Goal: Task Accomplishment & Management: Use online tool/utility

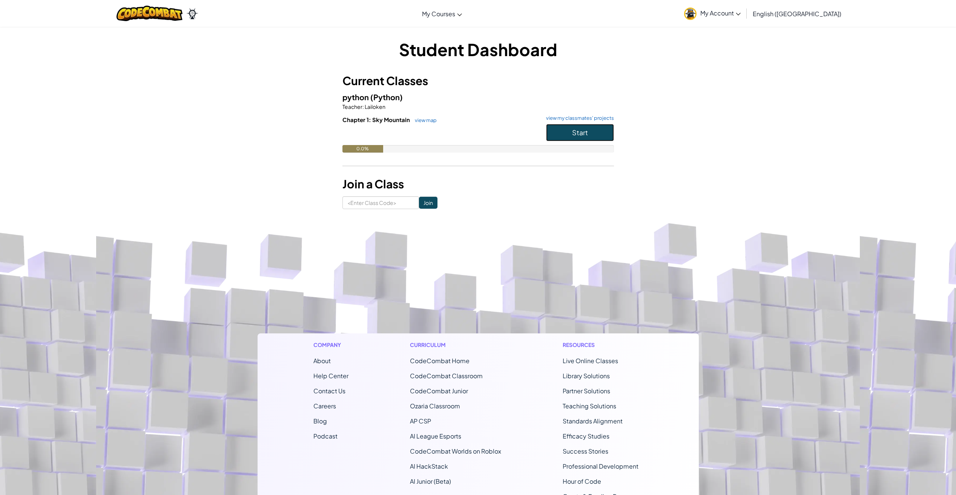
click at [554, 131] on button "Start" at bounding box center [580, 132] width 68 height 17
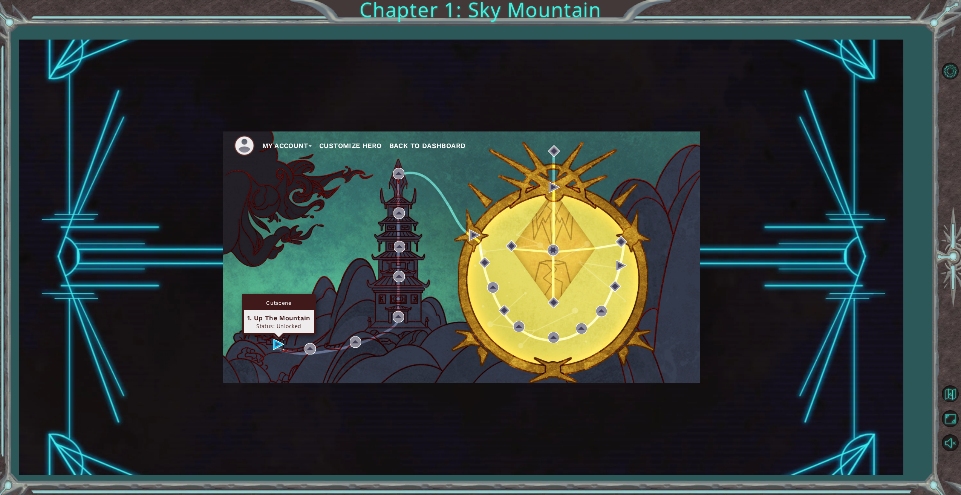
click at [276, 343] on img at bounding box center [278, 344] width 11 height 11
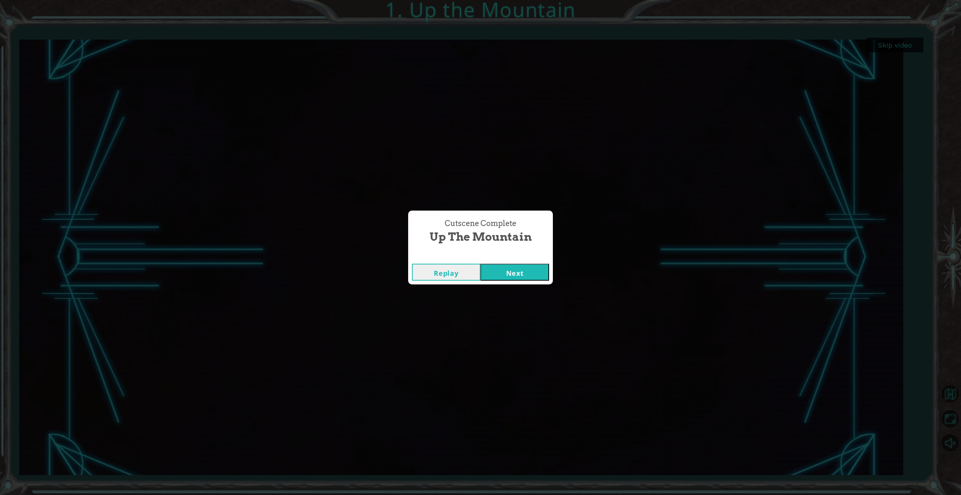
click at [500, 272] on button "Next" at bounding box center [515, 272] width 69 height 17
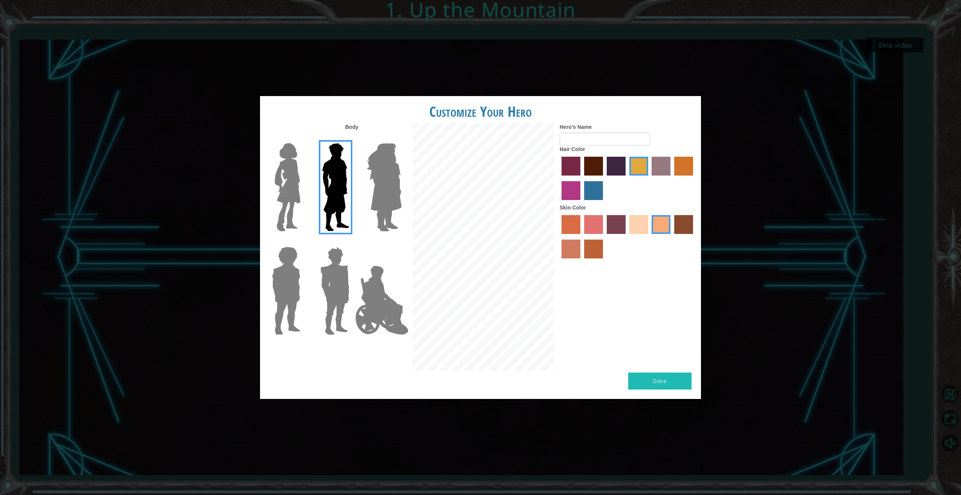
click at [636, 223] on label "sandy beach skin color" at bounding box center [639, 224] width 19 height 19
click at [627, 237] on input "sandy beach skin color" at bounding box center [627, 237] width 0 height 0
click at [592, 135] on input "Hero's Name" at bounding box center [605, 139] width 90 height 13
type input "Ben"
click at [392, 177] on img at bounding box center [384, 187] width 41 height 94
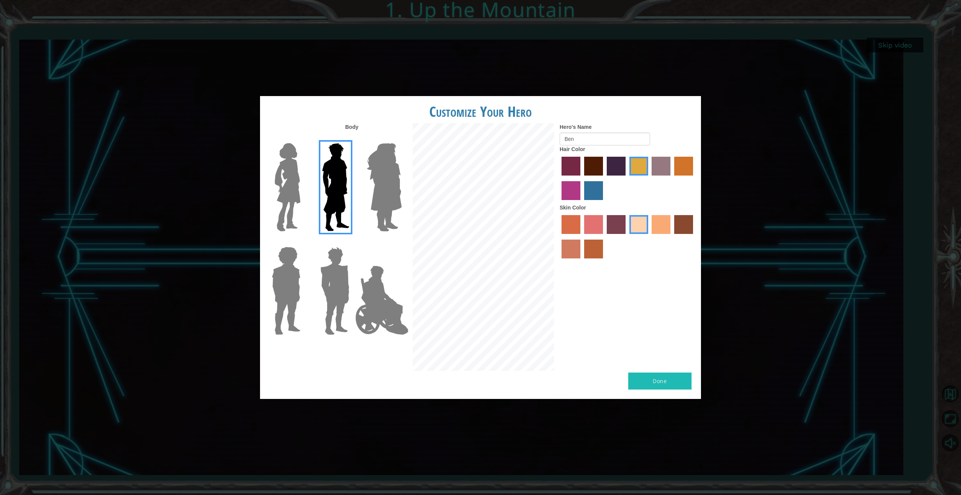
click at [402, 138] on input "Hero Amethyst" at bounding box center [402, 138] width 0 height 0
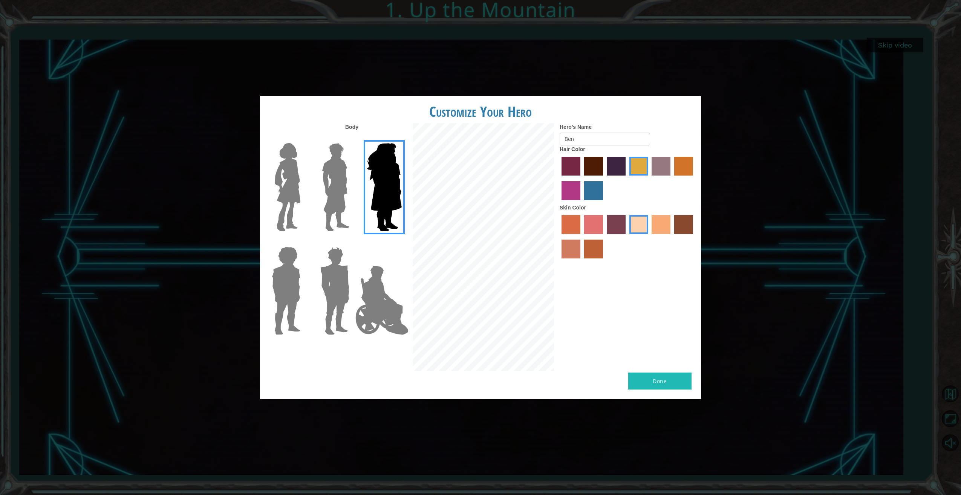
click at [343, 182] on img at bounding box center [336, 187] width 34 height 94
click at [353, 138] on input "Hero Lars" at bounding box center [353, 138] width 0 height 0
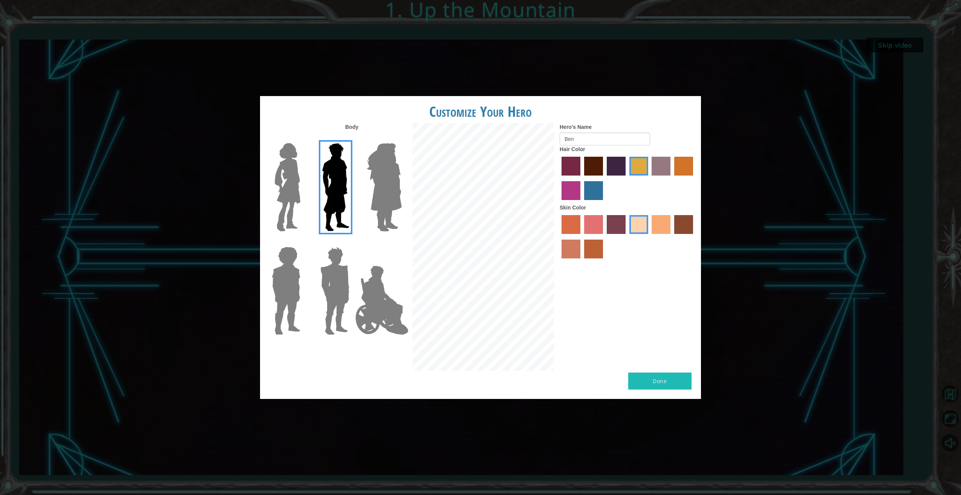
click at [329, 267] on img at bounding box center [334, 291] width 35 height 94
click at [353, 242] on input "Hero Garnet" at bounding box center [353, 242] width 0 height 0
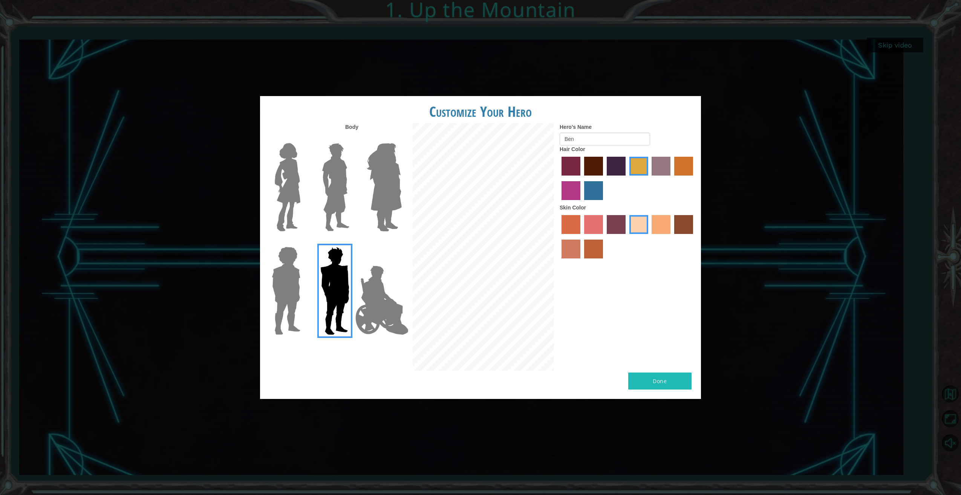
click at [292, 280] on img at bounding box center [286, 291] width 35 height 94
click at [304, 242] on input "Hero Steven" at bounding box center [304, 242] width 0 height 0
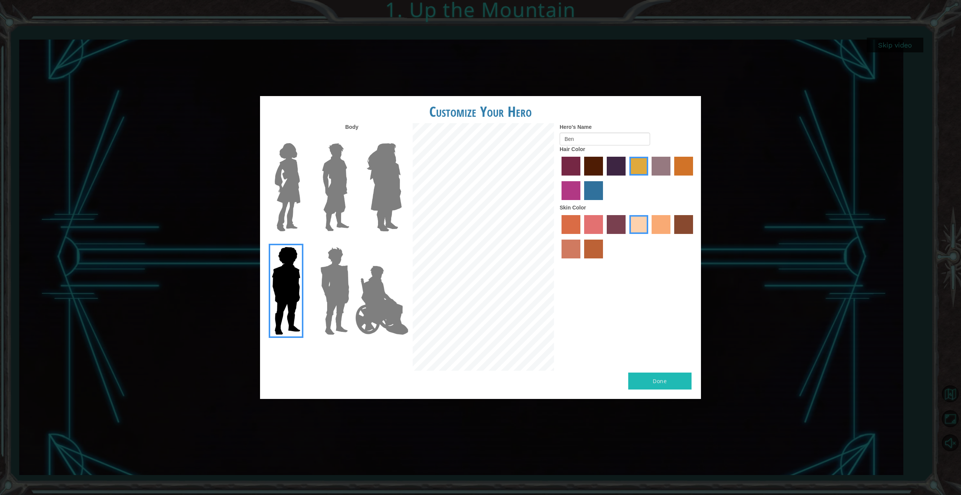
click at [338, 199] on img at bounding box center [336, 187] width 34 height 94
click at [353, 138] on input "Hero Lars" at bounding box center [353, 138] width 0 height 0
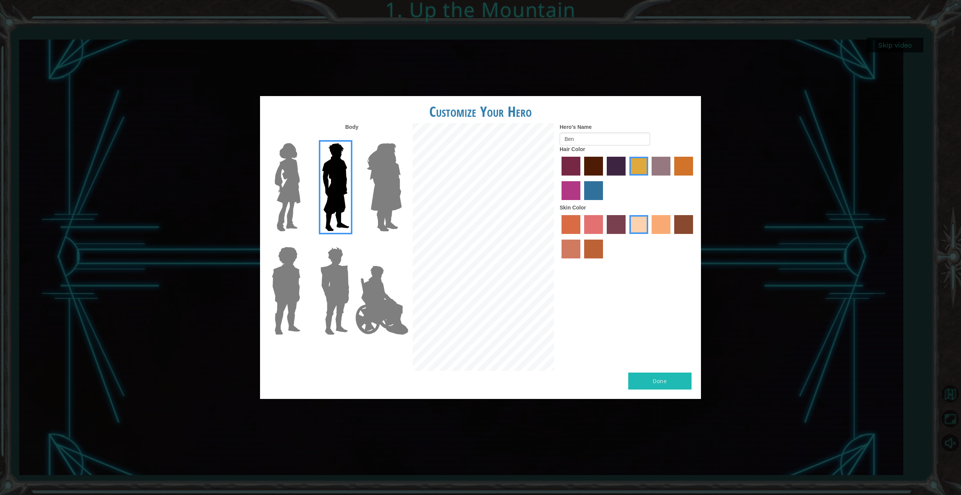
click at [657, 379] on button "Done" at bounding box center [660, 381] width 63 height 17
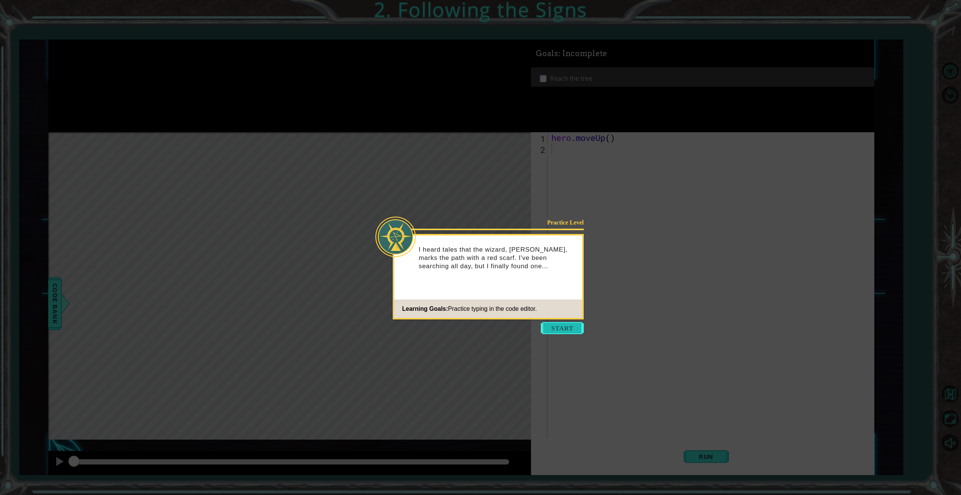
click at [563, 327] on button "Start" at bounding box center [562, 328] width 43 height 12
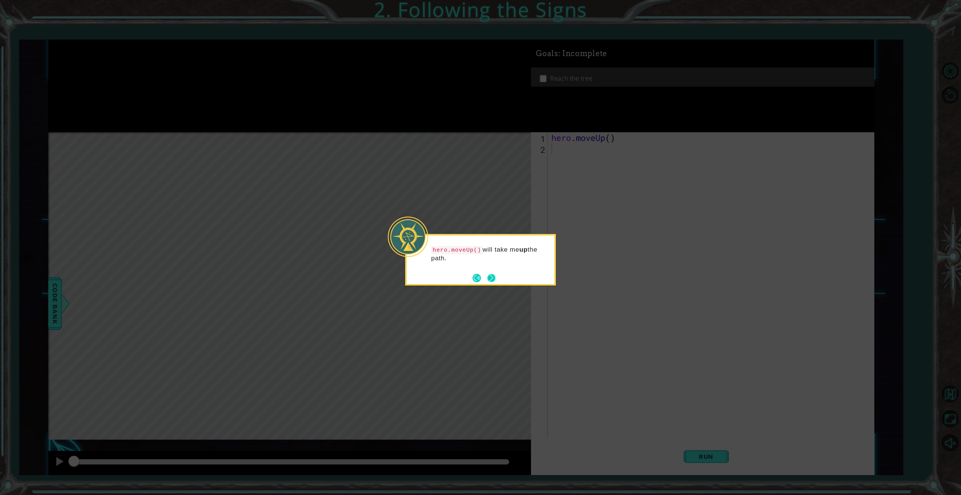
click at [493, 278] on button "Next" at bounding box center [491, 278] width 9 height 9
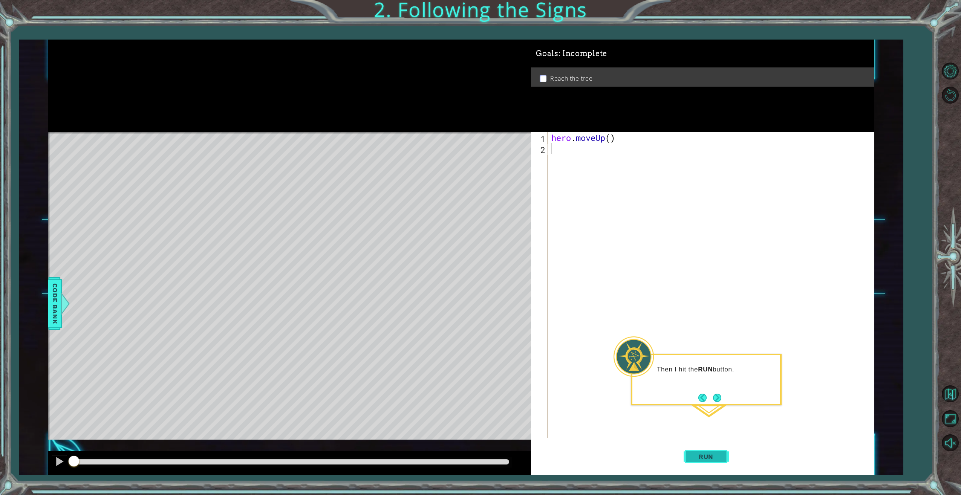
click at [704, 455] on span "Run" at bounding box center [706, 457] width 30 height 8
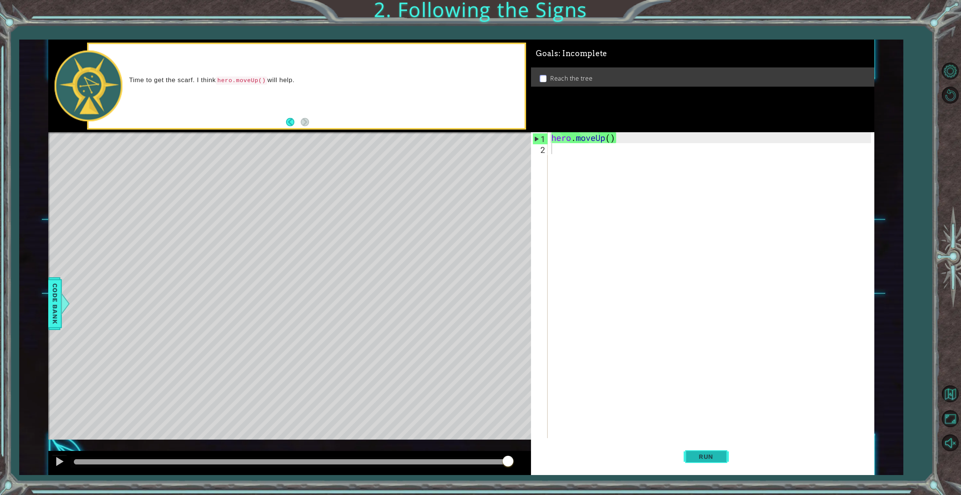
click at [700, 454] on span "Run" at bounding box center [706, 457] width 30 height 8
click at [706, 453] on span "Run" at bounding box center [706, 457] width 30 height 8
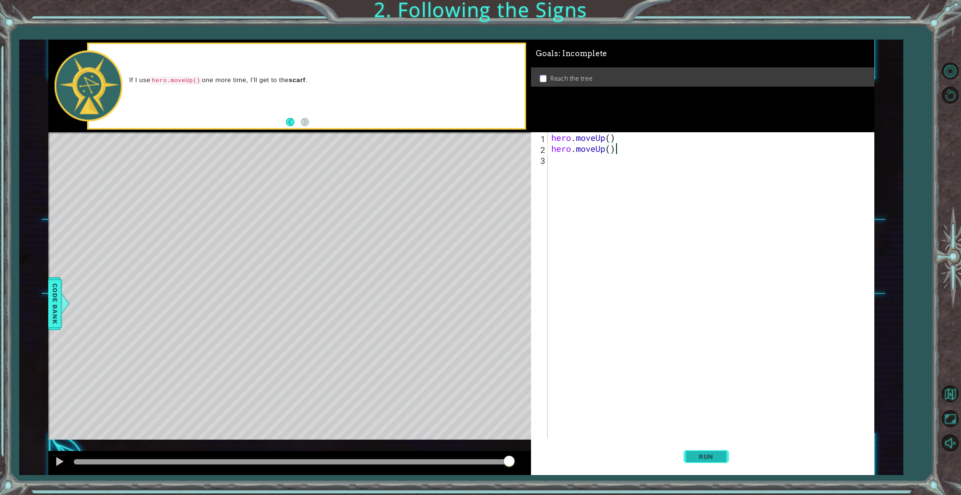
type textarea "hero.moveUp()"
click at [702, 453] on span "Run" at bounding box center [706, 457] width 30 height 8
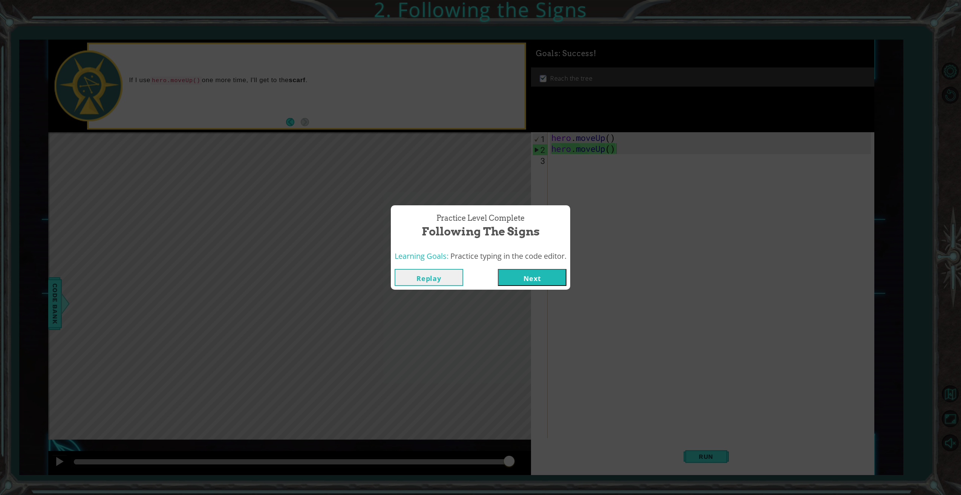
click at [524, 277] on button "Next" at bounding box center [532, 277] width 69 height 17
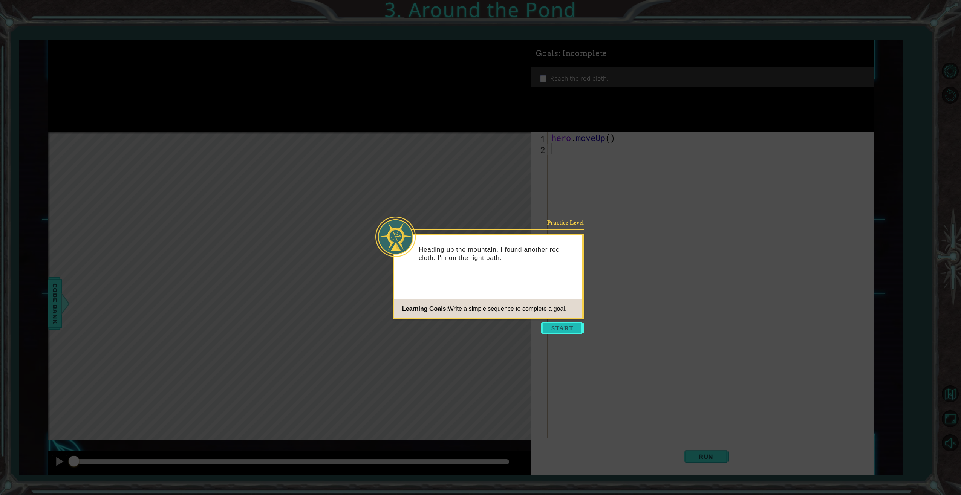
click at [568, 325] on button "Start" at bounding box center [562, 328] width 43 height 12
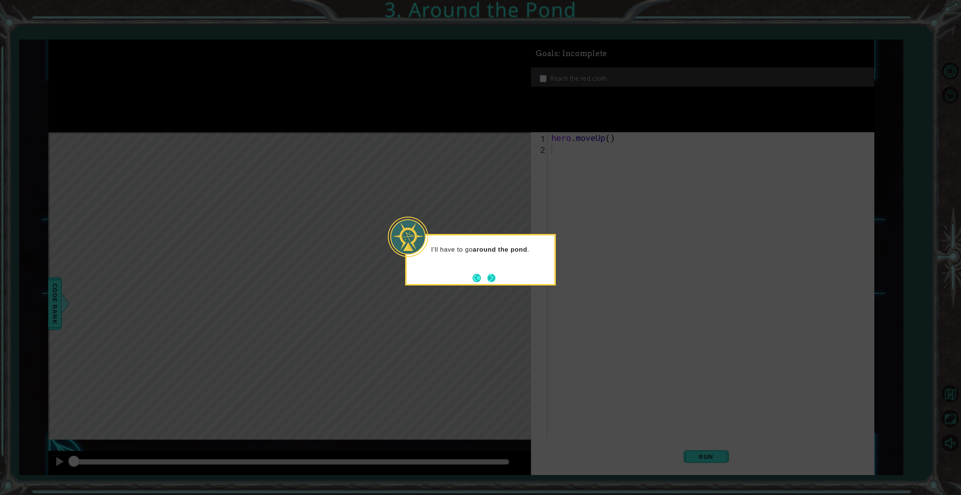
click at [490, 278] on button "Next" at bounding box center [492, 278] width 8 height 8
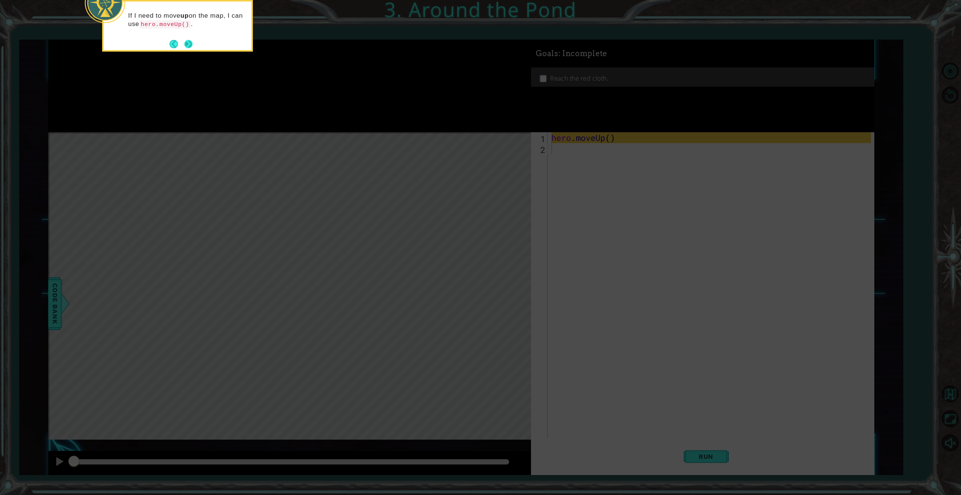
click at [186, 41] on button "Next" at bounding box center [188, 44] width 8 height 8
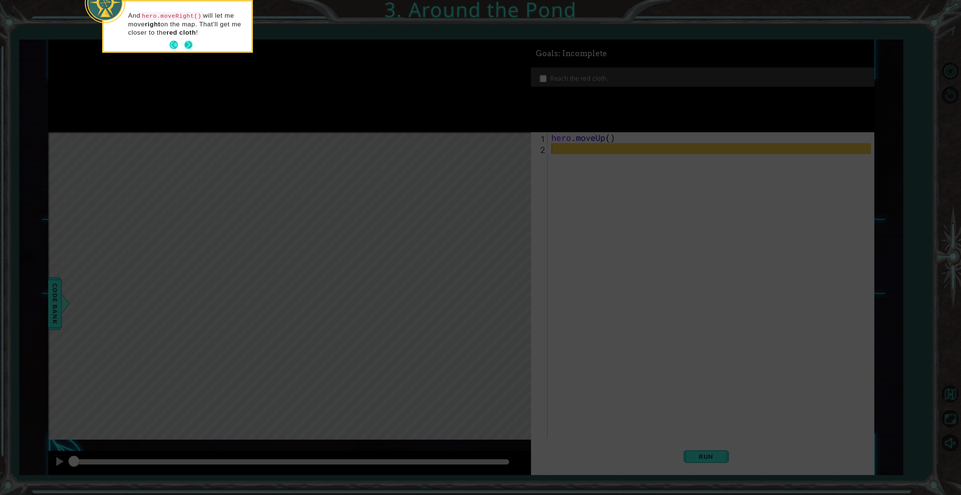
click at [187, 43] on button "Next" at bounding box center [188, 45] width 8 height 8
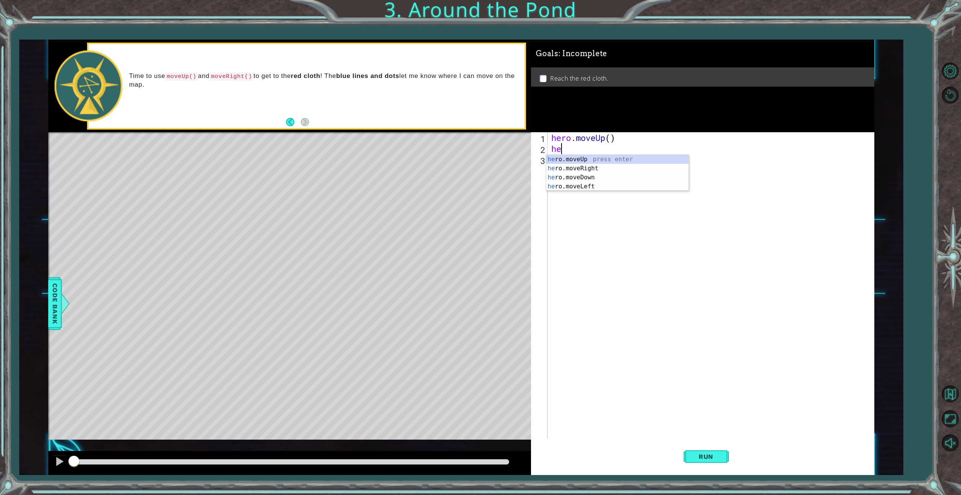
scroll to position [0, 0]
type textarea "hero"
click at [571, 168] on div "hero .moveUp press enter hero .moveRight press enter hero .moveDown press enter…" at bounding box center [617, 182] width 143 height 54
type textarea "hero.move"
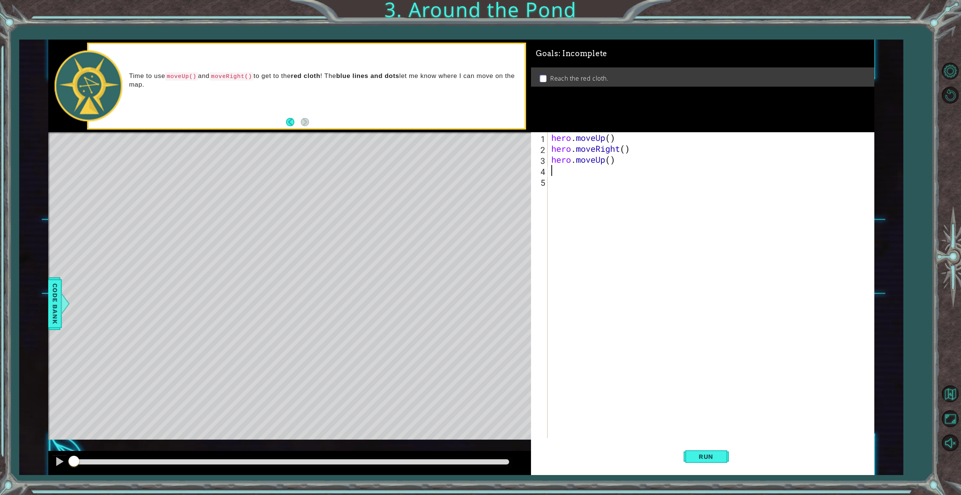
scroll to position [0, 0]
click at [612, 161] on div "hero . moveUp ( ) hero . moveRight ( ) hero . moveUp ( )" at bounding box center [712, 296] width 325 height 328
type textarea "hero.moveUp(2)"
click at [614, 181] on div "hero . moveUp ( ) hero . moveRight ( ) hero . moveUp ( 2 )" at bounding box center [712, 296] width 325 height 328
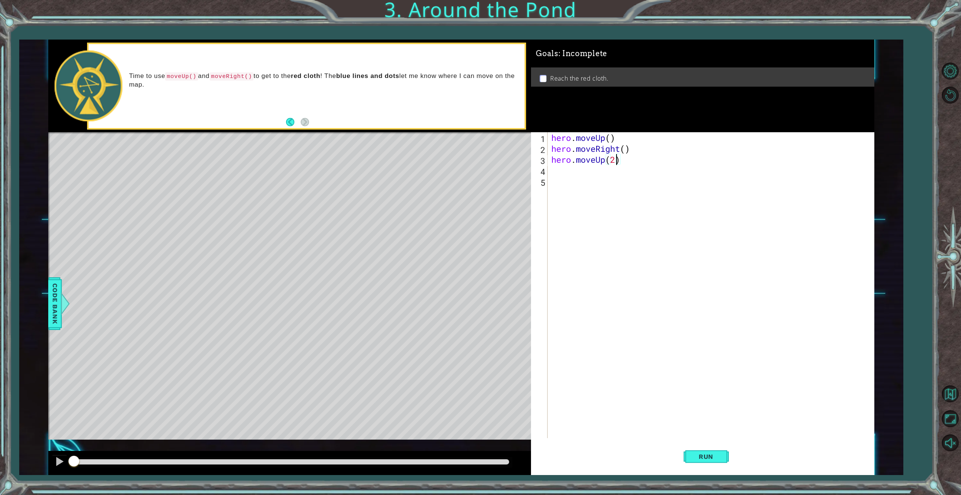
scroll to position [0, 0]
click at [696, 447] on button "Run" at bounding box center [706, 457] width 45 height 34
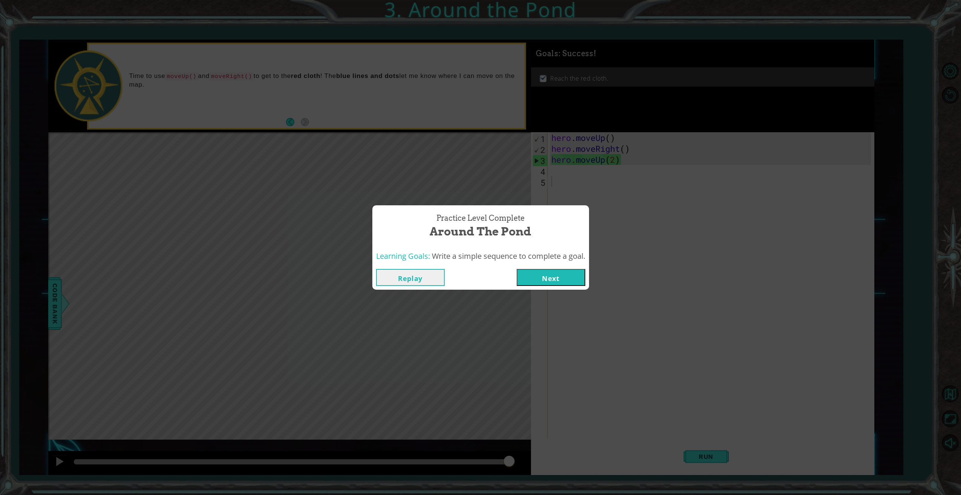
click at [542, 274] on button "Next" at bounding box center [551, 277] width 69 height 17
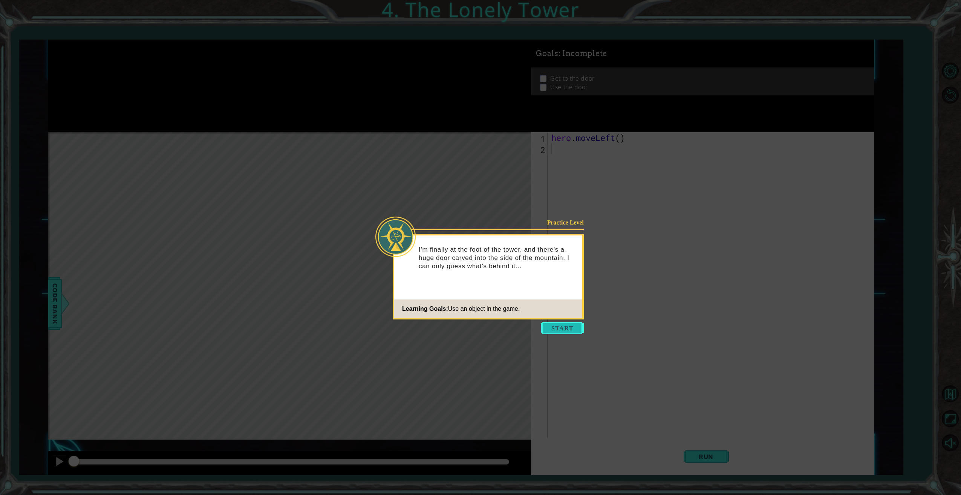
click at [553, 327] on button "Start" at bounding box center [562, 328] width 43 height 12
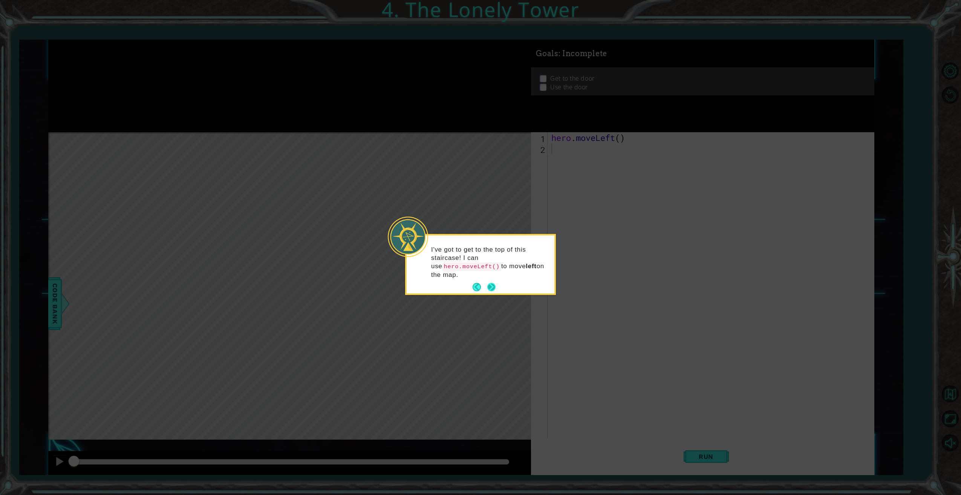
click at [492, 283] on button "Next" at bounding box center [492, 287] width 9 height 9
click at [491, 277] on button "Next" at bounding box center [491, 278] width 12 height 12
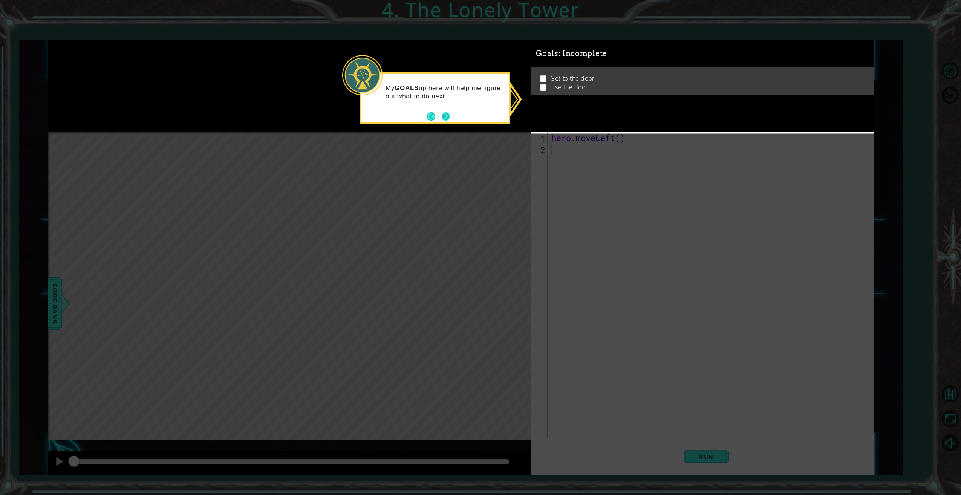
click at [446, 115] on button "Next" at bounding box center [446, 116] width 8 height 8
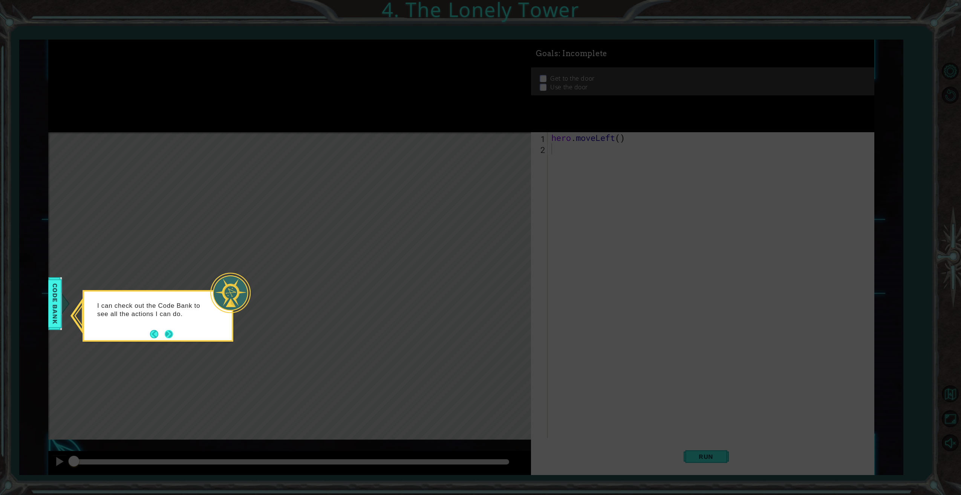
click at [167, 332] on button "Next" at bounding box center [169, 334] width 8 height 8
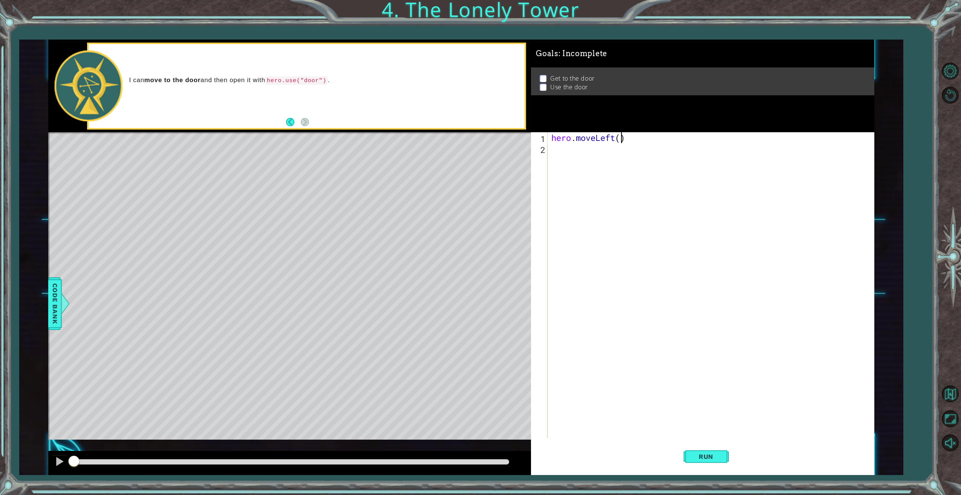
click at [620, 141] on div "hero . moveLeft ( )" at bounding box center [712, 296] width 325 height 328
type textarea "hero.moveLeft(2)"
click at [572, 156] on div "hero . moveLeft ( 2 )" at bounding box center [712, 296] width 325 height 328
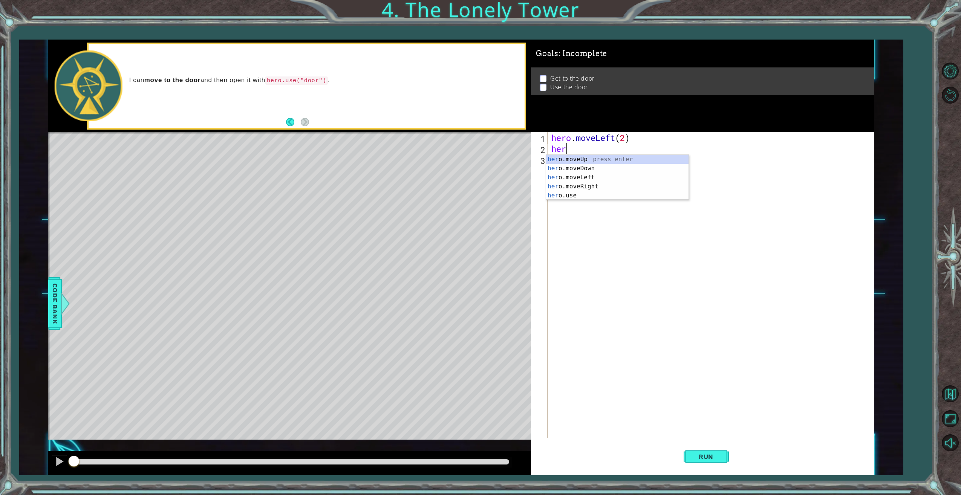
type textarea "hero"
click at [612, 149] on div "hero . moveLeft ( 2 ) hero . moveUp ( )" at bounding box center [712, 296] width 325 height 328
type textarea "hero.moveUp(2)"
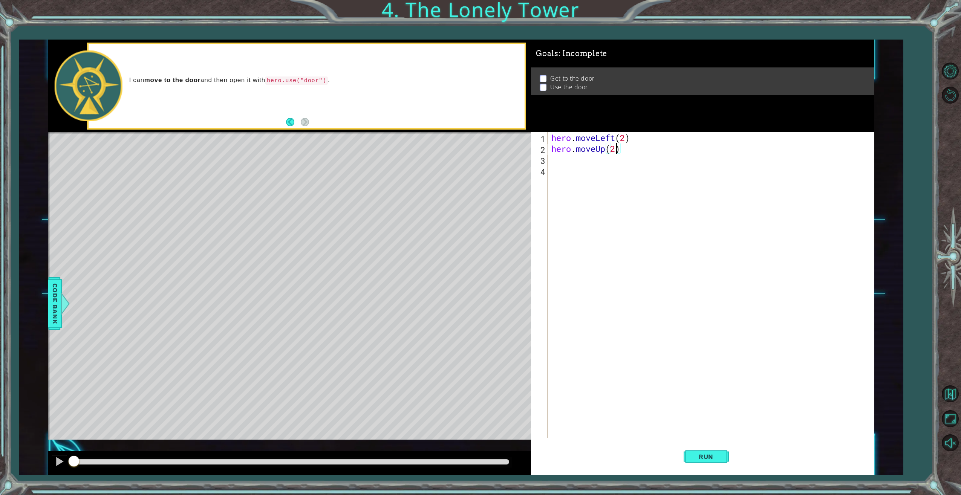
click at [593, 164] on div "hero . moveLeft ( 2 ) hero . moveUp ( 2 )" at bounding box center [712, 296] width 325 height 328
type textarea "hero.moveRight(2)"
click at [702, 452] on button "Run" at bounding box center [706, 457] width 45 height 34
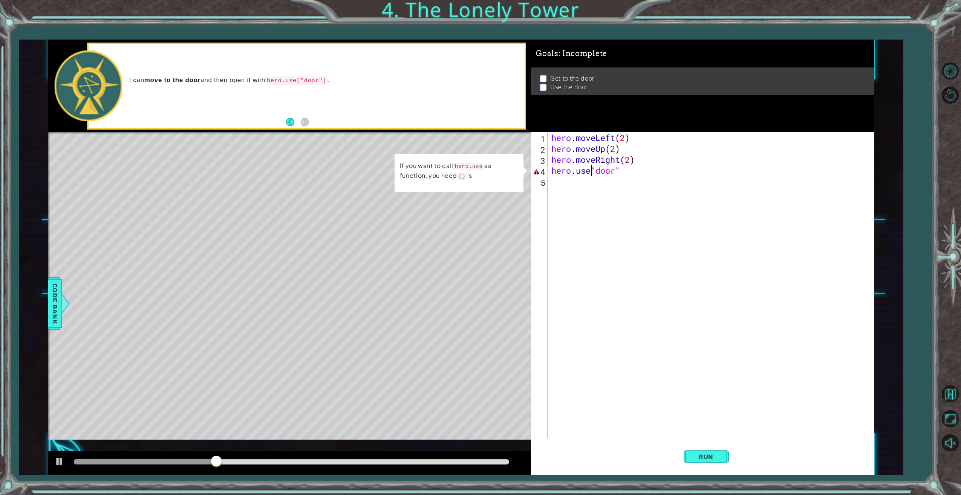
click at [591, 170] on div "hero . moveLeft ( 2 ) hero . moveUp ( 2 ) hero . moveRight ( 2 ) hero . use "do…" at bounding box center [712, 296] width 325 height 328
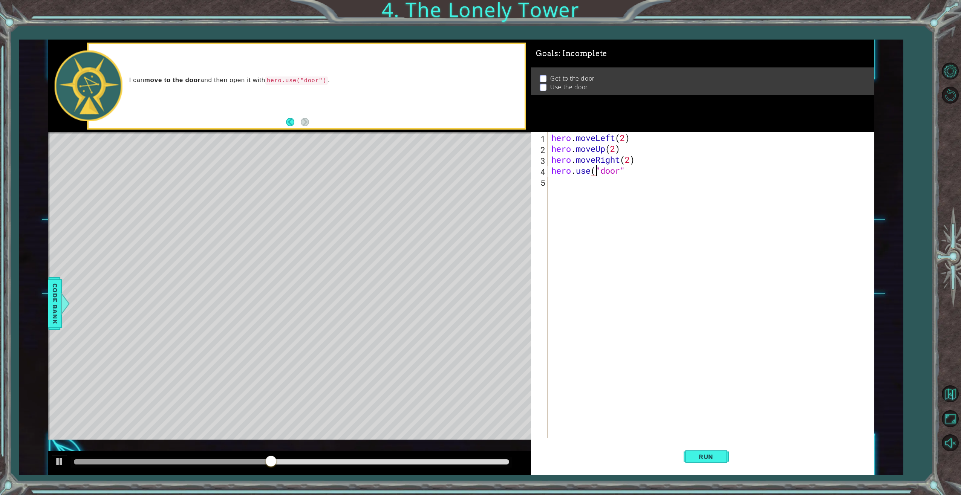
click at [632, 171] on div "hero . moveLeft ( 2 ) hero . moveUp ( 2 ) hero . moveRight ( 2 ) hero . use ( "…" at bounding box center [712, 296] width 325 height 328
type textarea "hero.use("door")"
click at [705, 451] on button "Run" at bounding box center [706, 457] width 45 height 34
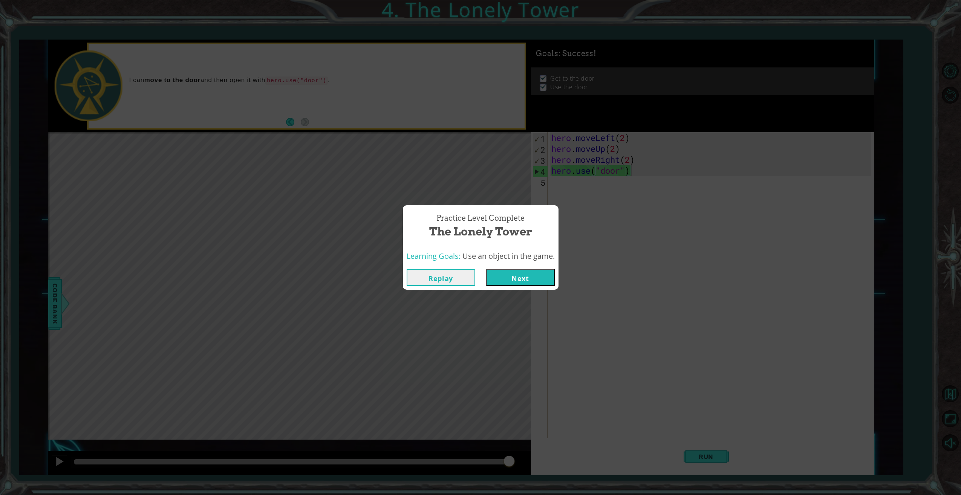
click at [529, 277] on button "Next" at bounding box center [520, 277] width 69 height 17
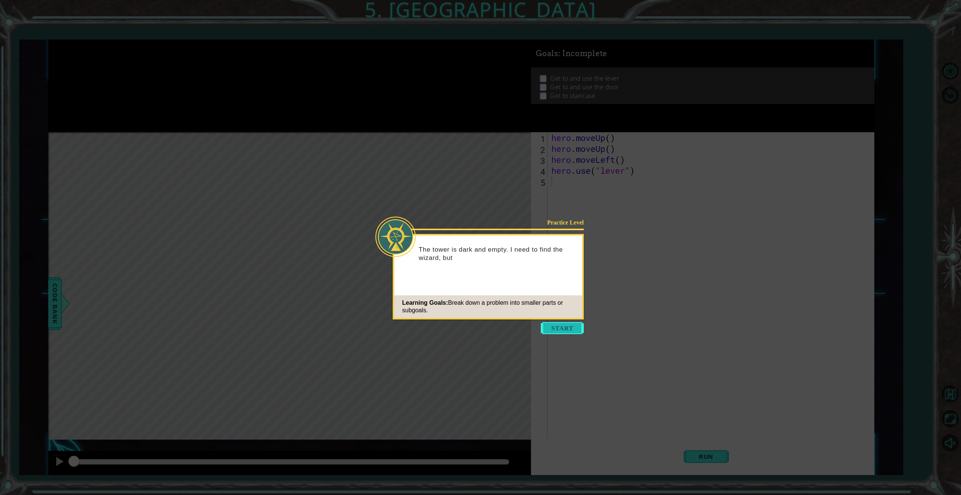
click at [562, 326] on button "Start" at bounding box center [562, 328] width 43 height 12
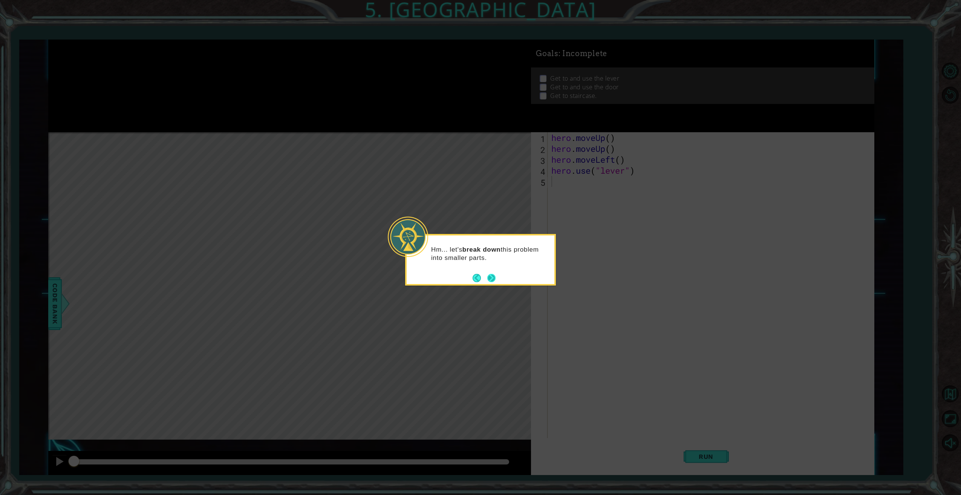
click at [493, 277] on button "Next" at bounding box center [492, 278] width 8 height 8
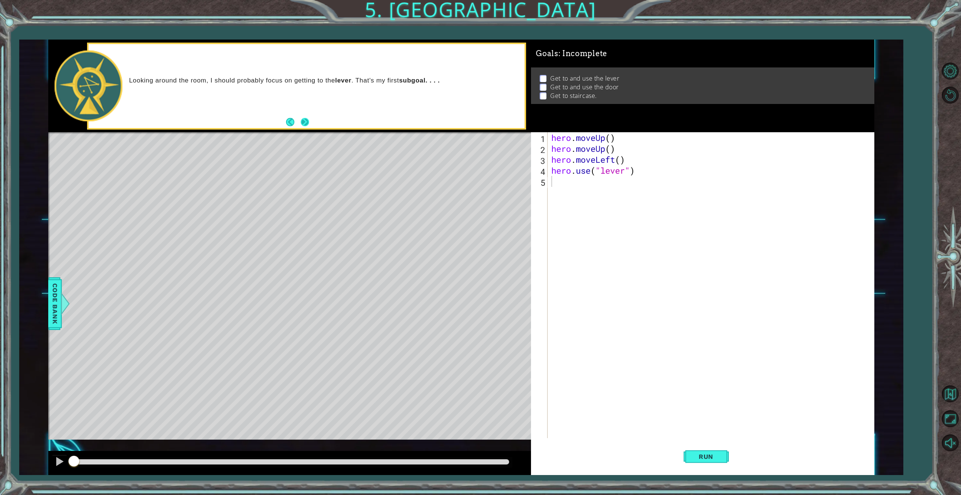
click at [305, 121] on button "Next" at bounding box center [305, 122] width 8 height 8
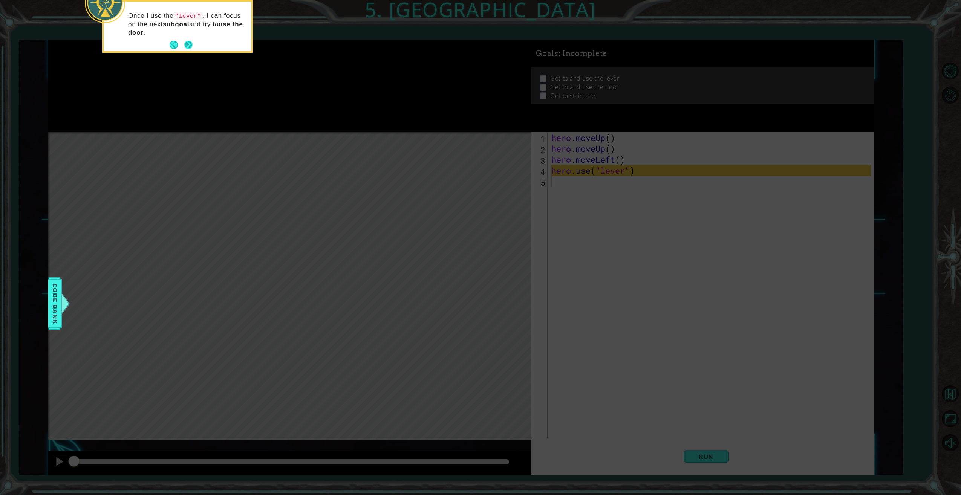
click at [187, 44] on button "Next" at bounding box center [189, 45] width 10 height 10
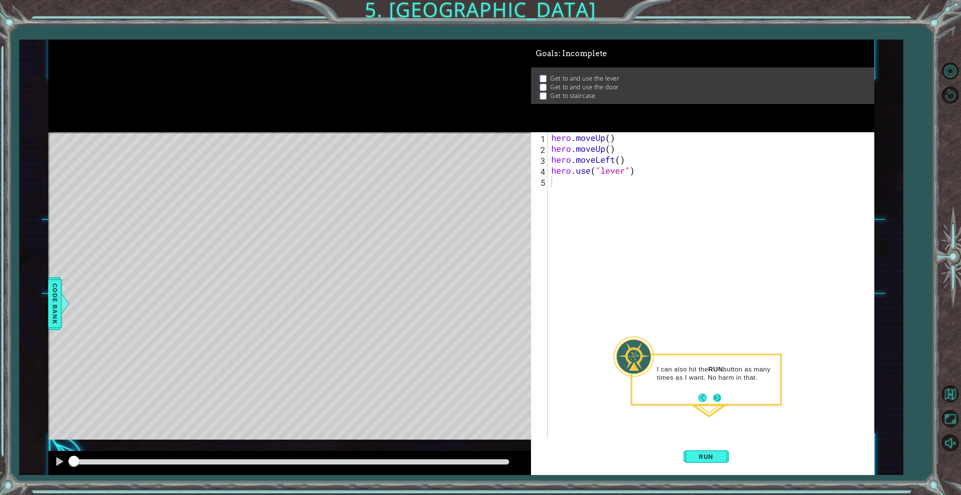
click at [718, 398] on button "Next" at bounding box center [717, 398] width 9 height 9
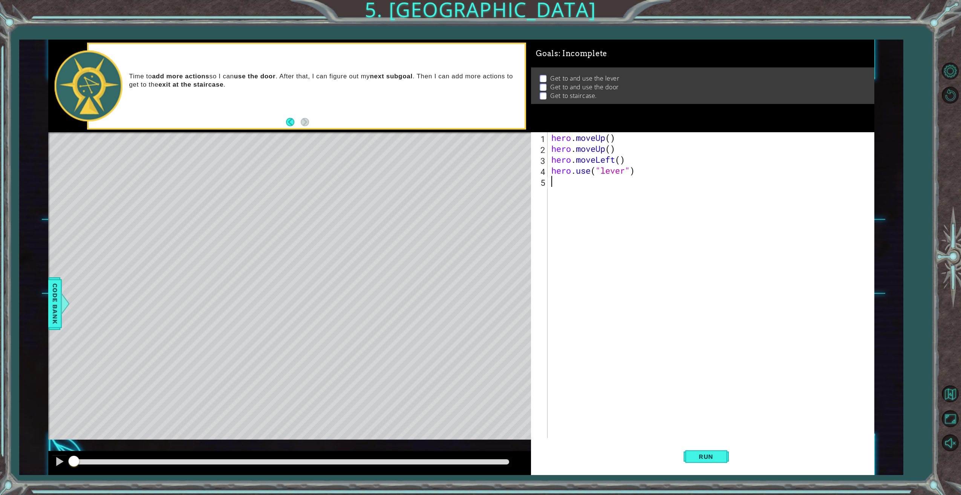
click at [613, 139] on div "hero . moveUp ( ) hero . moveUp ( ) hero . moveLeft ( ) hero . use ( "lever" )" at bounding box center [712, 296] width 325 height 328
type textarea "hero.moveUp()"
click at [701, 457] on span "Run" at bounding box center [706, 457] width 30 height 8
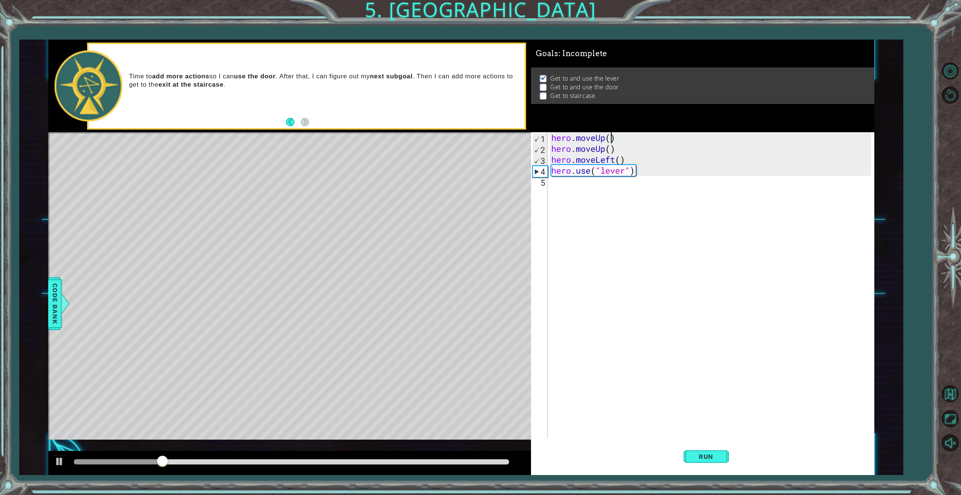
click at [563, 183] on div "hero . moveUp ( ) hero . moveUp ( ) hero . moveLeft ( ) hero . use ( "lever" )" at bounding box center [712, 296] width 325 height 328
type textarea "hero.moveRight(3)"
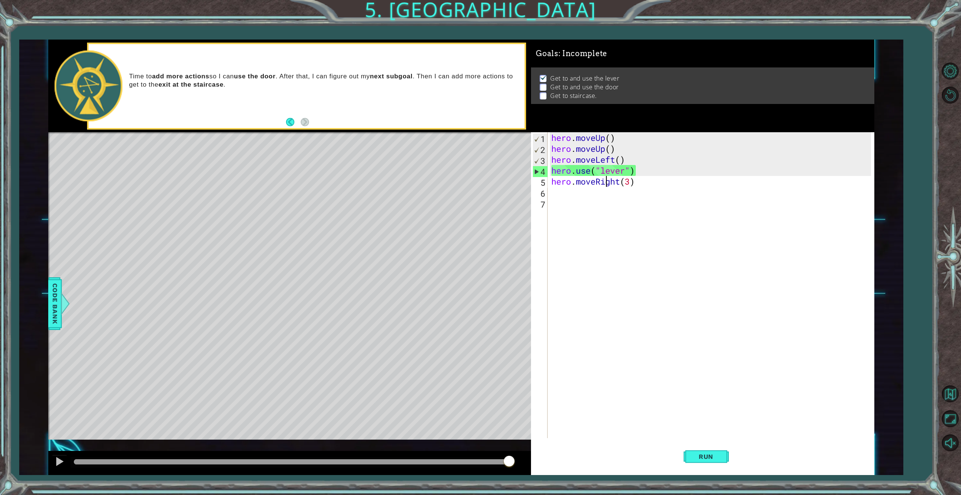
click at [604, 184] on div "hero . moveUp ( ) hero . moveUp ( ) hero . moveLeft ( ) hero . use ( "lever" ) …" at bounding box center [712, 296] width 325 height 328
type textarea "hero.moveRight(3)"
click at [716, 456] on span "Run" at bounding box center [706, 457] width 30 height 8
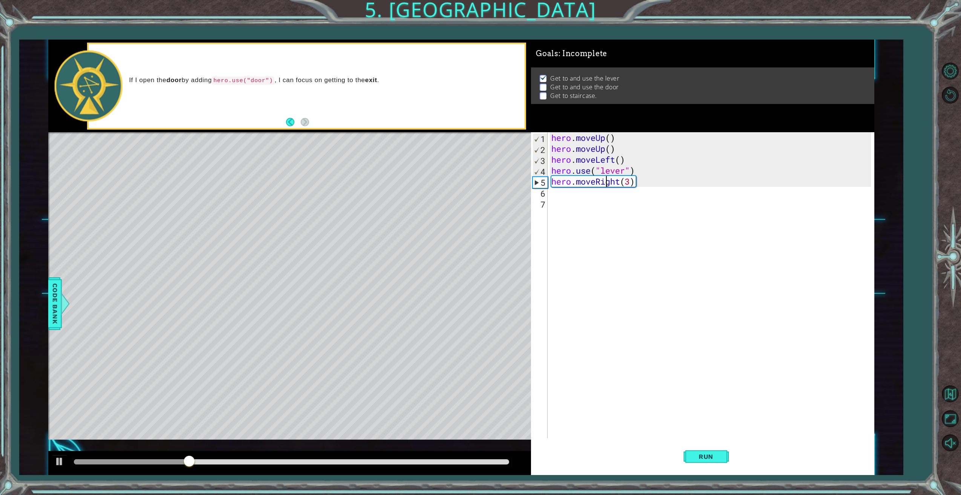
click at [560, 193] on div "hero . moveUp ( ) hero . moveUp ( ) hero . moveLeft ( ) hero . use ( "lever" ) …" at bounding box center [712, 296] width 325 height 328
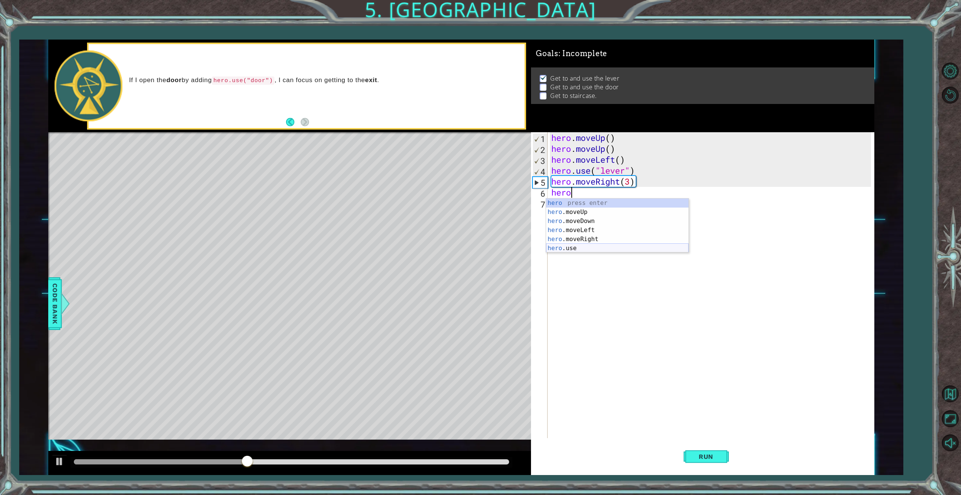
click at [579, 248] on div "hero press enter hero .moveUp press enter hero .moveDown press enter hero .move…" at bounding box center [617, 235] width 143 height 72
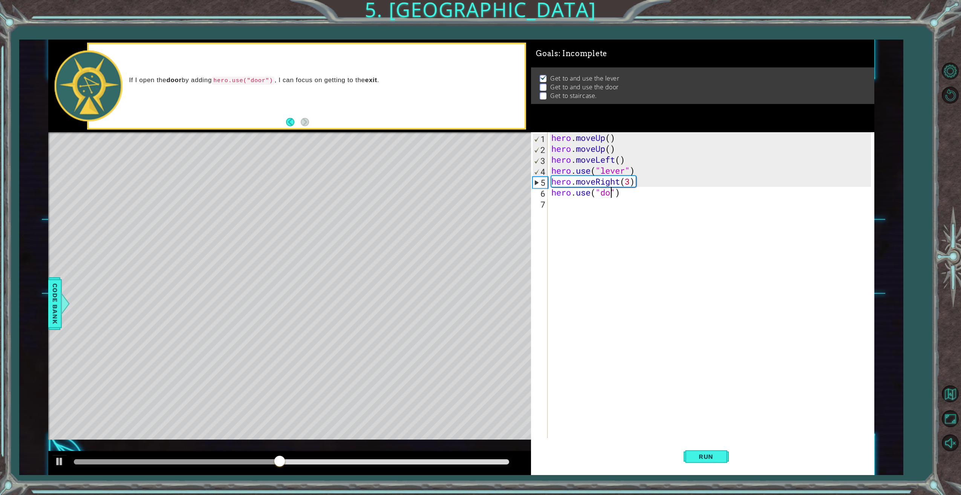
scroll to position [0, 3]
type textarea "hero.use("door")"
click at [715, 451] on button "Run" at bounding box center [706, 457] width 45 height 34
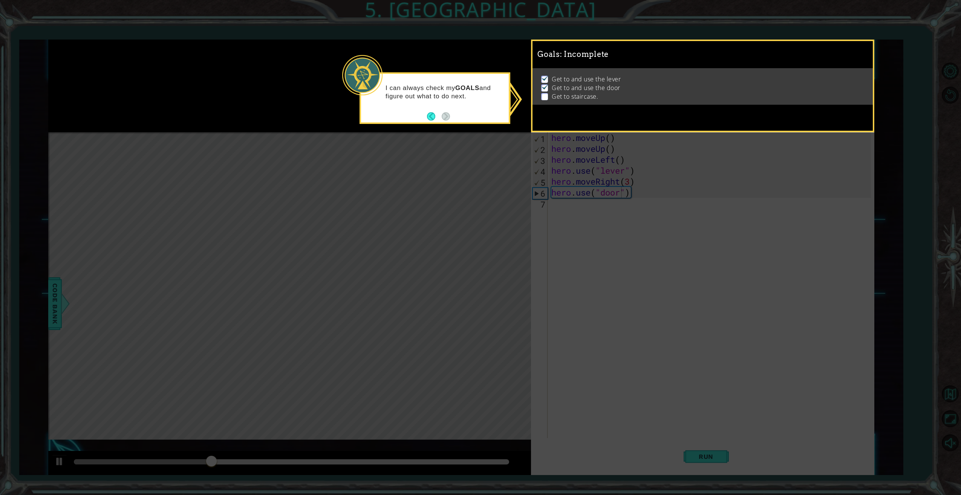
click at [503, 176] on icon at bounding box center [480, 247] width 961 height 495
click at [364, 72] on div at bounding box center [362, 75] width 40 height 40
click at [412, 183] on icon at bounding box center [480, 247] width 961 height 495
drag, startPoint x: 569, startPoint y: 207, endPoint x: 567, endPoint y: 202, distance: 5.7
click at [568, 206] on icon at bounding box center [480, 247] width 961 height 495
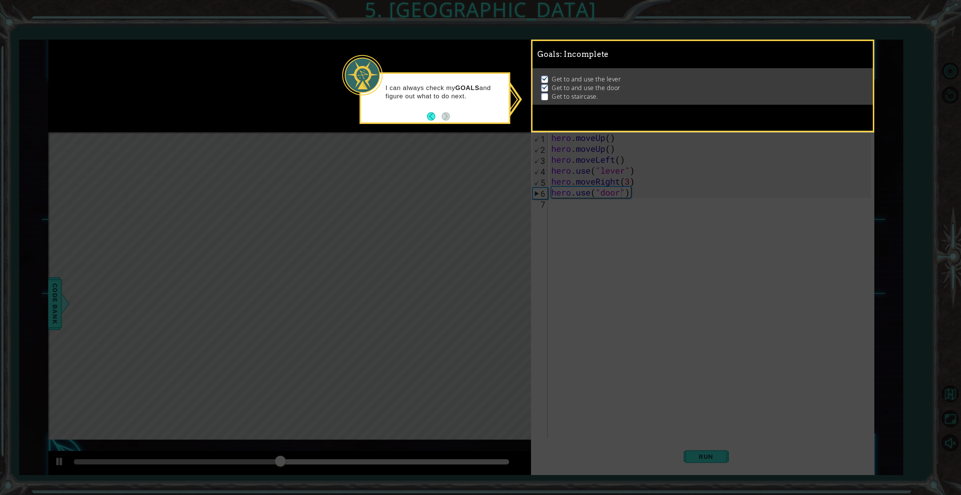
click at [567, 202] on icon at bounding box center [480, 247] width 961 height 495
click at [566, 201] on icon at bounding box center [480, 247] width 961 height 495
click at [543, 93] on p at bounding box center [544, 96] width 7 height 7
drag, startPoint x: 541, startPoint y: 99, endPoint x: 538, endPoint y: 104, distance: 6.1
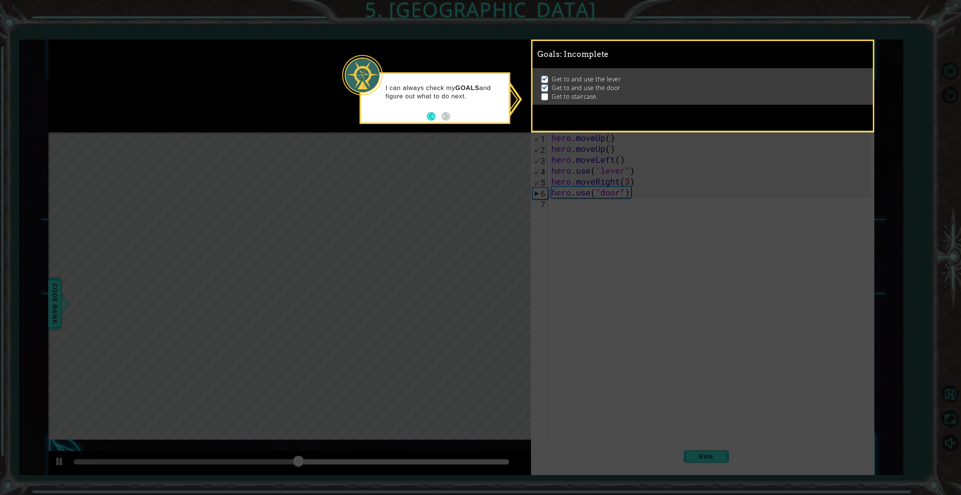
click at [540, 101] on div "Get to and use the lever Get to and use the door Get to staircase." at bounding box center [703, 86] width 340 height 37
drag, startPoint x: 586, startPoint y: 94, endPoint x: 569, endPoint y: 92, distance: 17.1
click at [585, 94] on p "Get to staircase." at bounding box center [575, 96] width 46 height 8
click at [512, 94] on body "1 ההההההההההההההההההההההההההההההההההההההההההההההההההההההההההההההההההההההההההההה…" at bounding box center [480, 247] width 961 height 495
click at [431, 117] on button "Back" at bounding box center [434, 116] width 15 height 8
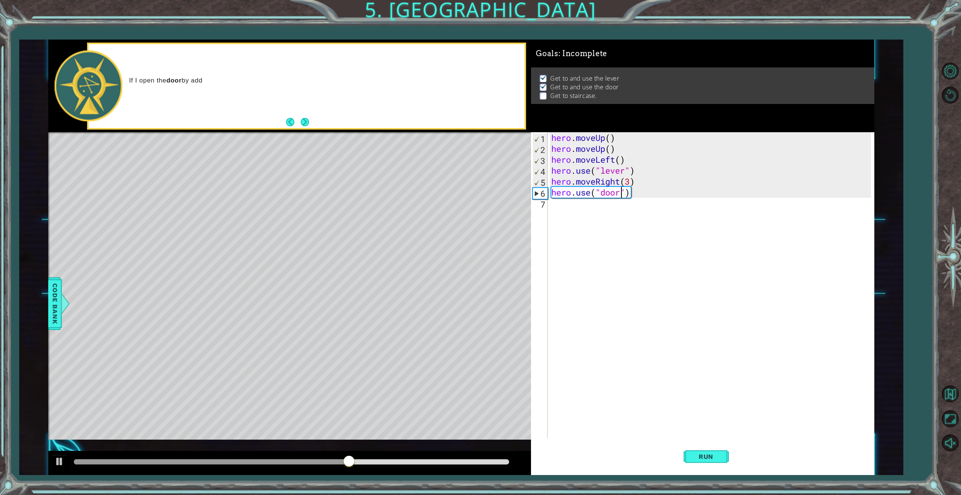
click at [562, 205] on div "hero . moveUp ( ) hero . moveUp ( ) hero . moveLeft ( ) hero . use ( "lever" ) …" at bounding box center [712, 296] width 325 height 328
type textarea "her"
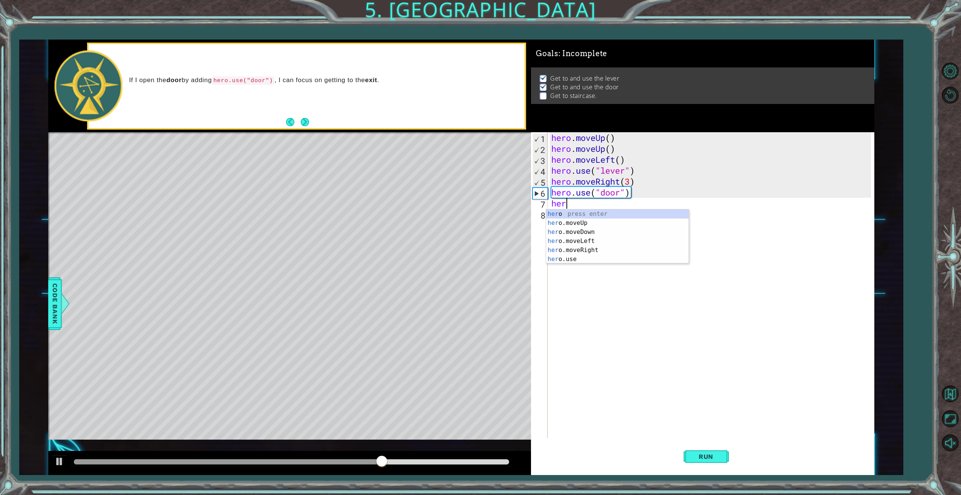
scroll to position [0, 0]
click at [571, 221] on div "her o press enter her o.moveUp press enter her o.moveDown press enter her o.mov…" at bounding box center [617, 246] width 143 height 72
click at [612, 205] on div "hero . moveUp ( ) hero . moveUp ( ) hero . moveLeft ( ) hero . use ( "lever" ) …" at bounding box center [712, 296] width 325 height 328
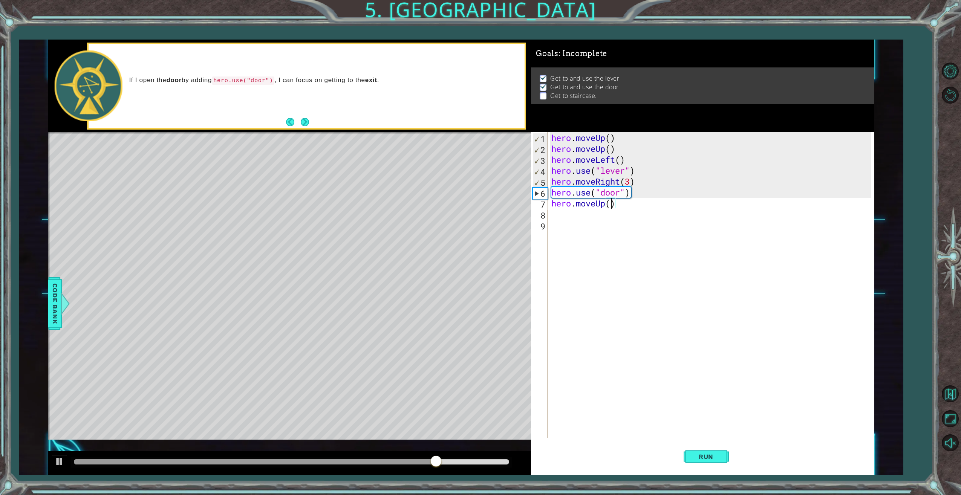
type textarea "hero.moveUp(2)"
click at [587, 213] on div "hero . moveUp ( ) hero . moveUp ( ) hero . moveLeft ( ) hero . use ( "lever" ) …" at bounding box center [712, 296] width 325 height 328
type textarea "her"
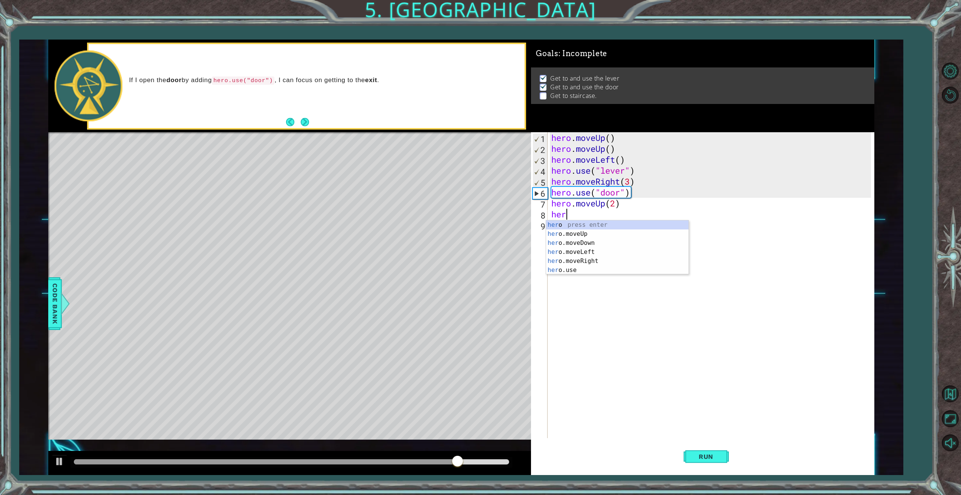
scroll to position [0, 0]
click at [590, 249] on div "her o press enter her o.moveUp press enter her o.moveDown press enter her o.mov…" at bounding box center [617, 257] width 143 height 72
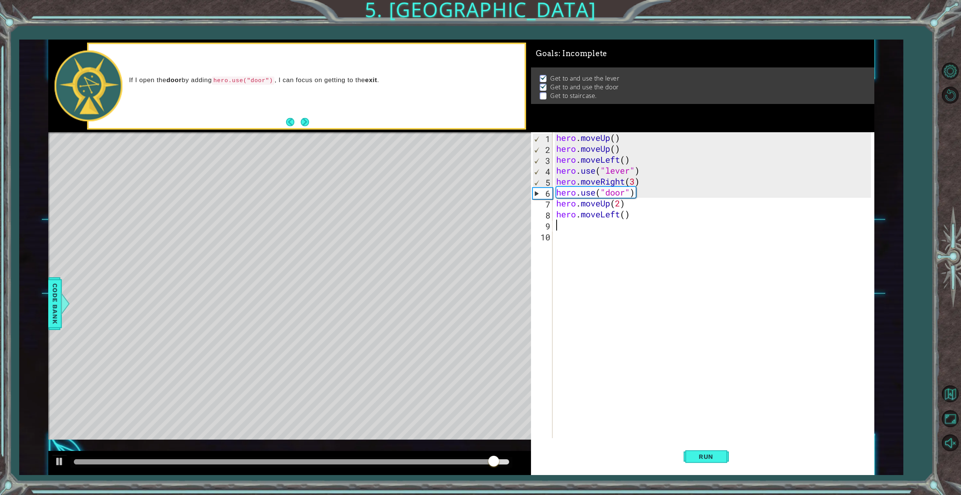
click at [625, 214] on div "hero . moveUp ( ) hero . moveUp ( ) hero . moveLeft ( ) hero . use ( "lever" ) …" at bounding box center [715, 296] width 320 height 328
type textarea "hero.moveLeft(3)"
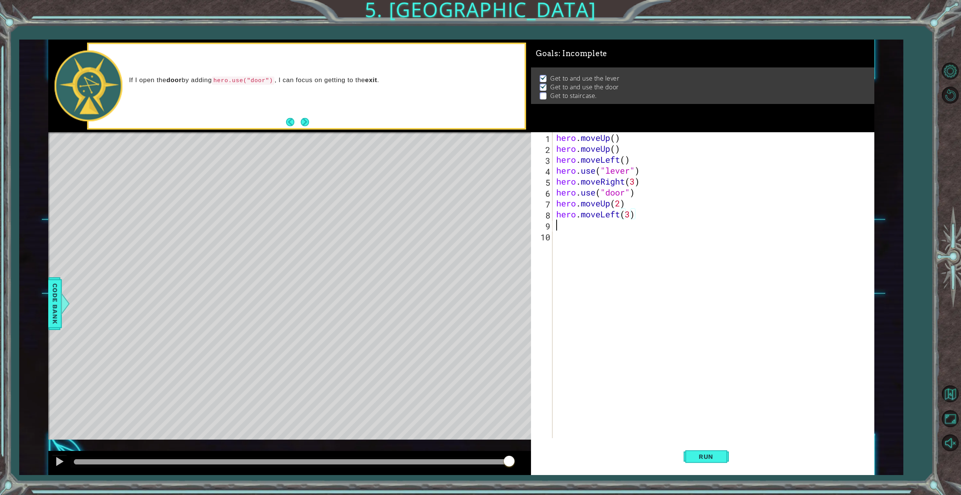
click at [577, 227] on div "hero . moveUp ( ) hero . moveUp ( ) hero . moveLeft ( ) hero . use ( "lever" ) …" at bounding box center [715, 296] width 320 height 328
type textarea "hero"
click at [599, 244] on div "hero press enter hero .moveUp press enter hero .moveDown press enter hero .move…" at bounding box center [622, 267] width 143 height 72
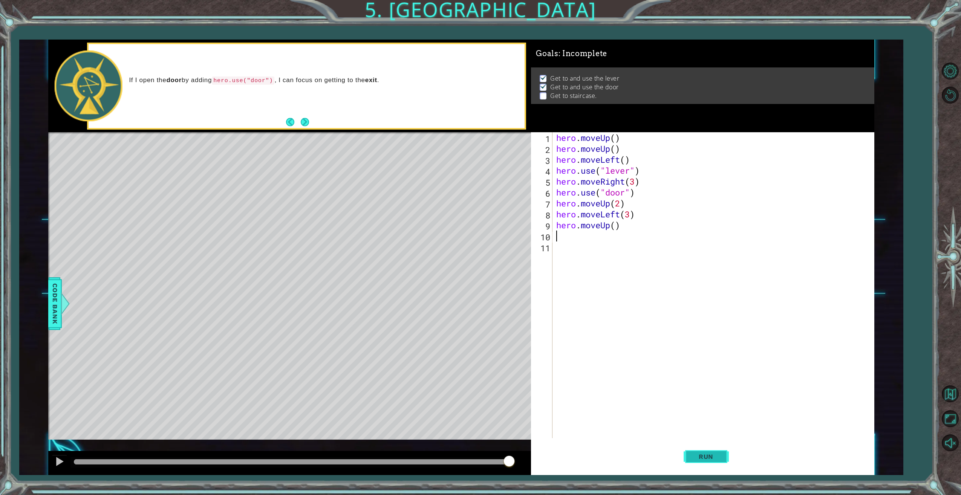
click at [710, 455] on span "Run" at bounding box center [706, 457] width 30 height 8
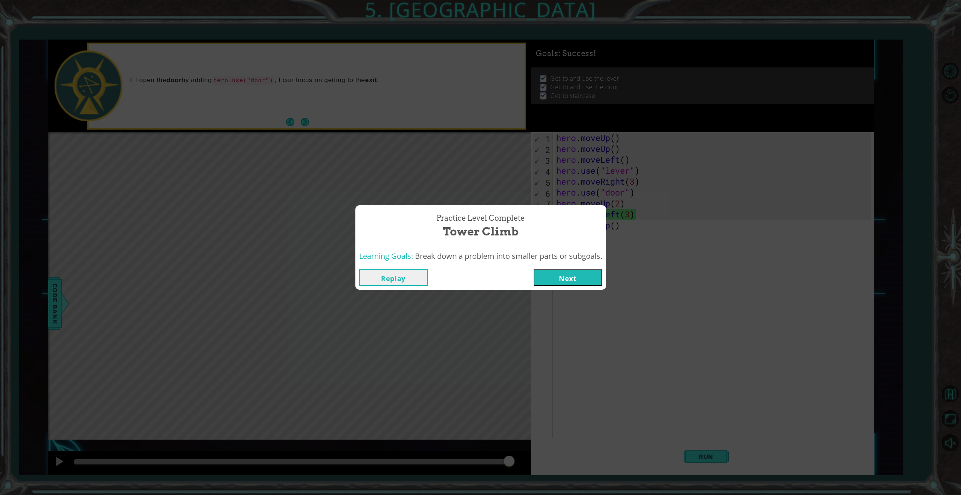
click at [564, 278] on button "Next" at bounding box center [568, 277] width 69 height 17
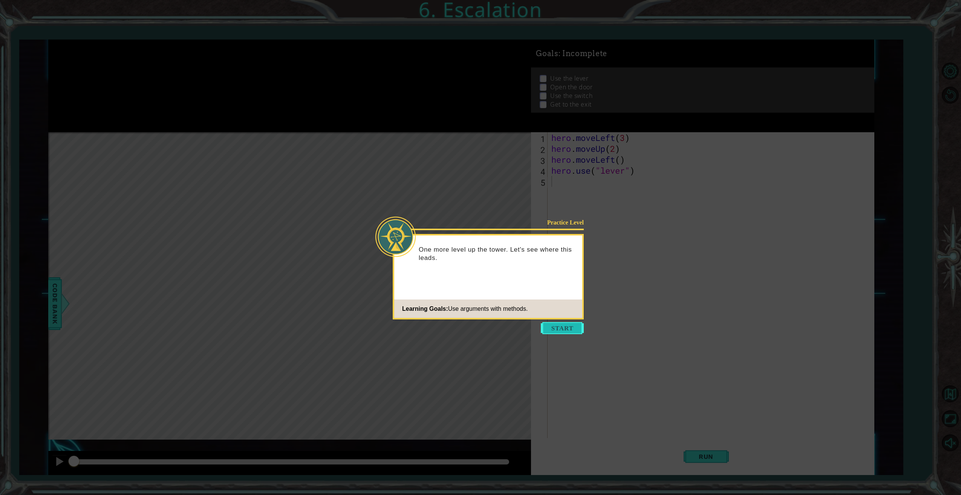
click at [562, 330] on button "Start" at bounding box center [562, 328] width 43 height 12
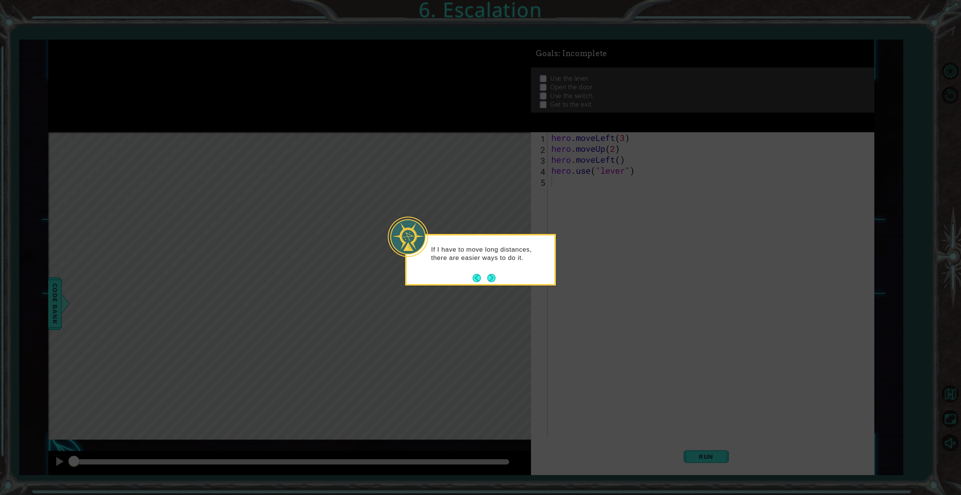
click at [493, 276] on button "Next" at bounding box center [492, 278] width 10 height 10
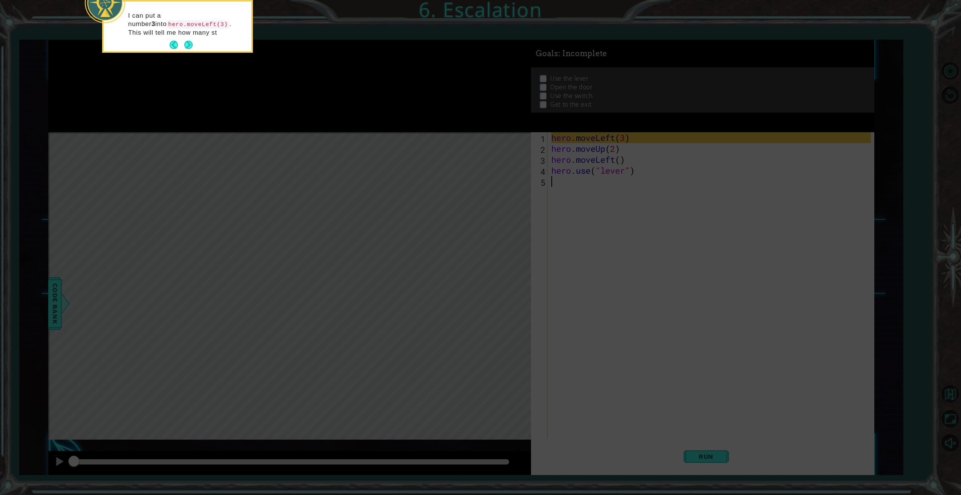
click at [187, 44] on button "Next" at bounding box center [188, 45] width 9 height 9
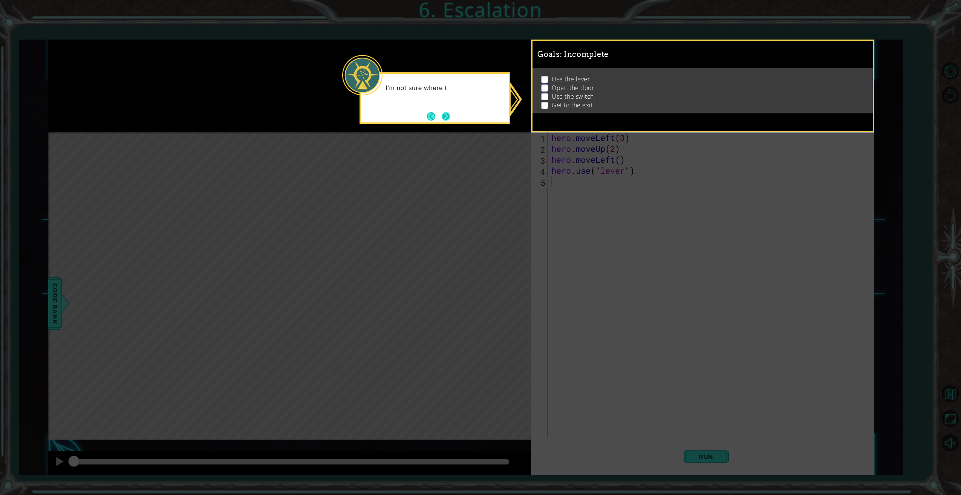
click at [444, 117] on button "Next" at bounding box center [446, 116] width 8 height 8
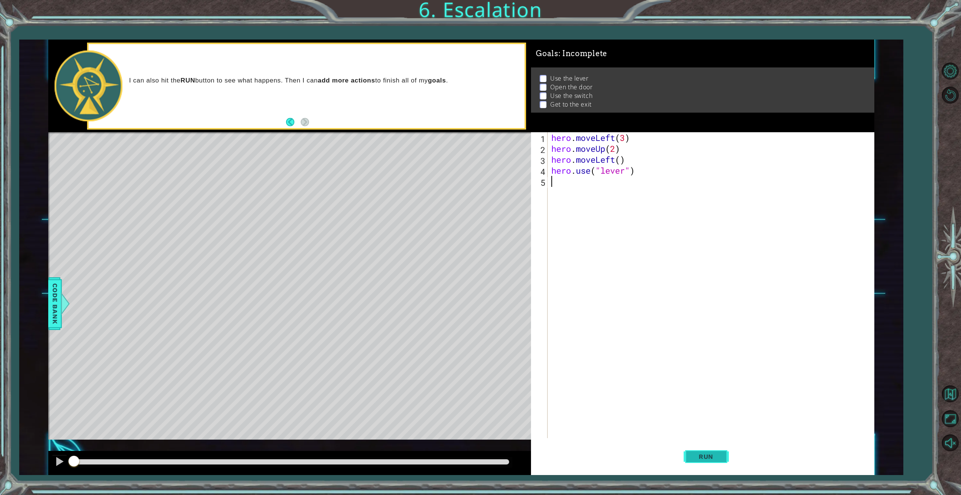
click at [714, 456] on span "Run" at bounding box center [706, 457] width 30 height 8
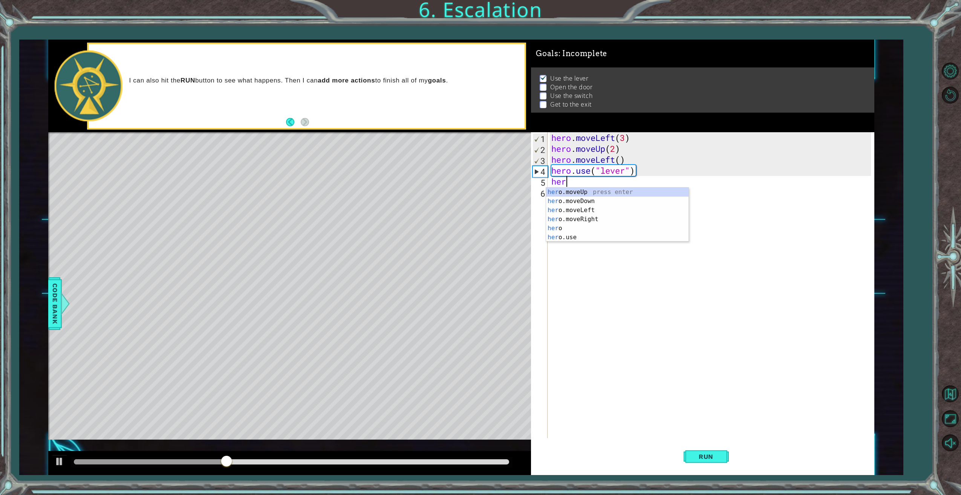
scroll to position [0, 0]
click at [582, 220] on div "hero press enter hero .moveUp press enter hero .moveDown press enter hero .move…" at bounding box center [617, 224] width 143 height 72
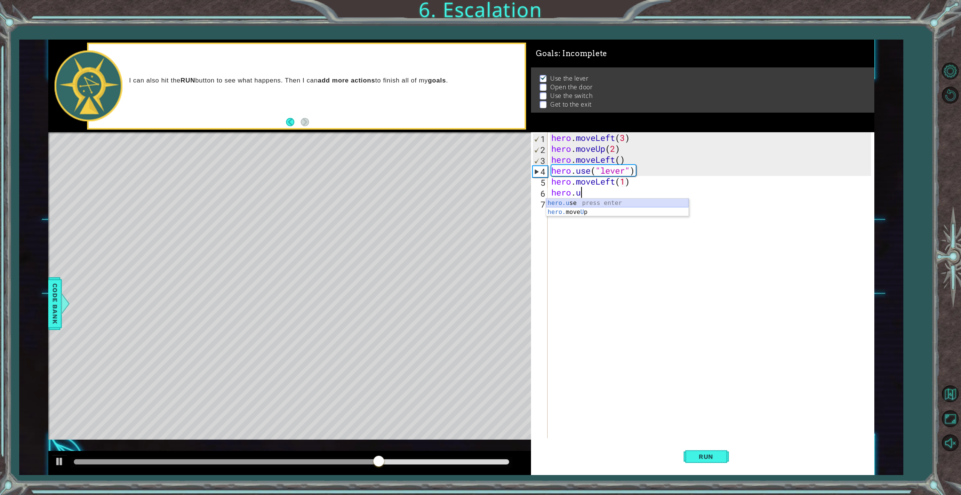
scroll to position [0, 5]
click at [576, 202] on div "[DOMAIN_NAME] e press enter" at bounding box center [617, 212] width 143 height 27
type textarea "hero.use("door")"
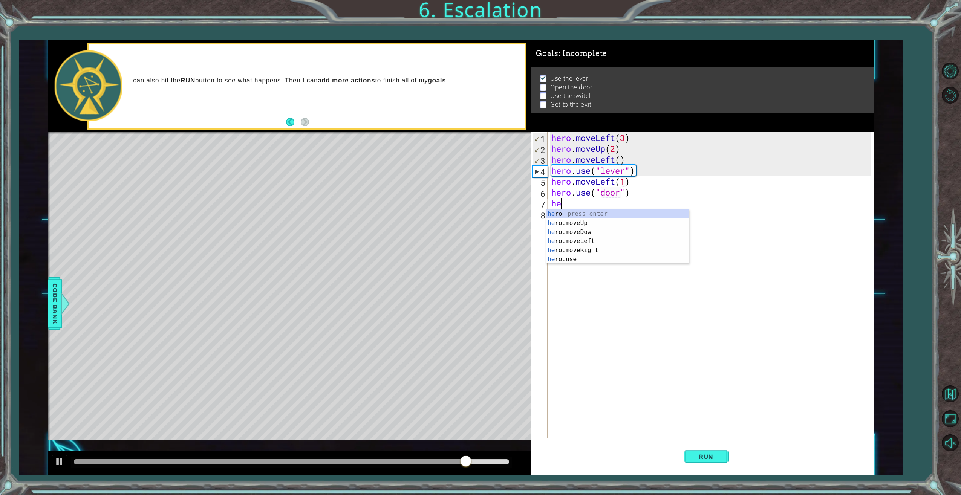
scroll to position [0, 0]
click at [620, 220] on div "hero press enter hero .moveUp press enter hero .moveDown press enter hero .move…" at bounding box center [617, 246] width 143 height 72
type textarea "hero.moveUp(1)"
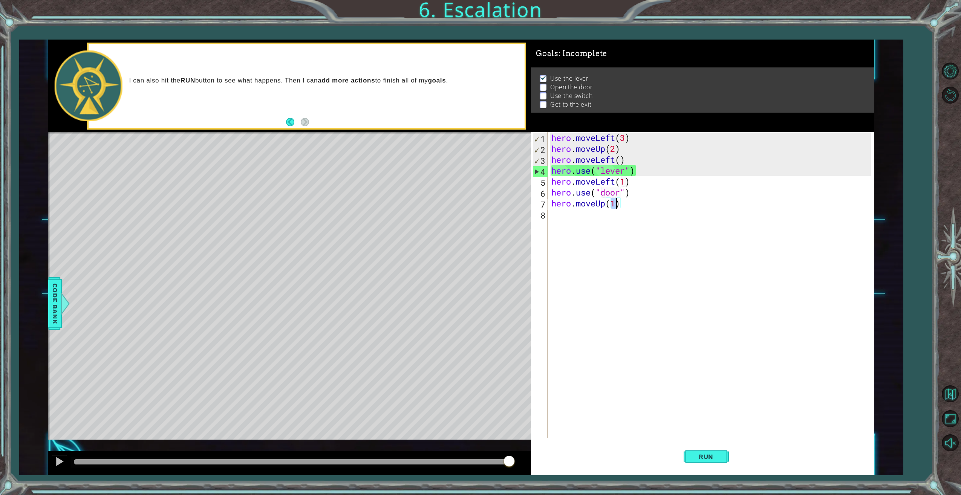
click at [593, 215] on div "hero . moveLeft ( 3 ) hero . moveUp ( 2 ) hero . moveLeft ( ) hero . use ( "lev…" at bounding box center [712, 296] width 325 height 328
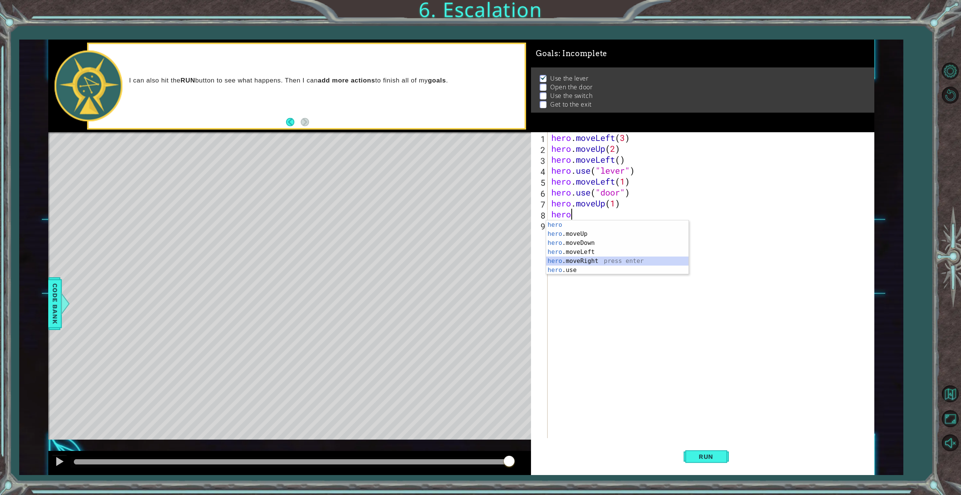
click at [589, 262] on div "hero press enter hero .moveUp press enter hero .moveDown press enter hero .move…" at bounding box center [617, 257] width 143 height 72
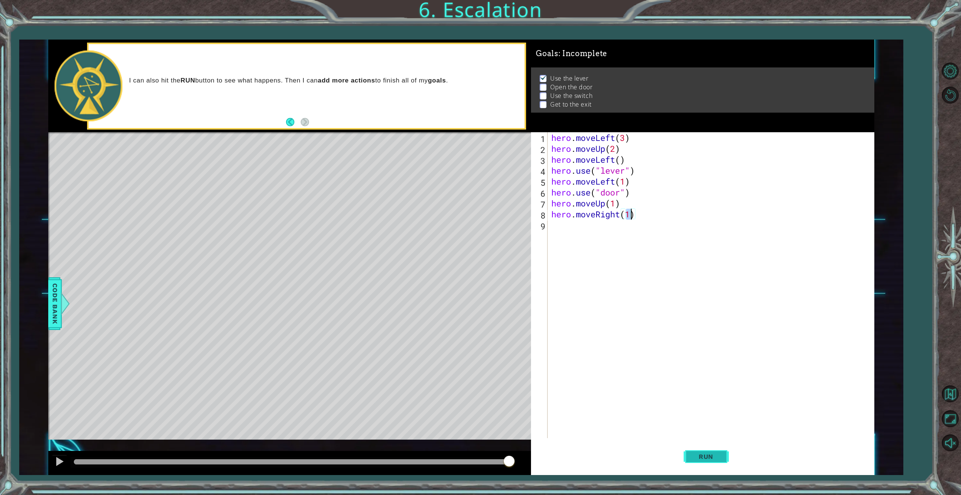
click at [705, 454] on span "Run" at bounding box center [706, 457] width 30 height 8
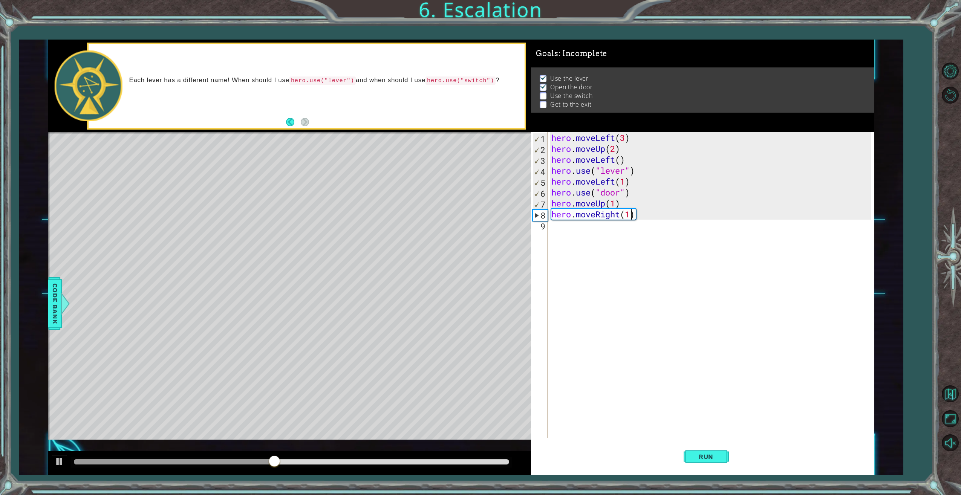
click at [618, 205] on div "hero . moveLeft ( 3 ) hero . moveUp ( 2 ) hero . moveLeft ( ) hero . use ( "lev…" at bounding box center [712, 296] width 325 height 328
type textarea "hero.moveUp(2)"
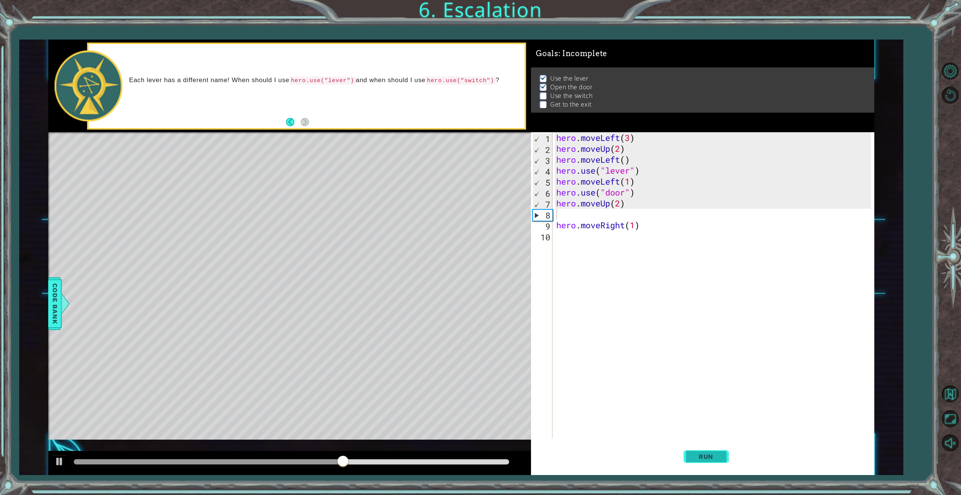
click at [709, 455] on span "Run" at bounding box center [706, 457] width 30 height 8
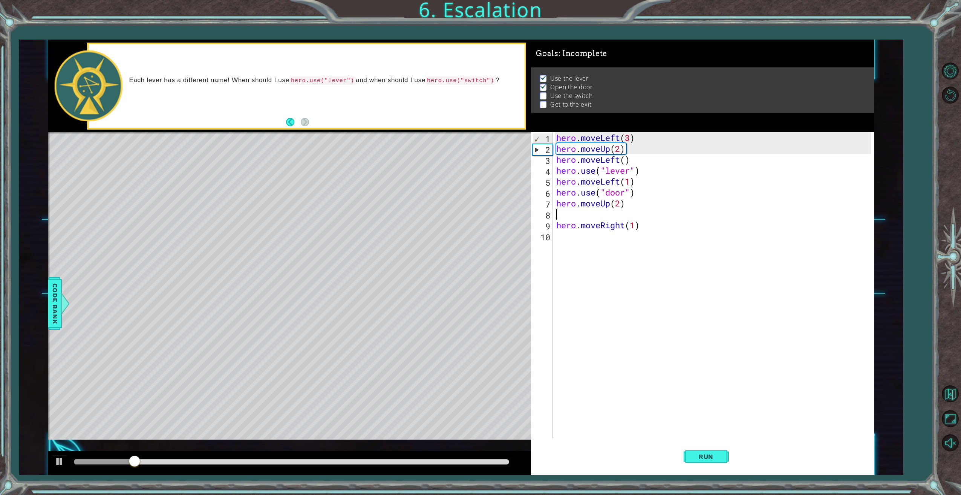
click at [636, 228] on div "hero . moveLeft ( 3 ) hero . moveUp ( 2 ) hero . moveLeft ( ) hero . use ( "lev…" at bounding box center [715, 296] width 320 height 328
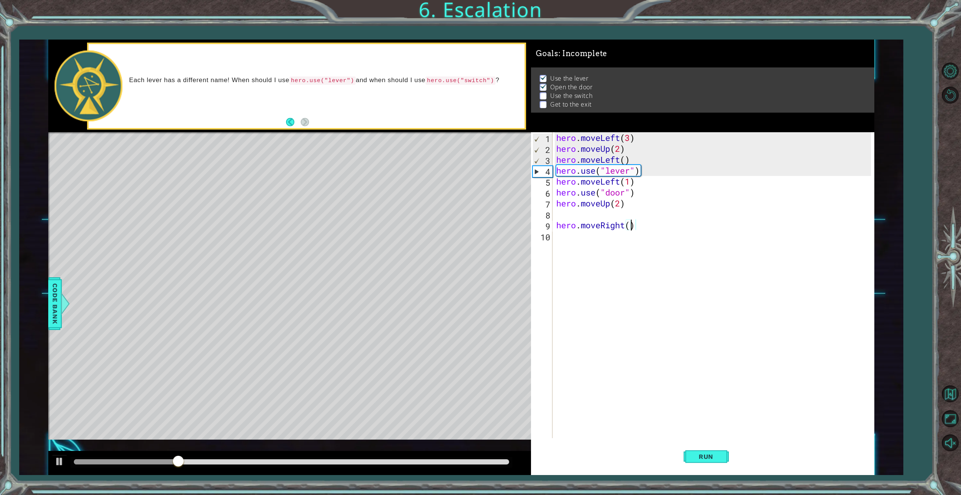
type textarea "hero.moveRight(2)"
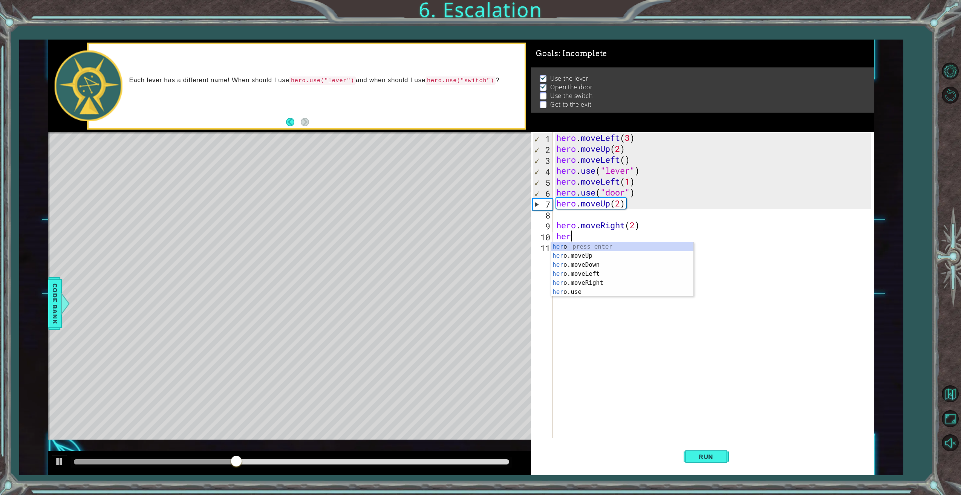
scroll to position [0, 0]
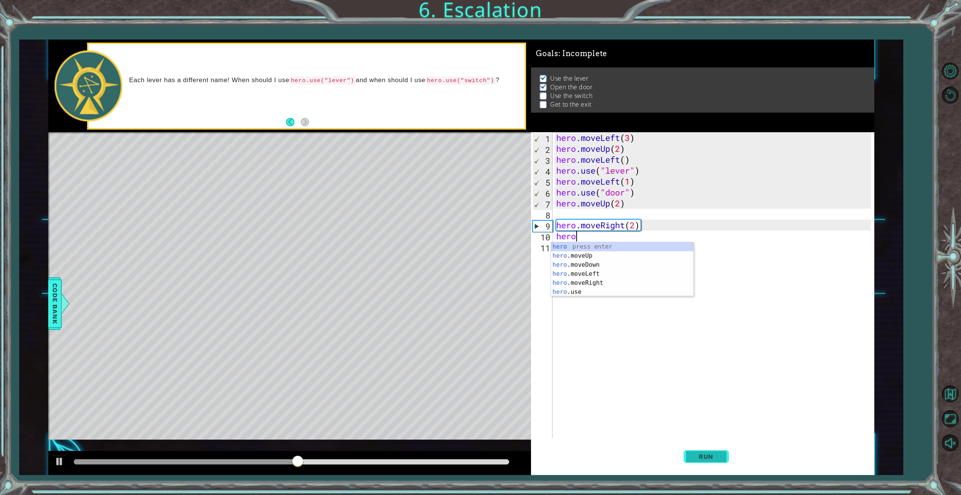
click at [706, 455] on span "Run" at bounding box center [706, 457] width 30 height 8
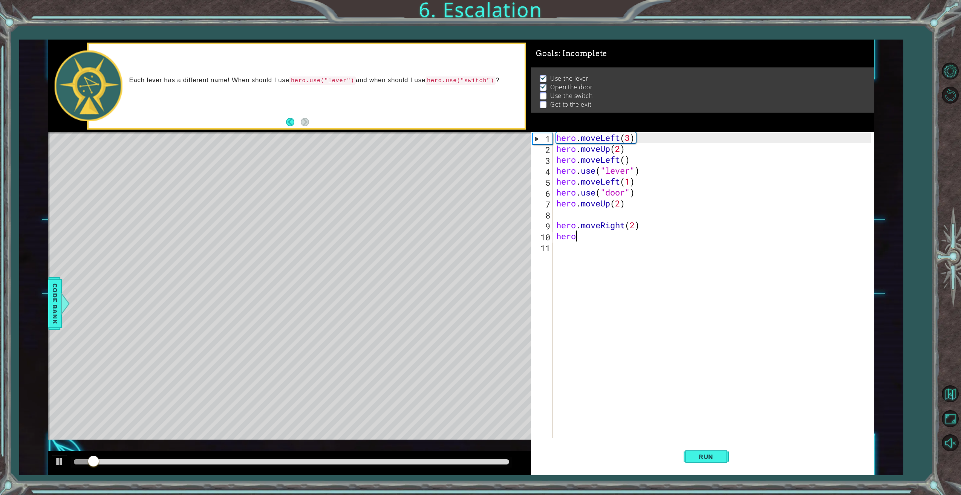
click at [584, 238] on div "hero . moveLeft ( 3 ) hero . moveUp ( 2 ) hero . moveLeft ( ) hero . use ( "lev…" at bounding box center [715, 296] width 320 height 328
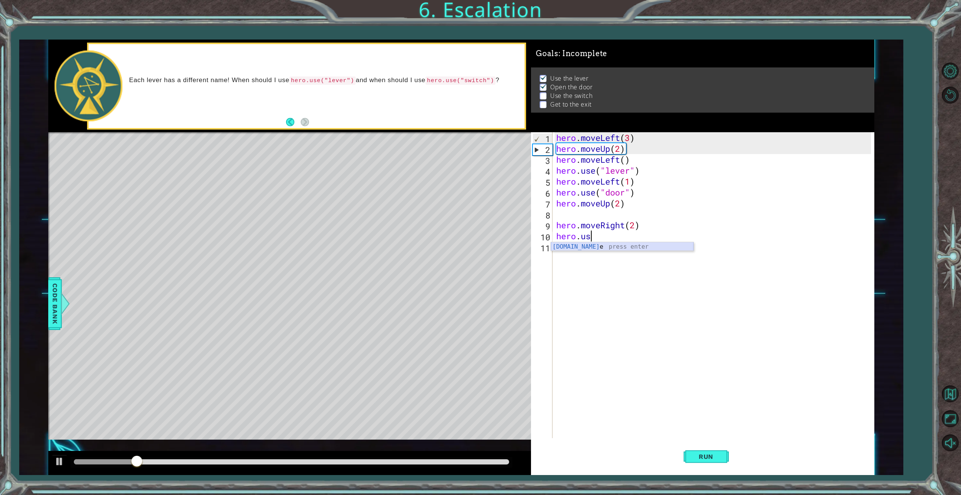
click at [580, 246] on div "[DOMAIN_NAME] e press enter" at bounding box center [622, 255] width 143 height 27
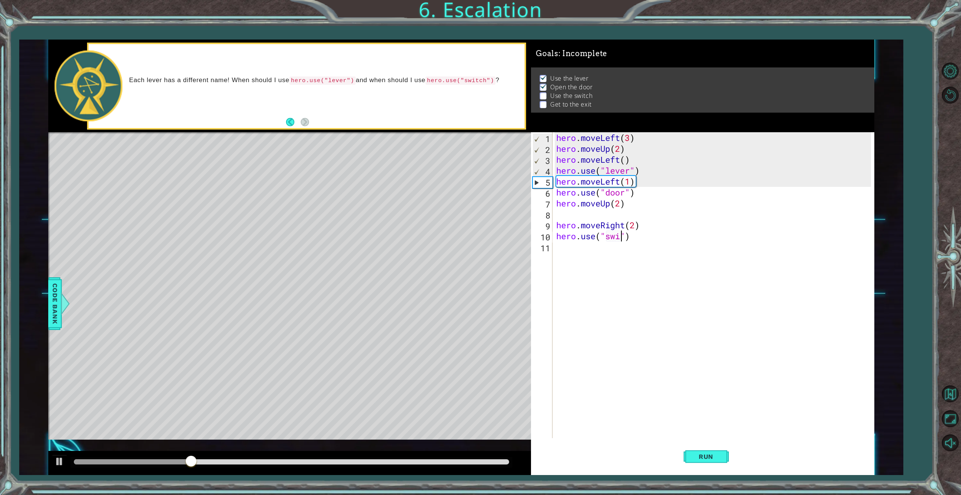
scroll to position [0, 3]
type textarea "hero.use("switch")"
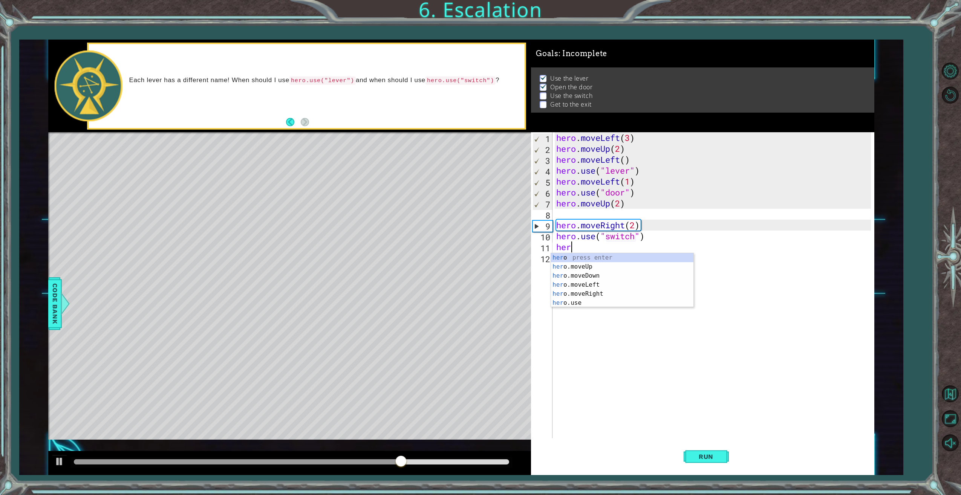
scroll to position [0, 0]
click at [604, 292] on div "her o press enter her o.moveUp press enter her o.moveDown press enter her o.mov…" at bounding box center [622, 289] width 143 height 72
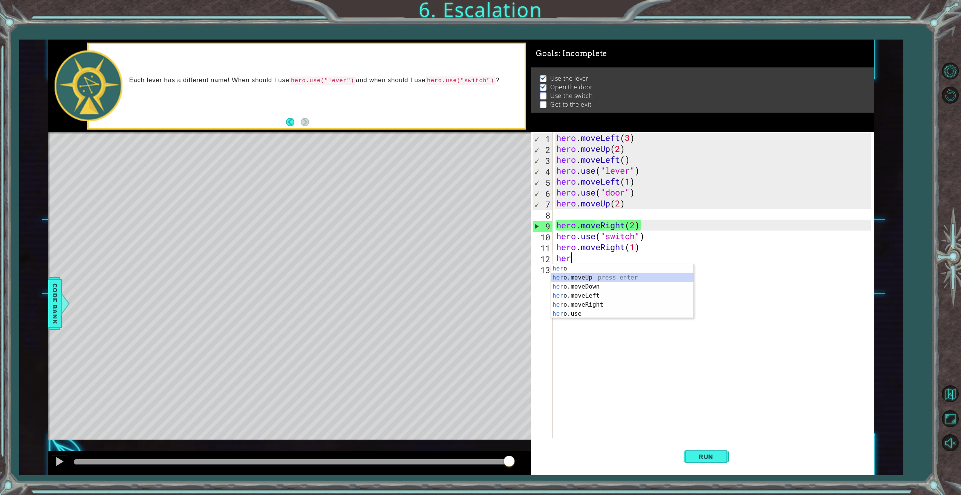
click at [577, 277] on div "her o press enter her o.moveUp press enter her o.moveDown press enter her o.mov…" at bounding box center [622, 300] width 143 height 72
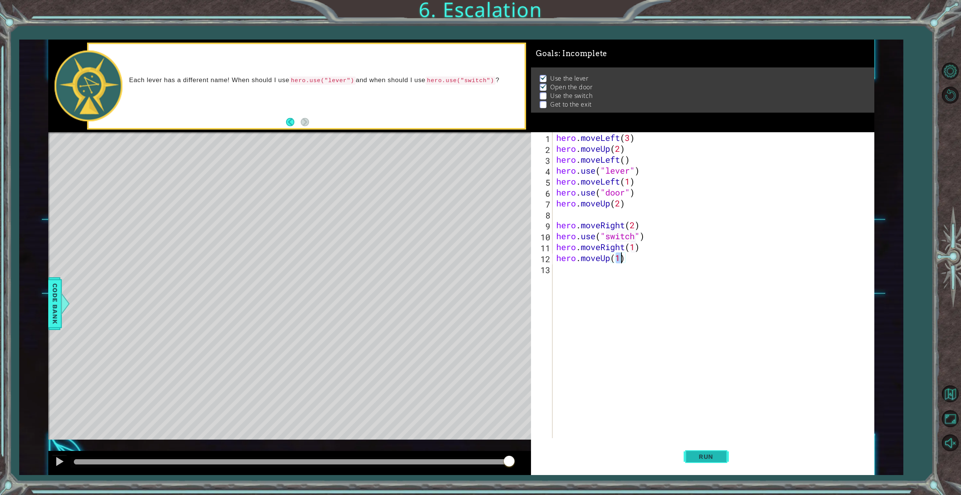
type textarea "hero.moveUp(1)"
click at [701, 457] on span "Run" at bounding box center [706, 457] width 30 height 8
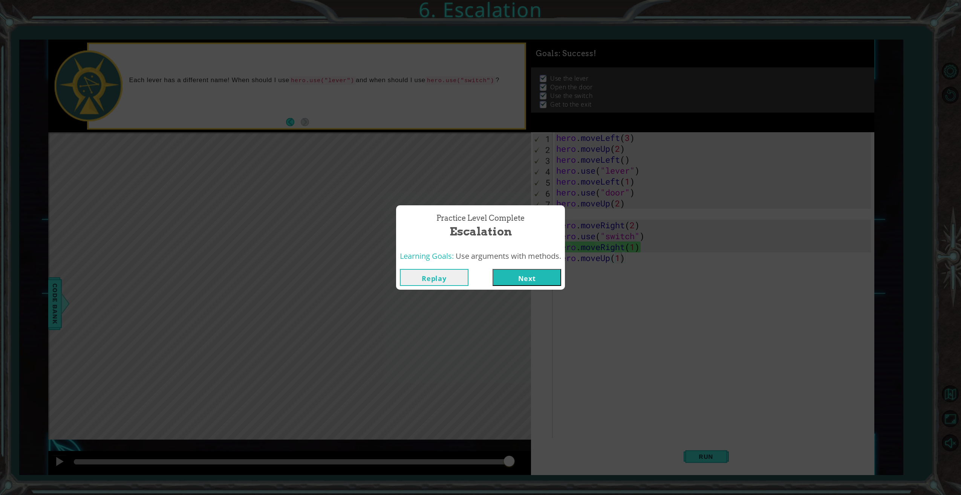
click at [520, 275] on button "Next" at bounding box center [527, 277] width 69 height 17
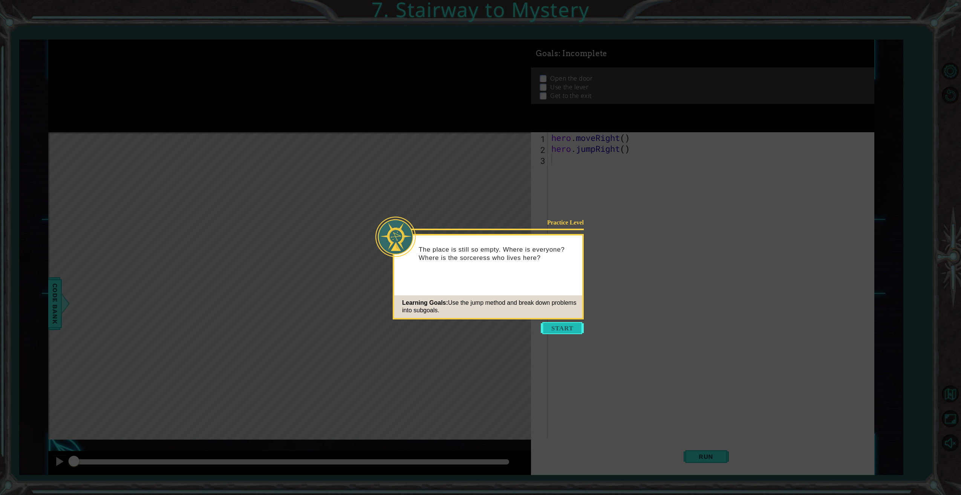
click at [561, 325] on button "Start" at bounding box center [562, 328] width 43 height 12
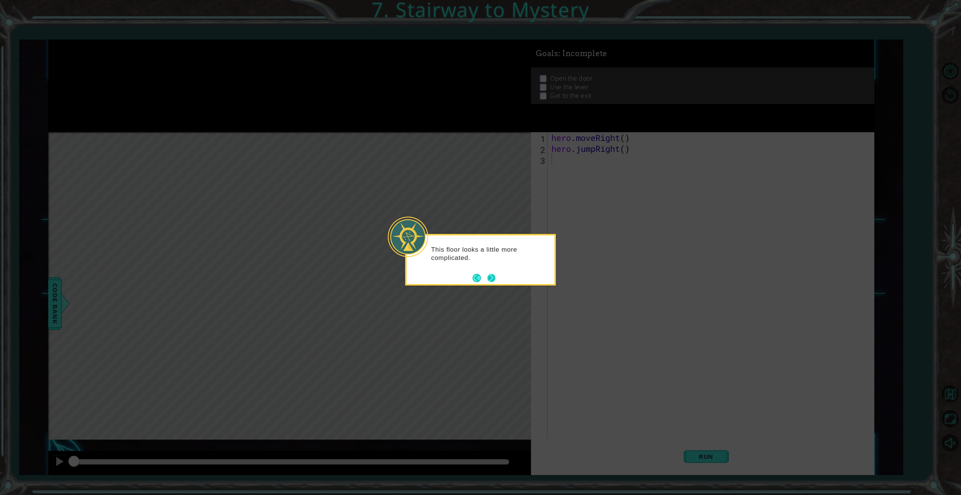
click at [489, 277] on button "Next" at bounding box center [492, 278] width 8 height 8
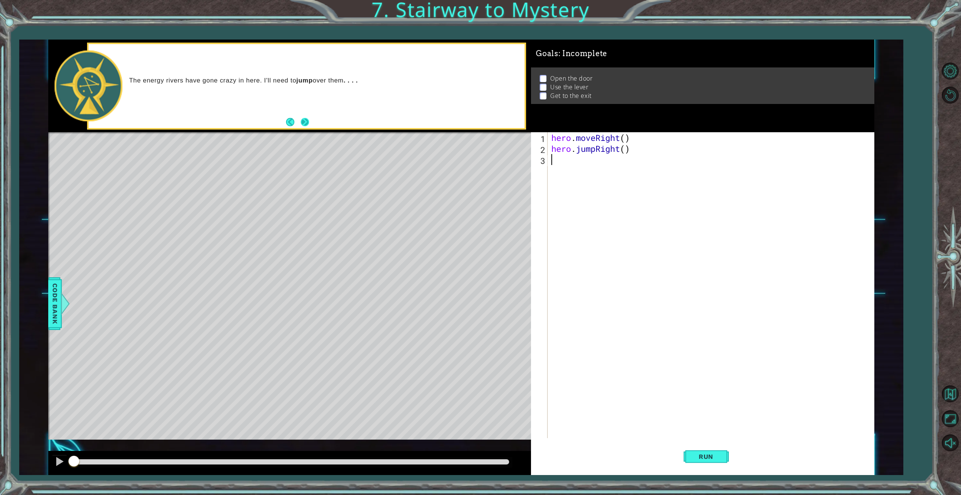
click at [309, 122] on button "Next" at bounding box center [304, 122] width 8 height 8
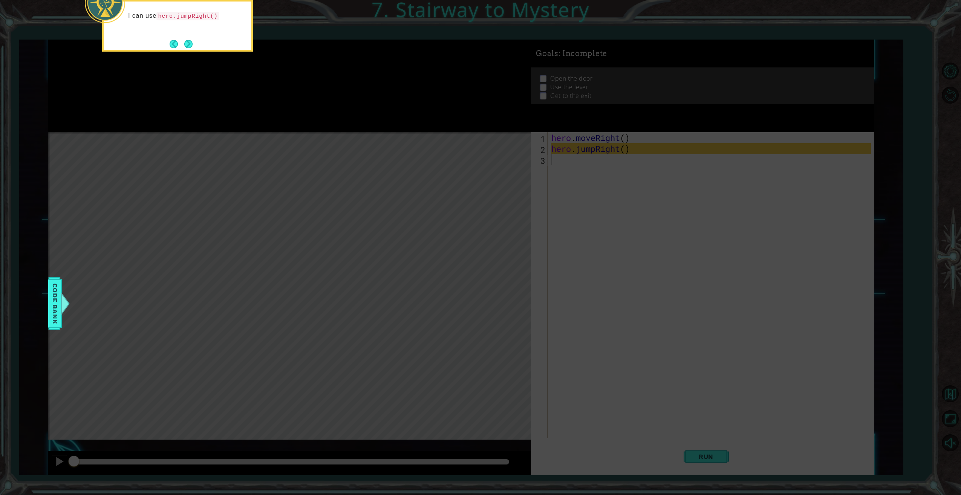
click at [196, 44] on div "I can use hero.jumpRight()" at bounding box center [177, 26] width 151 height 52
click at [193, 44] on button "Next" at bounding box center [188, 44] width 9 height 9
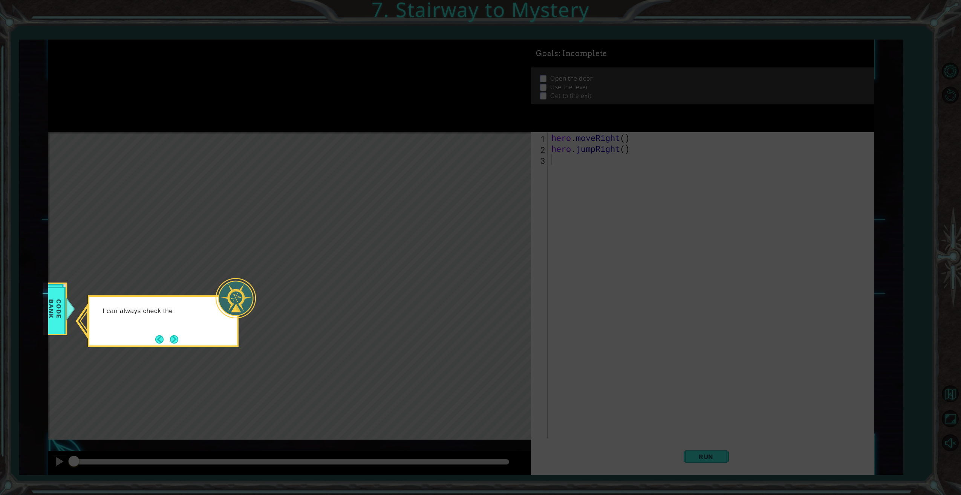
click at [181, 341] on div "I can always check the" at bounding box center [163, 322] width 151 height 52
click at [176, 342] on button "Next" at bounding box center [174, 340] width 8 height 8
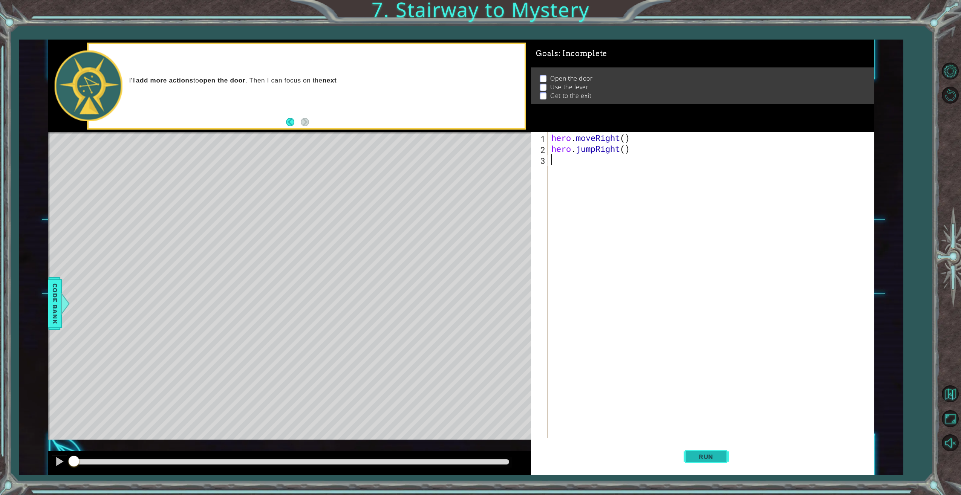
click at [707, 456] on span "Run" at bounding box center [706, 457] width 30 height 8
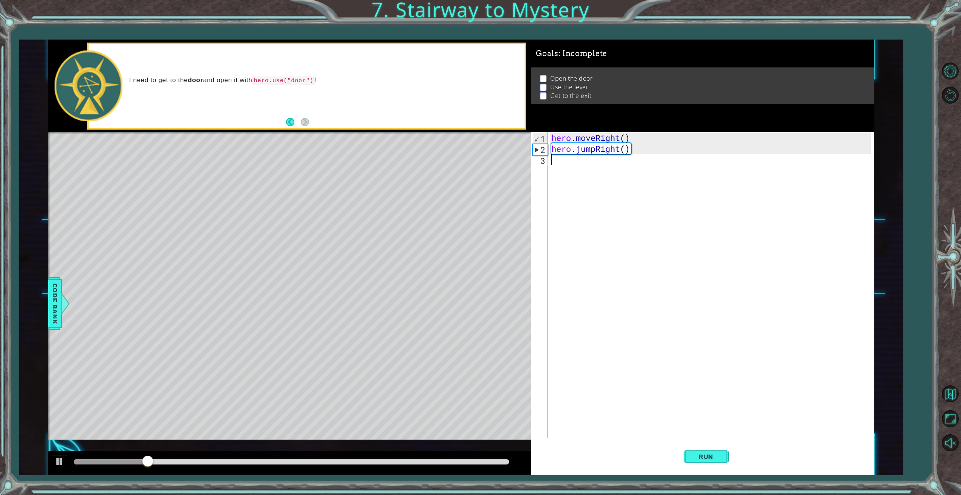
click at [558, 160] on div "hero . moveRight ( ) hero . jumpRight ( )" at bounding box center [712, 296] width 325 height 328
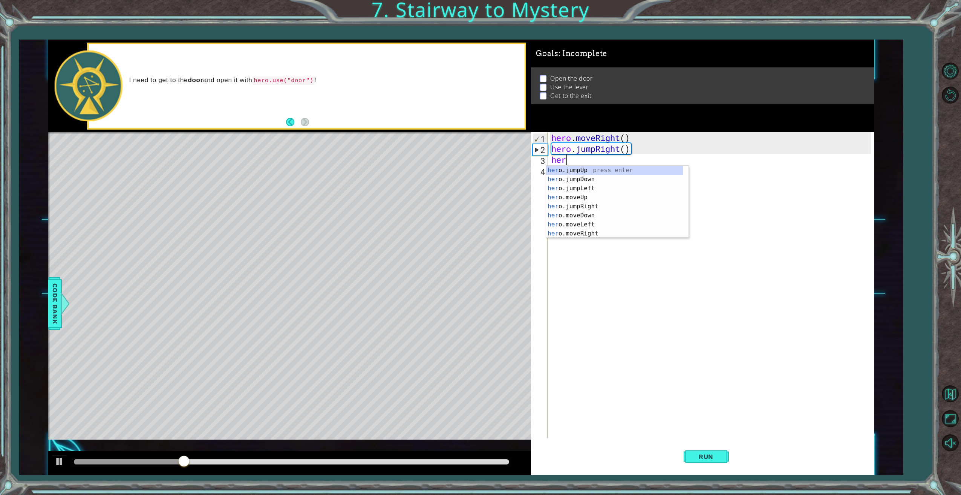
scroll to position [0, 0]
click at [593, 233] on div "hero .jumpUp press enter hero .jumpDown press enter hero .jumpLeft press enter …" at bounding box center [614, 211] width 137 height 90
type textarea "hero.moveRight(1)"
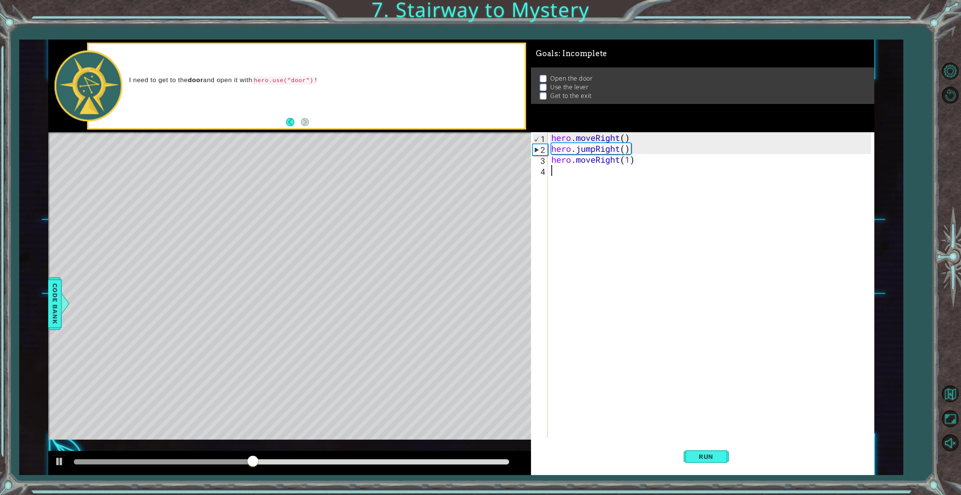
click at [569, 175] on div "hero . moveRight ( ) hero . jumpRight ( ) hero . moveRight ( 1 )" at bounding box center [712, 296] width 325 height 328
click at [610, 185] on div "hero.moveUp press enter" at bounding box center [617, 190] width 143 height 27
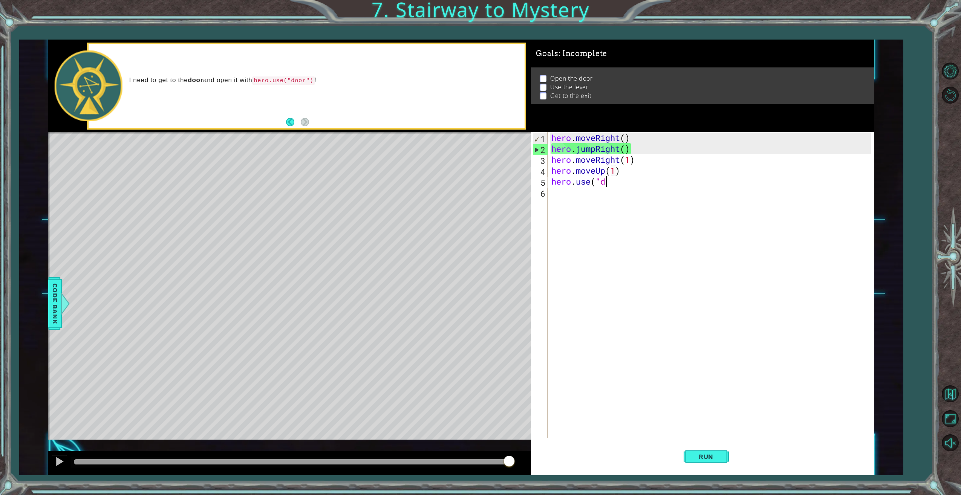
scroll to position [0, 3]
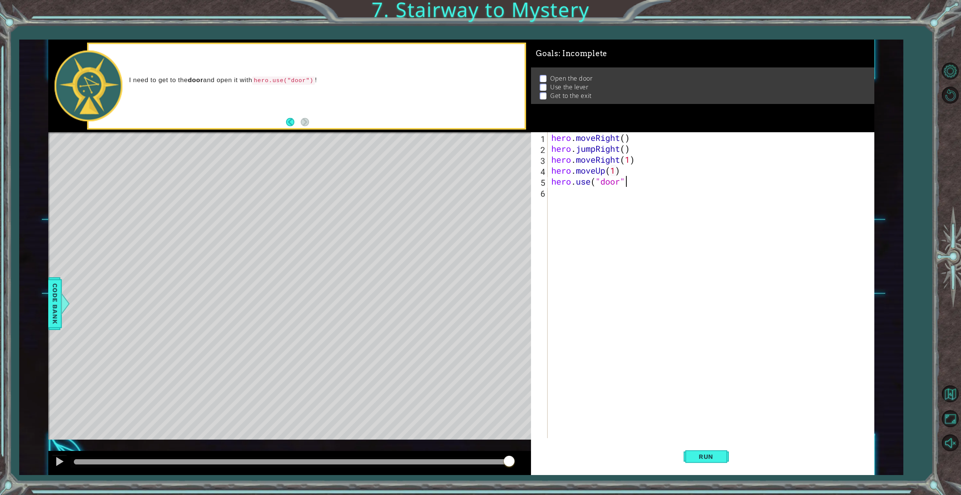
type textarea "hero.use("door")"
click at [610, 195] on div "hero . moveRight ( ) hero . jumpRight ( ) hero . moveRight ( 1 ) hero . moveUp …" at bounding box center [712, 296] width 325 height 328
click at [584, 250] on div "hero press enter hero .jumpUp press enter hero .jumpDown press enter hero .jump…" at bounding box center [614, 244] width 137 height 90
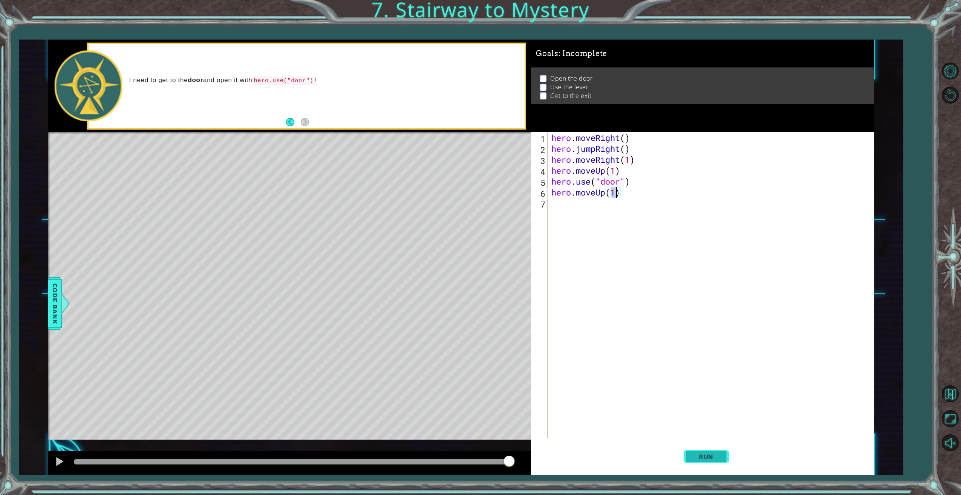
click at [714, 457] on span "Run" at bounding box center [706, 457] width 30 height 8
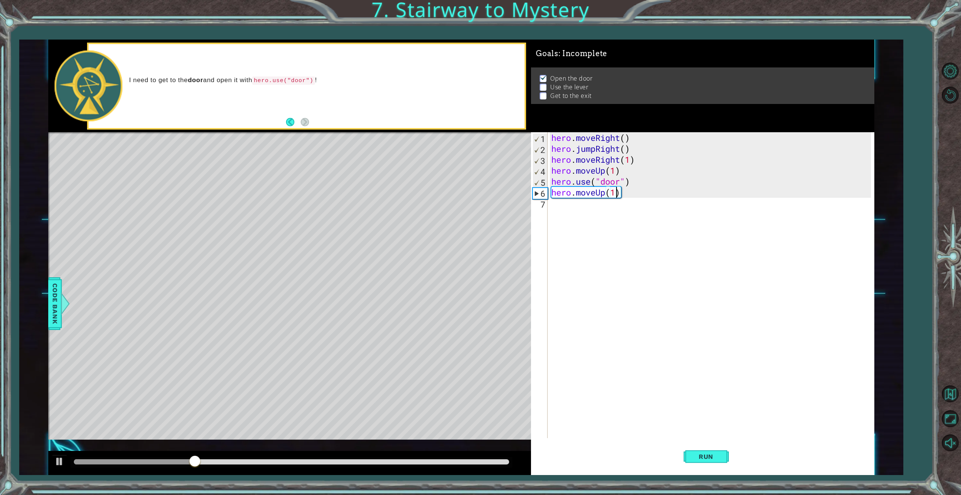
click at [616, 190] on div "hero . moveRight ( ) hero . jumpRight ( ) hero . moveRight ( 1 ) hero . moveUp …" at bounding box center [712, 296] width 325 height 328
type textarea "hero.moveUp(2)"
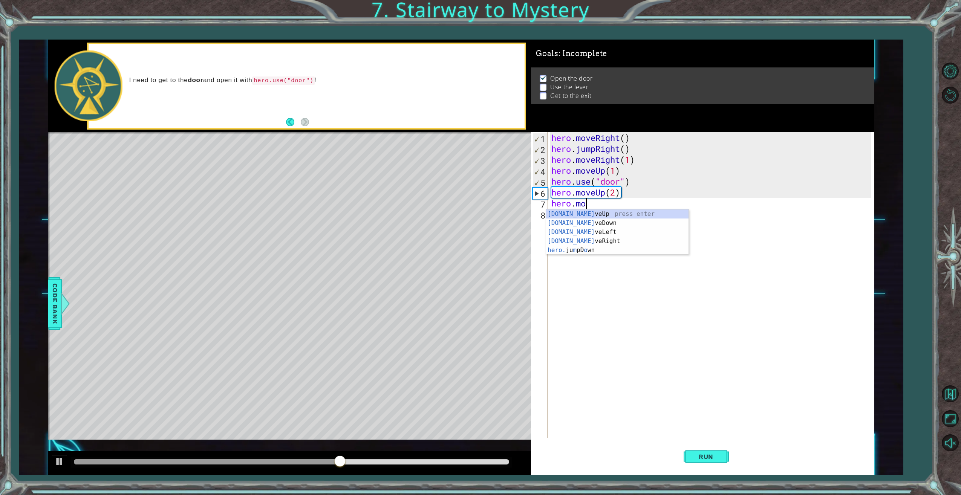
scroll to position [0, 2]
click at [586, 230] on div "hero.move Up press enter hero.move Down press enter hero.move Left press enter …" at bounding box center [617, 237] width 143 height 54
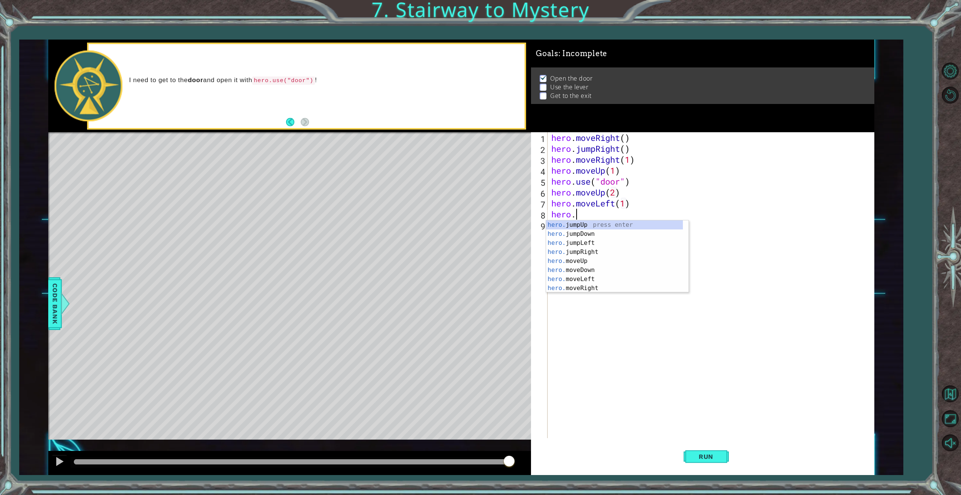
scroll to position [0, 5]
click at [589, 227] on div "[DOMAIN_NAME] e press enter" at bounding box center [617, 234] width 143 height 27
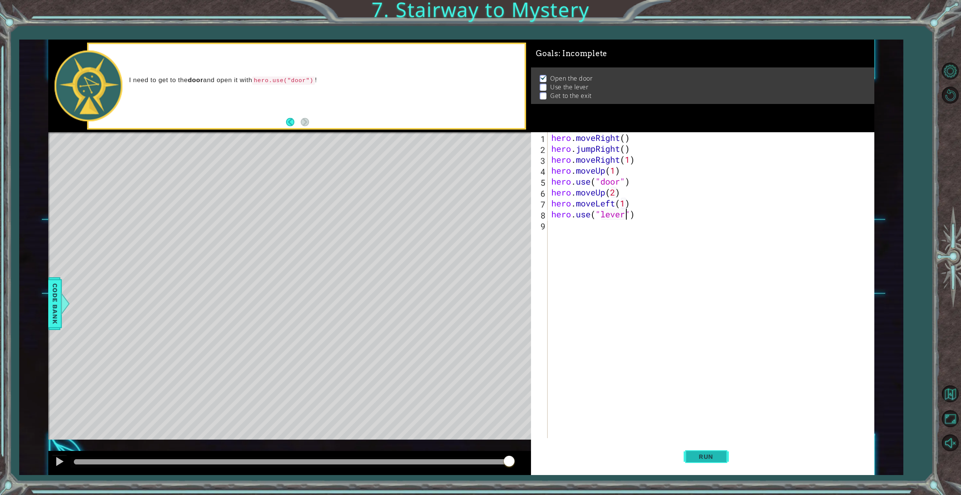
type textarea "hero.use("lever")"
drag, startPoint x: 724, startPoint y: 455, endPoint x: 729, endPoint y: 453, distance: 5.4
click at [727, 454] on button "Run" at bounding box center [706, 457] width 45 height 34
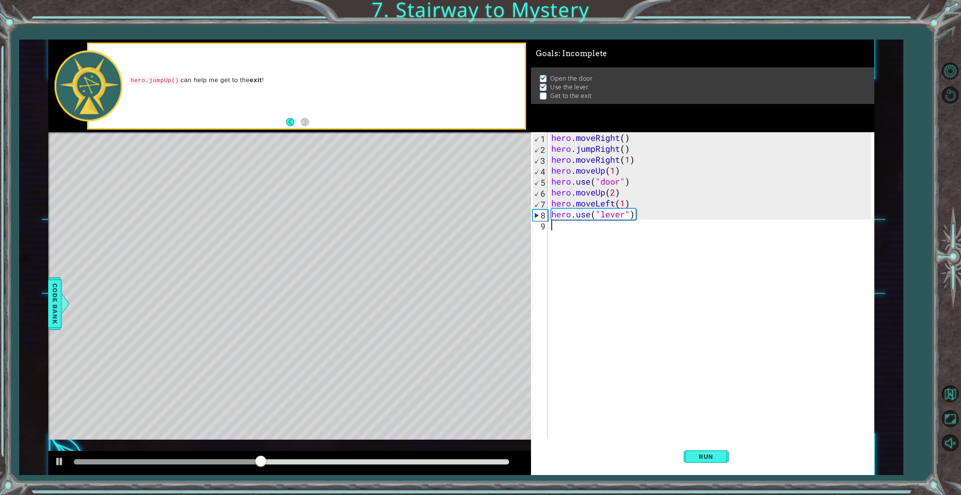
click at [577, 236] on div "hero . moveRight ( ) hero . jumpRight ( ) hero . moveRight ( 1 ) hero . moveUp …" at bounding box center [712, 296] width 325 height 328
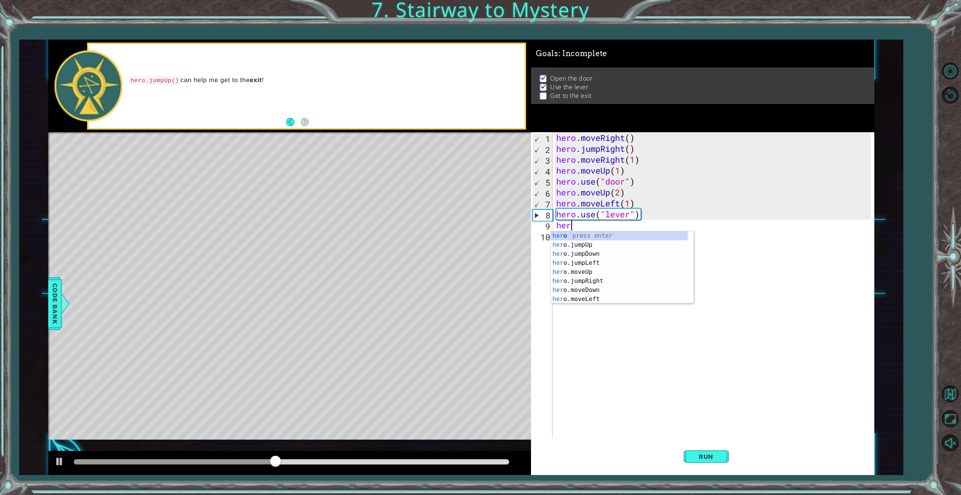
scroll to position [0, 0]
click at [594, 298] on div "her o press enter her o.jumpUp press enter her o.jumpDown press enter her o.jum…" at bounding box center [619, 276] width 137 height 90
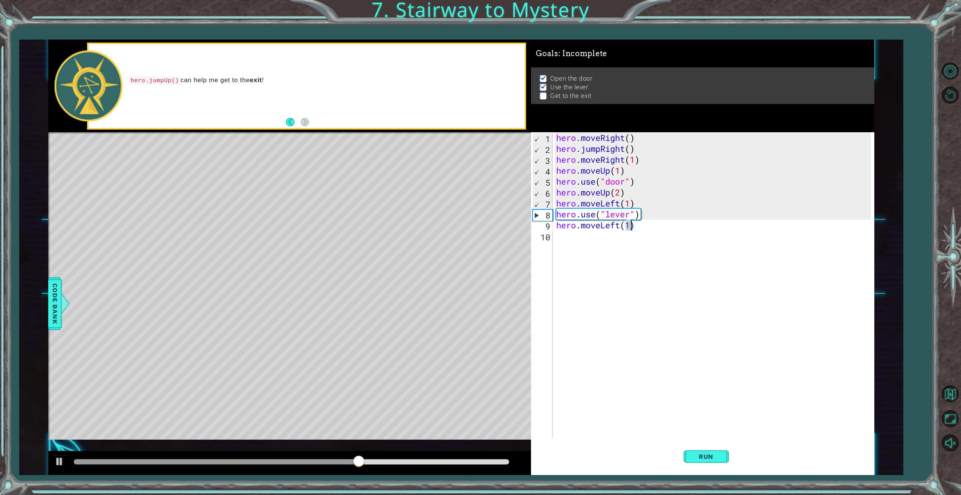
type textarea "hero.moveLeft(2)"
click at [596, 234] on div "hero . moveRight ( ) hero . jumpRight ( ) hero . moveRight ( 1 ) hero . moveUp …" at bounding box center [715, 296] width 320 height 328
type textarea "hero."
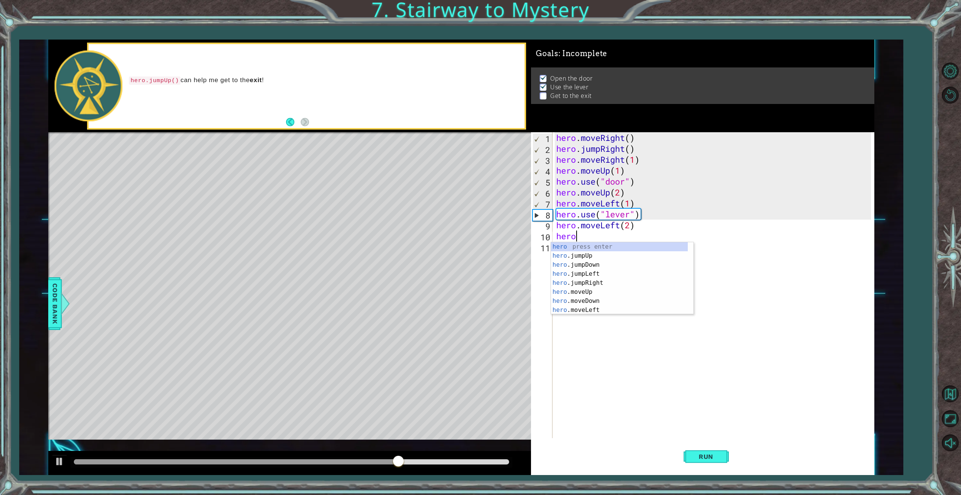
scroll to position [0, 1]
click at [593, 247] on div "hero. jumpUp press enter hero. jumpDown press enter hero. jumpLeft press enter …" at bounding box center [619, 287] width 137 height 90
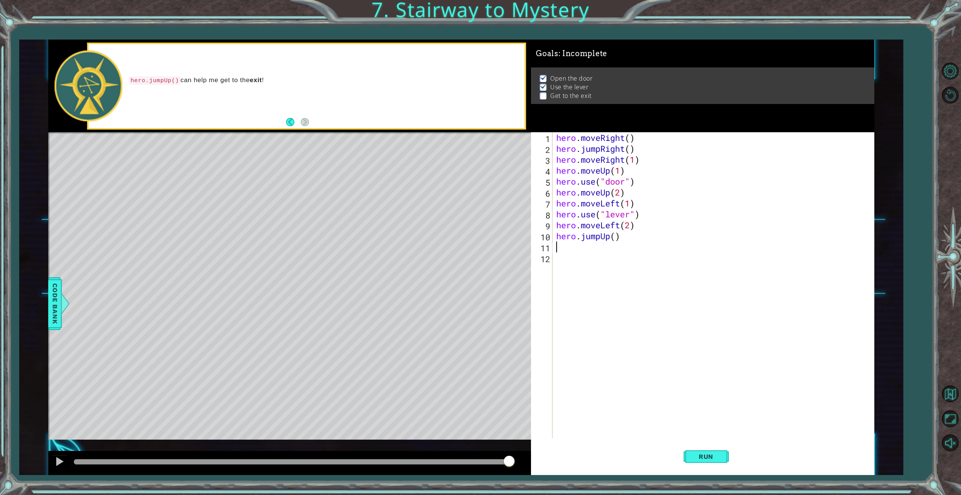
click at [616, 237] on div "hero . moveRight ( ) hero . jumpRight ( ) hero . moveRight ( 1 ) hero . moveUp …" at bounding box center [715, 296] width 320 height 328
type textarea "hero.jumpUp()"
click at [704, 456] on span "Run" at bounding box center [706, 457] width 30 height 8
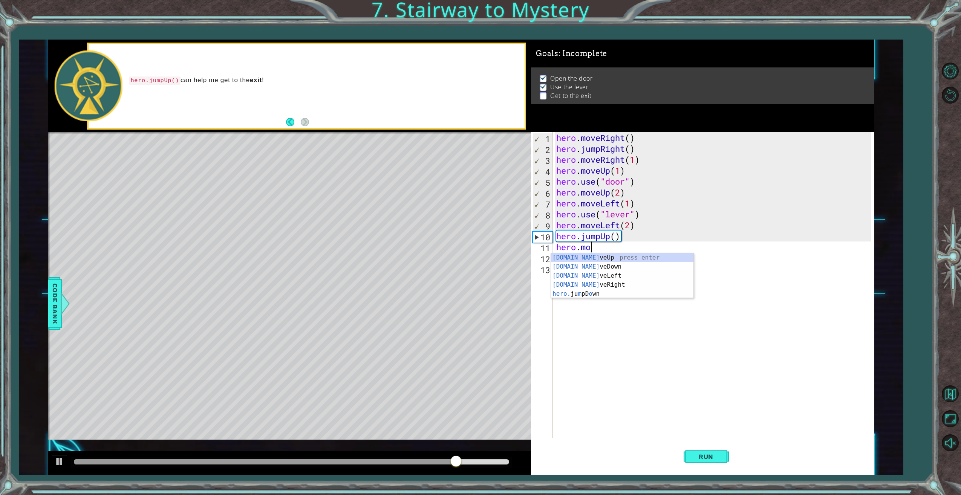
scroll to position [0, 2]
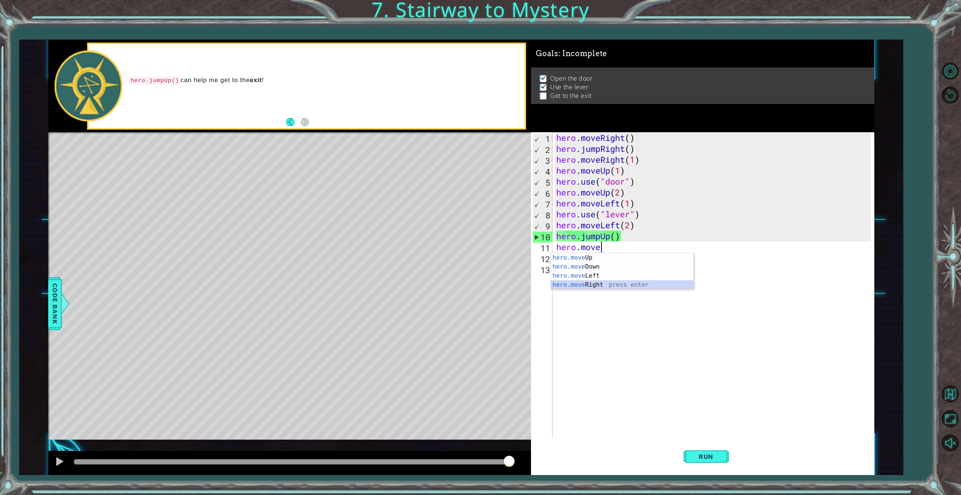
click at [591, 284] on div "hero.move Up press enter hero.move Down press enter hero.move Left press enter …" at bounding box center [622, 280] width 143 height 54
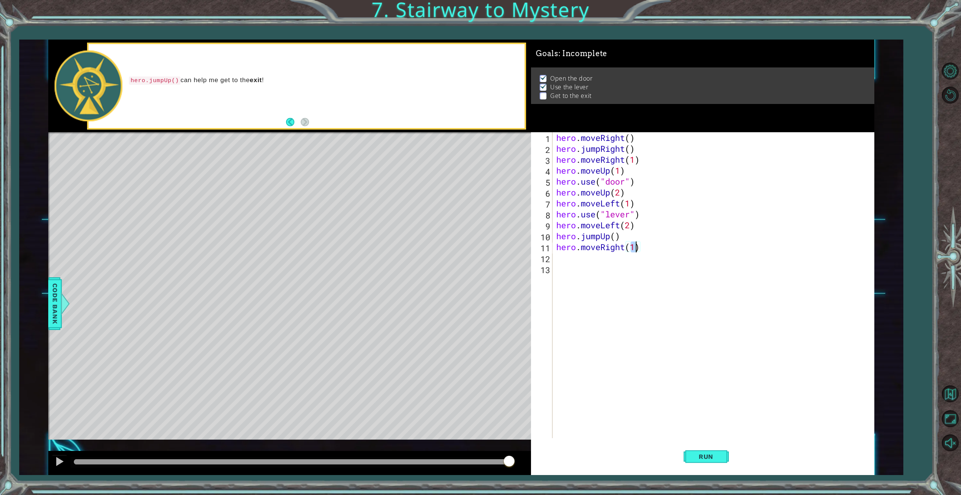
type textarea "hero.moveRight(2)"
click at [592, 262] on div "hero . moveRight ( ) hero . jumpRight ( ) hero . moveRight ( 1 ) hero . moveUp …" at bounding box center [715, 296] width 320 height 328
type textarea "hero"
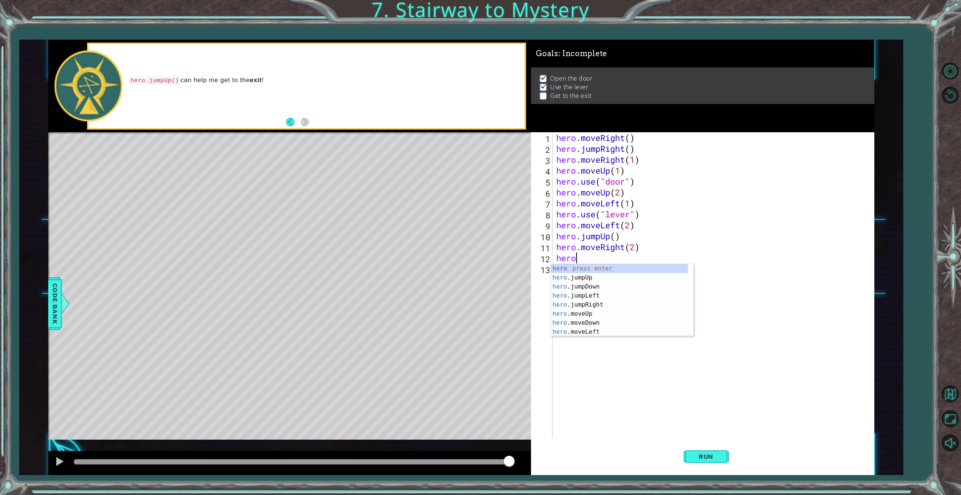
drag, startPoint x: 560, startPoint y: 258, endPoint x: 542, endPoint y: 257, distance: 18.2
click at [542, 256] on div "hero 1 2 3 4 5 6 7 8 9 10 11 12 13 hero . moveRight ( ) hero . jumpRight ( ) he…" at bounding box center [701, 285] width 340 height 306
click at [709, 457] on span "Run" at bounding box center [706, 457] width 30 height 8
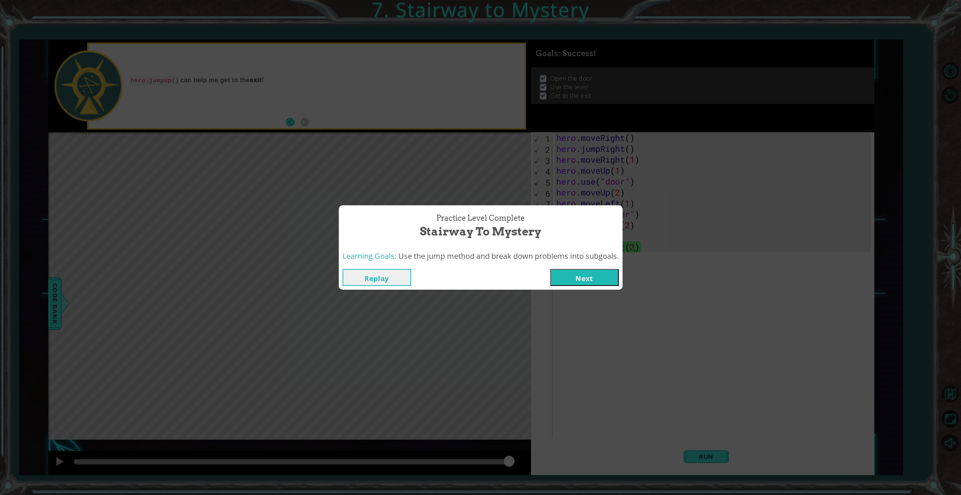
click at [580, 277] on button "Next" at bounding box center [584, 277] width 69 height 17
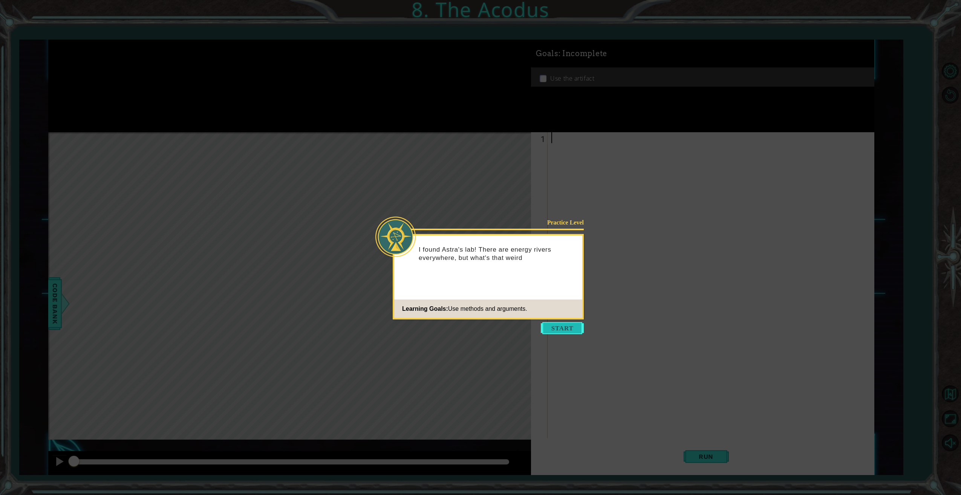
click at [555, 325] on button "Start" at bounding box center [562, 328] width 43 height 12
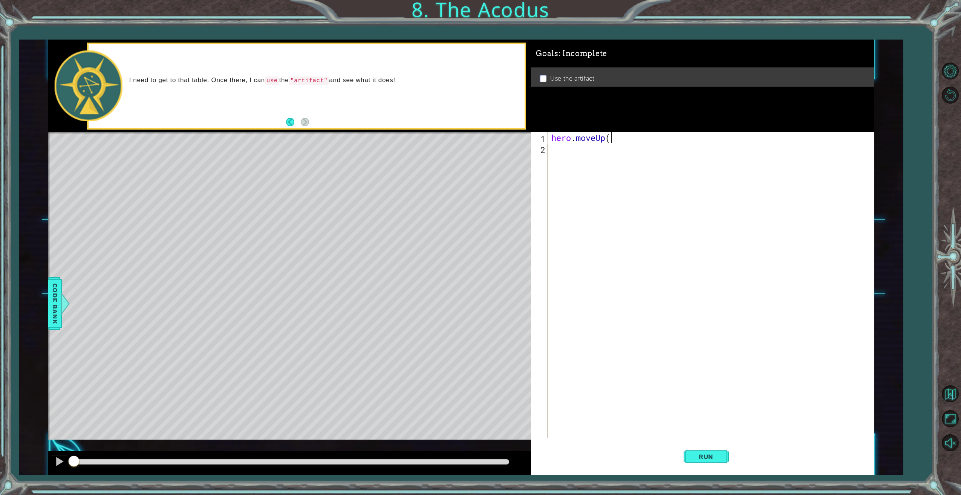
scroll to position [0, 3]
type textarea "hero.moveUp(2)"
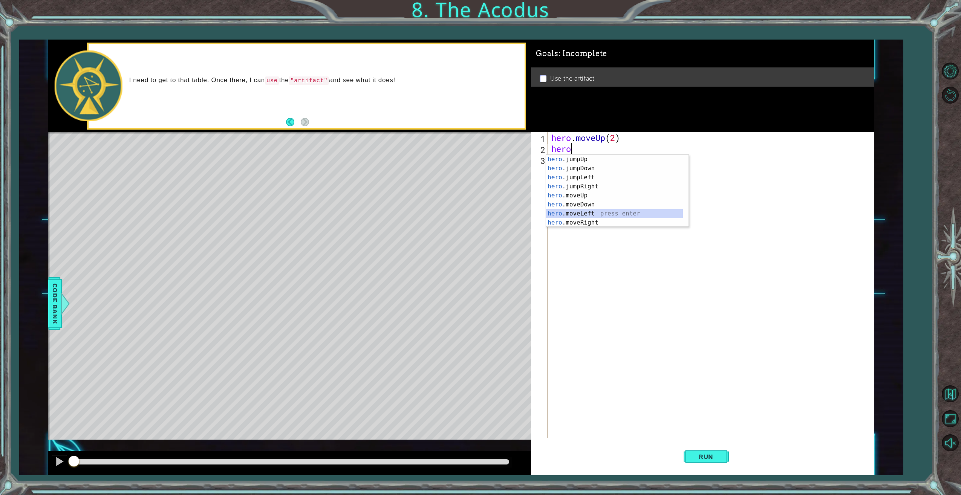
click at [581, 215] on div "hero .jumpUp press enter hero .jumpDown press enter hero .jumpLeft press enter …" at bounding box center [614, 200] width 137 height 90
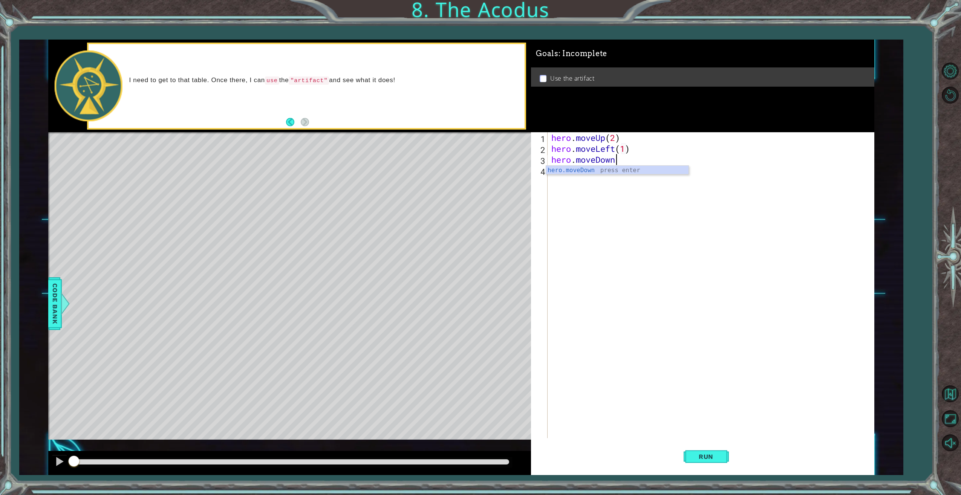
scroll to position [0, 3]
click at [624, 158] on div "hero . moveUp ( 2 ) hero . moveLeft ( 1 ) hero . moveDown ( 1 )" at bounding box center [712, 296] width 325 height 328
type textarea "hero.moveDown(2)"
click at [595, 175] on div "hero . moveUp ( 2 ) hero . moveLeft ( 1 ) hero . moveDown ( 2 )" at bounding box center [712, 296] width 325 height 328
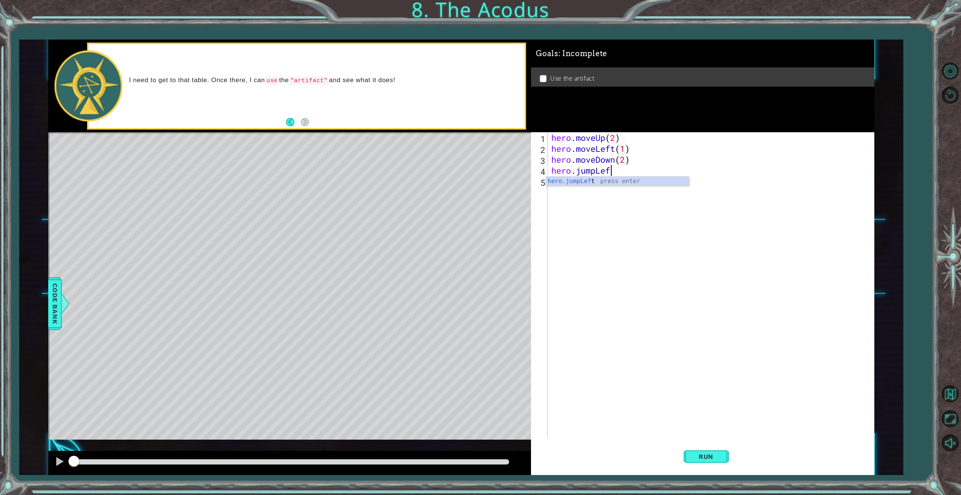
type textarea "hero.jumpLeft"
type textarea "her.moveUp(2)"
type textarea "hero.moveRight(1)hero.use("artifact")"
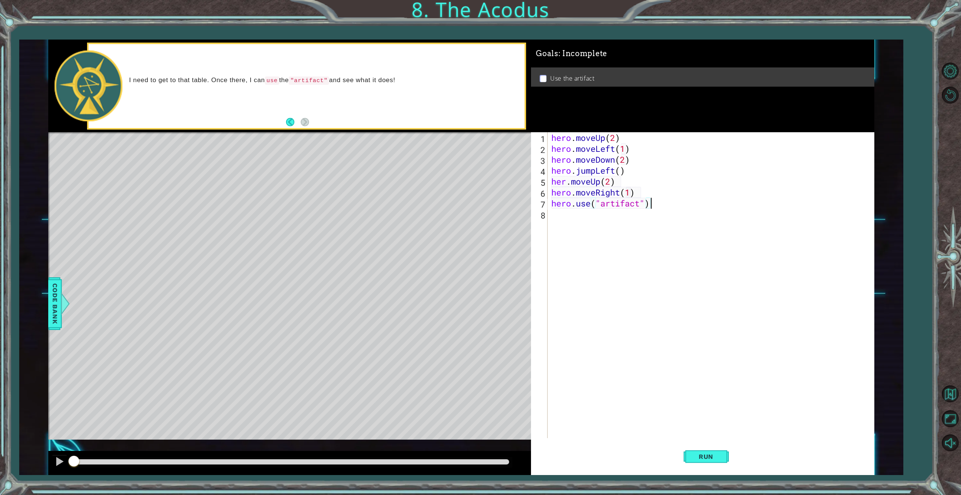
scroll to position [0, 0]
click at [707, 458] on span "Run" at bounding box center [706, 457] width 30 height 8
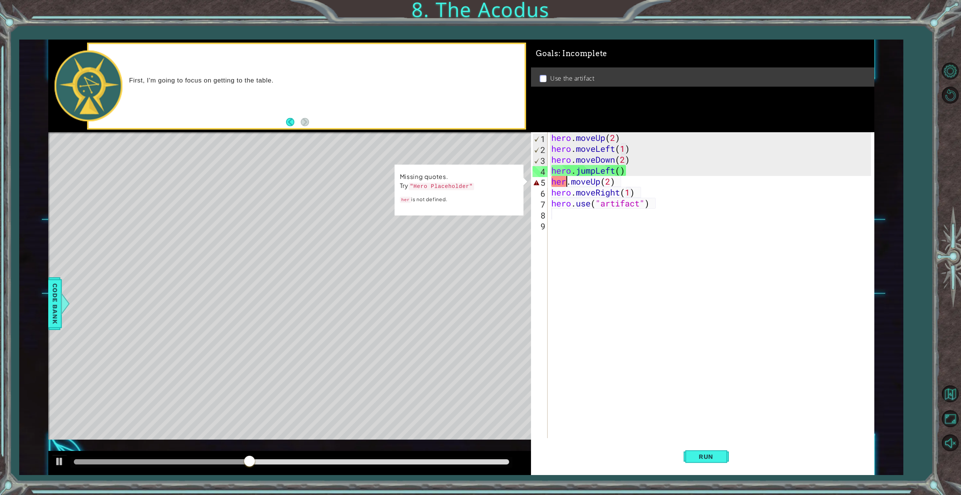
click at [565, 184] on div "hero . moveUp ( 2 ) hero . moveLeft ( 1 ) hero . moveDown ( 2 ) hero . jumpLeft…" at bounding box center [712, 296] width 325 height 328
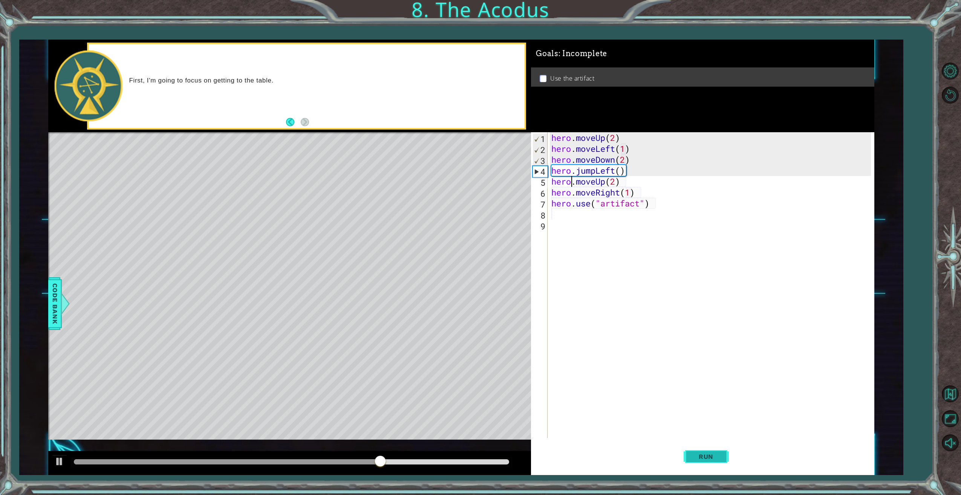
type textarea "hero.moveUp(2)"
click at [710, 448] on button "Run" at bounding box center [706, 457] width 45 height 34
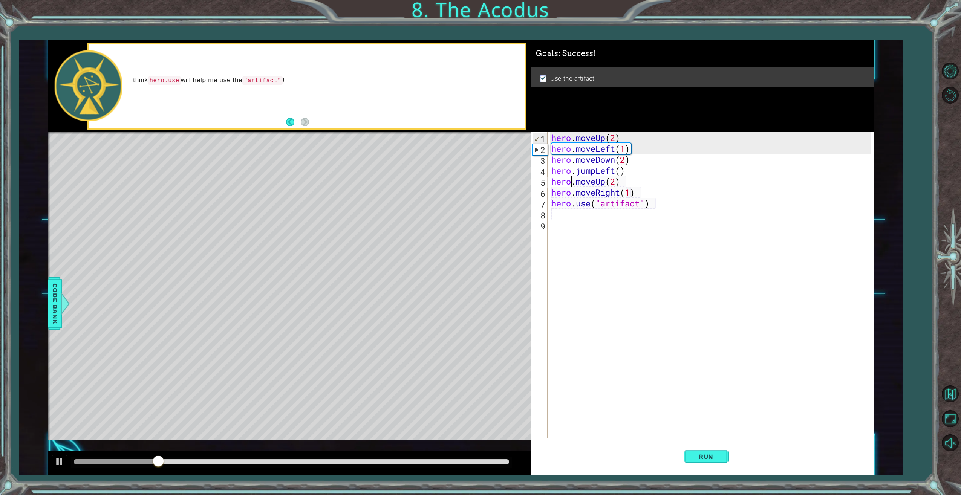
click at [425, 462] on div at bounding box center [291, 462] width 435 height 5
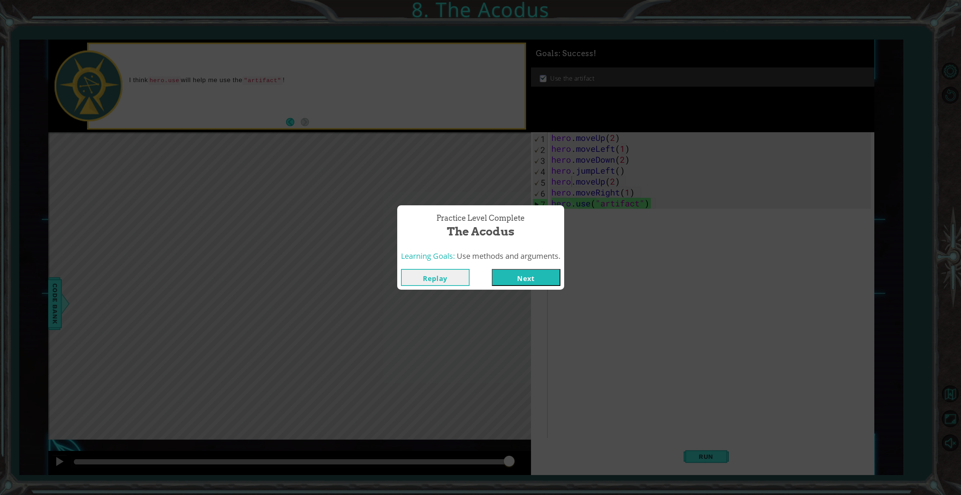
click at [511, 278] on button "Next" at bounding box center [526, 277] width 69 height 17
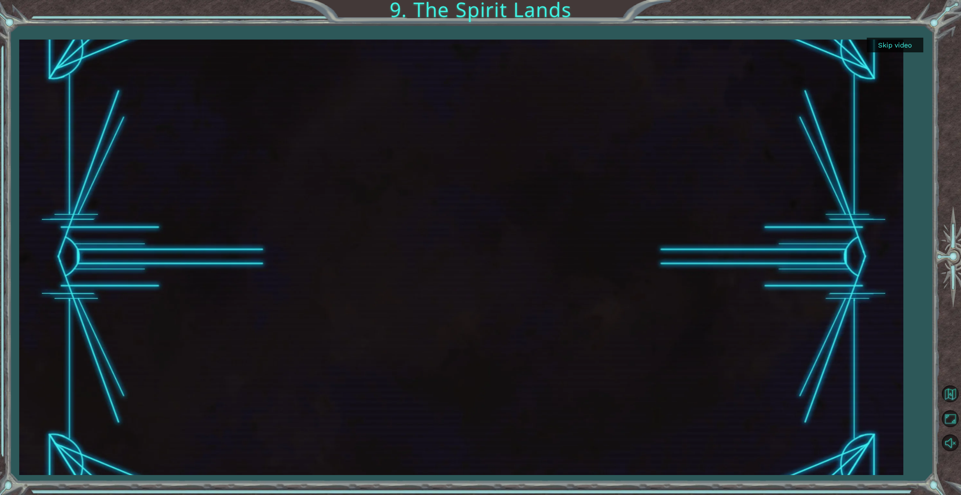
click at [895, 43] on button "Skip video" at bounding box center [895, 45] width 57 height 15
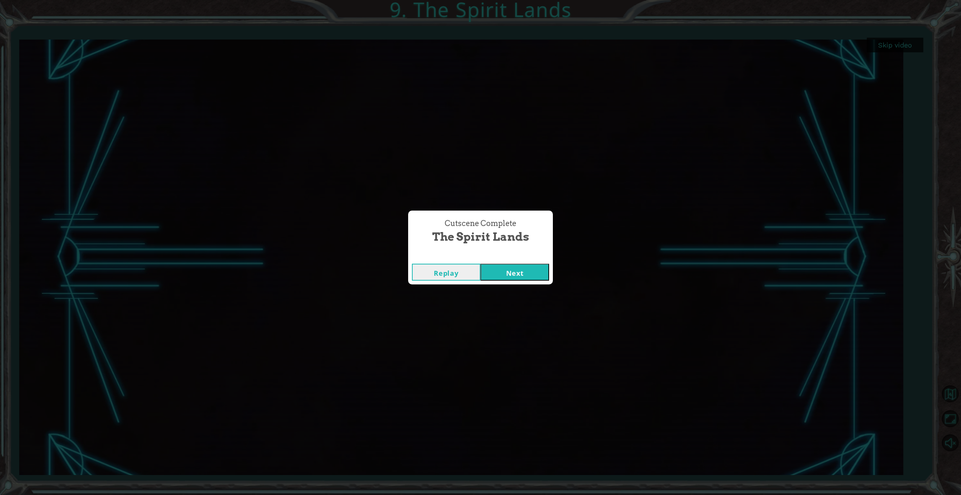
click at [533, 276] on button "Next" at bounding box center [515, 272] width 69 height 17
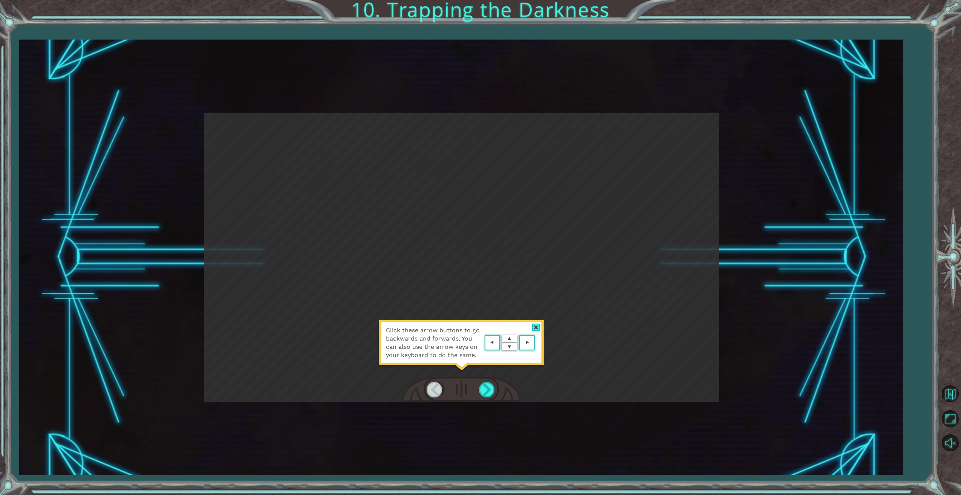
click at [533, 328] on div at bounding box center [536, 328] width 9 height 8
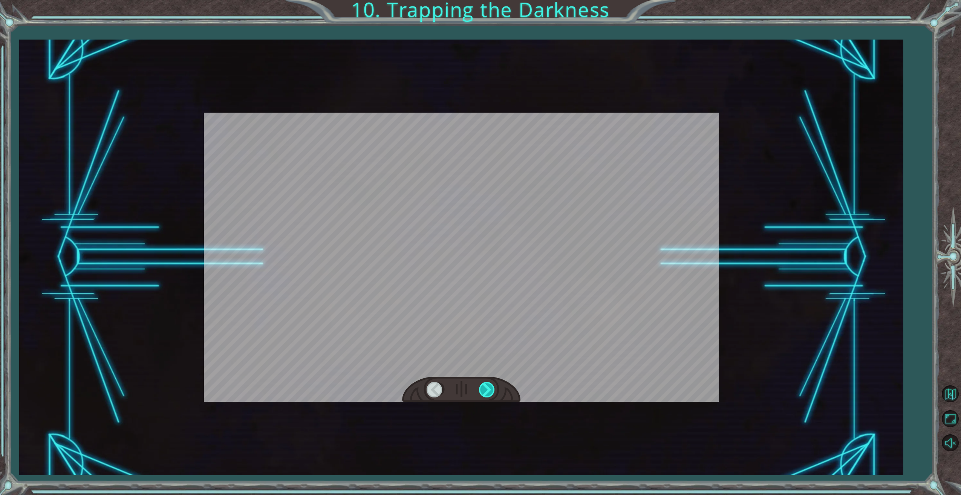
click at [488, 387] on div at bounding box center [487, 389] width 17 height 15
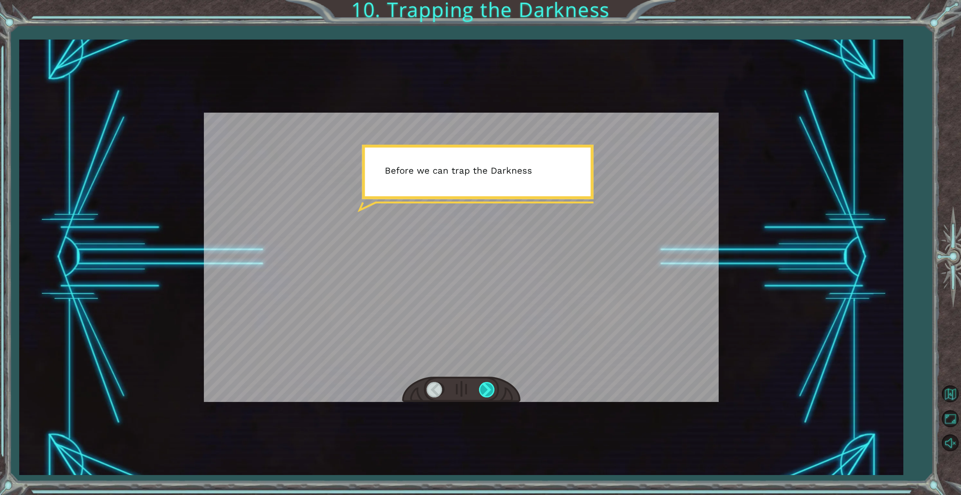
click at [488, 387] on div at bounding box center [487, 389] width 17 height 15
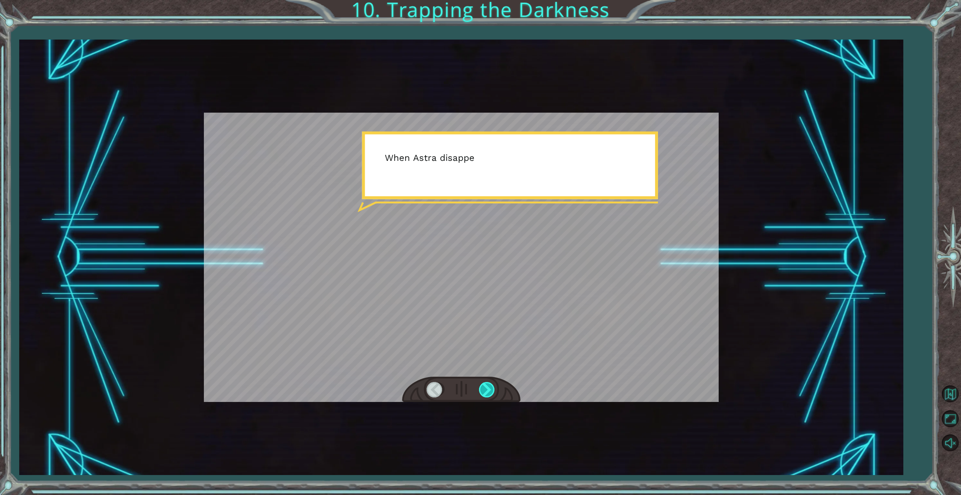
click at [488, 387] on div at bounding box center [487, 389] width 17 height 15
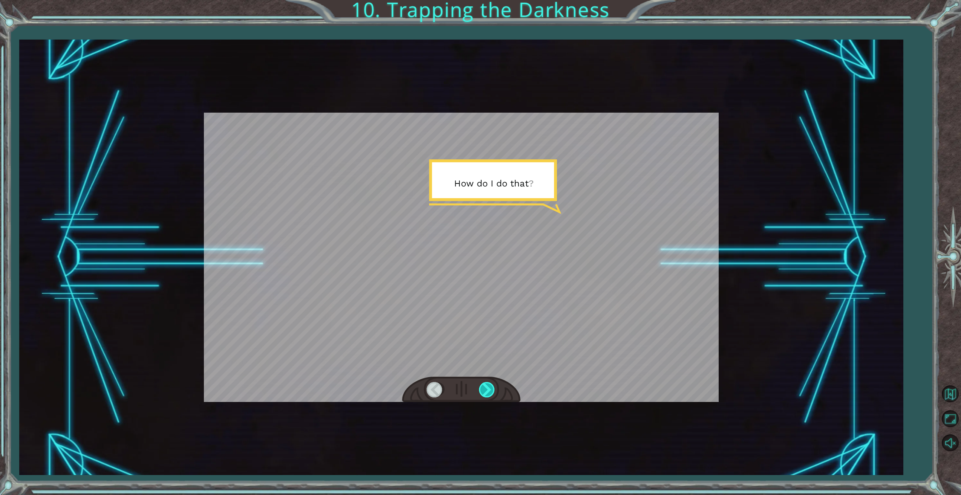
click at [488, 387] on div at bounding box center [487, 389] width 17 height 15
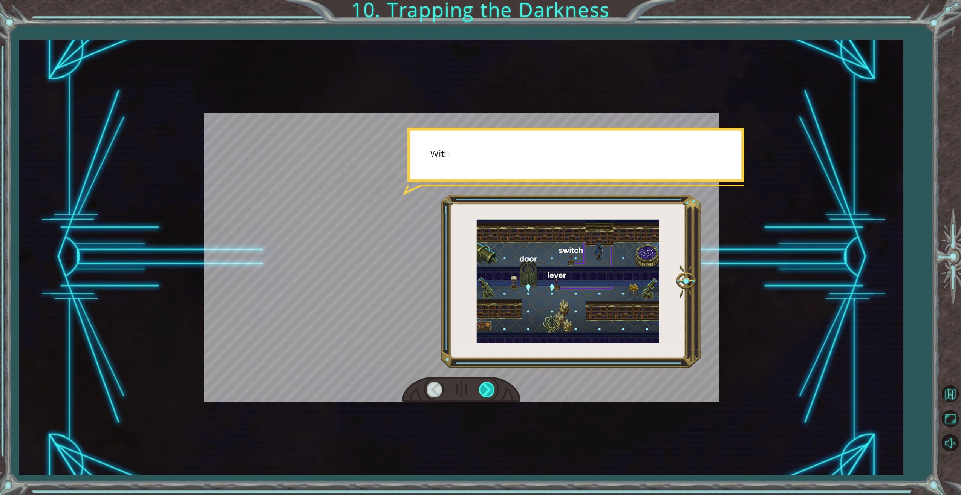
click at [488, 387] on div at bounding box center [487, 389] width 17 height 15
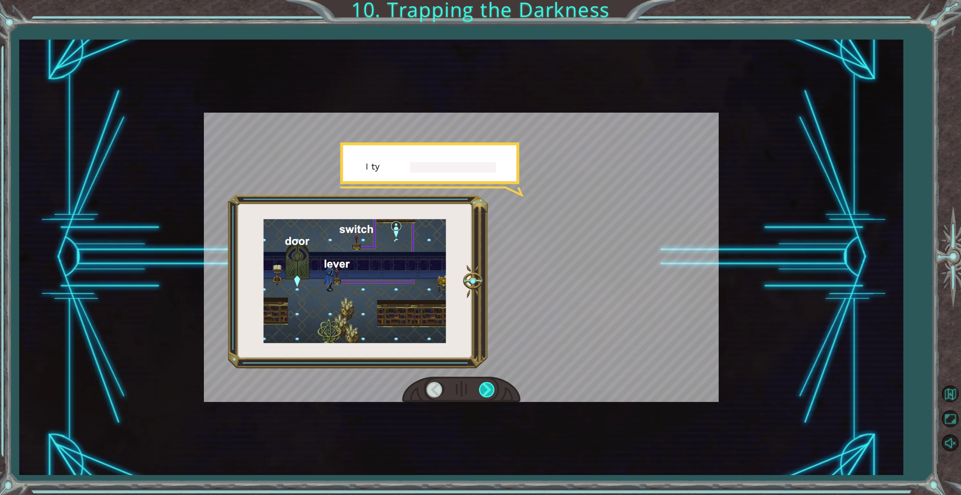
click at [488, 387] on div at bounding box center [487, 389] width 17 height 15
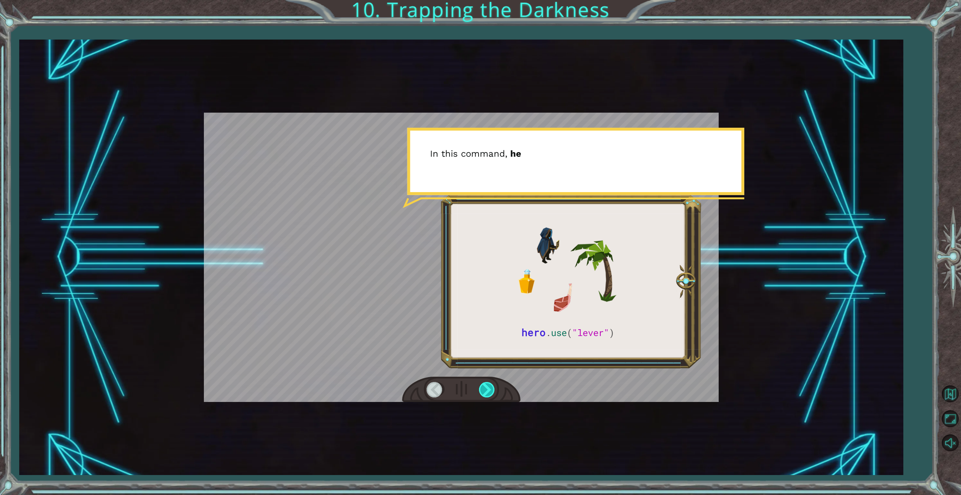
click at [488, 387] on div at bounding box center [487, 389] width 17 height 15
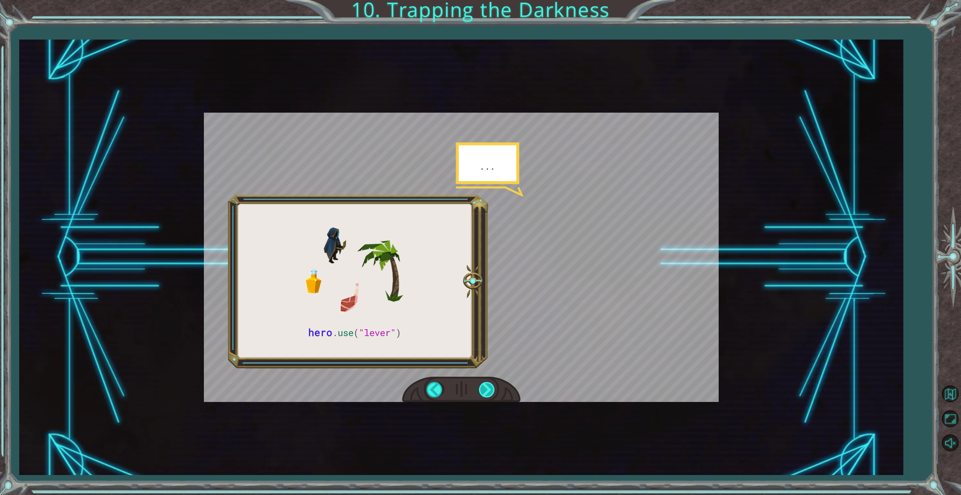
click at [488, 387] on div at bounding box center [487, 389] width 17 height 15
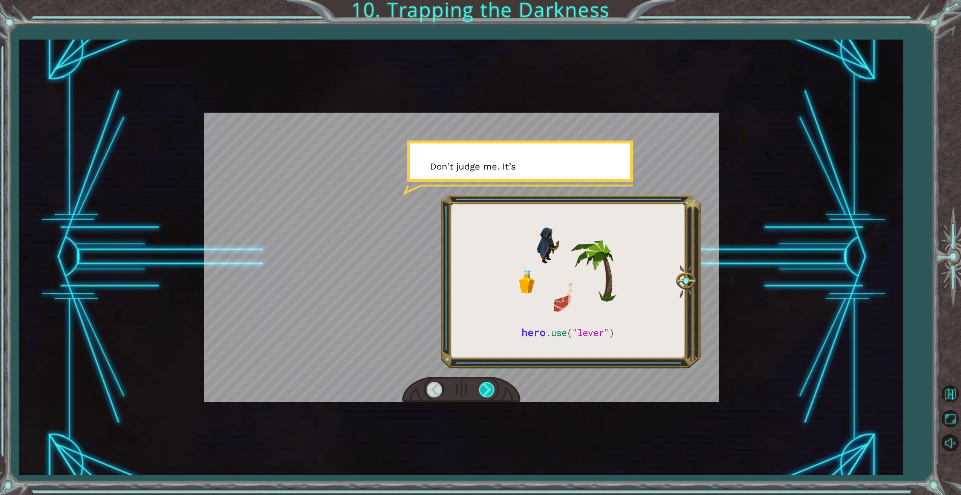
click at [488, 387] on div at bounding box center [487, 389] width 17 height 15
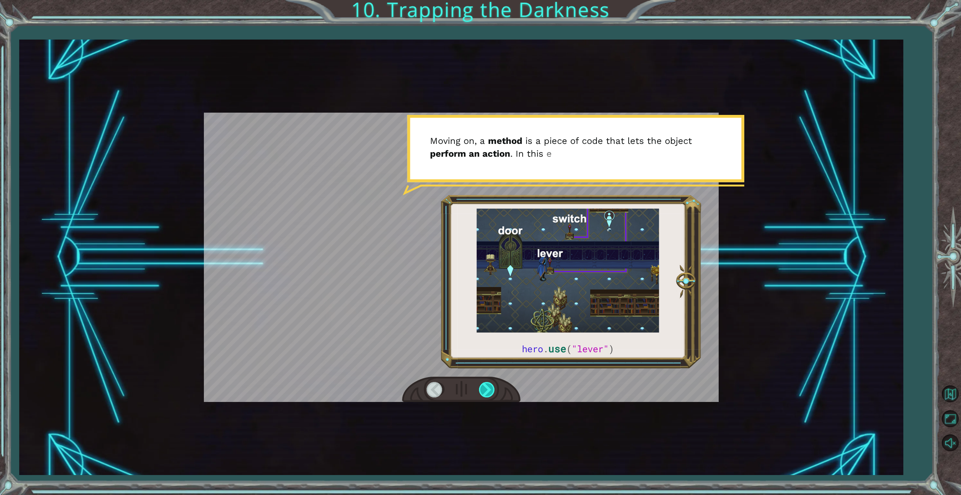
click at [488, 387] on div at bounding box center [487, 389] width 17 height 15
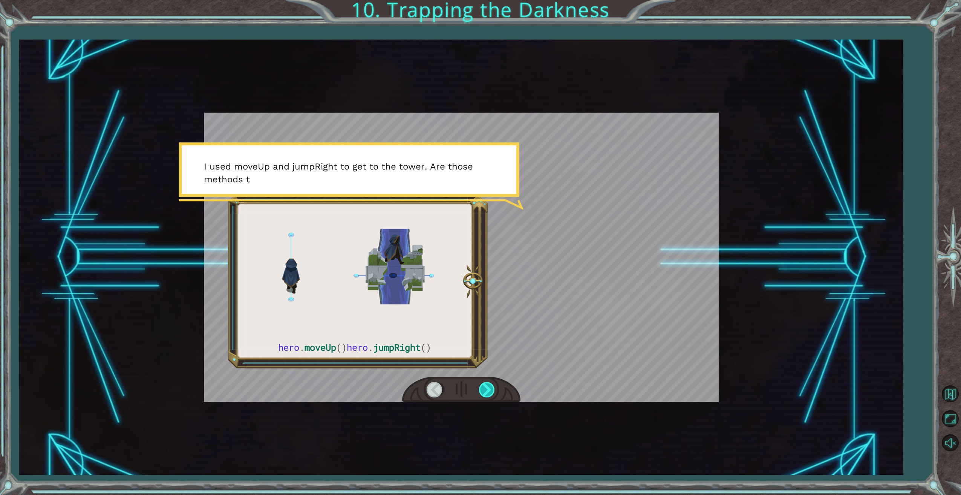
click at [488, 387] on div at bounding box center [487, 389] width 17 height 15
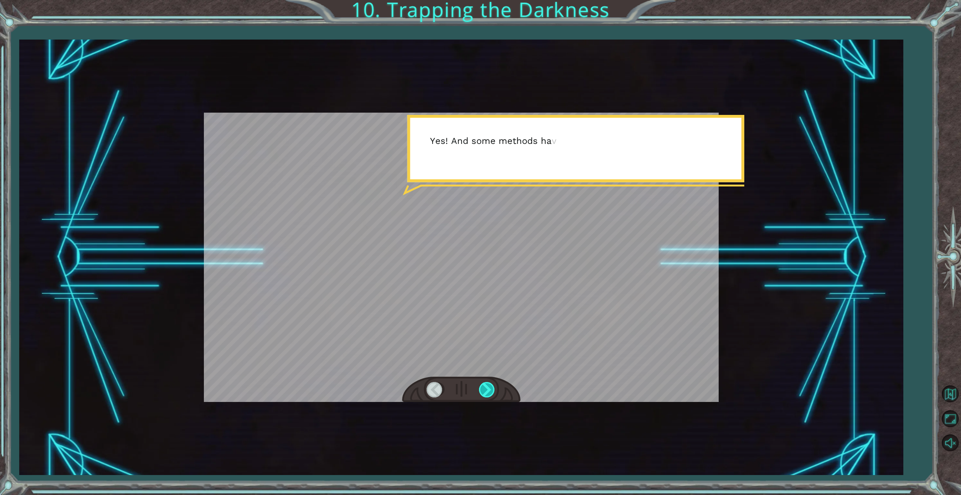
click at [488, 387] on div at bounding box center [487, 389] width 17 height 15
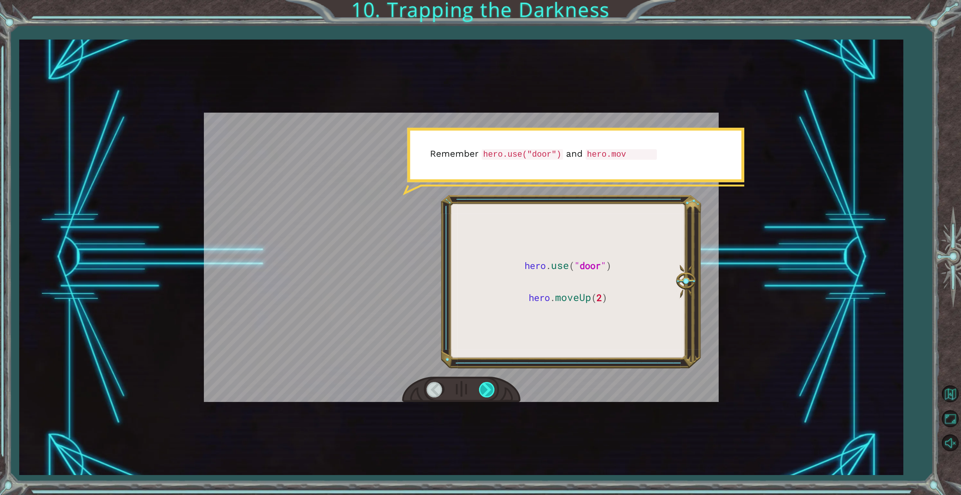
click at [488, 387] on div at bounding box center [487, 389] width 17 height 15
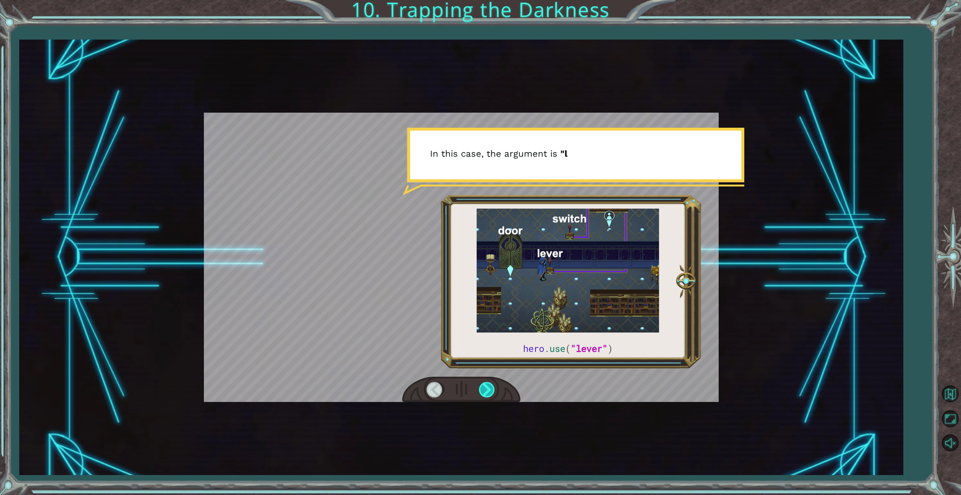
click at [488, 387] on div at bounding box center [487, 389] width 17 height 15
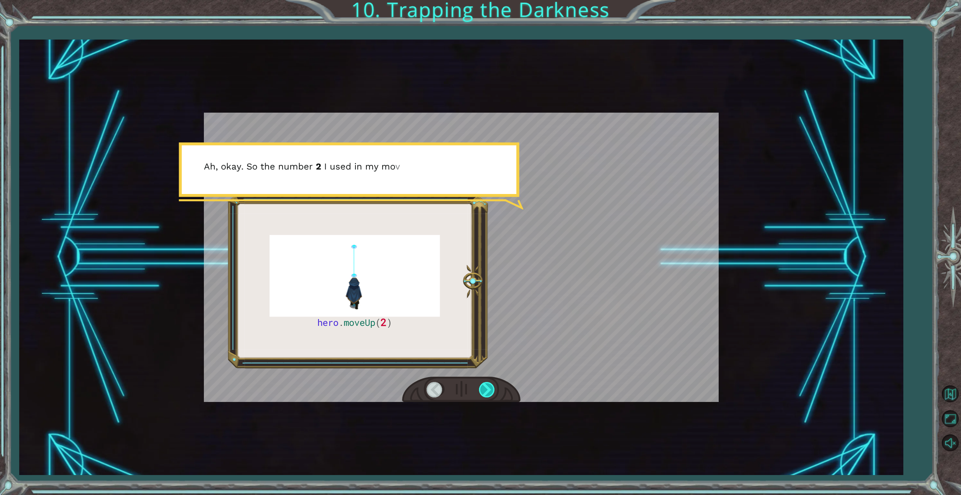
click at [488, 387] on div at bounding box center [487, 389] width 17 height 15
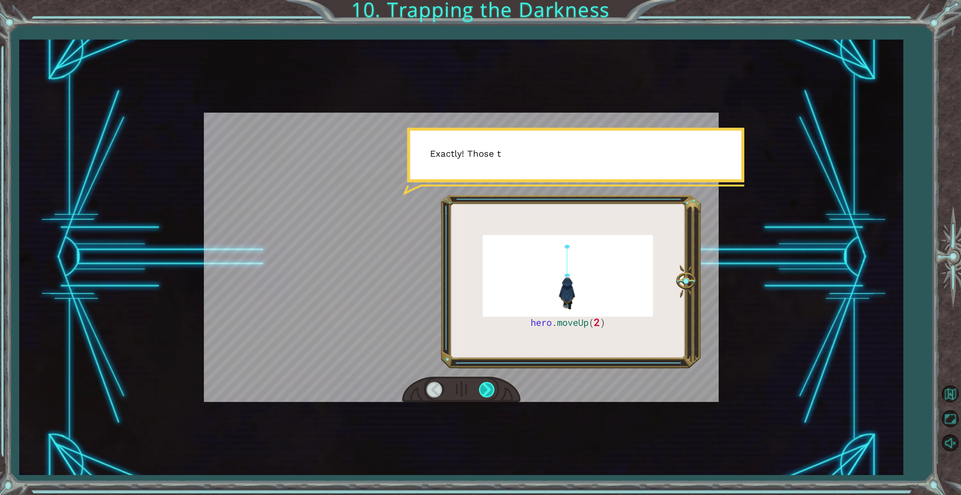
click at [488, 387] on div at bounding box center [487, 389] width 17 height 15
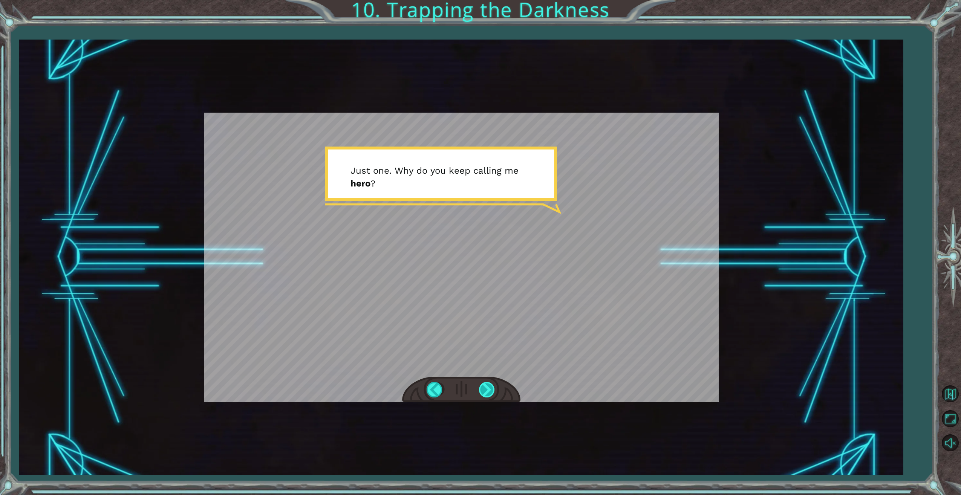
click at [488, 387] on div at bounding box center [487, 389] width 17 height 15
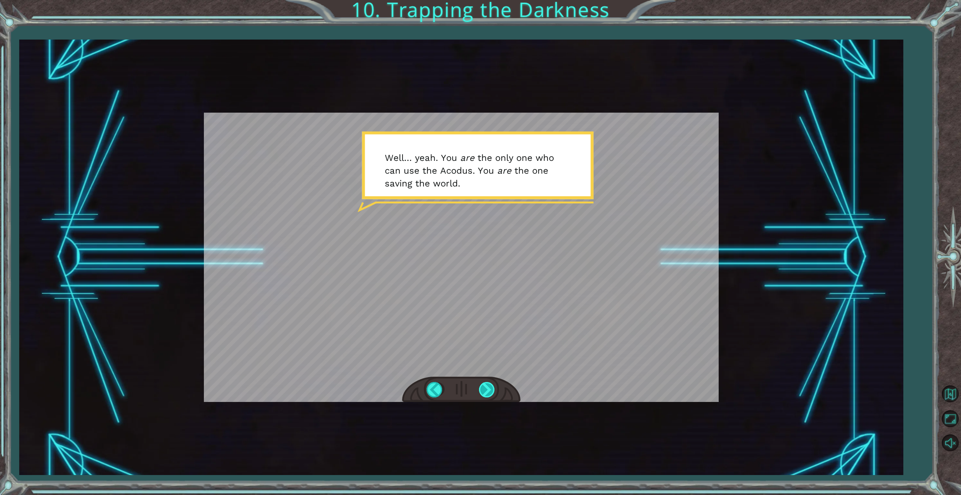
click at [488, 387] on div at bounding box center [487, 389] width 17 height 15
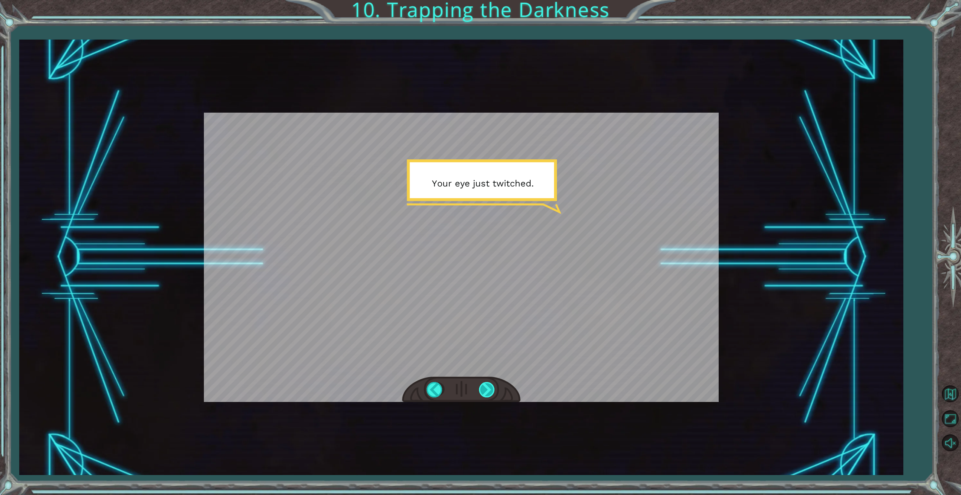
click at [488, 387] on div at bounding box center [487, 389] width 17 height 15
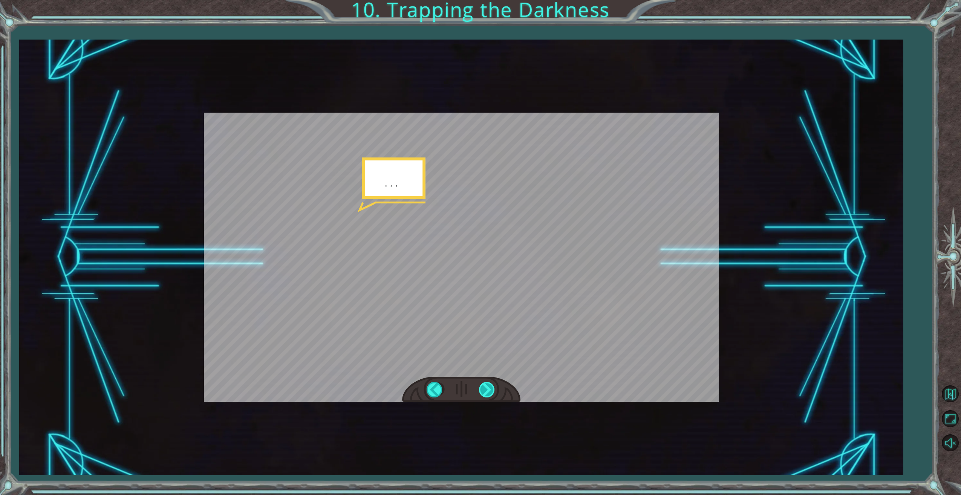
click at [488, 387] on div at bounding box center [487, 389] width 17 height 15
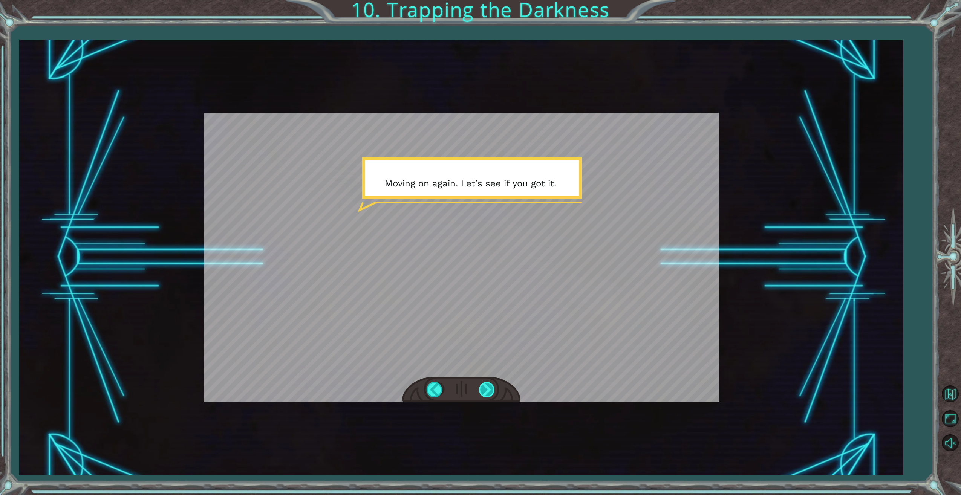
click at [488, 388] on div at bounding box center [487, 389] width 17 height 15
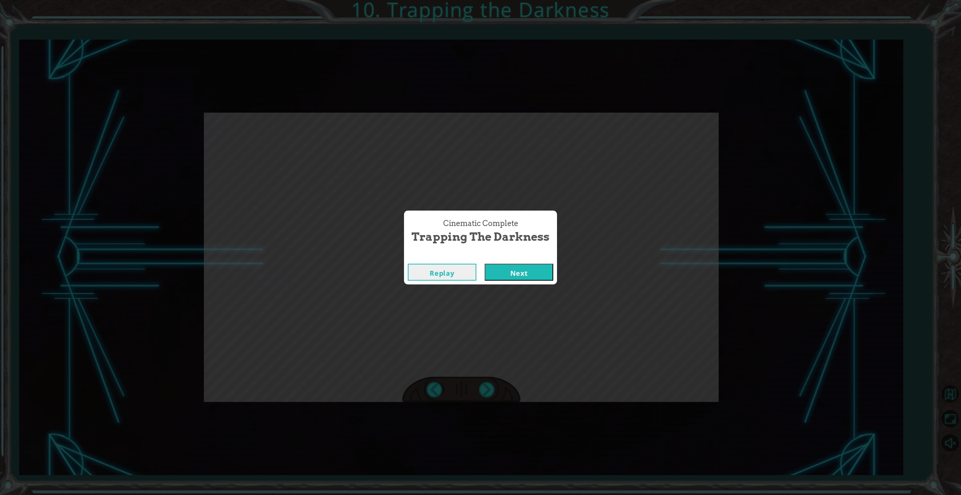
click at [535, 270] on button "Next" at bounding box center [519, 272] width 69 height 17
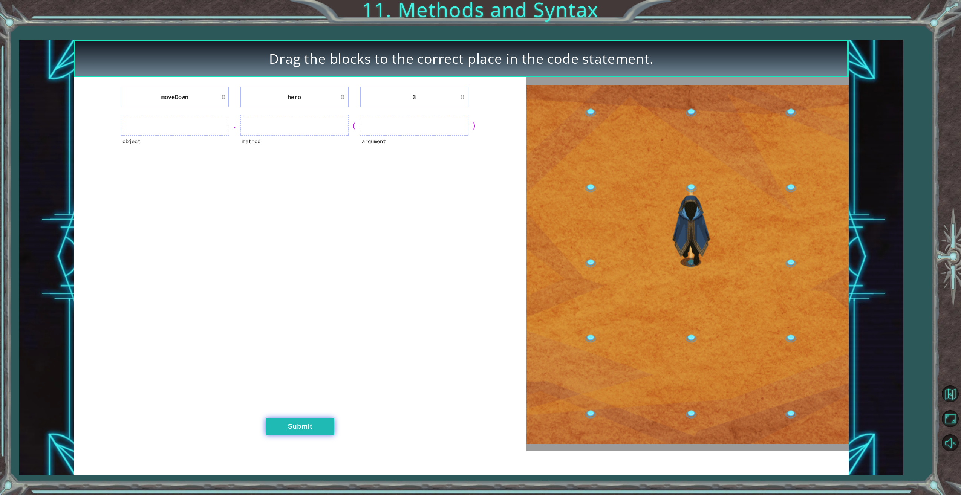
click at [320, 423] on button "Submit" at bounding box center [300, 427] width 69 height 17
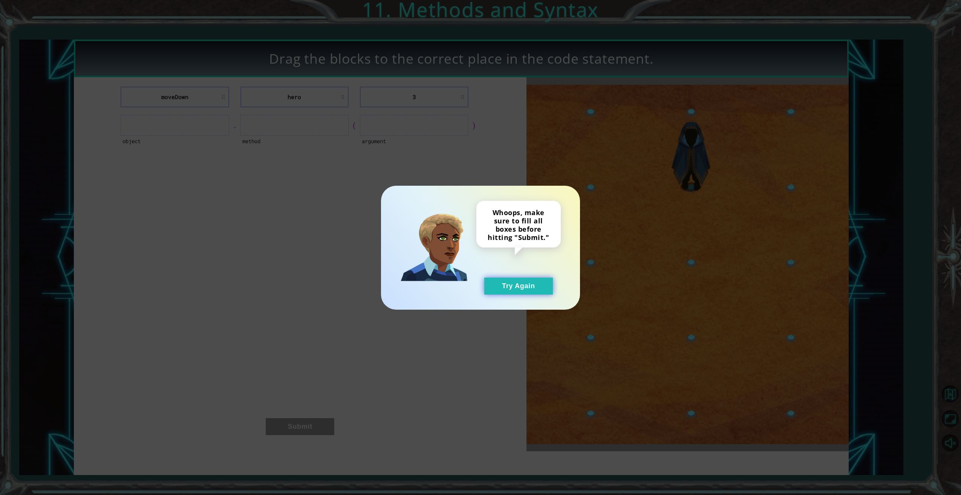
click at [506, 286] on button "Try Again" at bounding box center [518, 286] width 69 height 17
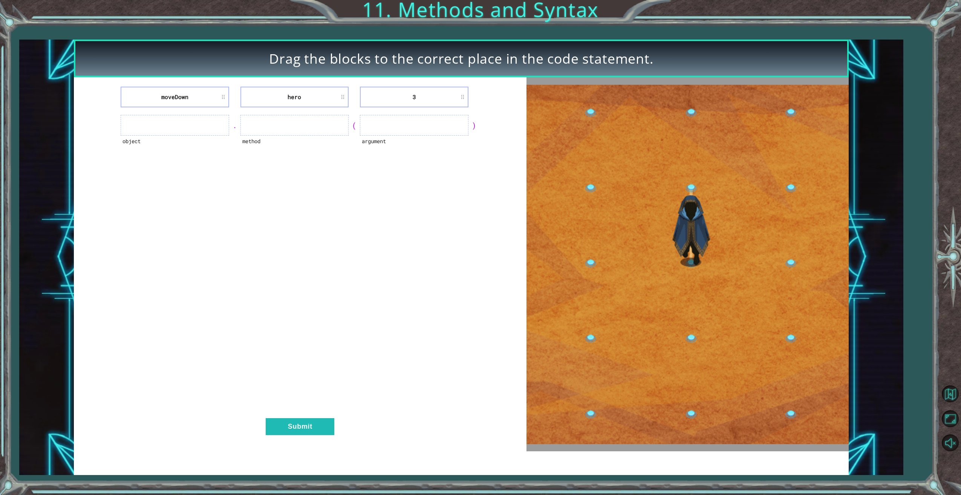
click at [198, 123] on ul at bounding box center [175, 125] width 109 height 21
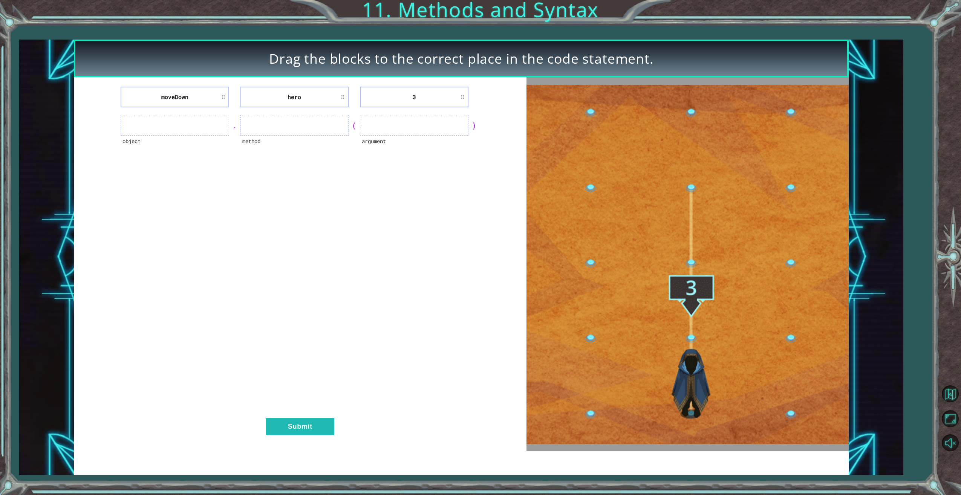
drag, startPoint x: 177, startPoint y: 127, endPoint x: 150, endPoint y: 124, distance: 27.2
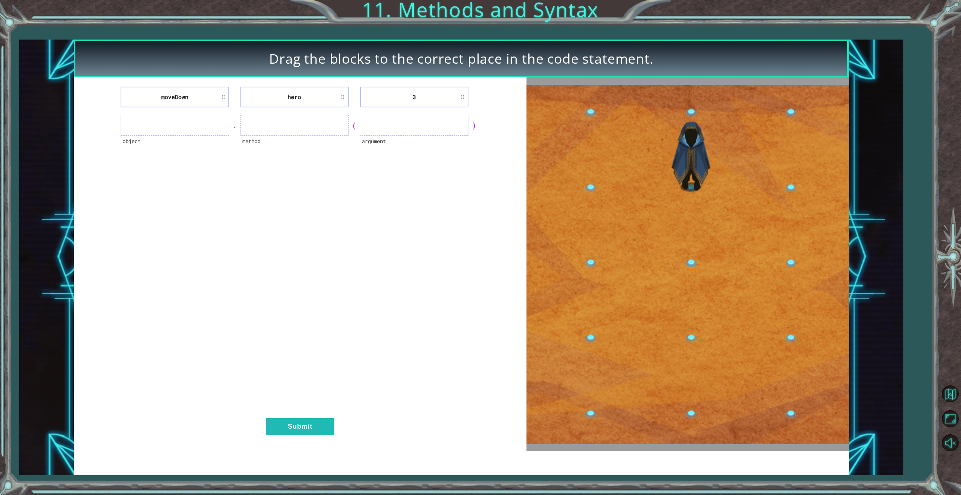
click at [175, 127] on ul at bounding box center [175, 125] width 109 height 21
drag, startPoint x: 145, startPoint y: 123, endPoint x: 151, endPoint y: 130, distance: 9.1
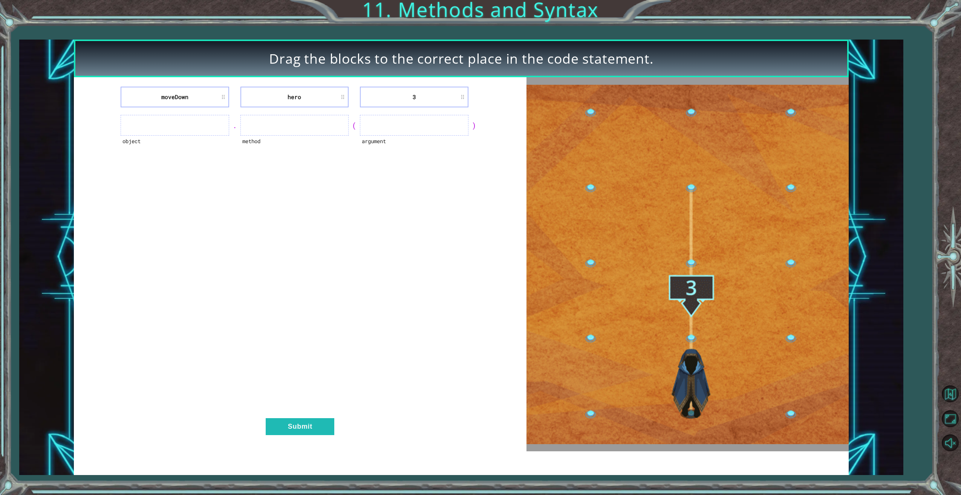
click at [145, 124] on ul at bounding box center [175, 125] width 109 height 21
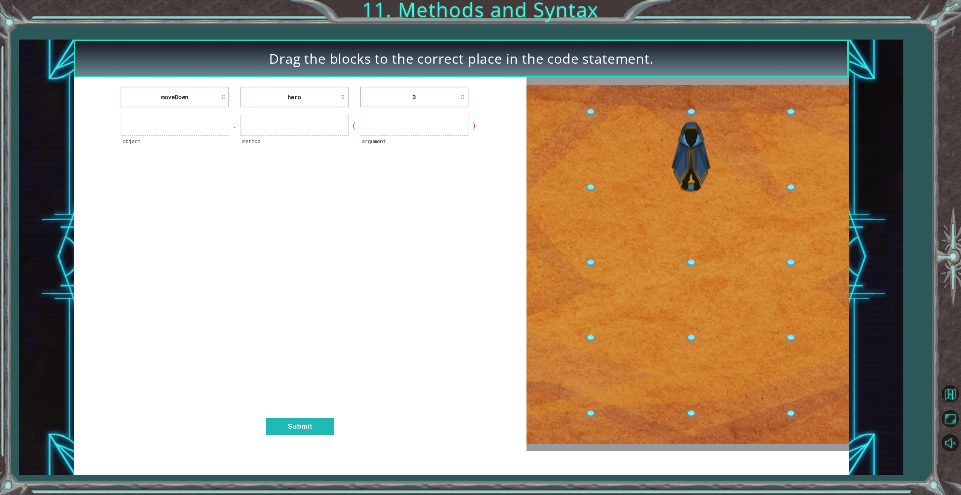
click at [396, 127] on ul at bounding box center [414, 125] width 109 height 21
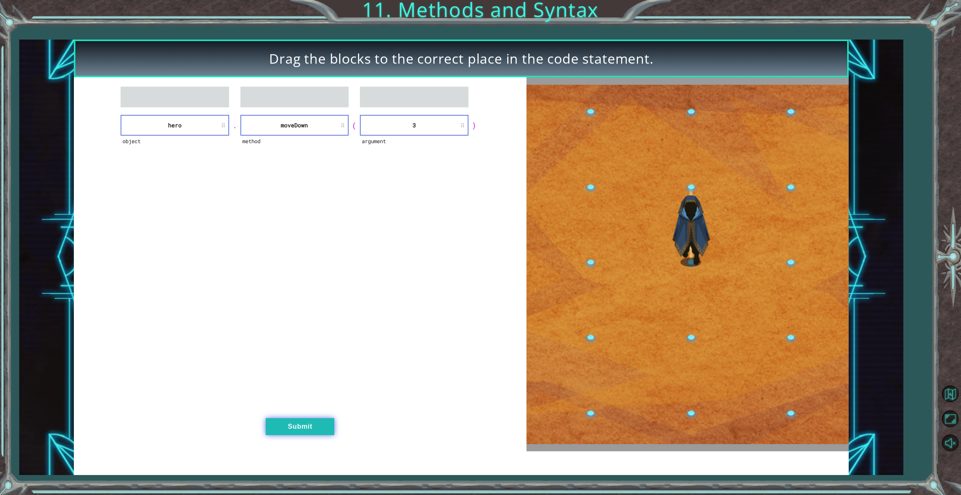
click at [331, 424] on button "Submit" at bounding box center [300, 427] width 69 height 17
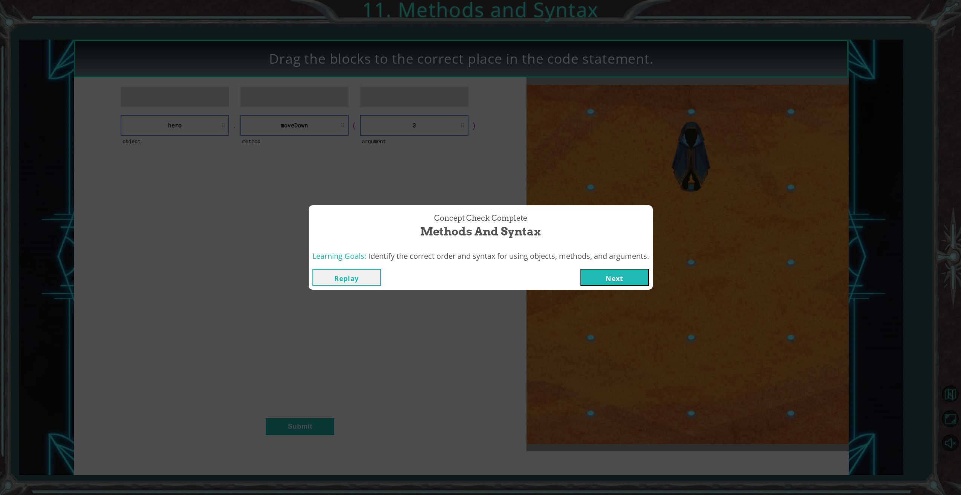
click at [610, 273] on button "Next" at bounding box center [615, 277] width 69 height 17
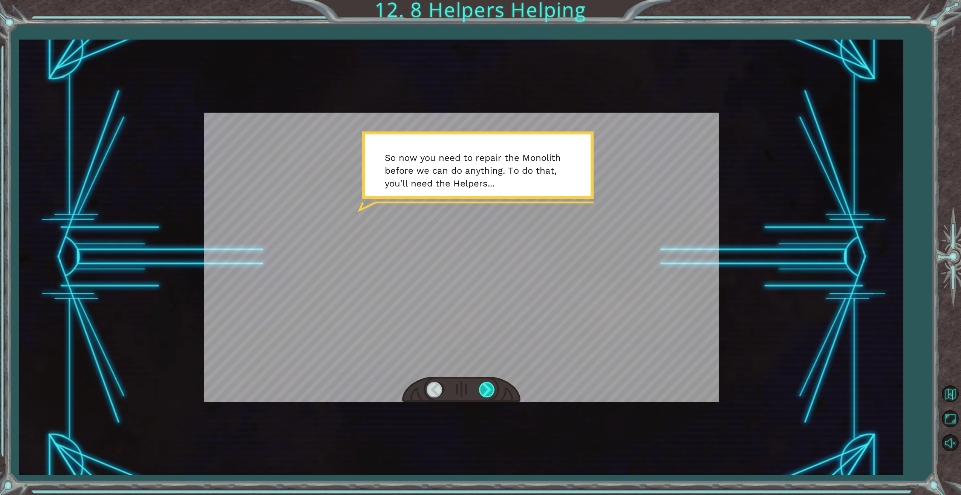
click at [488, 391] on div at bounding box center [487, 389] width 17 height 15
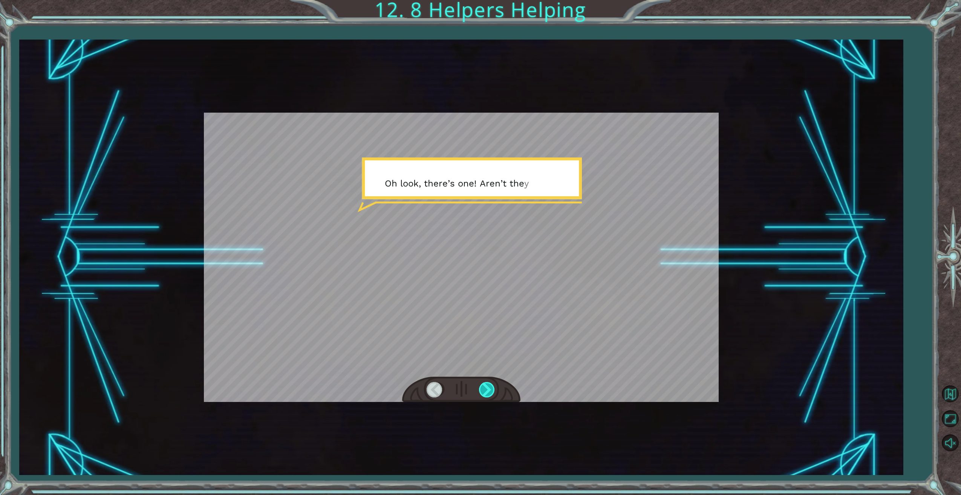
click at [488, 391] on div at bounding box center [487, 389] width 17 height 15
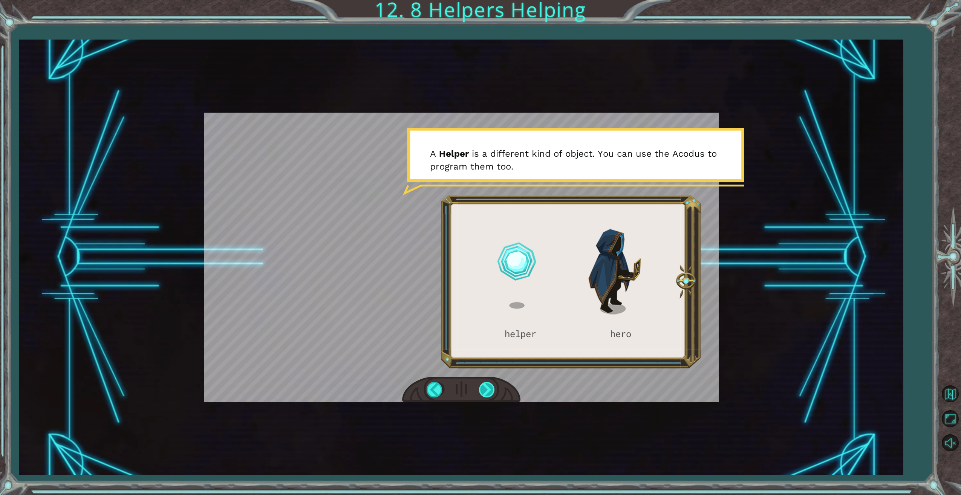
click at [488, 391] on div at bounding box center [487, 389] width 17 height 15
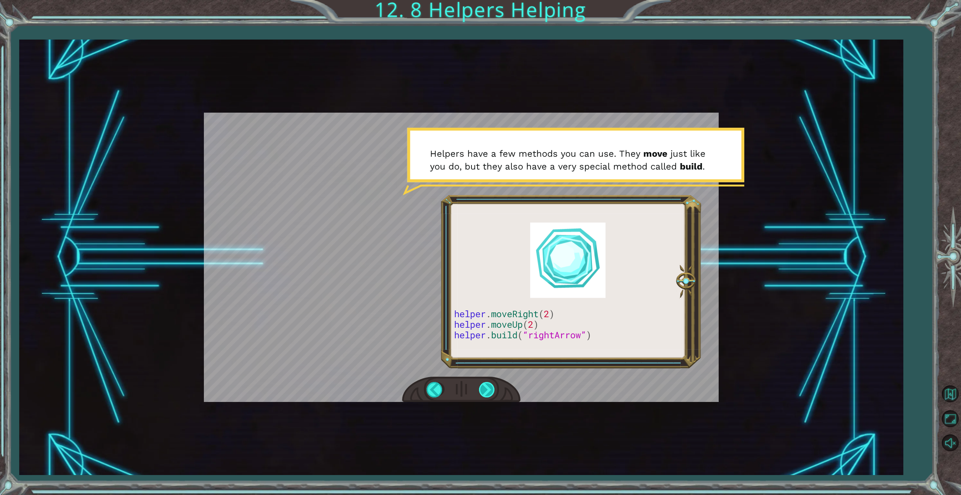
click at [488, 391] on div at bounding box center [487, 389] width 17 height 15
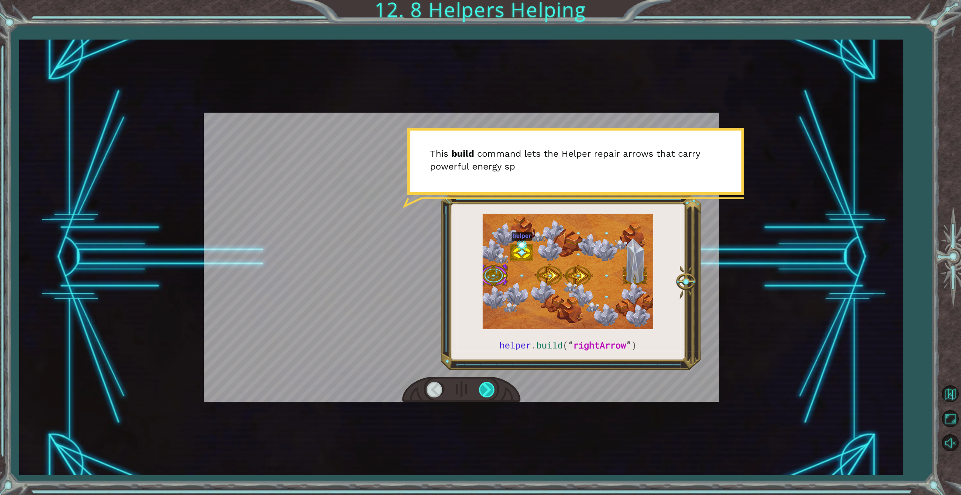
click at [488, 391] on div at bounding box center [487, 389] width 17 height 15
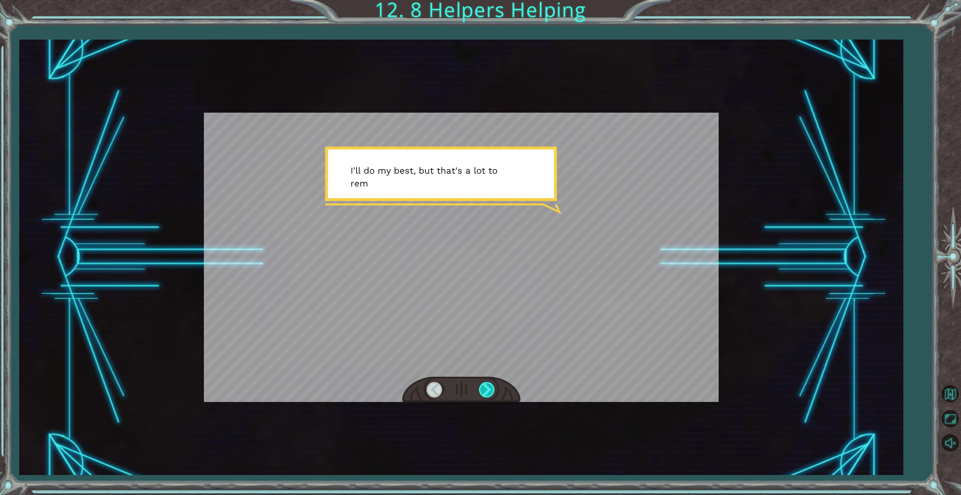
click at [488, 391] on div at bounding box center [487, 389] width 17 height 15
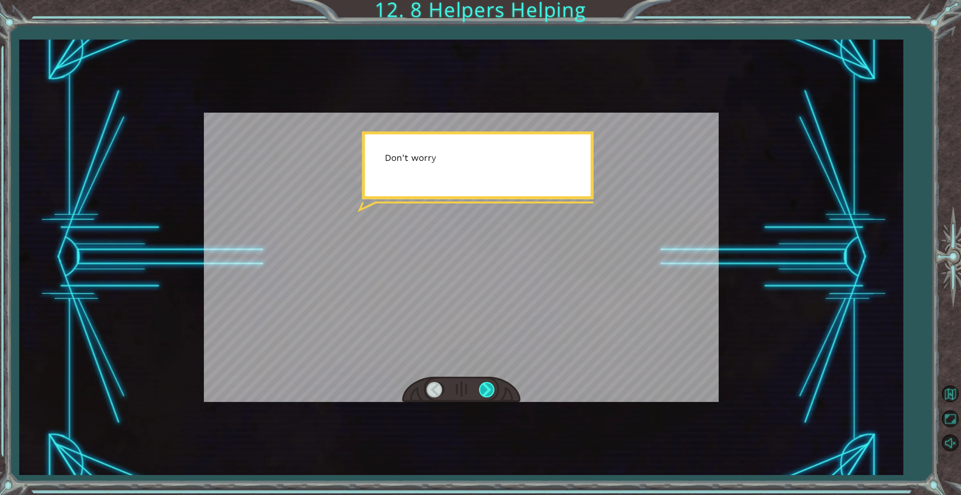
click at [488, 391] on div at bounding box center [487, 389] width 17 height 15
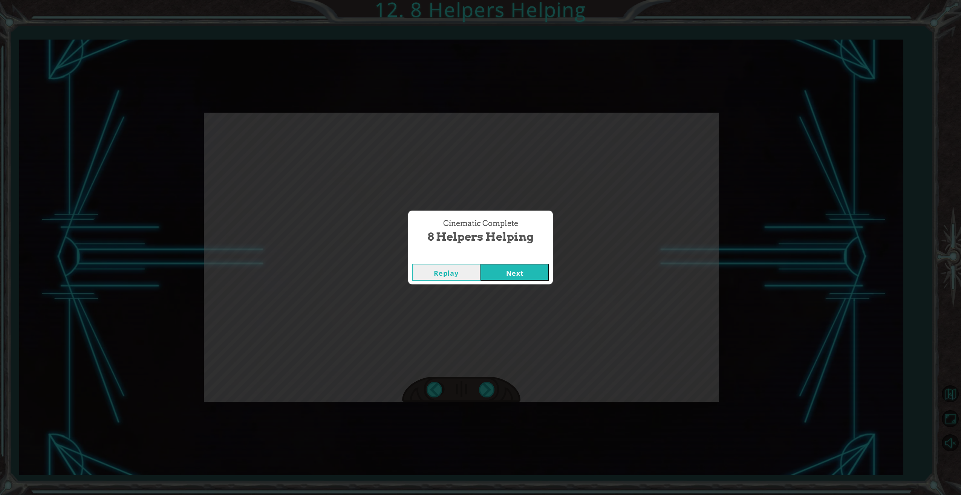
click at [499, 271] on button "Next" at bounding box center [515, 272] width 69 height 17
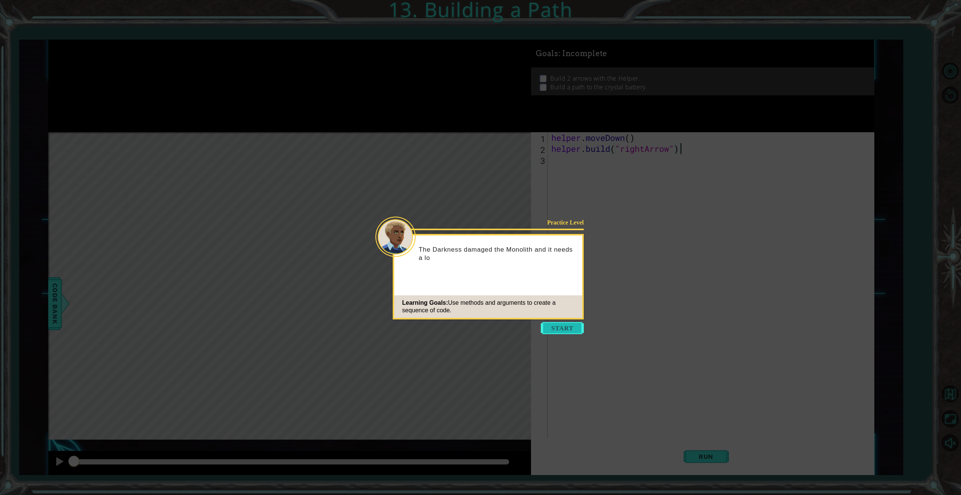
click at [560, 328] on button "Start" at bounding box center [562, 328] width 43 height 12
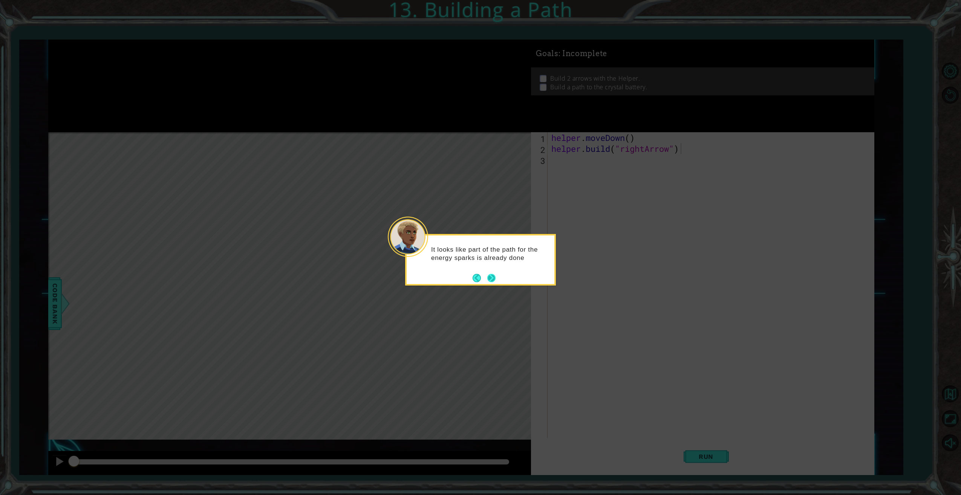
click at [491, 276] on button "Next" at bounding box center [492, 278] width 8 height 8
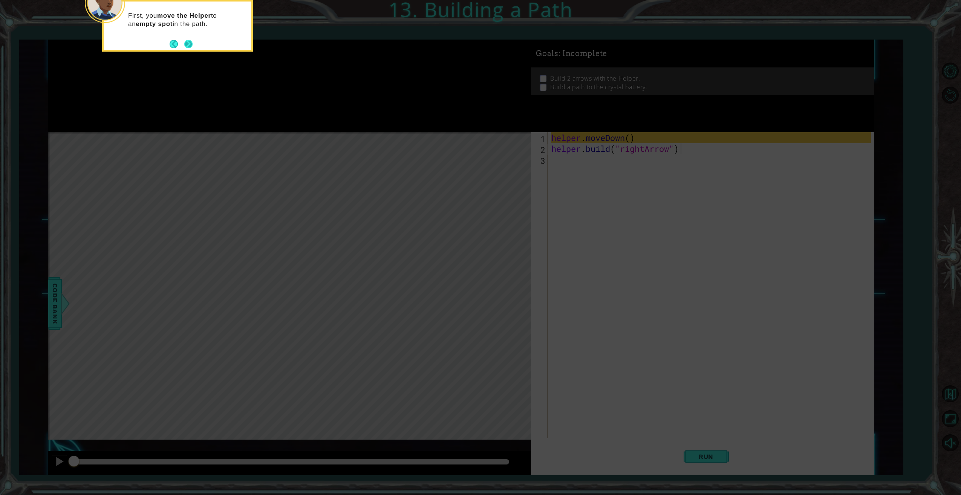
click at [187, 41] on button "Next" at bounding box center [188, 44] width 8 height 8
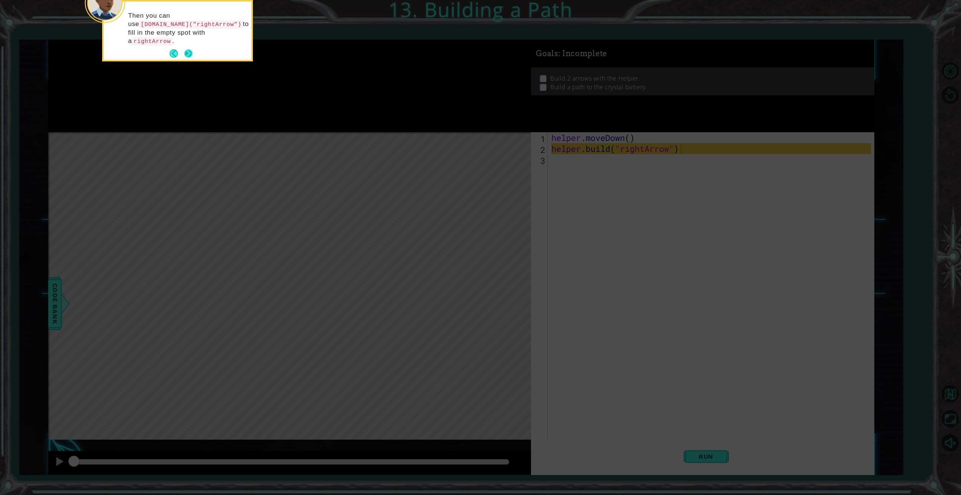
click at [188, 49] on button "Next" at bounding box center [188, 53] width 8 height 8
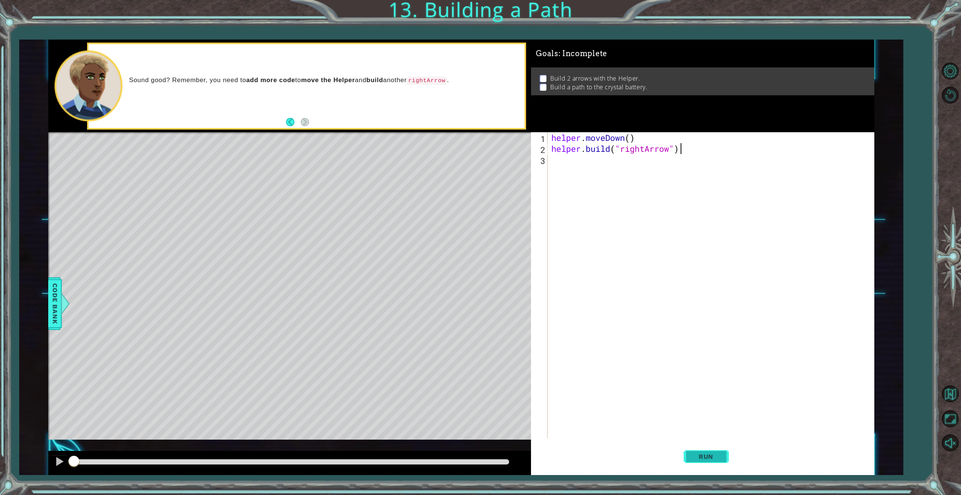
click at [707, 453] on span "Run" at bounding box center [706, 457] width 30 height 8
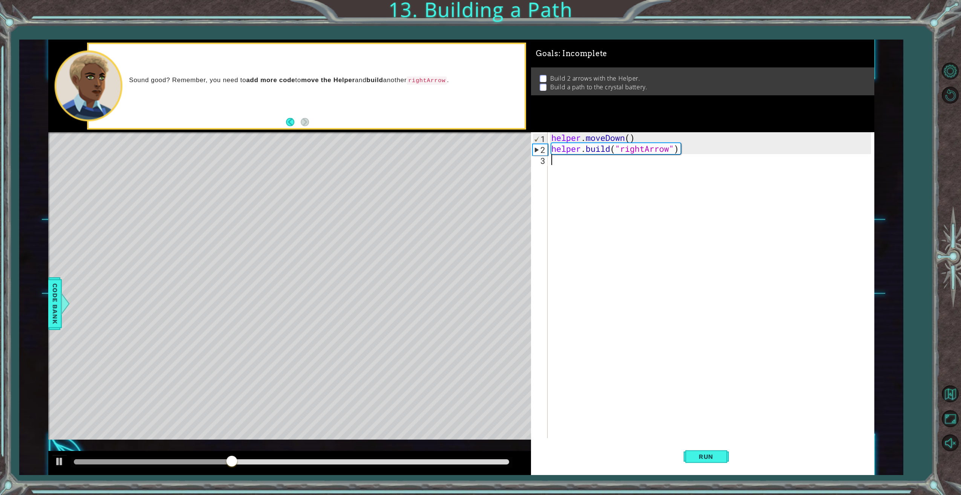
click at [577, 164] on div "helper . moveDown ( ) helper . build ( "rightArrow" )" at bounding box center [712, 296] width 325 height 328
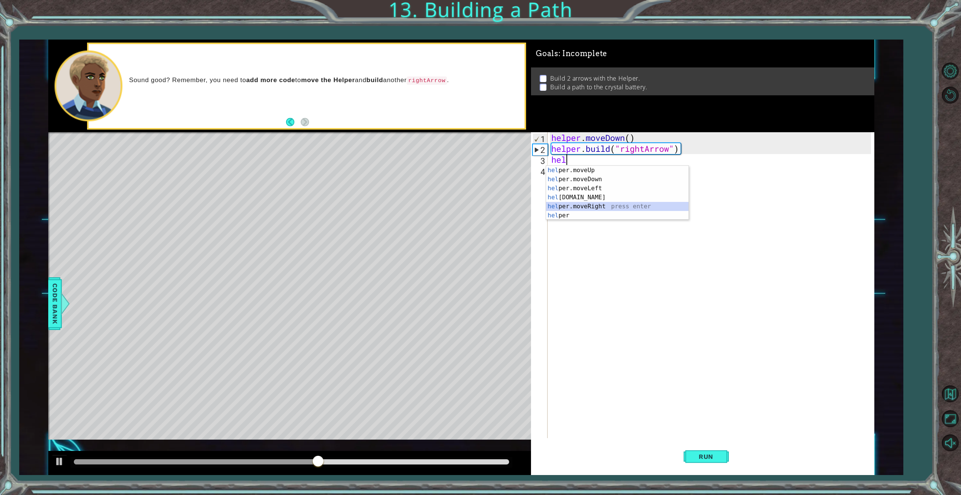
click at [584, 207] on div "hel per.moveUp press enter hel per.moveDown press enter hel per.moveLeft press …" at bounding box center [617, 202] width 143 height 72
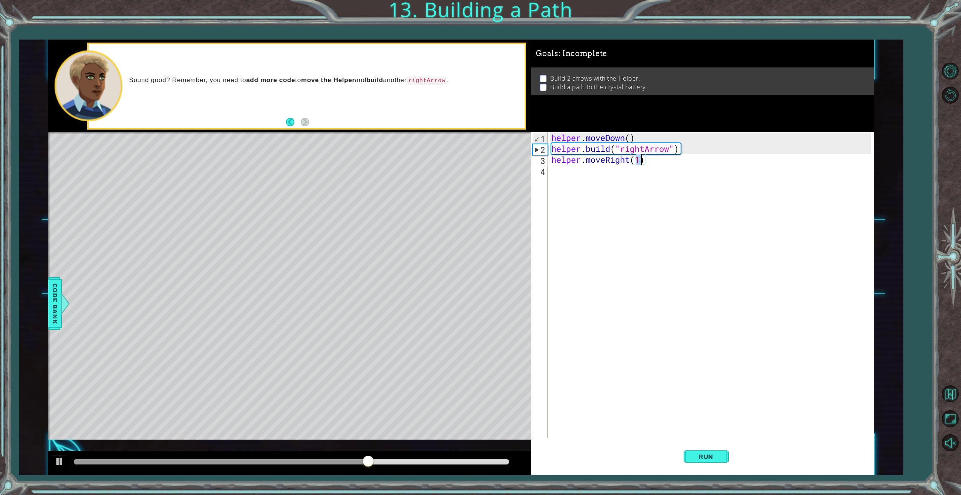
type textarea "helper.moveRight(2)"
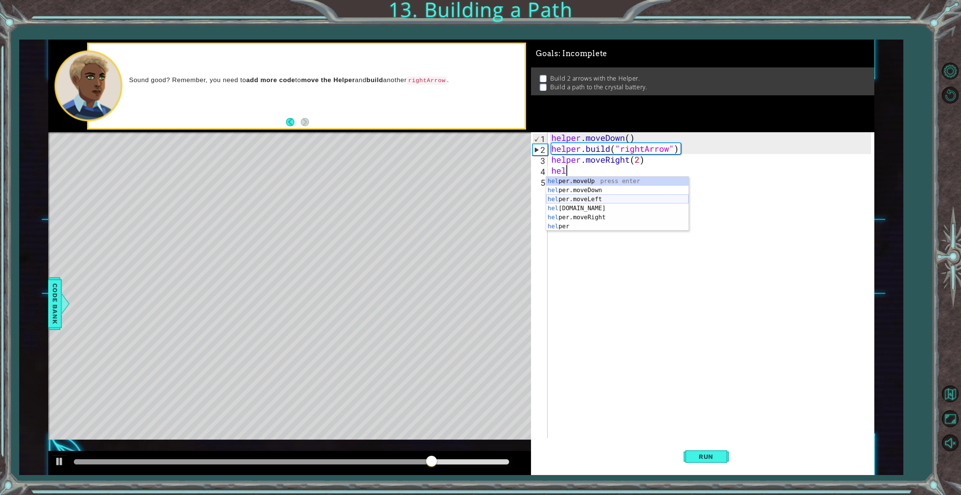
click at [580, 206] on div "hel per.moveUp press enter hel per.moveDown press enter hel per.moveLeft press …" at bounding box center [617, 213] width 143 height 72
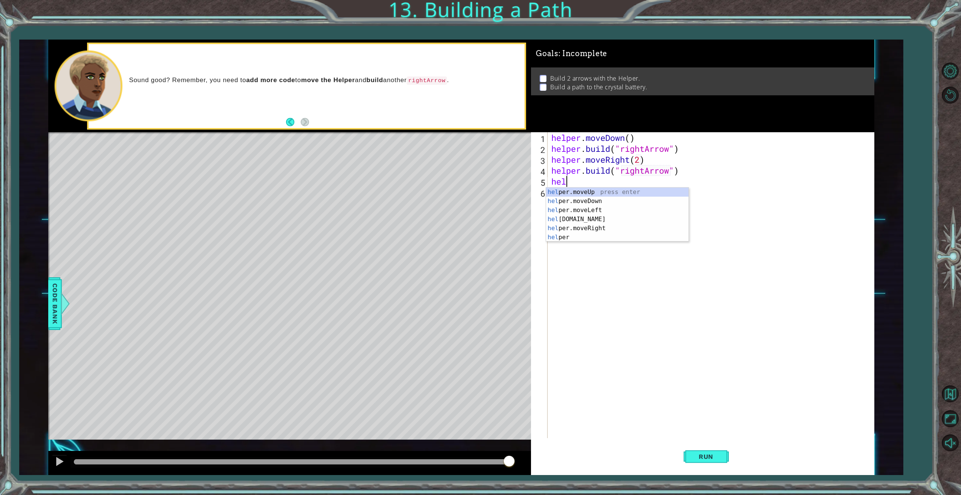
scroll to position [0, 0]
type textarea "h"
click at [707, 454] on span "Run" at bounding box center [706, 457] width 30 height 8
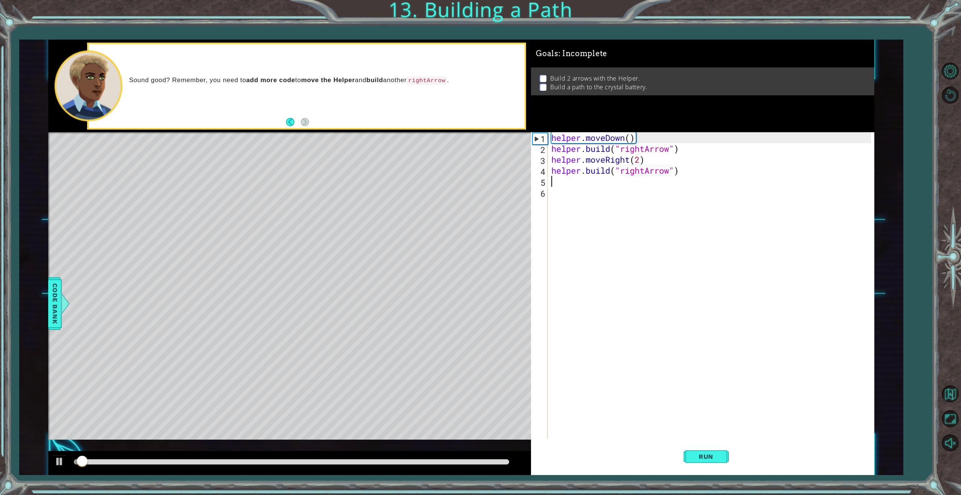
click at [475, 460] on div at bounding box center [291, 462] width 435 height 5
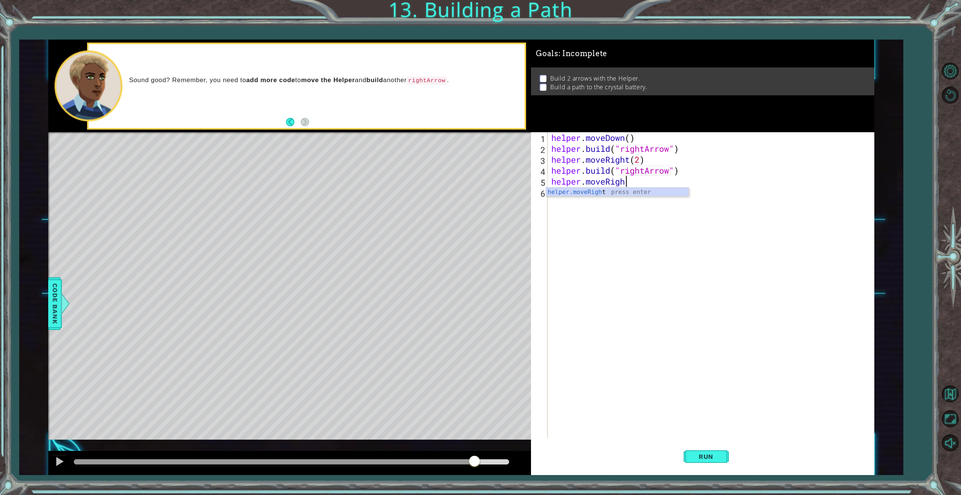
scroll to position [0, 3]
click at [708, 455] on span "Run" at bounding box center [706, 457] width 30 height 8
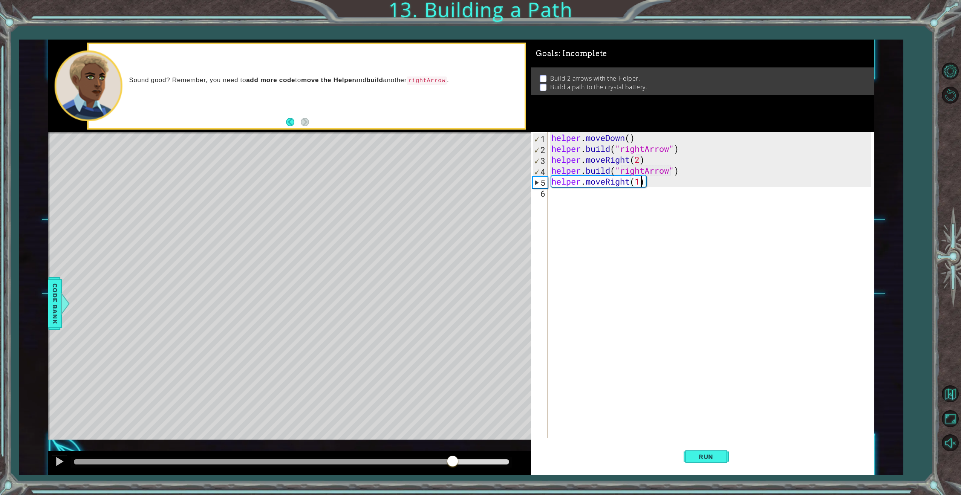
click at [454, 461] on div at bounding box center [291, 462] width 435 height 5
click at [437, 462] on div at bounding box center [263, 462] width 379 height 5
click at [709, 454] on span "Run" at bounding box center [706, 457] width 30 height 8
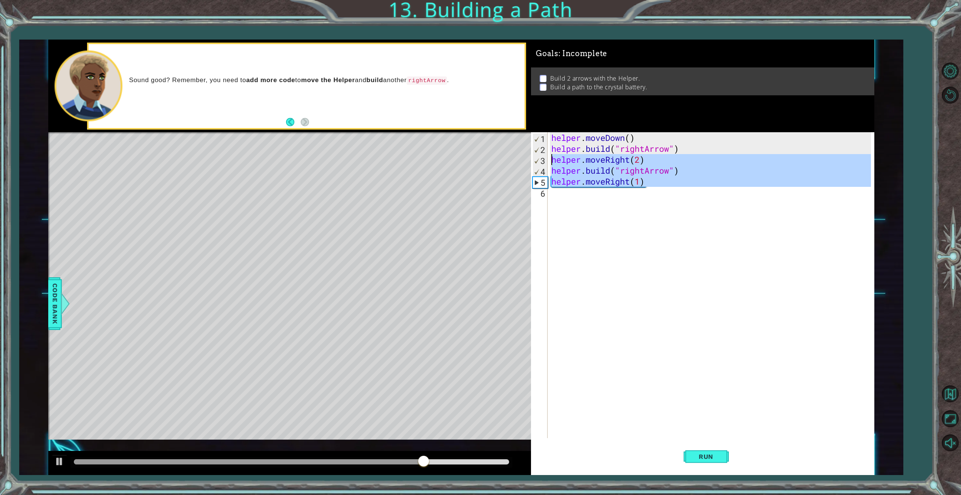
drag, startPoint x: 652, startPoint y: 181, endPoint x: 537, endPoint y: 165, distance: 115.8
click at [537, 165] on div "helper.moveRight(1) 1 2 3 4 5 6 helper . moveDown ( ) helper . build ( "rightAr…" at bounding box center [701, 285] width 340 height 306
type textarea "helper.moveRight(2) [DOMAIN_NAME]("rightArrow")"
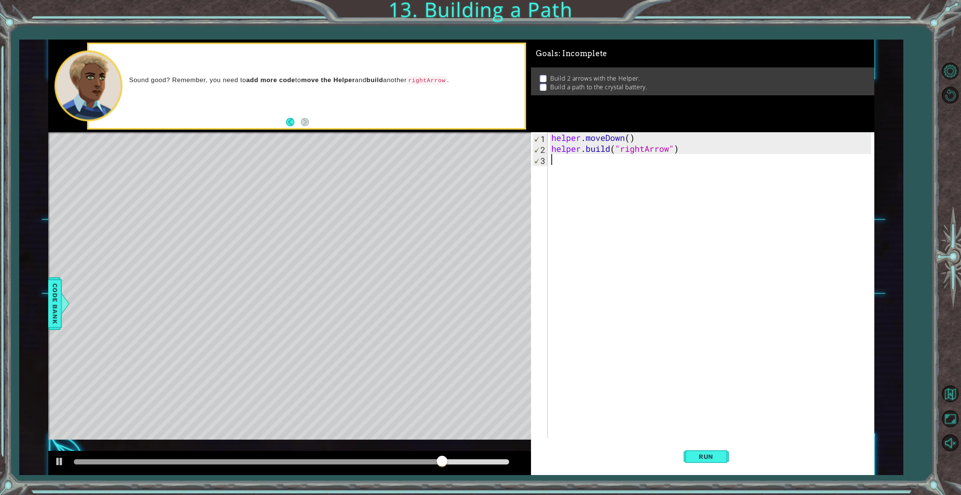
scroll to position [0, 0]
click at [708, 458] on span "Run" at bounding box center [706, 457] width 30 height 8
click at [570, 170] on div "helper . moveDown ( ) helper . build ( "rightArrow" )" at bounding box center [712, 296] width 325 height 328
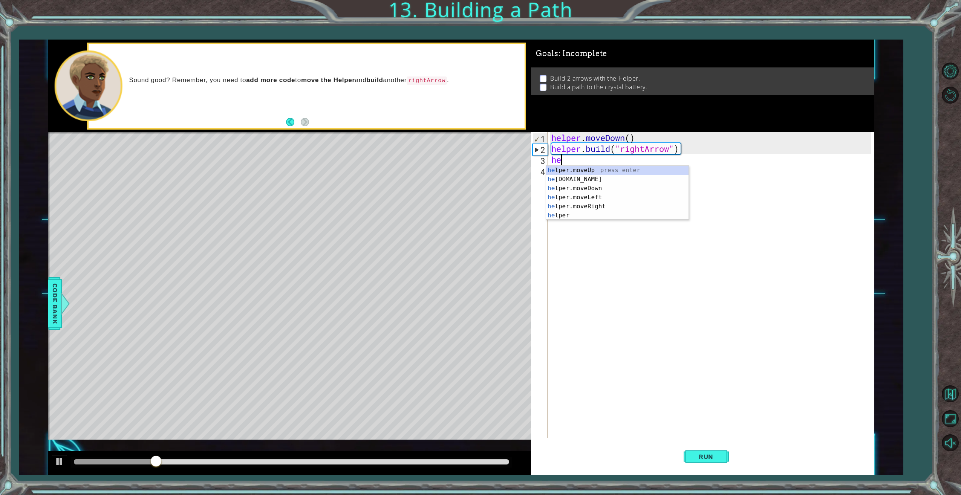
scroll to position [0, 0]
click at [589, 208] on div "hel per.moveUp press enter hel per.moveDown press enter hel per.moveLeft press …" at bounding box center [617, 202] width 143 height 72
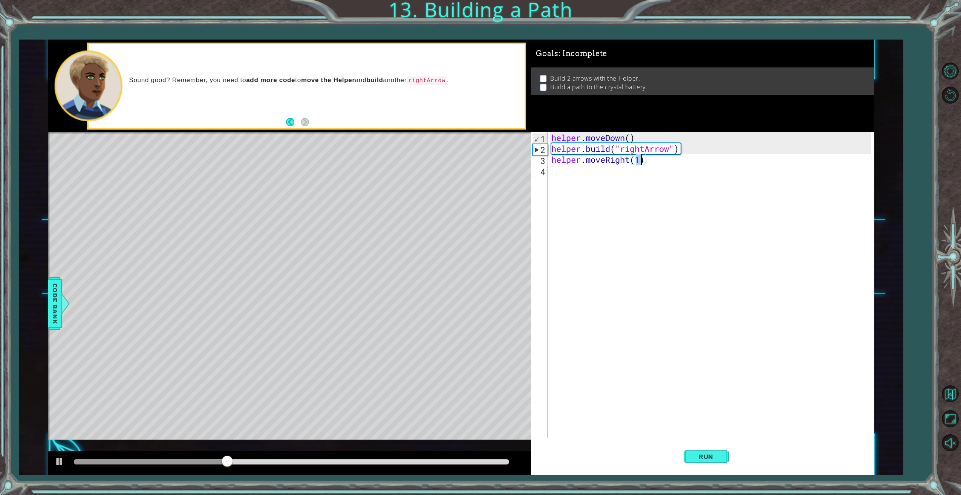
type textarea "helper.moveRight(3)"
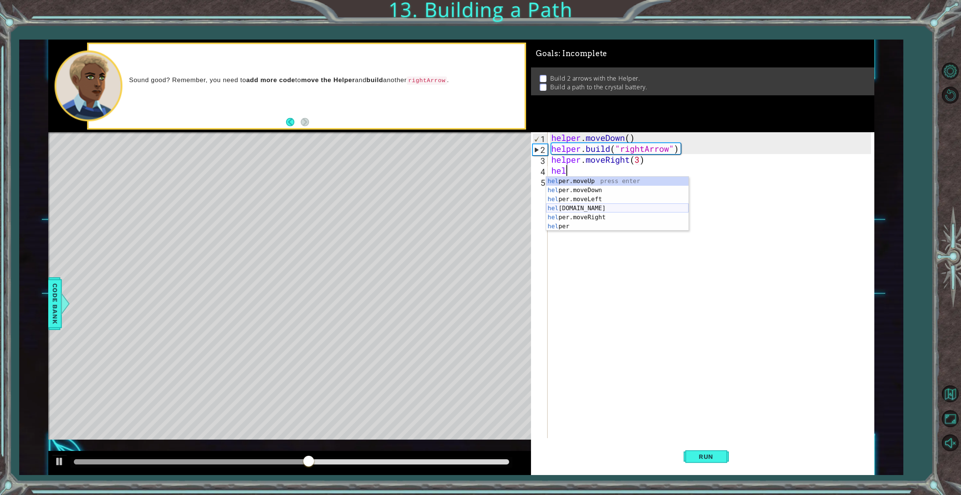
click at [592, 208] on div "hel per.moveUp press enter hel per.moveDown press enter hel per.moveLeft press …" at bounding box center [617, 213] width 143 height 72
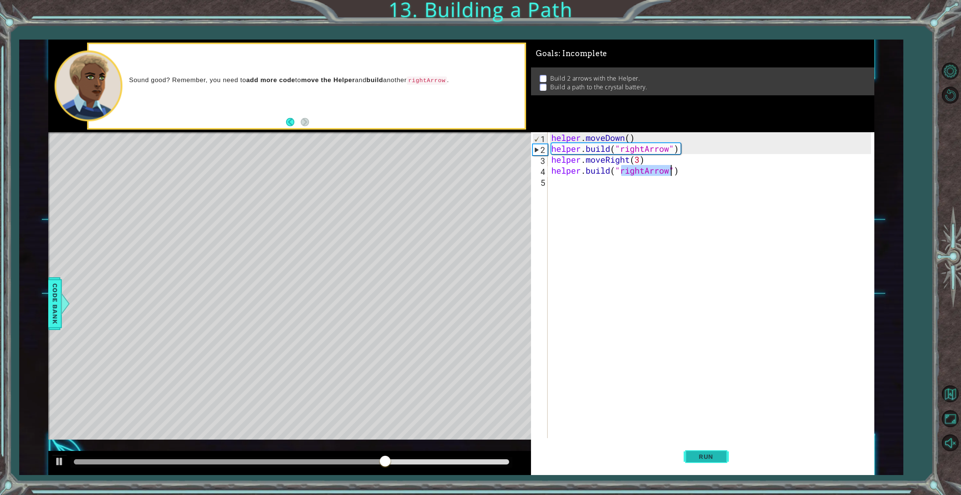
type textarea "[DOMAIN_NAME]("rightArrow")"
click at [716, 452] on button "Run" at bounding box center [706, 457] width 45 height 34
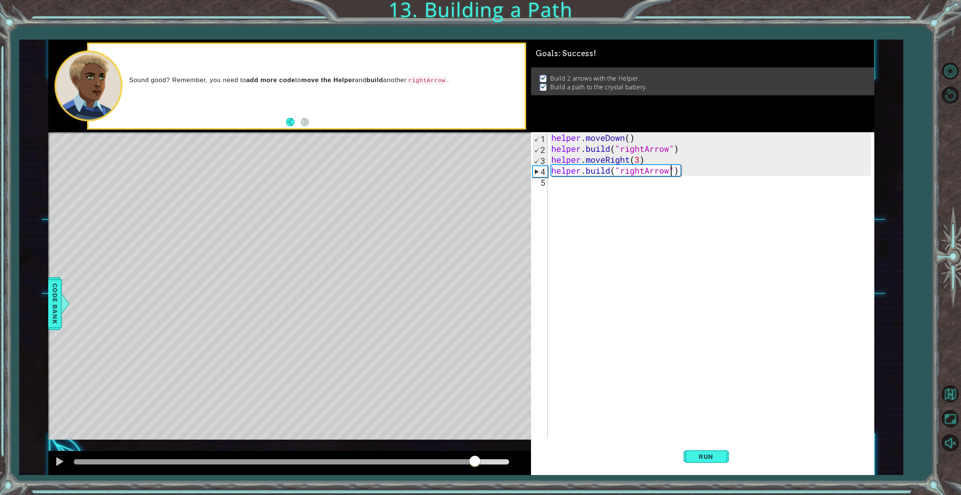
click at [475, 463] on div at bounding box center [291, 462] width 435 height 5
click at [576, 186] on div "helper . moveDown ( ) helper . build ( "rightArrow" ) helper . moveRight ( 3 ) …" at bounding box center [712, 296] width 325 height 328
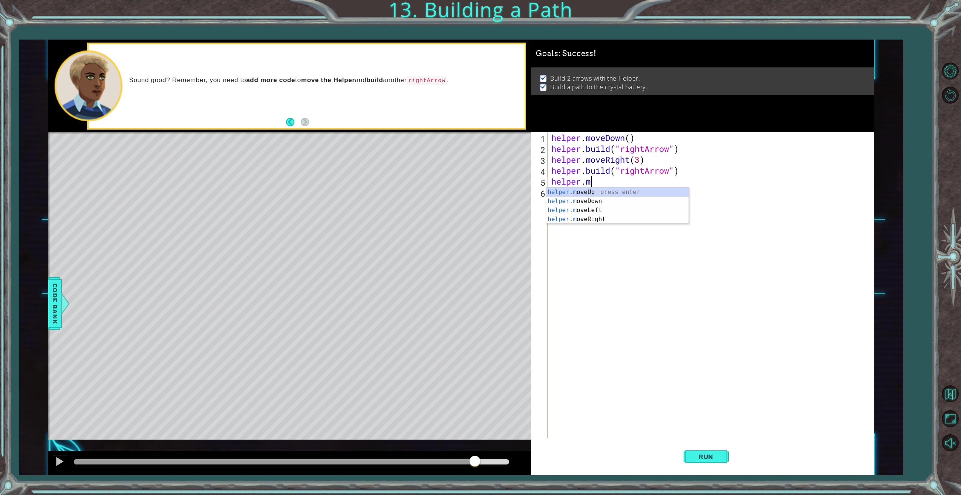
scroll to position [0, 2]
click at [608, 218] on div "[DOMAIN_NAME] veUp press enter [DOMAIN_NAME] veDown press enter [DOMAIN_NAME] v…" at bounding box center [617, 215] width 143 height 54
type textarea "helper.moveRight(1)"
drag, startPoint x: 710, startPoint y: 461, endPoint x: 706, endPoint y: 459, distance: 4.7
click at [709, 461] on button "Run" at bounding box center [706, 457] width 45 height 34
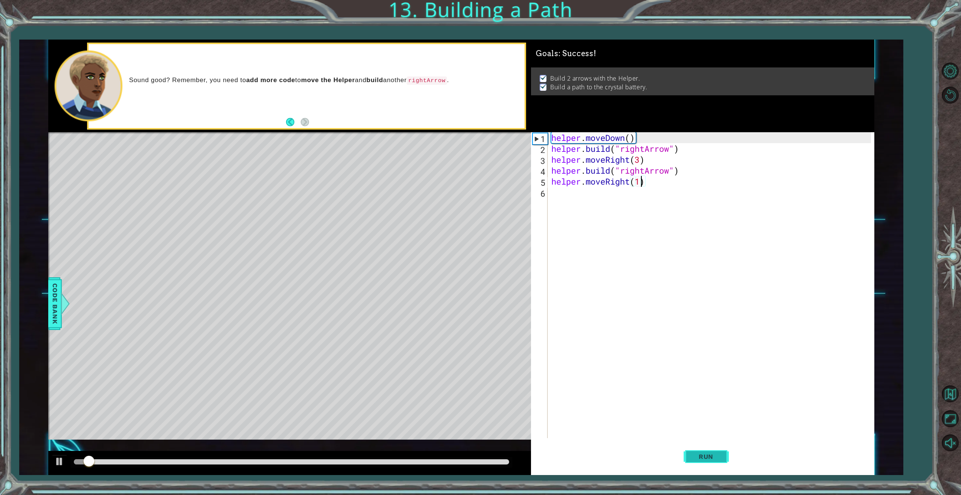
click at [701, 455] on span "Run" at bounding box center [706, 457] width 30 height 8
click at [468, 462] on div at bounding box center [291, 462] width 435 height 5
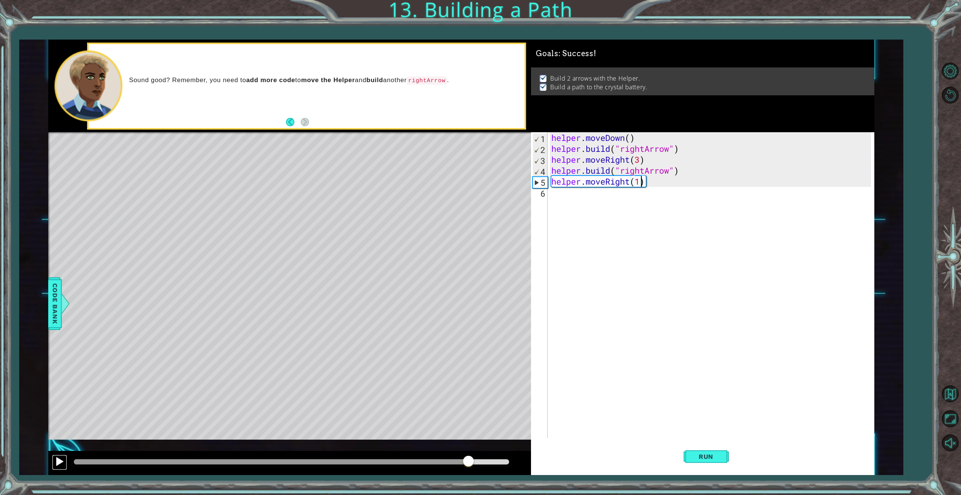
click at [57, 461] on div at bounding box center [60, 462] width 10 height 10
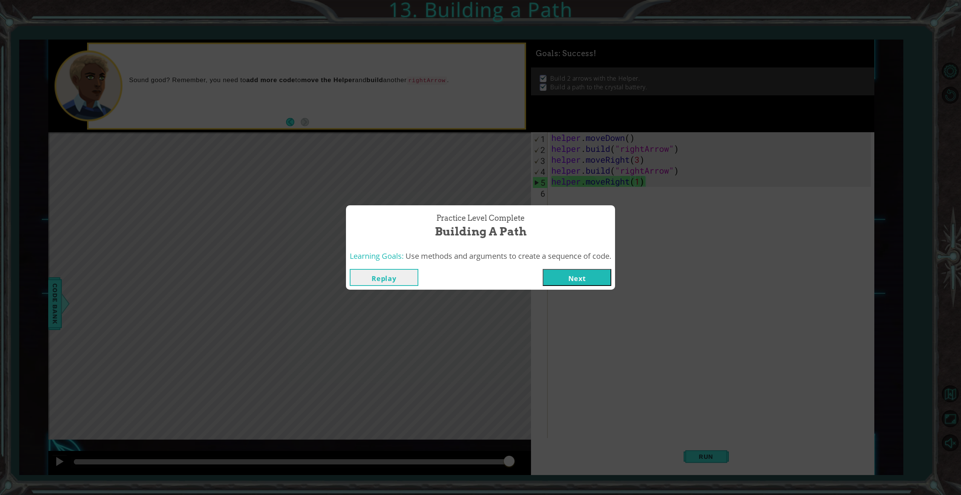
click at [581, 278] on button "Next" at bounding box center [577, 277] width 69 height 17
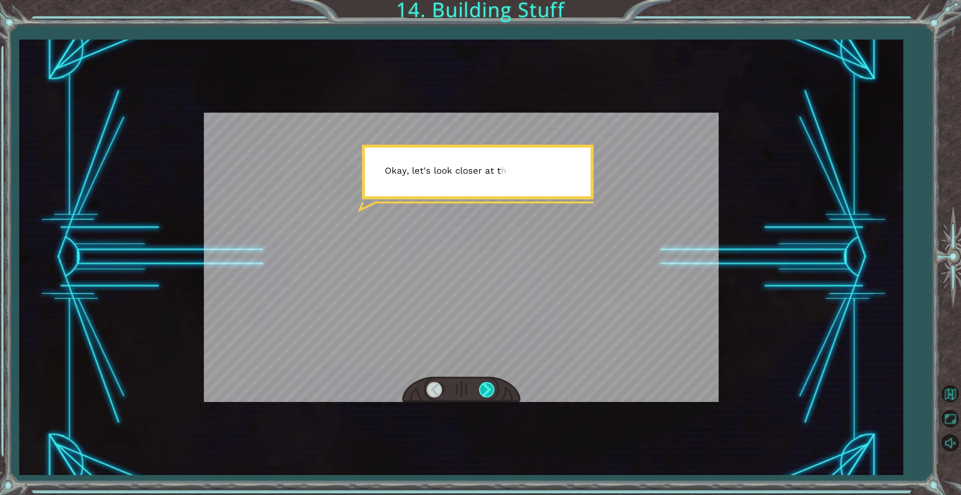
click at [482, 387] on div at bounding box center [487, 389] width 17 height 15
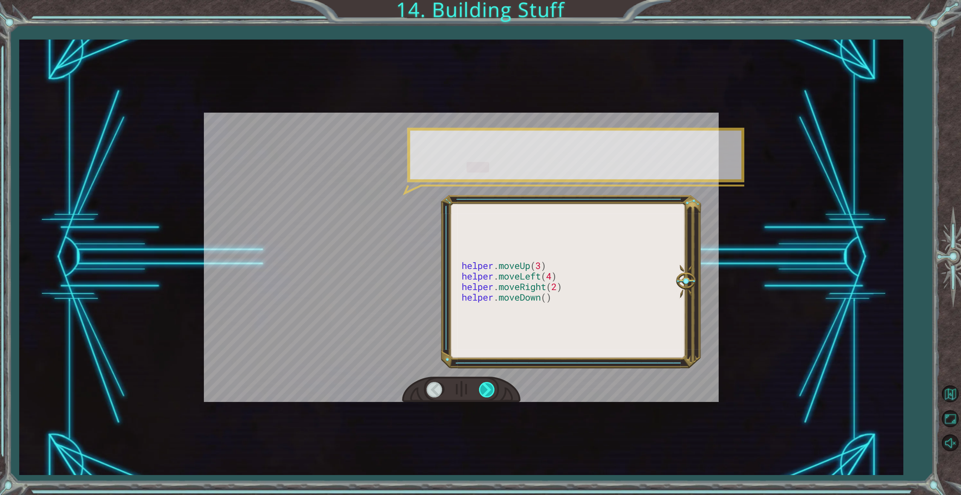
click at [482, 387] on div at bounding box center [487, 389] width 17 height 15
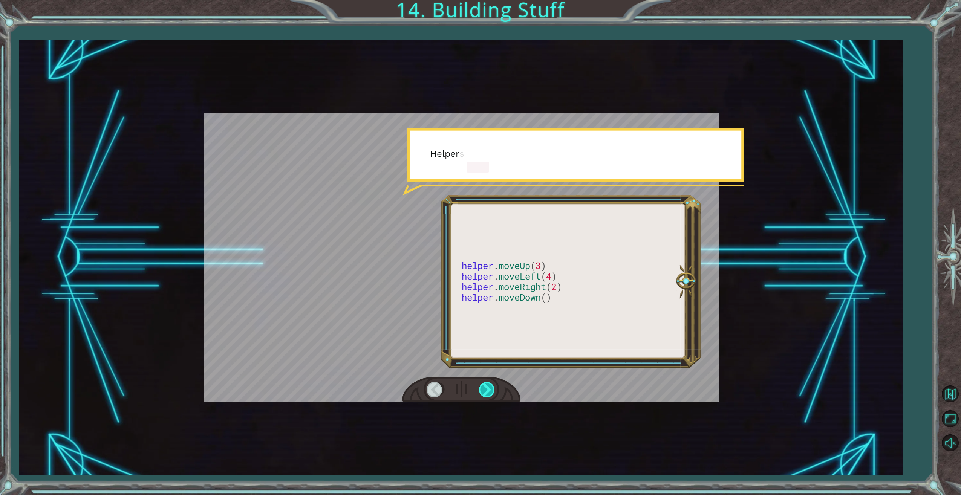
click at [482, 387] on div at bounding box center [487, 389] width 17 height 15
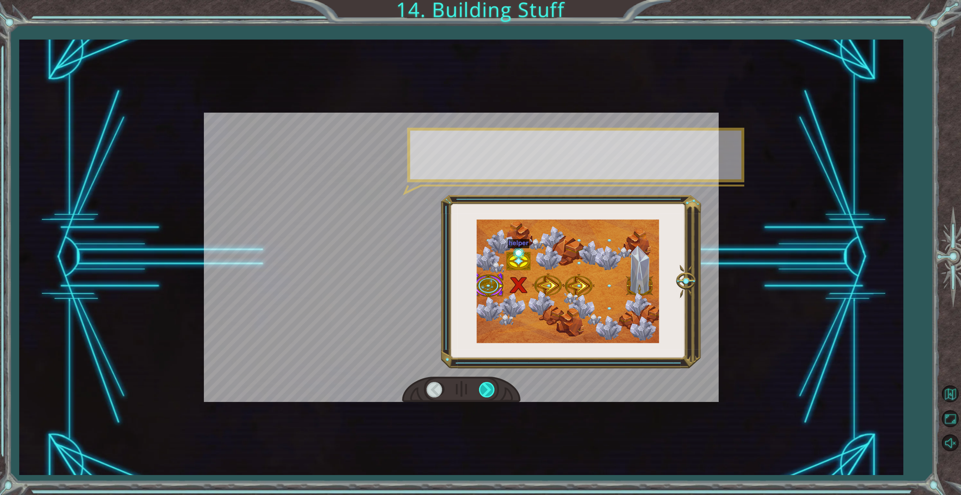
click at [482, 387] on div at bounding box center [487, 389] width 17 height 15
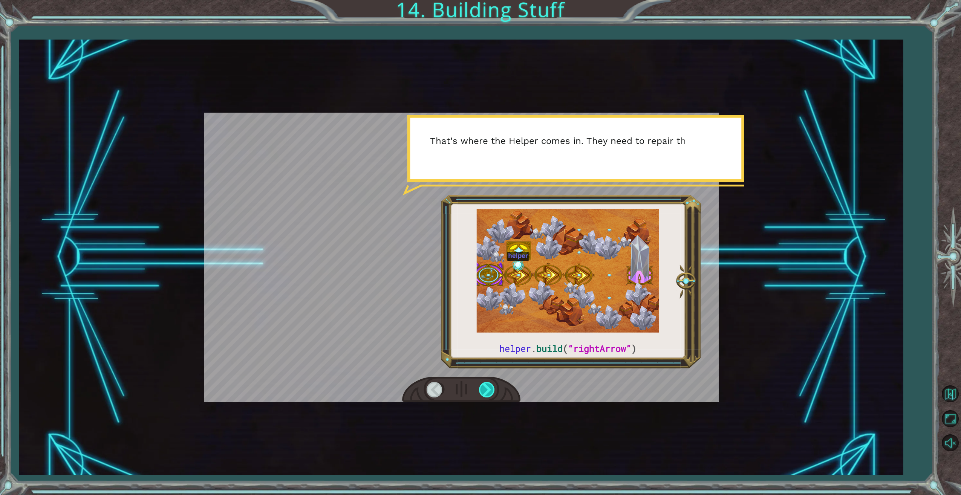
click at [482, 387] on div at bounding box center [487, 389] width 17 height 15
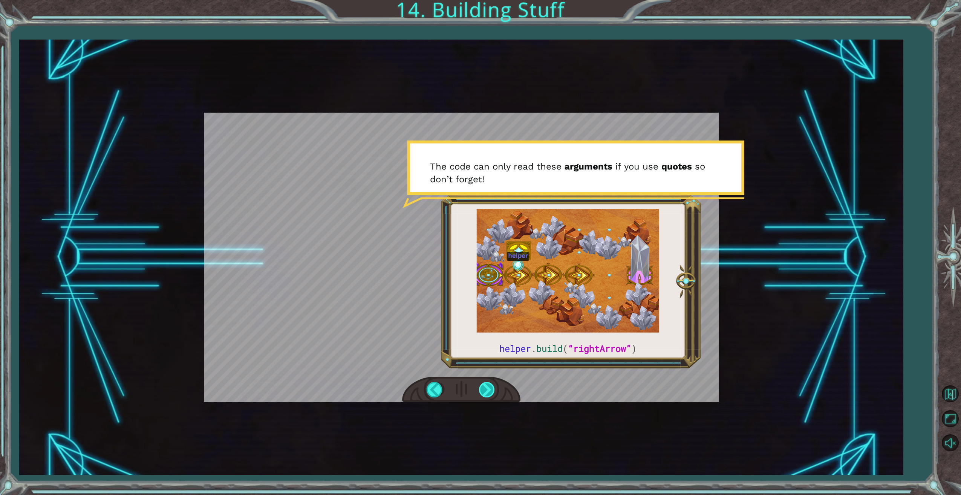
click at [482, 387] on div at bounding box center [487, 389] width 17 height 15
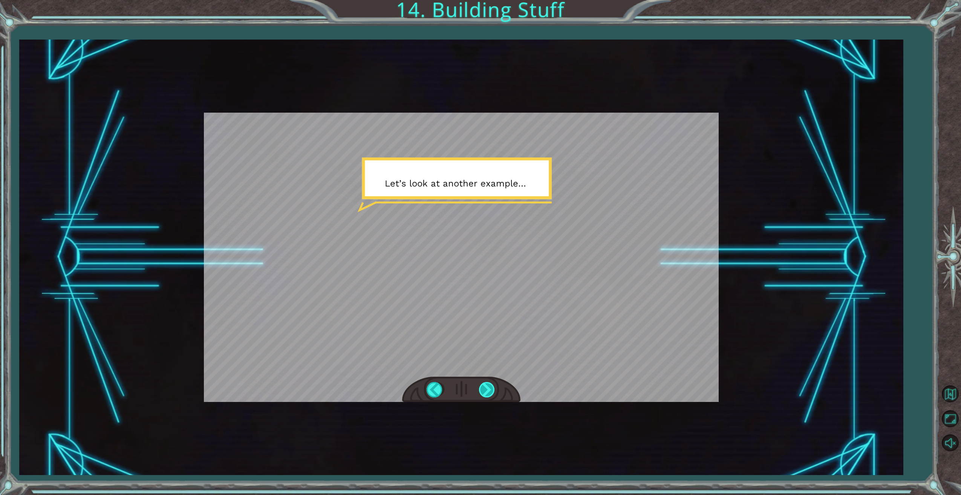
click at [483, 387] on div at bounding box center [487, 389] width 17 height 15
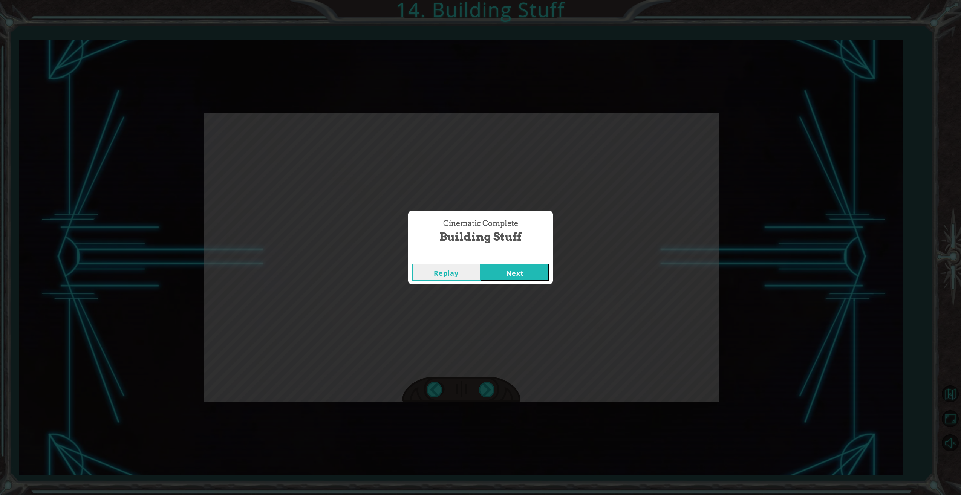
click at [504, 270] on button "Next" at bounding box center [515, 272] width 69 height 17
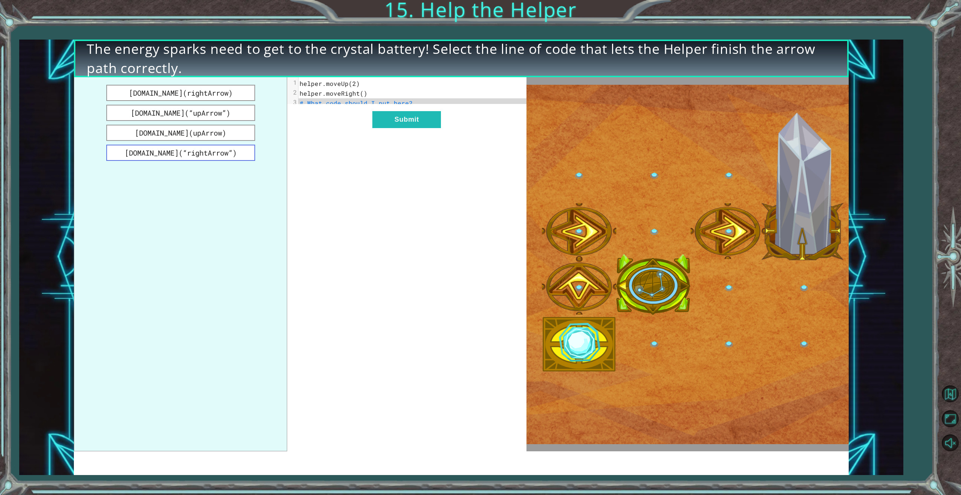
click at [181, 152] on button "[DOMAIN_NAME](“rightArrow”)" at bounding box center [180, 153] width 149 height 16
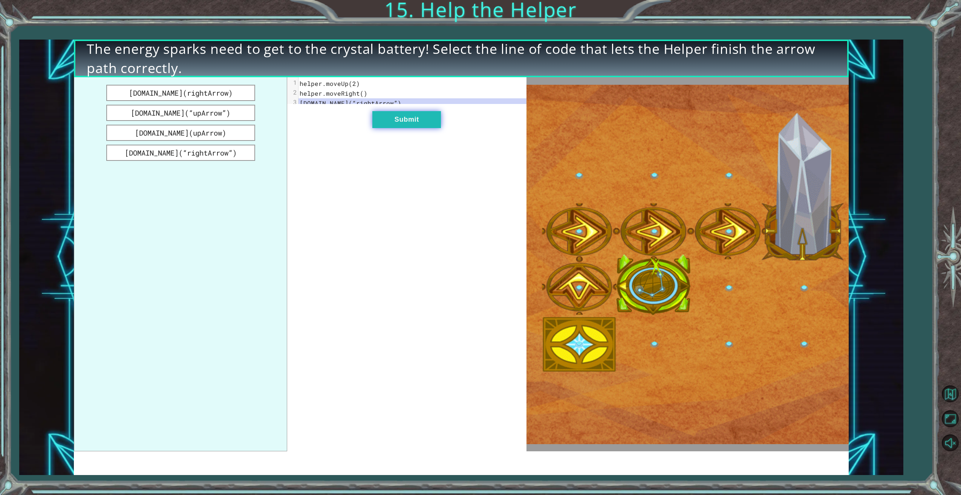
click at [386, 127] on button "Submit" at bounding box center [407, 119] width 69 height 17
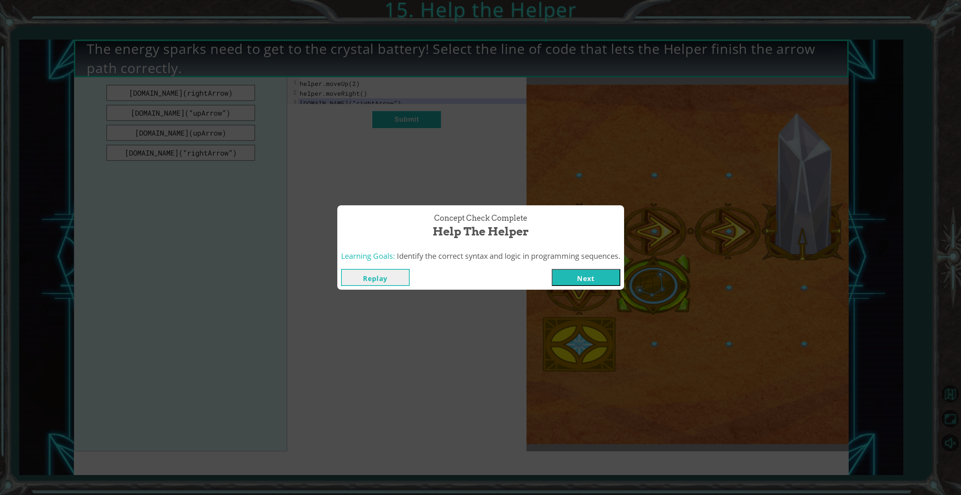
click at [584, 275] on button "Next" at bounding box center [586, 277] width 69 height 17
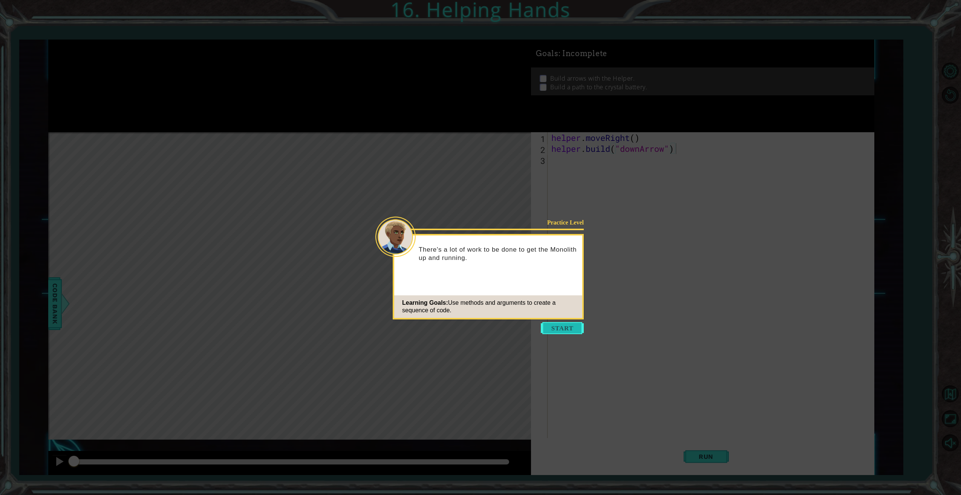
click at [561, 326] on button "Start" at bounding box center [562, 328] width 43 height 12
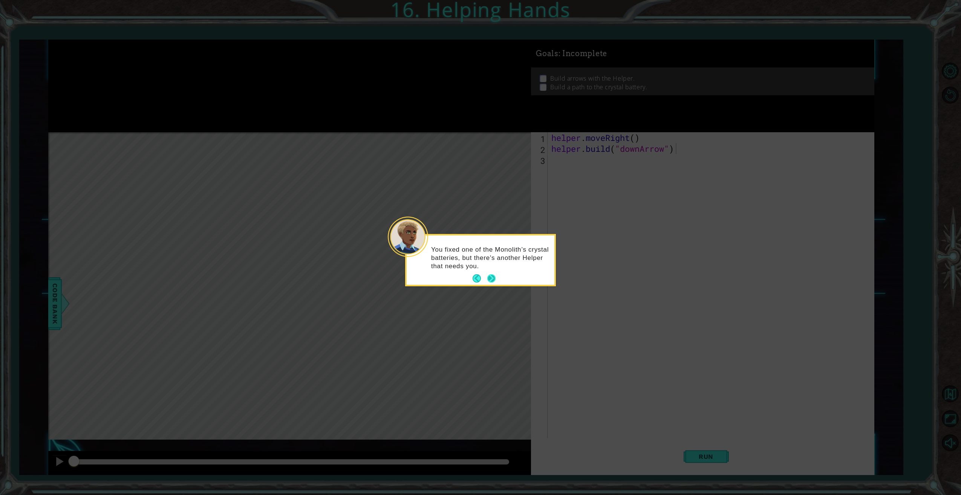
click at [491, 277] on button "Next" at bounding box center [492, 278] width 9 height 9
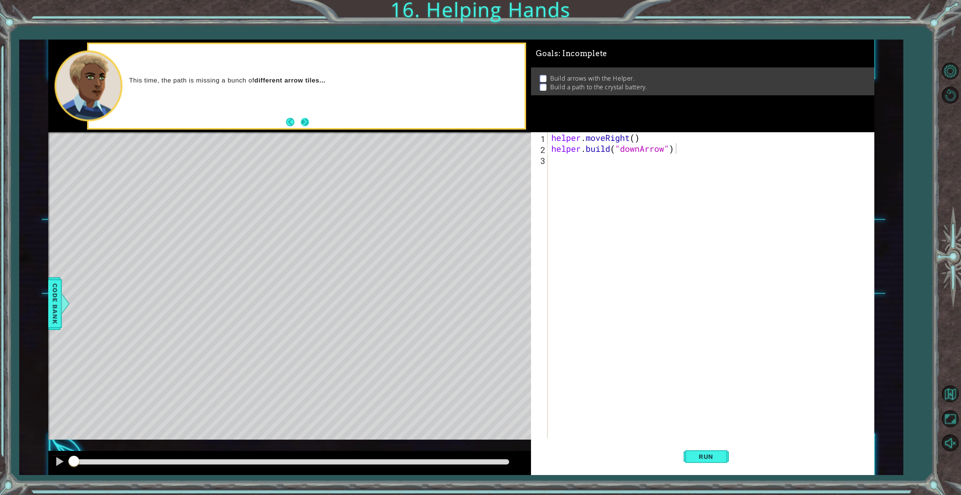
click at [306, 120] on button "Next" at bounding box center [305, 122] width 8 height 8
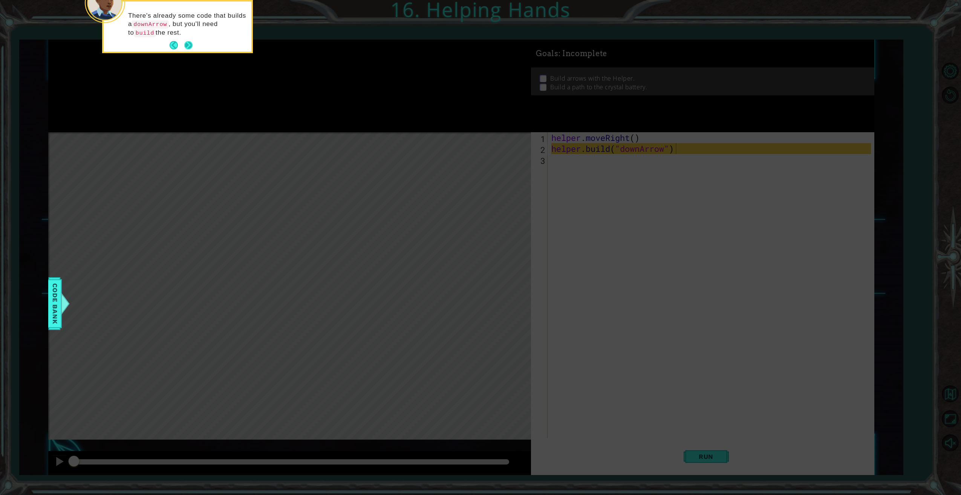
click at [189, 45] on button "Next" at bounding box center [188, 45] width 8 height 8
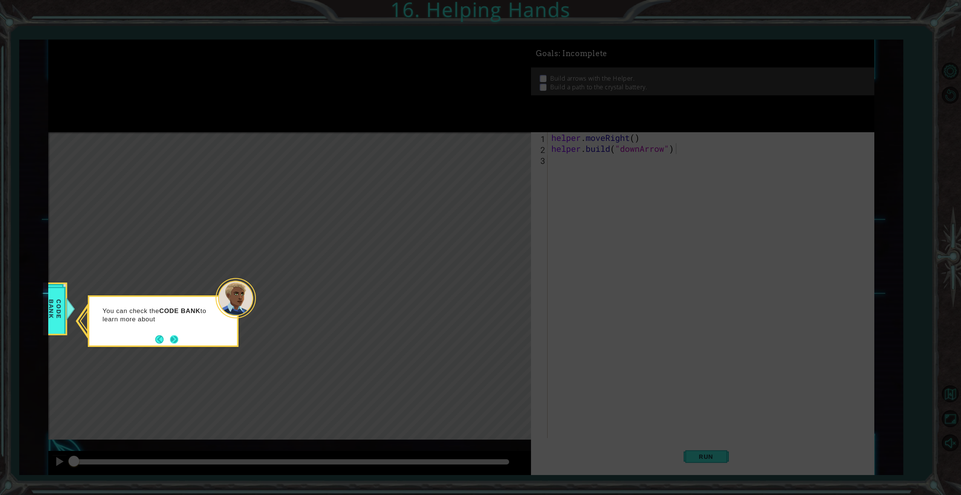
click at [175, 338] on button "Next" at bounding box center [174, 340] width 8 height 8
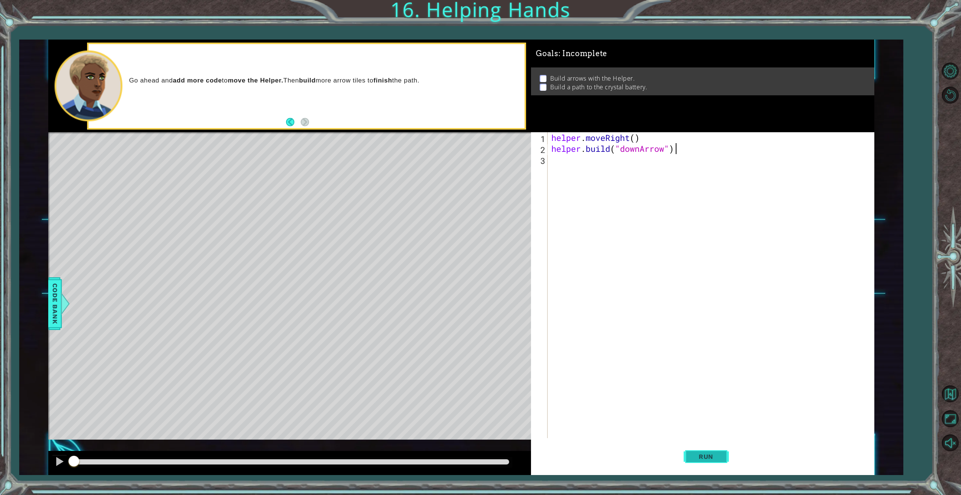
click at [701, 457] on span "Run" at bounding box center [706, 457] width 30 height 8
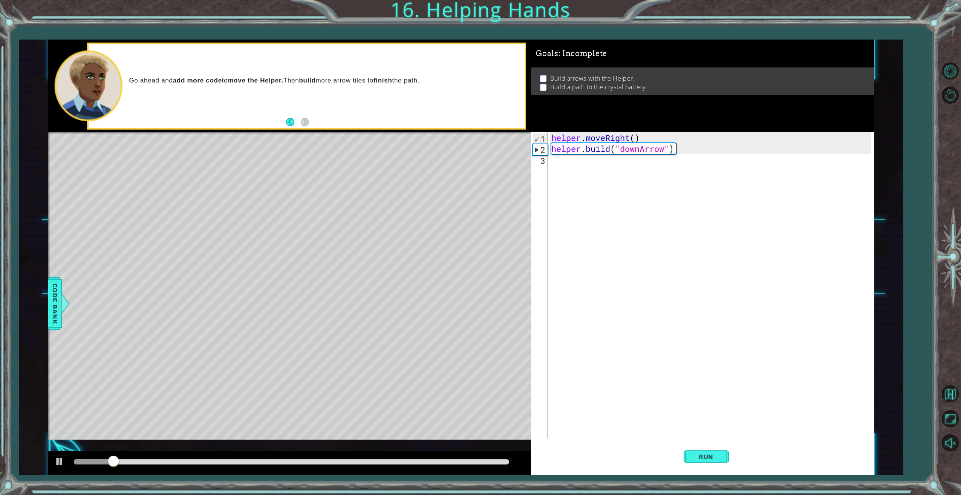
click at [579, 167] on div "helper . moveRight ( ) helper . build ( "downArrow" )" at bounding box center [712, 296] width 325 height 328
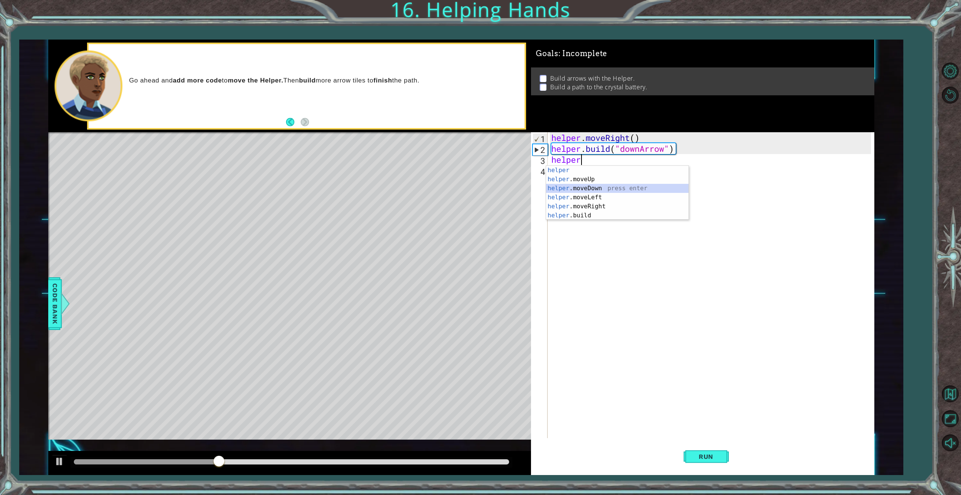
click at [597, 190] on div "helper press enter helper .moveUp press enter helper .moveDown press enter help…" at bounding box center [617, 202] width 143 height 72
click at [591, 208] on div "hel per.moveUp press enter hel per.moveDown press enter hel per.moveLeft press …" at bounding box center [617, 213] width 143 height 72
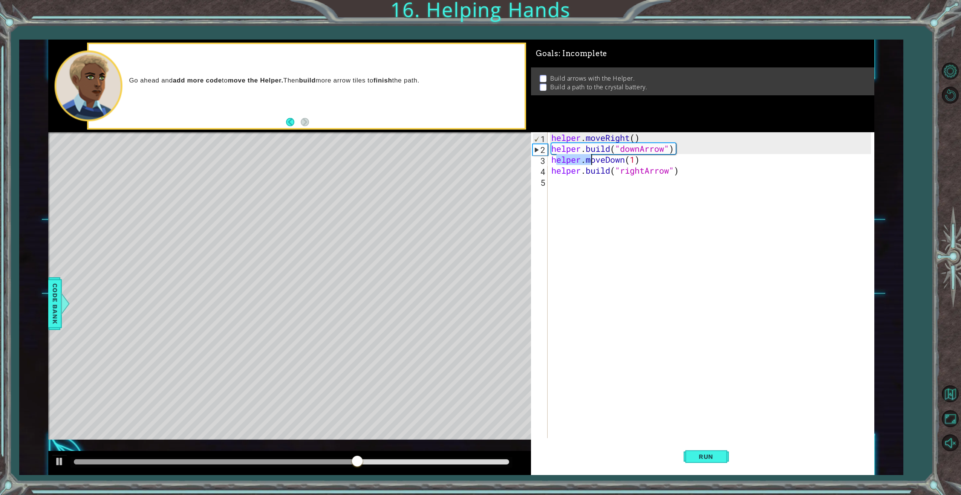
drag, startPoint x: 554, startPoint y: 158, endPoint x: 589, endPoint y: 160, distance: 35.1
click at [593, 160] on div "helper . moveRight ( ) helper . build ( "downArrow" ) helper . moveDown ( 1 ) h…" at bounding box center [712, 296] width 325 height 328
type textarea "helper.moveDown(1)"
click at [554, 161] on div "helper . moveRight ( ) helper . build ( "downArrow" ) helper . moveDown ( 1 ) h…" at bounding box center [710, 285] width 321 height 306
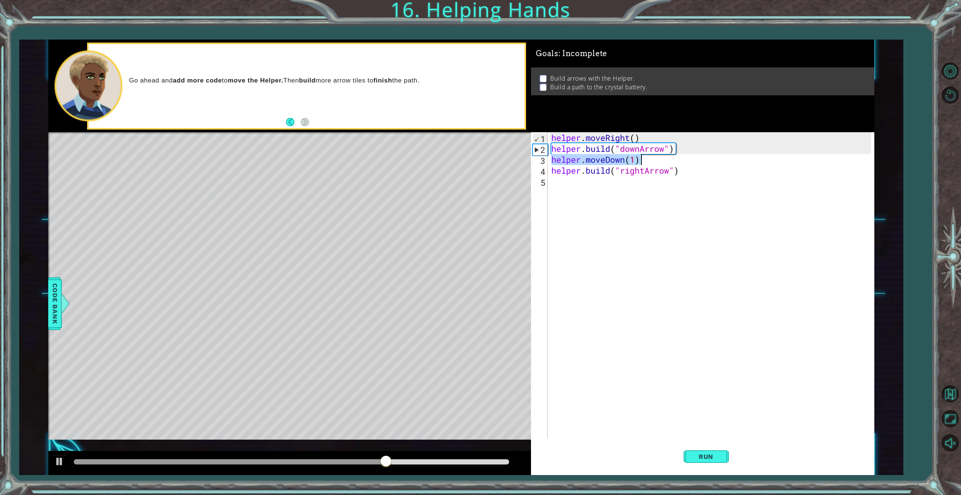
drag, startPoint x: 552, startPoint y: 159, endPoint x: 640, endPoint y: 160, distance: 88.6
click at [640, 160] on div "helper . moveRight ( ) helper . build ( "downArrow" ) helper . moveDown ( 1 ) h…" at bounding box center [712, 296] width 325 height 328
click at [595, 184] on div "helper . moveRight ( ) helper . build ( "downArrow" ) helper . moveDown ( 1 ) h…" at bounding box center [712, 296] width 325 height 328
paste textarea "helper.moveDown(1)"
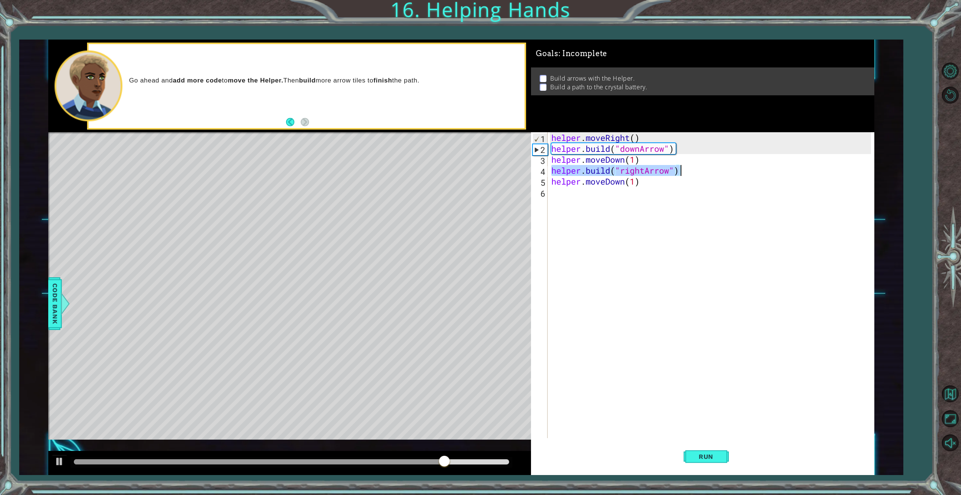
drag, startPoint x: 556, startPoint y: 171, endPoint x: 680, endPoint y: 170, distance: 123.7
click at [680, 170] on div "helper . moveRight ( ) helper . build ( "downArrow" ) helper . moveDown ( 1 ) h…" at bounding box center [712, 296] width 325 height 328
type textarea "[DOMAIN_NAME]("rightArrow")"
click at [609, 196] on div "helper . moveRight ( ) helper . build ( "downArrow" ) helper . moveDown ( 1 ) h…" at bounding box center [712, 296] width 325 height 328
paste textarea "[DOMAIN_NAME]("rightArrow")"
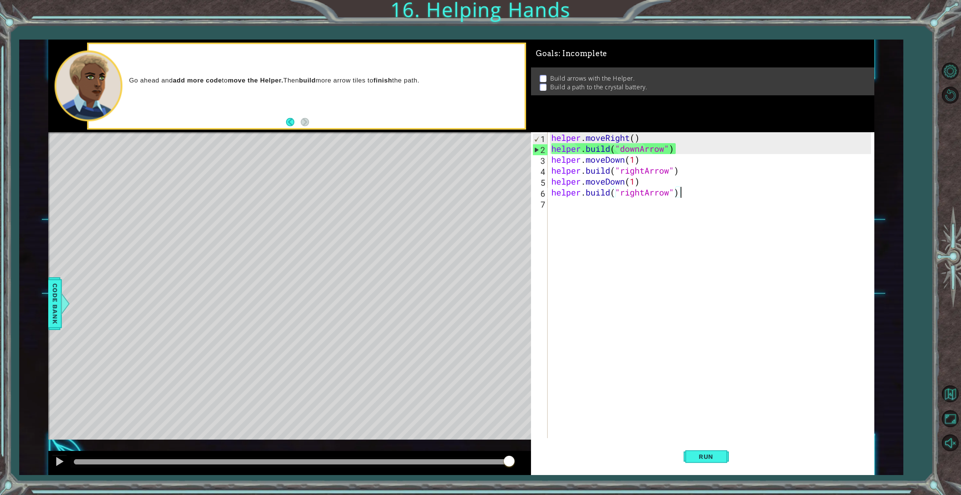
click at [613, 180] on div "helper . moveRight ( ) helper . build ( "downArrow" ) helper . moveDown ( 1 ) h…" at bounding box center [712, 296] width 325 height 328
click at [607, 181] on div "helper . moveRight ( ) helper . build ( "downArrow" ) helper . moveDown ( 1 ) h…" at bounding box center [710, 285] width 321 height 306
drag, startPoint x: 608, startPoint y: 180, endPoint x: 625, endPoint y: 180, distance: 17.0
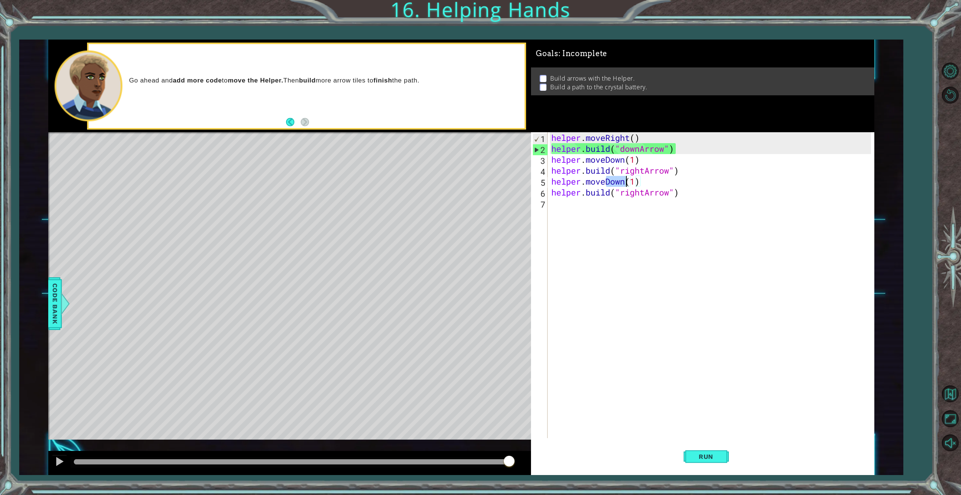
click at [625, 180] on div "helper . moveRight ( ) helper . build ( "downArrow" ) helper . moveDown ( 1 ) h…" at bounding box center [712, 296] width 325 height 328
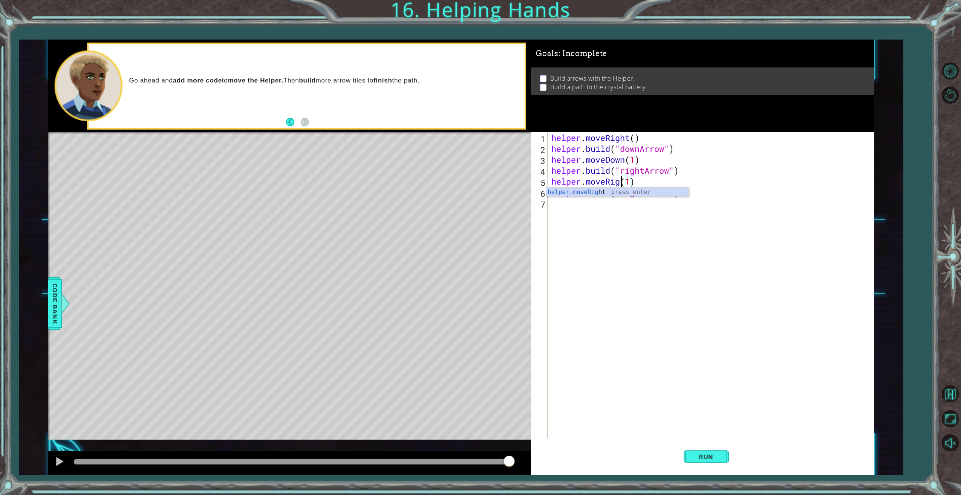
scroll to position [0, 4]
type textarea "helper.moveRight(1)"
click at [613, 205] on div "helper . moveRight ( ) helper . build ( "downArrow" ) helper . moveDown ( 1 ) h…" at bounding box center [712, 296] width 325 height 328
drag, startPoint x: 551, startPoint y: 181, endPoint x: 645, endPoint y: 180, distance: 94.3
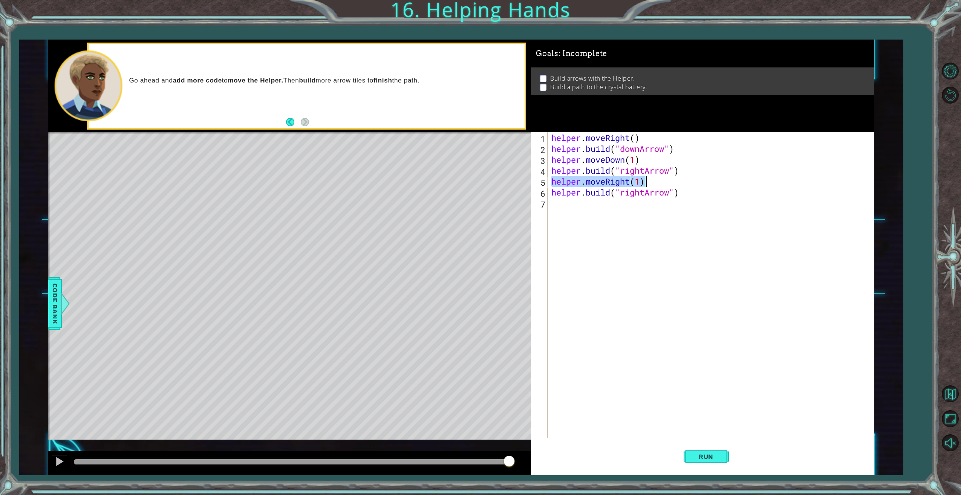
click at [645, 180] on div "helper . moveRight ( ) helper . build ( "downArrow" ) helper . moveDown ( 1 ) h…" at bounding box center [712, 296] width 325 height 328
type textarea "helper.moveRight(1)"
click at [581, 204] on div "helper . moveRight ( ) helper . build ( "downArrow" ) helper . moveDown ( 1 ) h…" at bounding box center [712, 296] width 325 height 328
paste textarea "helper.moveRight(1)"
drag, startPoint x: 553, startPoint y: 193, endPoint x: 685, endPoint y: 193, distance: 132.7
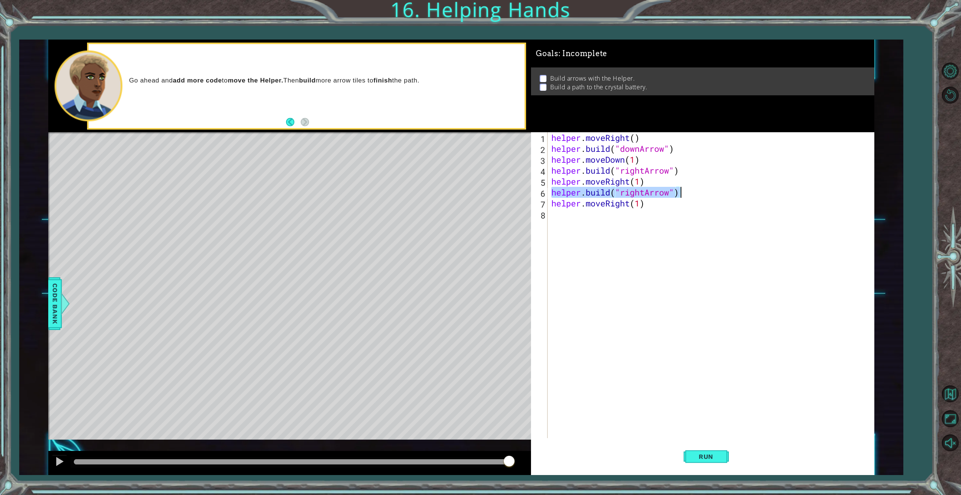
click at [685, 193] on div "helper . moveRight ( ) helper . build ( "downArrow" ) helper . moveDown ( 1 ) h…" at bounding box center [712, 296] width 325 height 328
type textarea "[DOMAIN_NAME]("rightArrow")"
click at [581, 219] on div "helper . moveRight ( ) helper . build ( "downArrow" ) helper . moveDown ( 1 ) h…" at bounding box center [712, 296] width 325 height 328
paste textarea "[DOMAIN_NAME]("rightArrow")"
drag, startPoint x: 711, startPoint y: 450, endPoint x: 695, endPoint y: 457, distance: 17.2
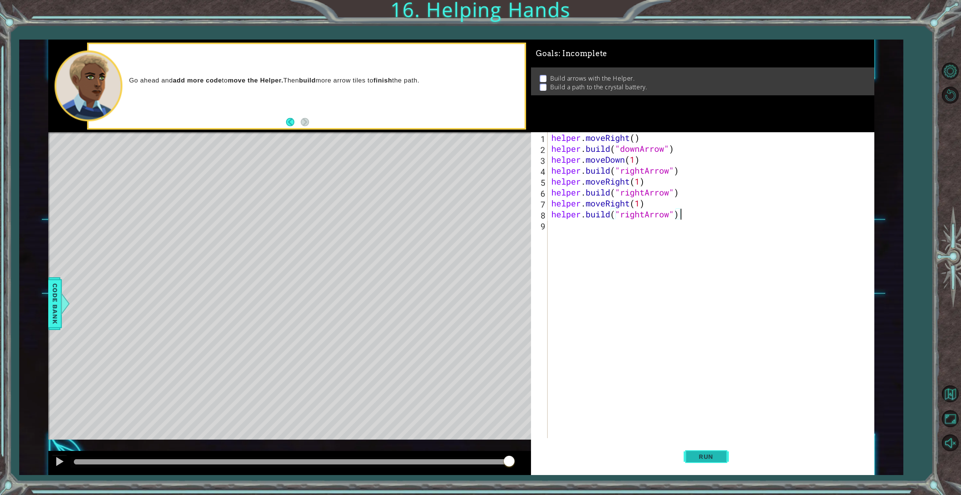
click at [710, 450] on button "Run" at bounding box center [706, 457] width 45 height 34
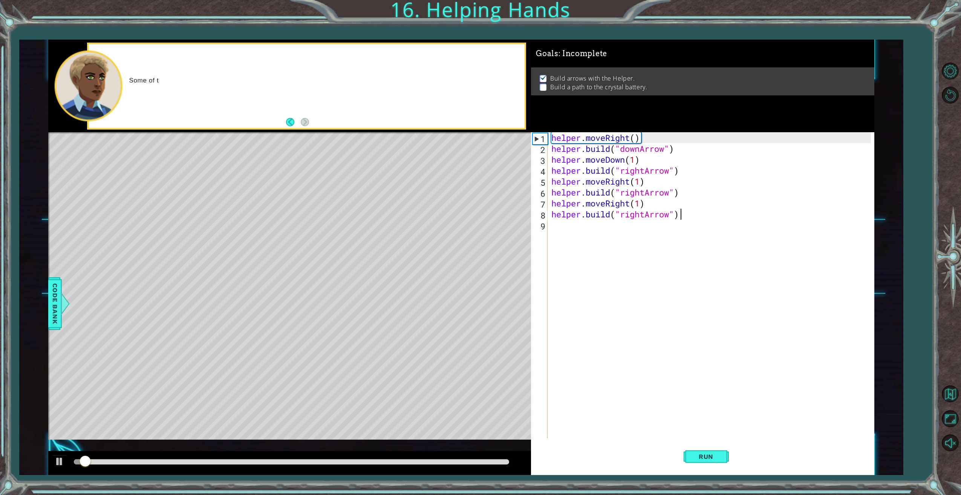
click at [473, 461] on div at bounding box center [291, 462] width 435 height 5
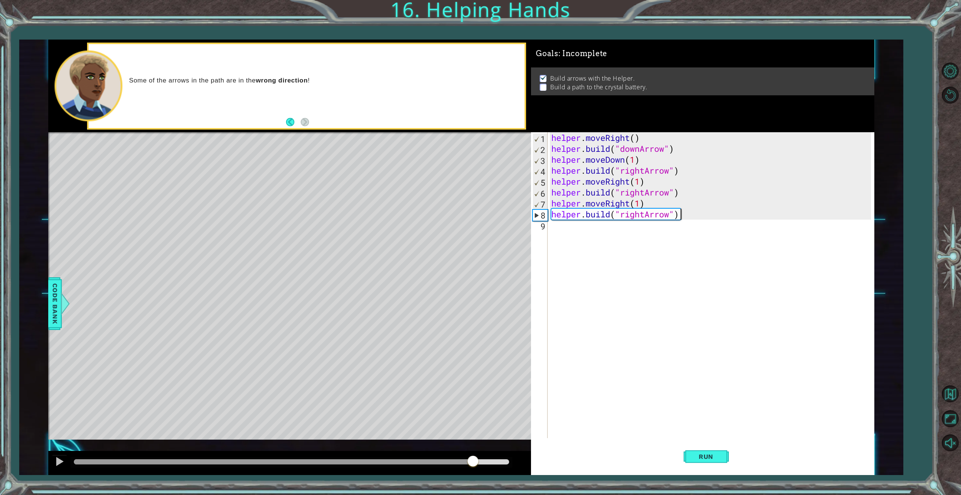
click at [633, 216] on div "helper . moveRight ( ) helper . build ( "downArrow" ) helper . moveDown ( 1 ) h…" at bounding box center [712, 296] width 325 height 328
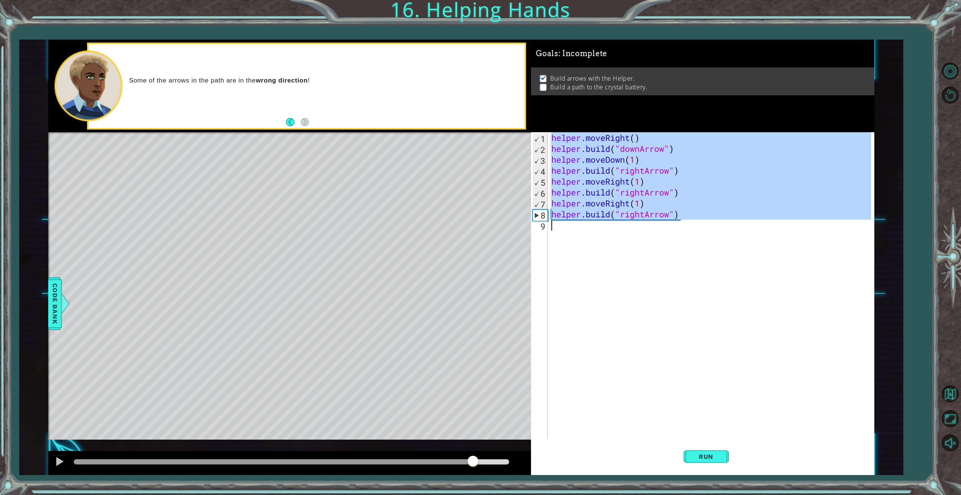
click at [622, 215] on div "helper . moveRight ( ) helper . build ( "downArrow" ) helper . moveDown ( 1 ) h…" at bounding box center [710, 285] width 321 height 306
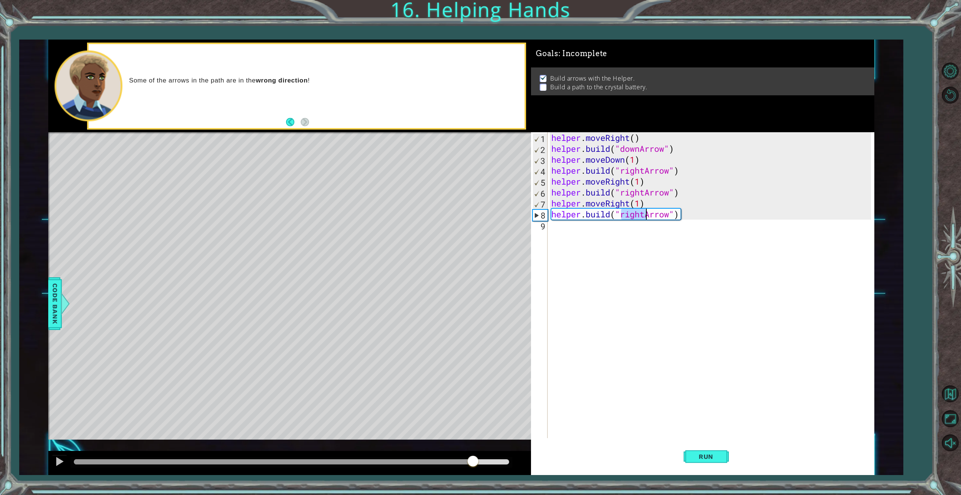
drag, startPoint x: 621, startPoint y: 214, endPoint x: 645, endPoint y: 216, distance: 24.2
click at [645, 216] on div "helper . moveRight ( ) helper . build ( "downArrow" ) helper . moveDown ( 1 ) h…" at bounding box center [712, 296] width 325 height 328
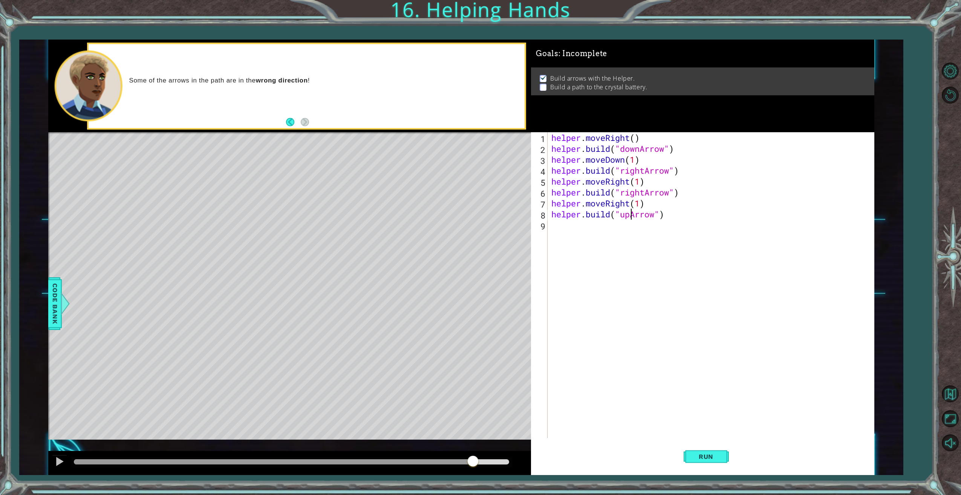
scroll to position [0, 4]
type textarea "[DOMAIN_NAME]("upArrow")"
click at [700, 458] on span "Run" at bounding box center [706, 457] width 30 height 8
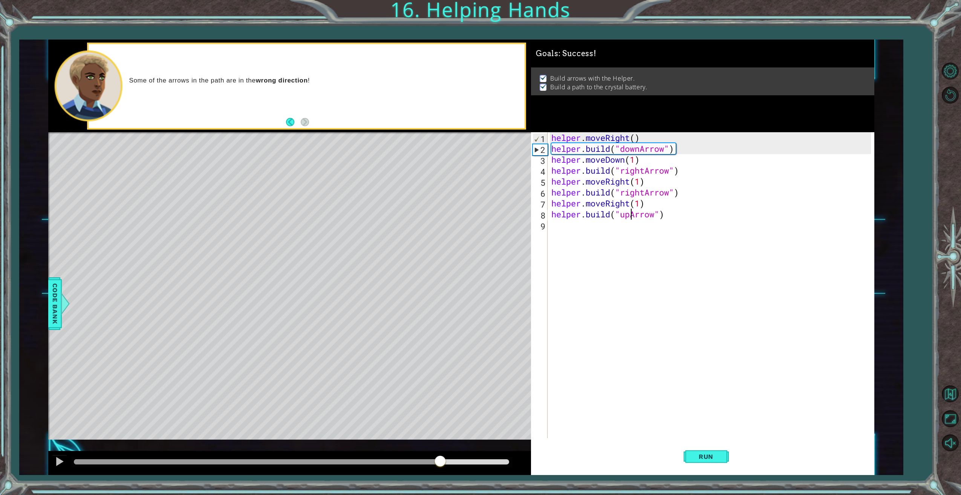
click at [441, 463] on div at bounding box center [291, 462] width 435 height 5
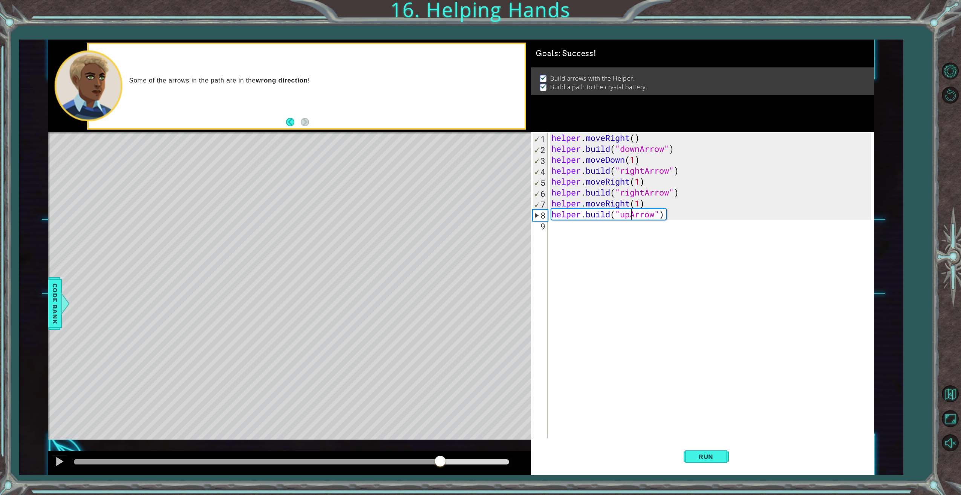
click at [585, 233] on div "helper . moveRight ( ) helper . build ( "downArrow" ) helper . moveDown ( 1 ) h…" at bounding box center [712, 296] width 325 height 328
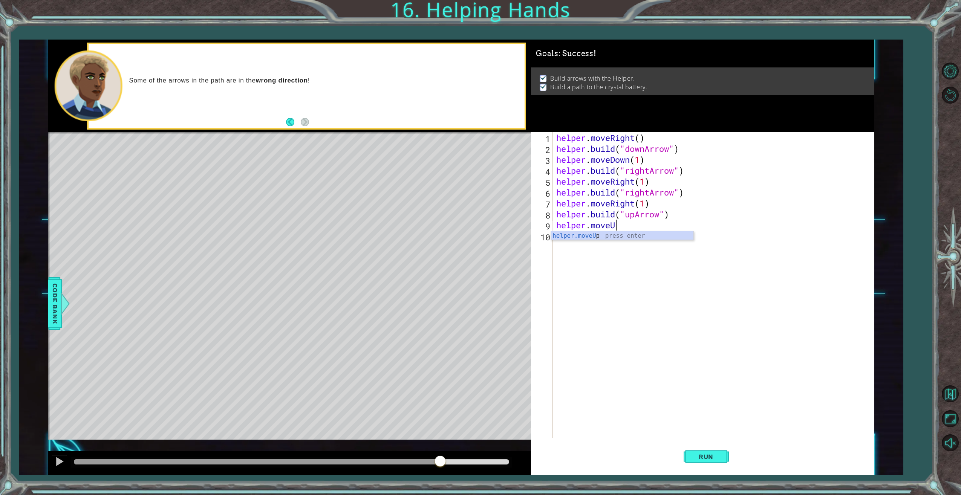
scroll to position [0, 3]
type textarea "helper.moveUp(3)"
click at [712, 457] on span "Run" at bounding box center [706, 457] width 30 height 8
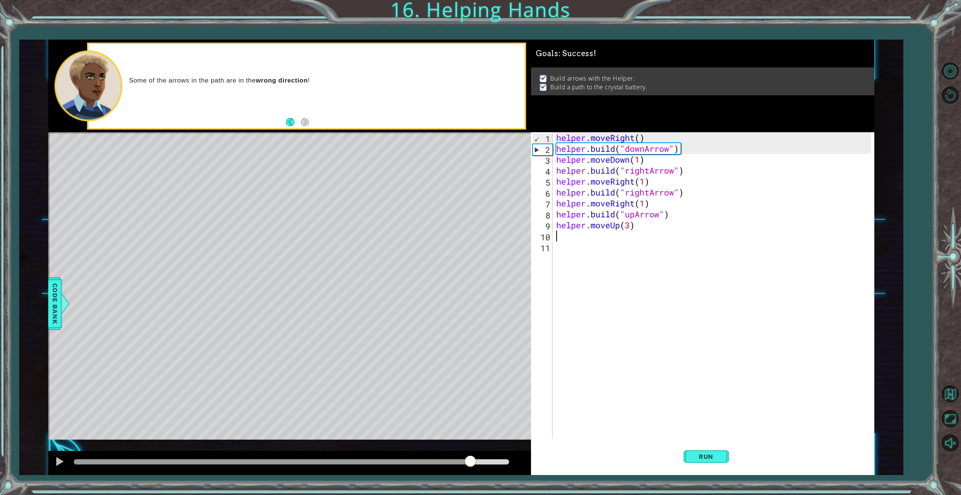
click at [471, 462] on div at bounding box center [291, 462] width 435 height 5
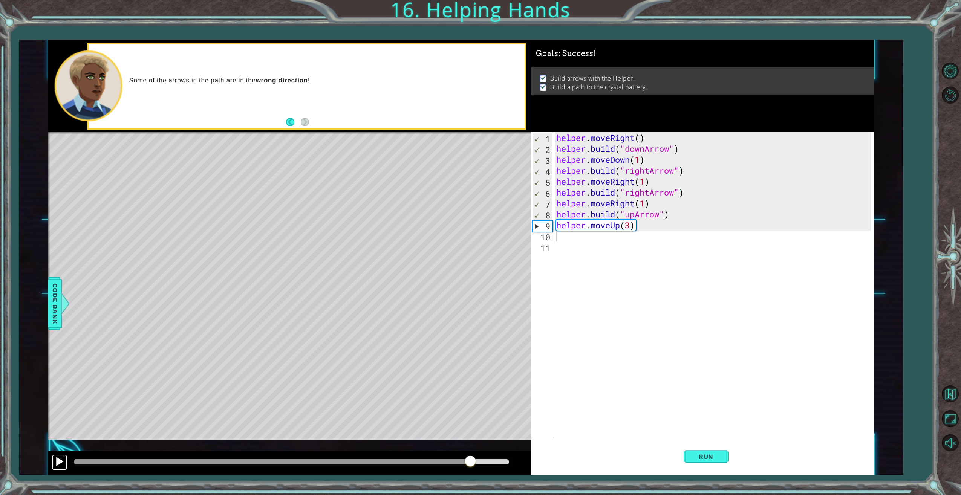
click at [57, 461] on div at bounding box center [60, 462] width 10 height 10
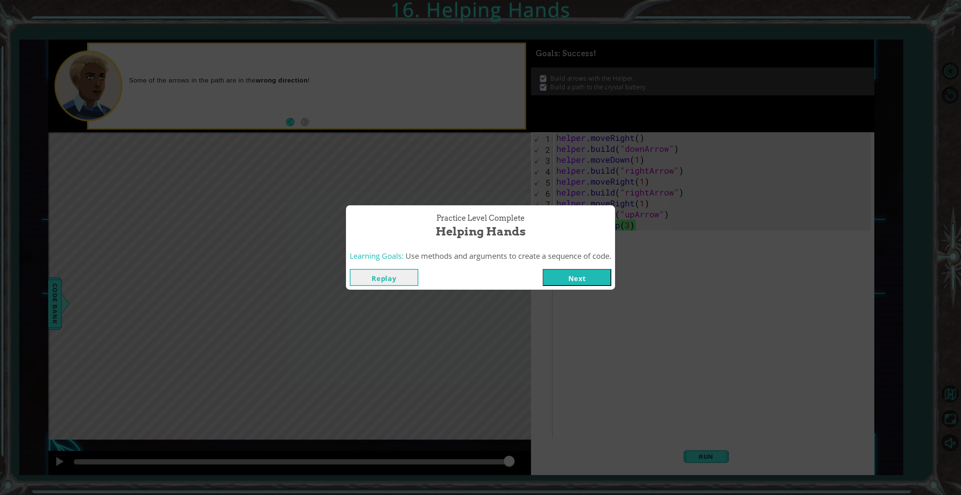
click at [573, 271] on button "Next" at bounding box center [577, 277] width 69 height 17
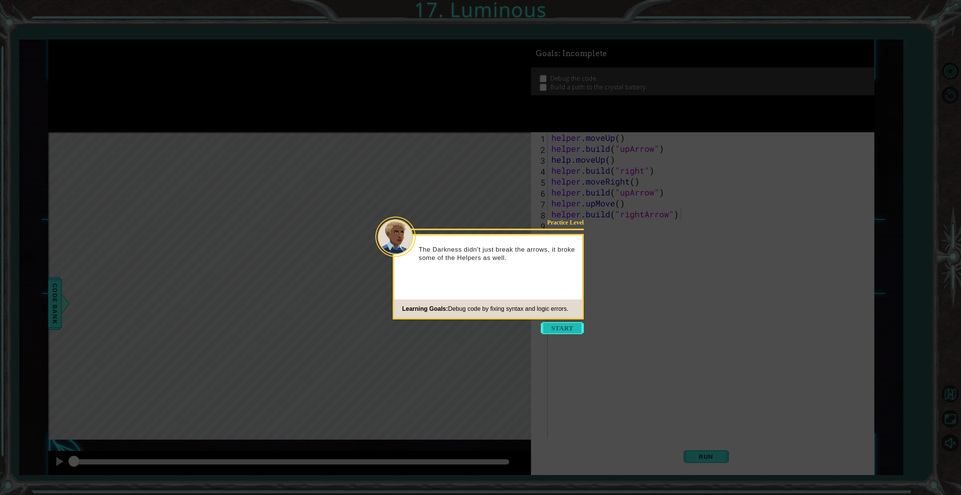
click at [559, 328] on button "Start" at bounding box center [562, 328] width 43 height 12
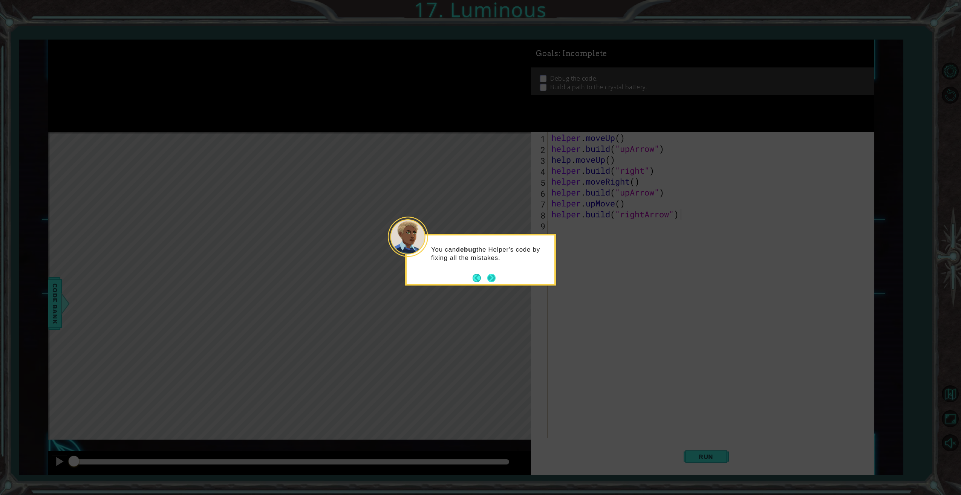
click at [488, 277] on button "Next" at bounding box center [492, 278] width 9 height 9
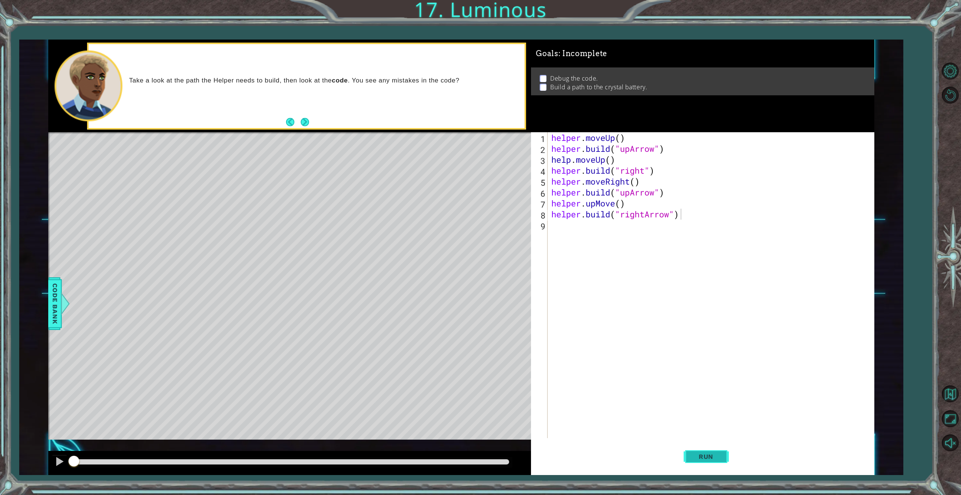
click at [714, 456] on span "Run" at bounding box center [706, 457] width 30 height 8
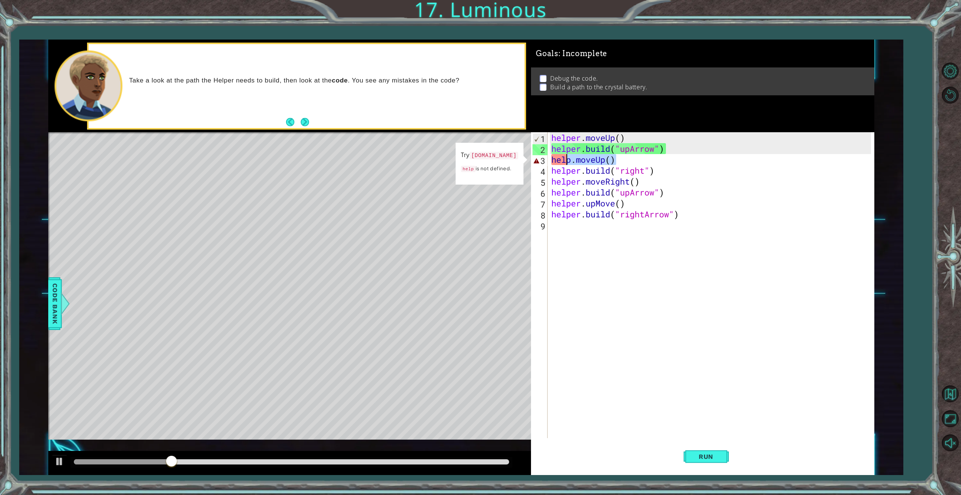
drag, startPoint x: 624, startPoint y: 159, endPoint x: 564, endPoint y: 159, distance: 60.3
click at [564, 159] on div "helper . moveUp ( ) helper . build ( "upArrow" ) help . moveUp ( ) helper . bui…" at bounding box center [712, 296] width 325 height 328
type textarea "help.moveUp()"
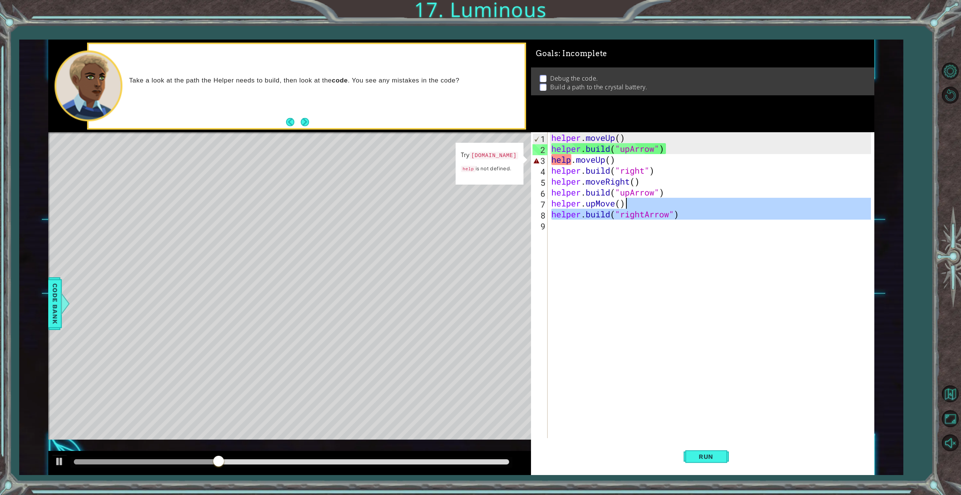
drag, startPoint x: 693, startPoint y: 222, endPoint x: 698, endPoint y: 225, distance: 6.2
click at [696, 225] on div "helper . moveUp ( ) helper . build ( "upArrow" ) help . moveUp ( ) helper . bui…" at bounding box center [712, 296] width 325 height 328
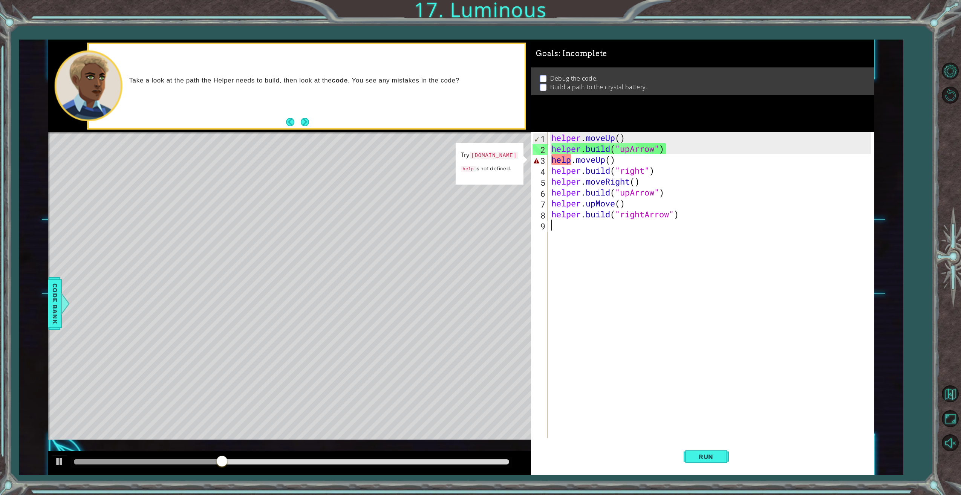
click at [704, 227] on div "helper . moveUp ( ) helper . build ( "upArrow" ) help . moveUp ( ) helper . bui…" at bounding box center [712, 296] width 325 height 328
click at [611, 159] on div "helper . moveUp ( ) helper . build ( "upArrow" ) help . moveUp ( ) helper . bui…" at bounding box center [712, 296] width 325 height 328
type textarea "help.moveUp(1)"
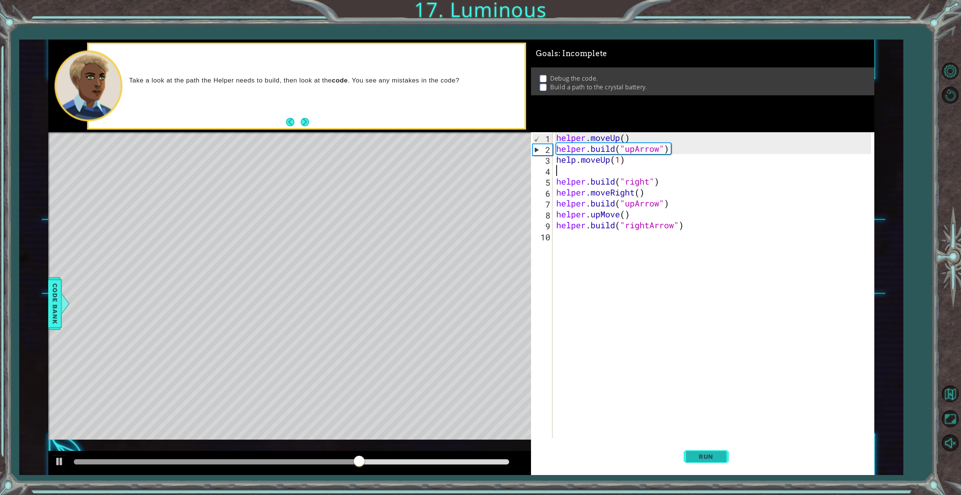
click at [704, 455] on span "Run" at bounding box center [706, 457] width 30 height 8
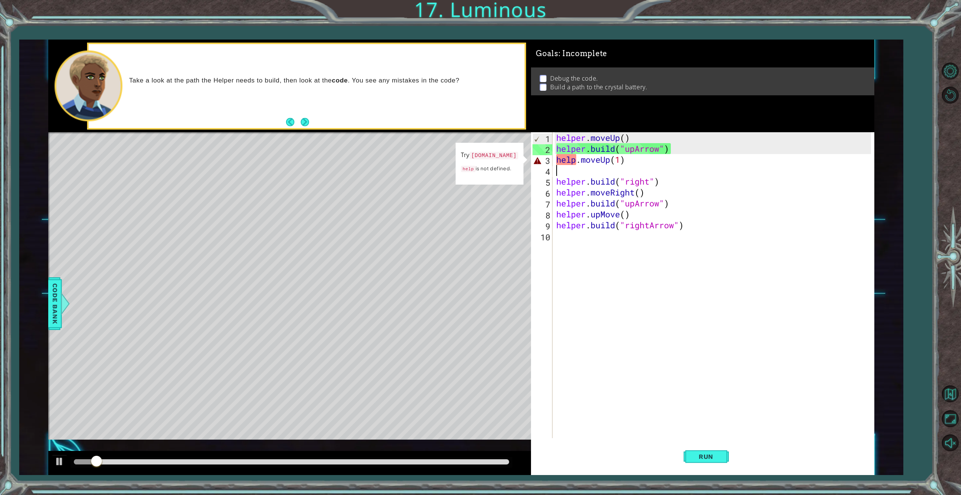
click at [574, 159] on div "helper . moveUp ( ) helper . build ( "upArrow" ) help . moveUp ( 1 ) helper . b…" at bounding box center [715, 296] width 320 height 328
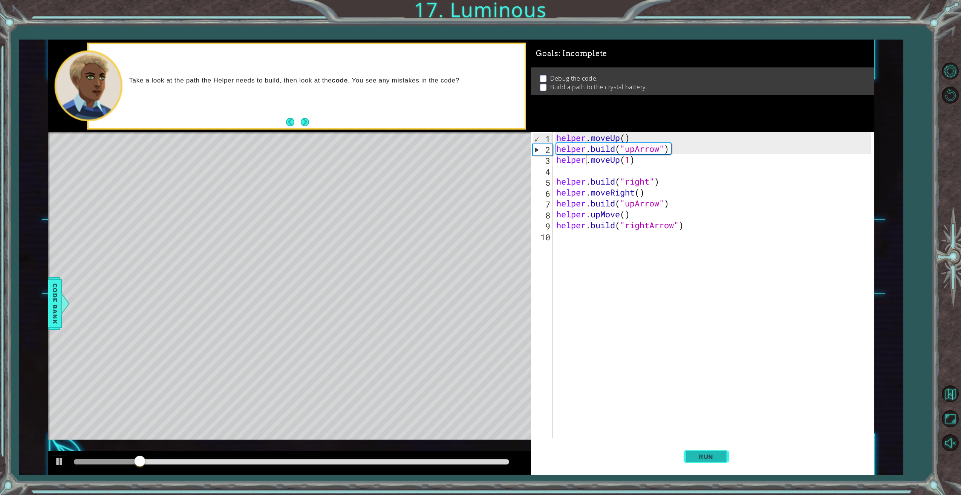
click at [708, 456] on span "Run" at bounding box center [706, 457] width 30 height 8
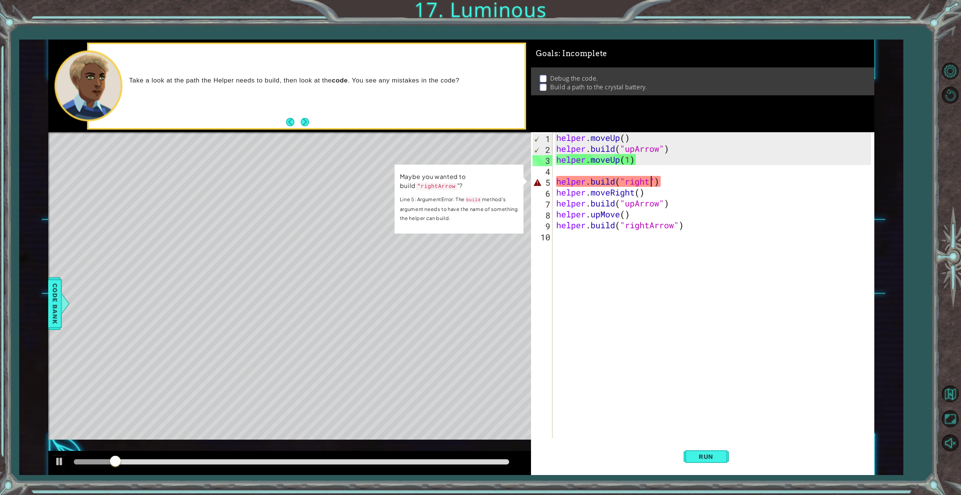
click at [650, 182] on div "helper . moveUp ( ) helper . build ( "upArrow" ) helper . moveUp ( 1 ) helper .…" at bounding box center [715, 296] width 320 height 328
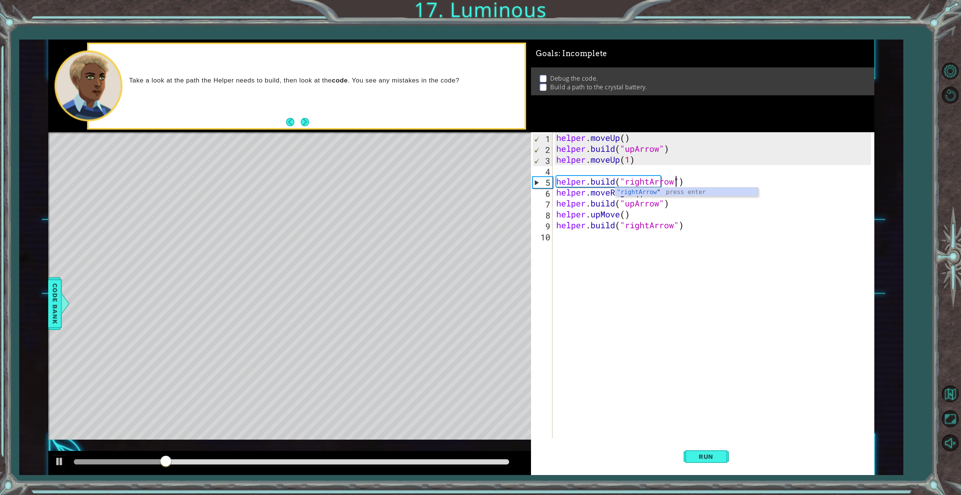
scroll to position [0, 6]
click at [705, 459] on span "Run" at bounding box center [706, 457] width 30 height 8
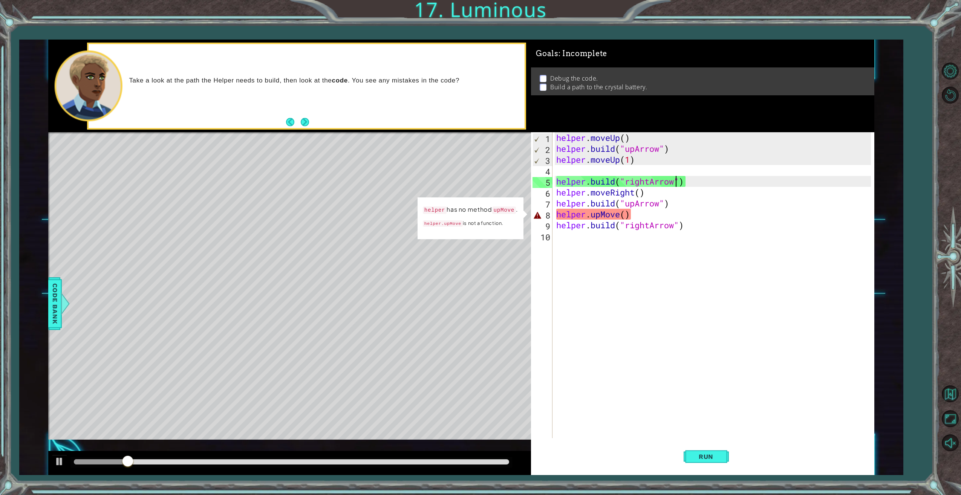
click at [626, 215] on div "helper . moveUp ( ) helper . build ( "upArrow" ) helper . moveUp ( 1 ) helper .…" at bounding box center [715, 296] width 320 height 328
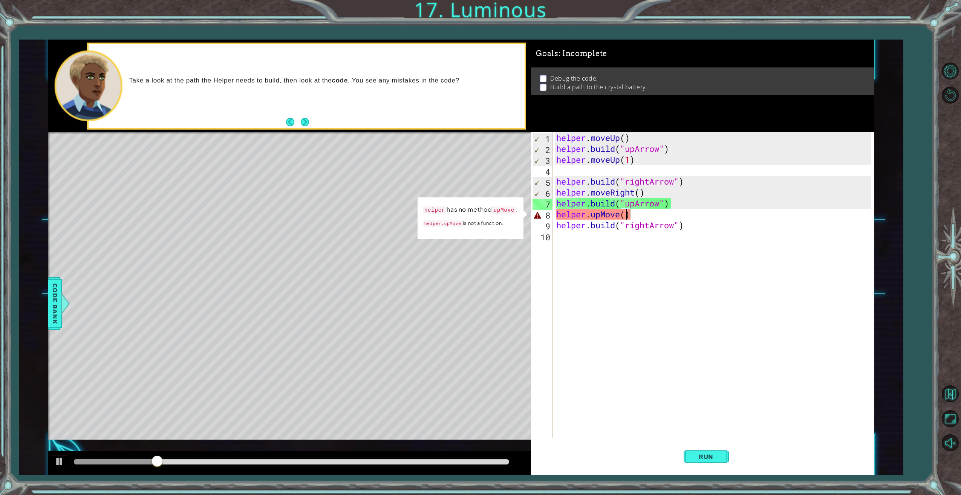
type textarea "helper.upMove(1)"
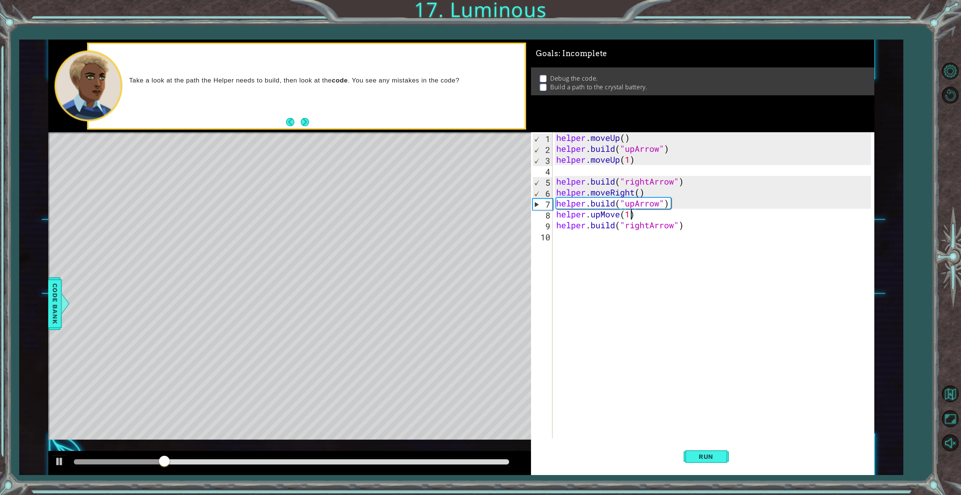
click at [680, 297] on div "helper . moveUp ( ) helper . build ( "upArrow" ) helper . moveUp ( 1 ) helper .…" at bounding box center [715, 296] width 320 height 328
drag, startPoint x: 696, startPoint y: 452, endPoint x: 700, endPoint y: 458, distance: 7.3
click at [700, 458] on button "Run" at bounding box center [706, 457] width 45 height 34
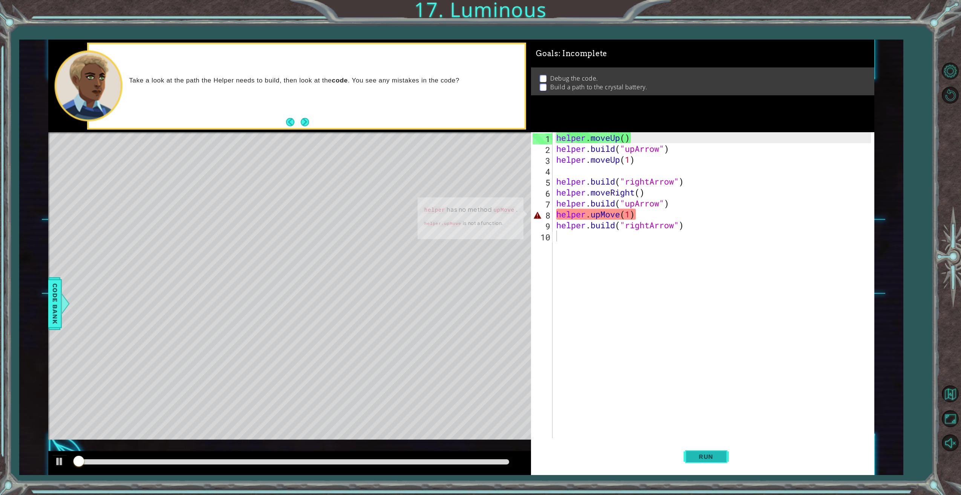
click at [700, 456] on span "Run" at bounding box center [706, 457] width 30 height 8
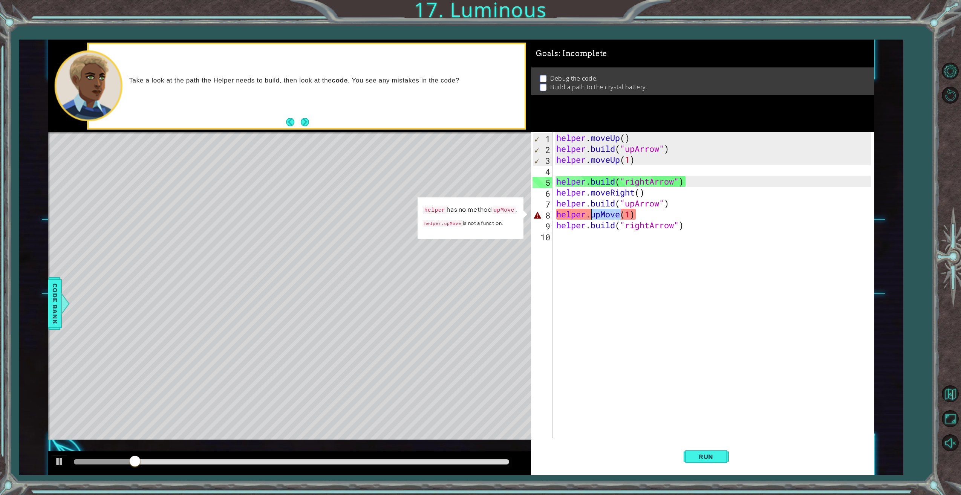
drag, startPoint x: 611, startPoint y: 215, endPoint x: 593, endPoint y: 217, distance: 17.8
click at [593, 217] on div "helper . moveUp ( ) helper . build ( "upArrow" ) helper . moveUp ( 1 ) helper .…" at bounding box center [715, 296] width 320 height 328
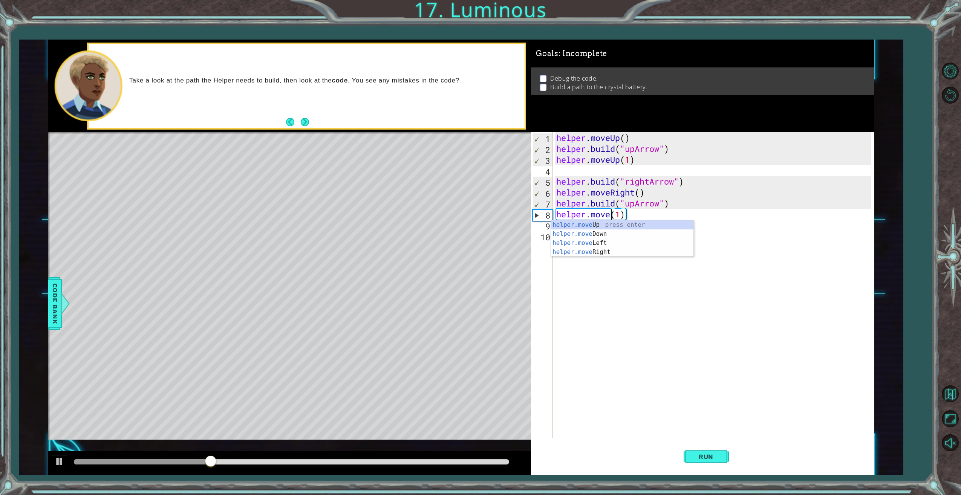
scroll to position [0, 3]
type textarea "helper.moveUp(1)"
click at [649, 291] on div "helper . moveUp ( ) helper . build ( "upArrow" ) helper . moveUp ( 1 ) helper .…" at bounding box center [715, 296] width 320 height 328
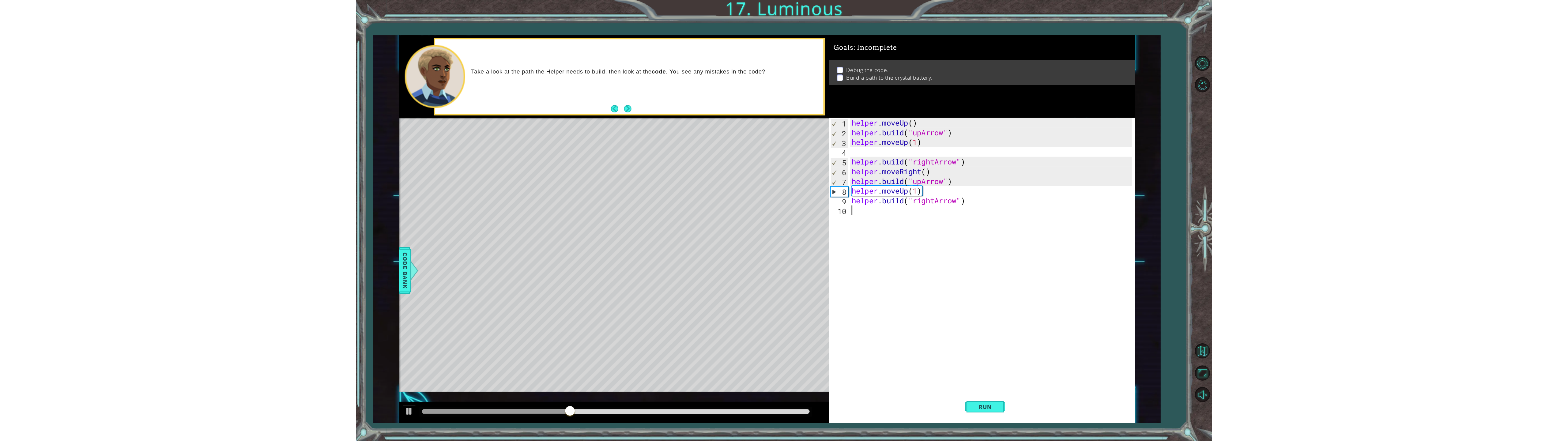
scroll to position [0, 0]
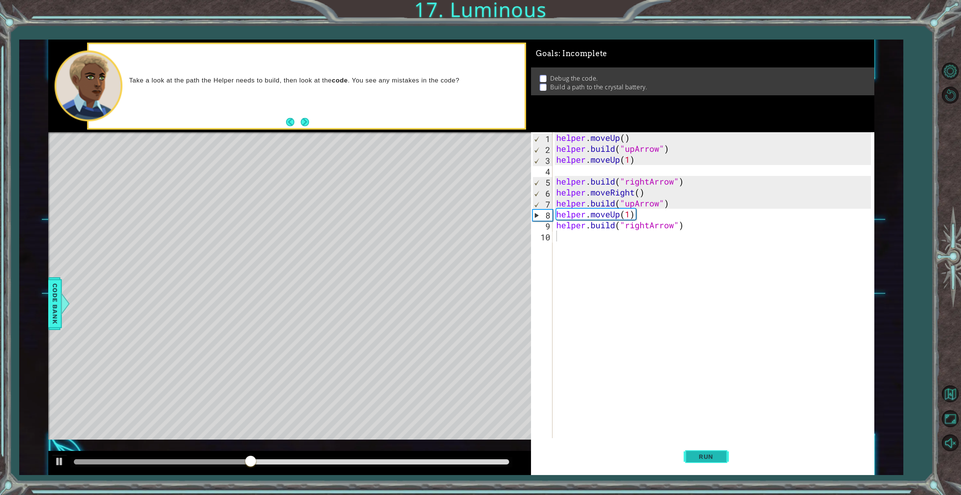
click at [697, 458] on span "Run" at bounding box center [706, 457] width 30 height 8
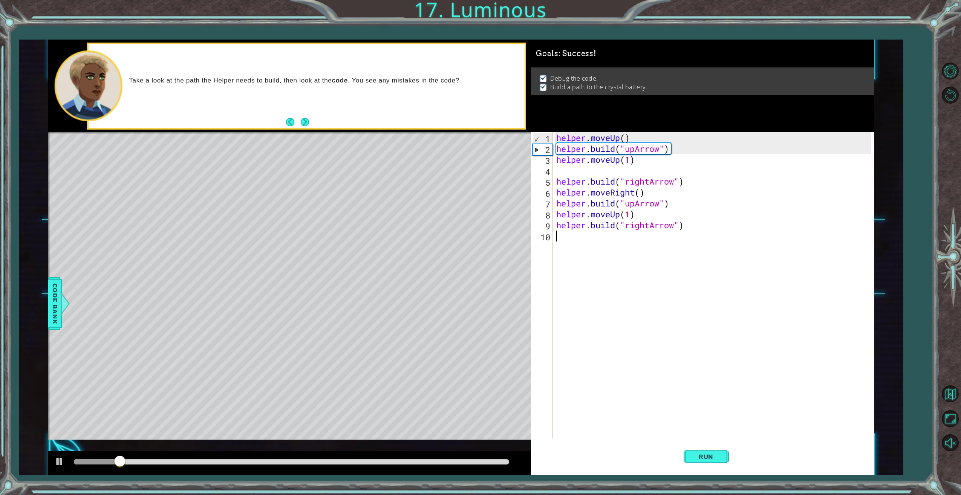
click at [472, 460] on div at bounding box center [291, 462] width 435 height 5
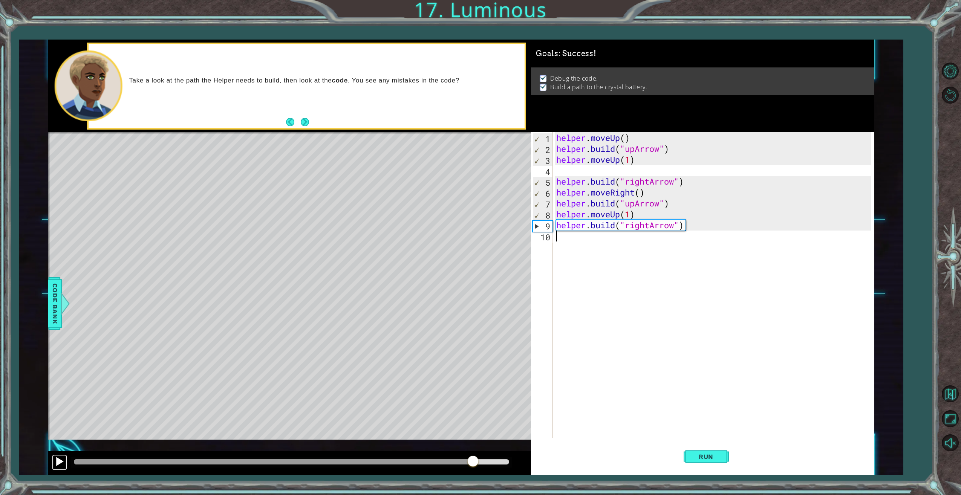
click at [58, 458] on div at bounding box center [60, 462] width 10 height 10
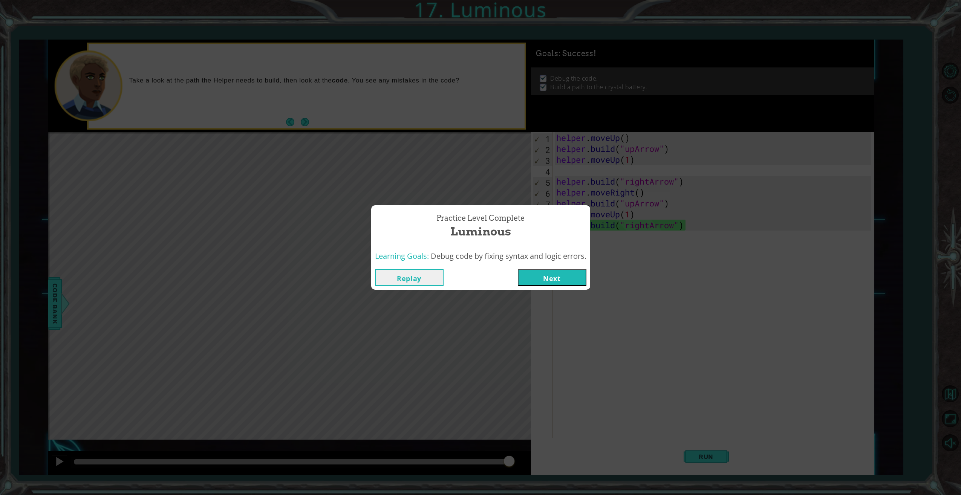
click at [542, 276] on button "Next" at bounding box center [552, 277] width 69 height 17
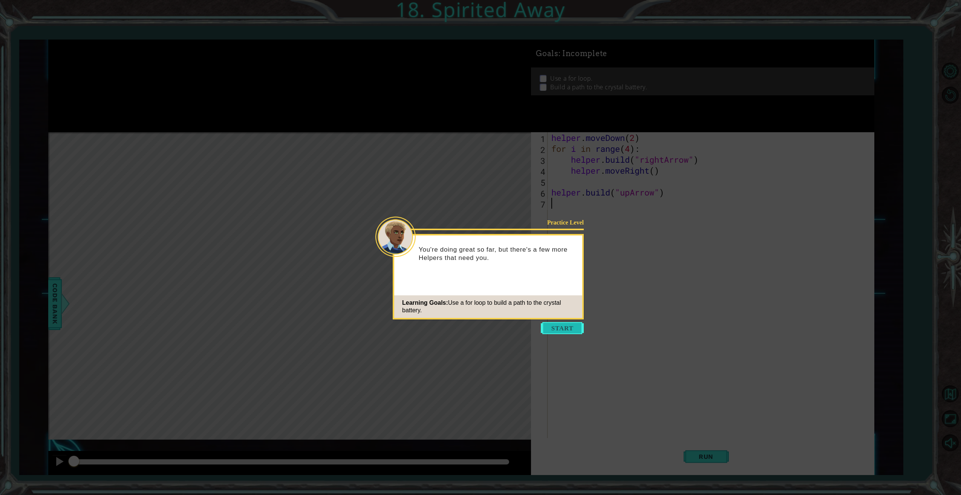
click at [558, 325] on button "Start" at bounding box center [562, 328] width 43 height 12
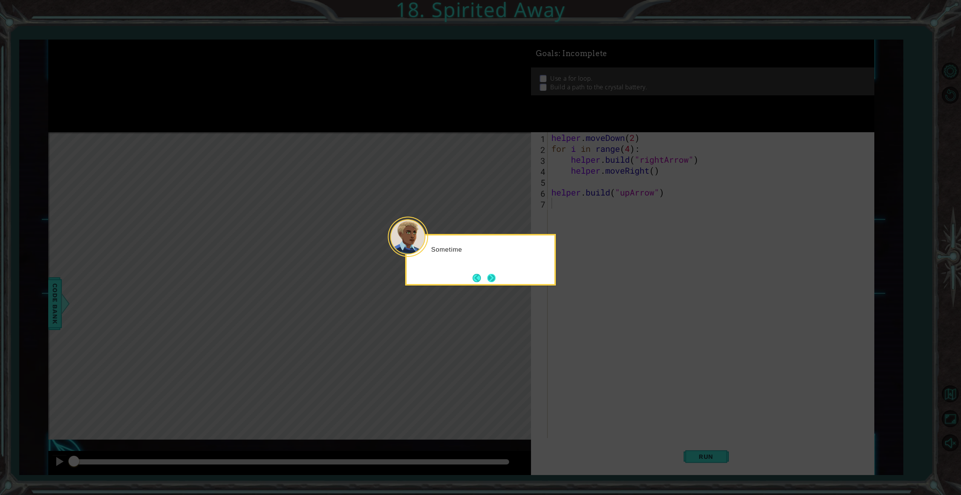
click at [493, 276] on button "Next" at bounding box center [492, 278] width 8 height 8
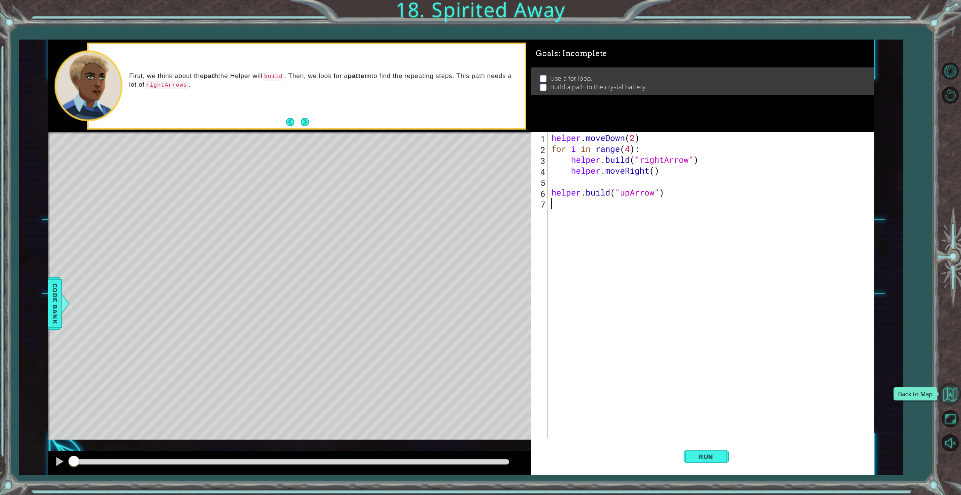
click at [950, 392] on button "Back to Map" at bounding box center [951, 394] width 22 height 22
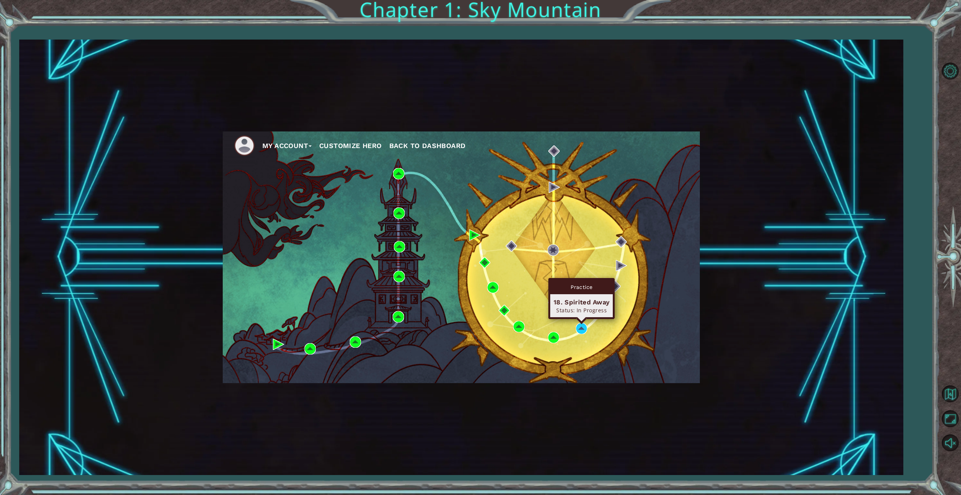
click at [581, 319] on div "Practice 18. Spirited Away Status: In Progress" at bounding box center [582, 298] width 66 height 41
click at [579, 327] on img at bounding box center [581, 328] width 11 height 11
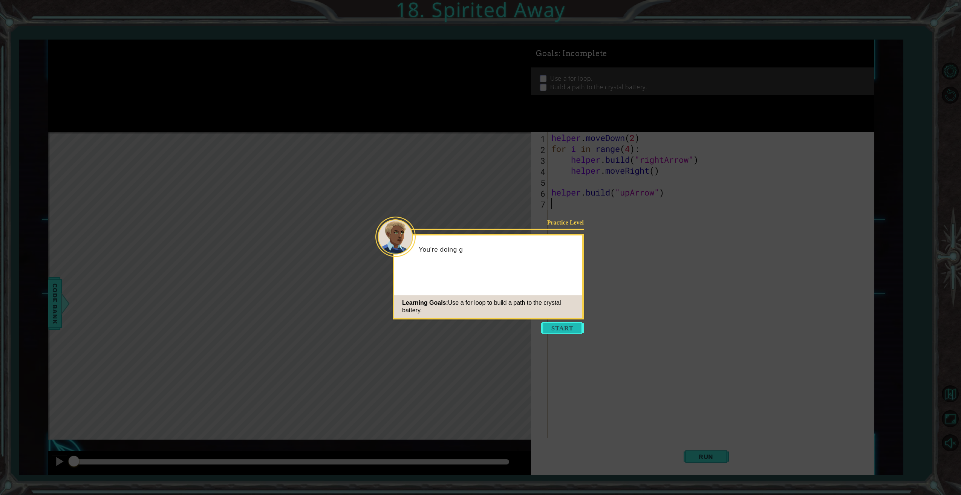
click at [566, 328] on button "Start" at bounding box center [562, 328] width 43 height 12
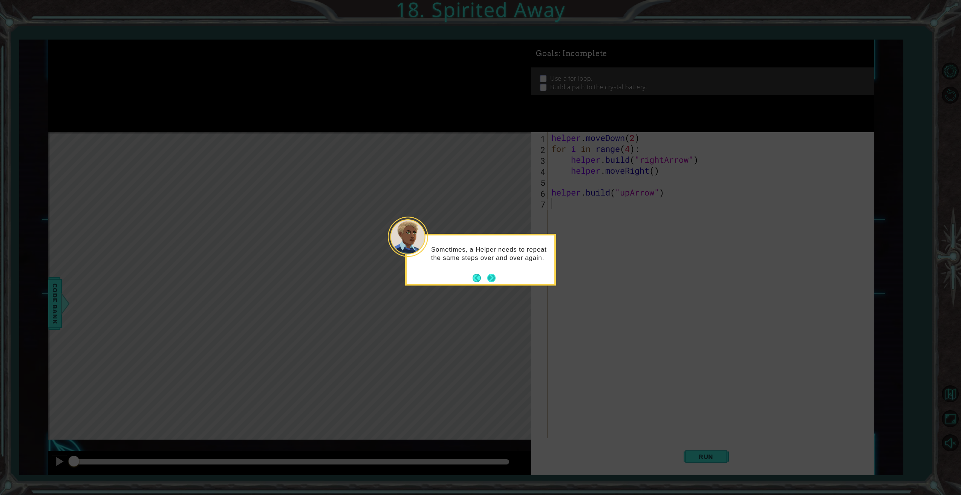
click at [493, 275] on button "Next" at bounding box center [492, 278] width 9 height 9
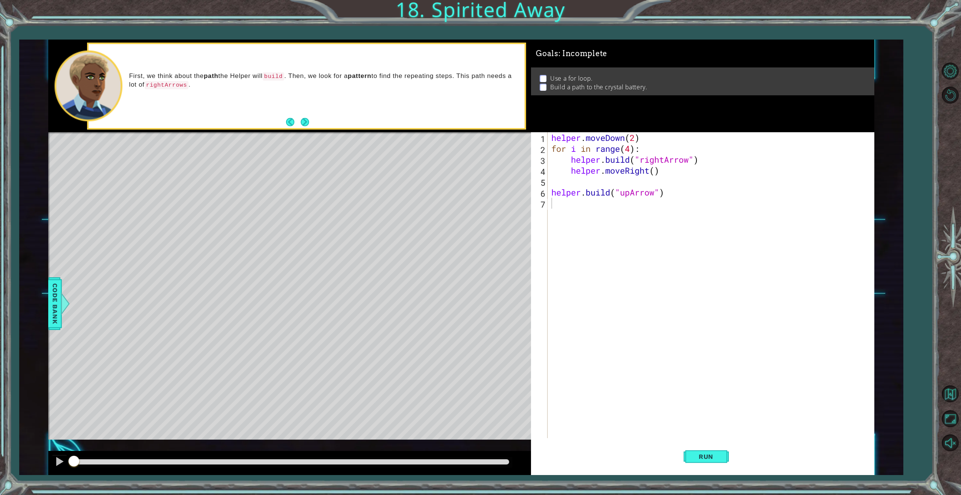
click at [307, 123] on button "Next" at bounding box center [305, 122] width 14 height 14
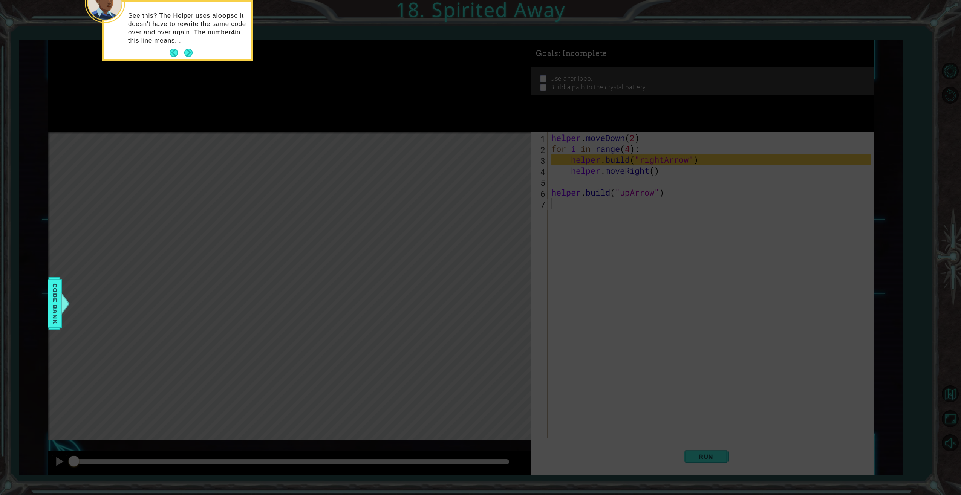
click at [195, 49] on div "See this? The Helper uses a loop so it doesn't have to rewrite the same code ov…" at bounding box center [178, 31] width 148 height 58
click at [189, 52] on button "Next" at bounding box center [188, 53] width 8 height 8
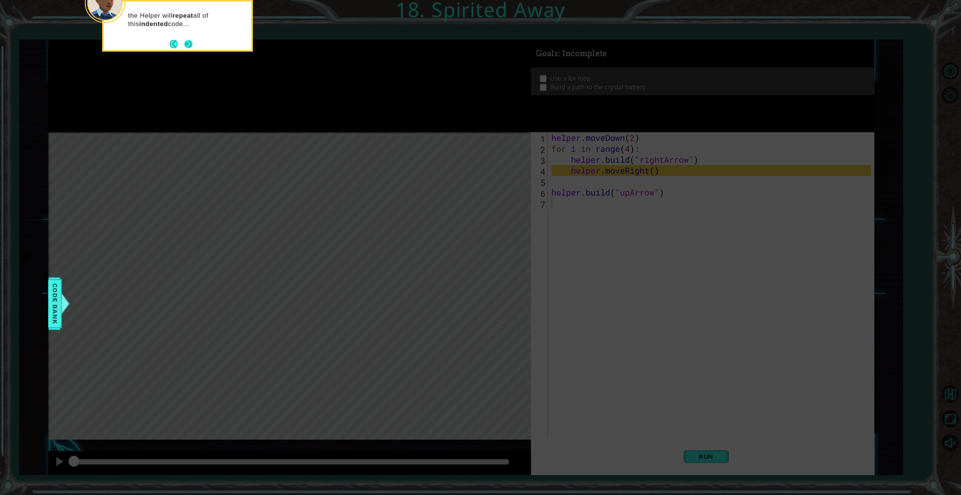
click at [188, 44] on button "Next" at bounding box center [188, 44] width 8 height 8
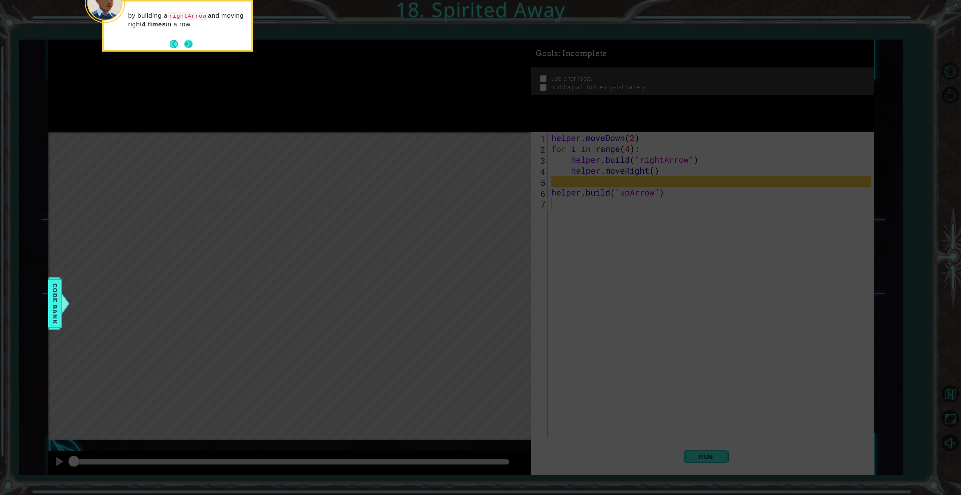
click at [188, 44] on button "Next" at bounding box center [188, 44] width 8 height 8
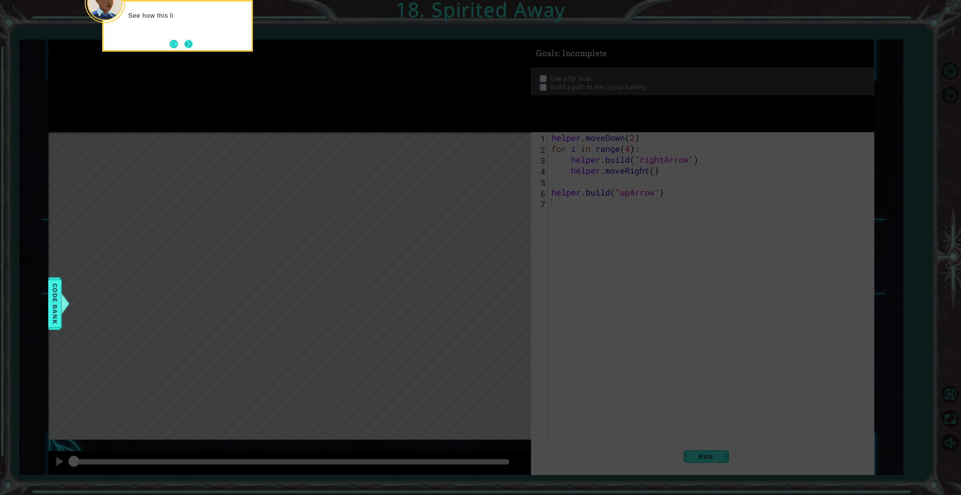
click at [189, 44] on button "Next" at bounding box center [188, 44] width 8 height 8
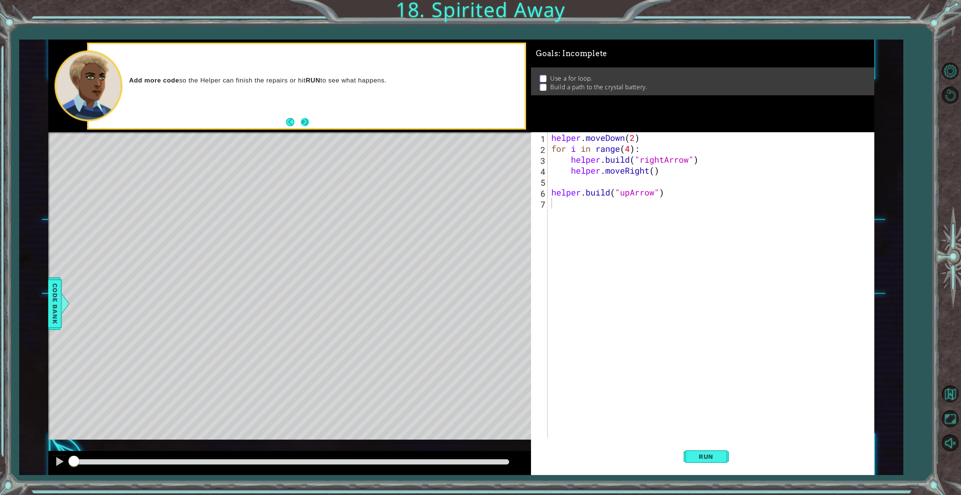
click at [302, 119] on button "Next" at bounding box center [304, 122] width 9 height 9
click at [949, 416] on button "Maximize Browser" at bounding box center [951, 419] width 22 height 22
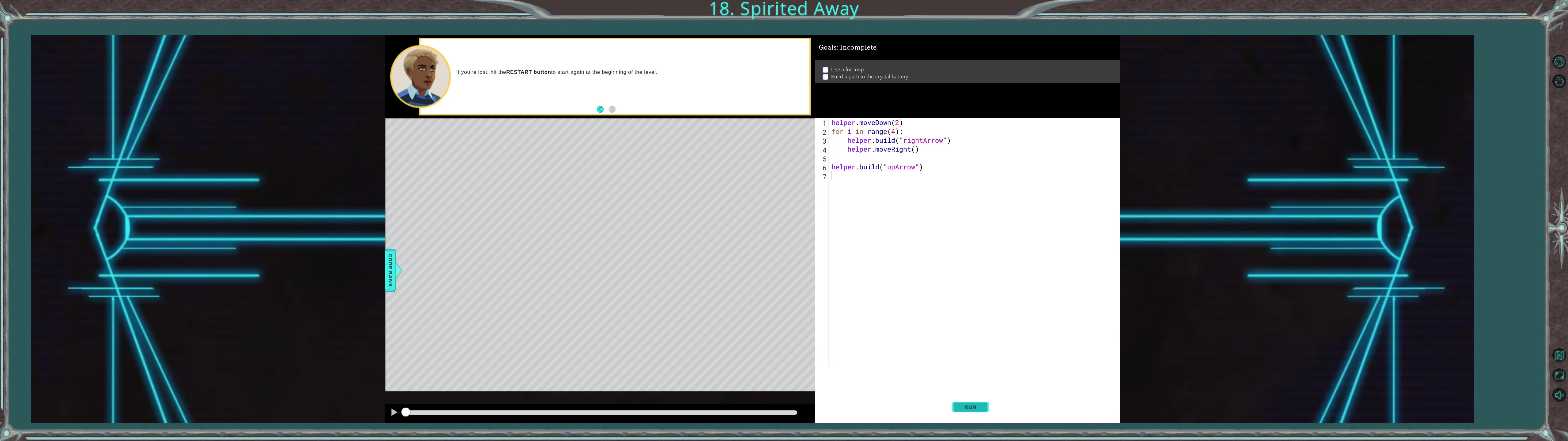
click at [781, 402] on span "Run" at bounding box center [971, 407] width 24 height 6
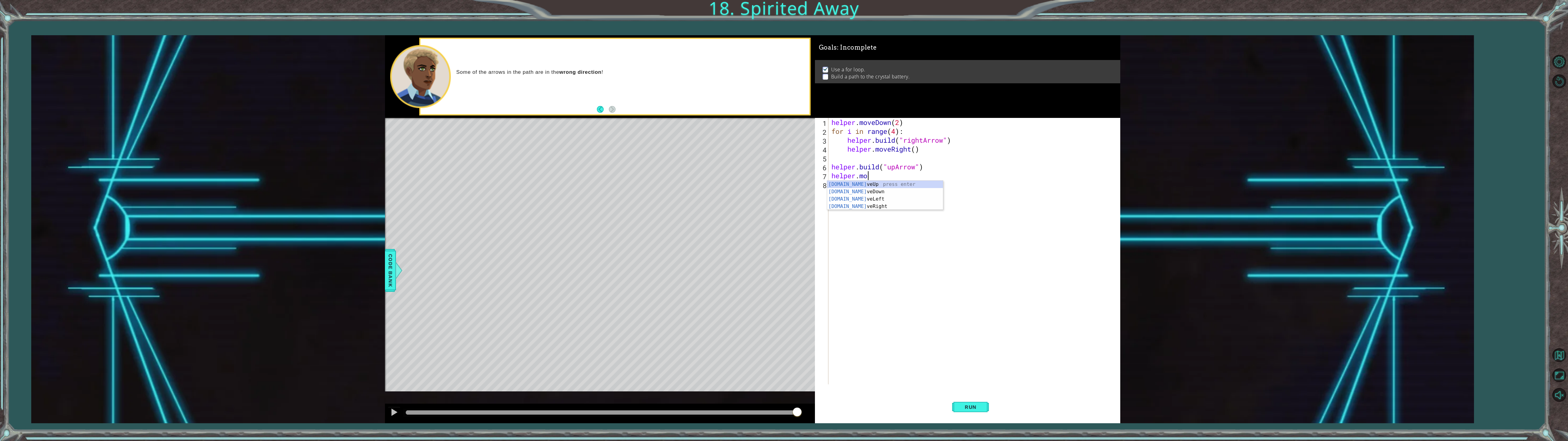
scroll to position [0, 2]
click at [781, 184] on div "[DOMAIN_NAME] veUp press enter [DOMAIN_NAME] veDown press enter [DOMAIN_NAME] v…" at bounding box center [885, 202] width 116 height 44
type textarea "helper.moveUp(1)"
click at [781, 176] on div "helper . moveDown ( 2 ) for i in range ( 4 ) : helper . build ( "rightArrow" ) …" at bounding box center [975, 260] width 290 height 284
click at [781, 188] on div "helper . moveDown ( 2 ) for i in range ( 4 ) : helper . build ( "rightArrow" ) …" at bounding box center [975, 260] width 290 height 284
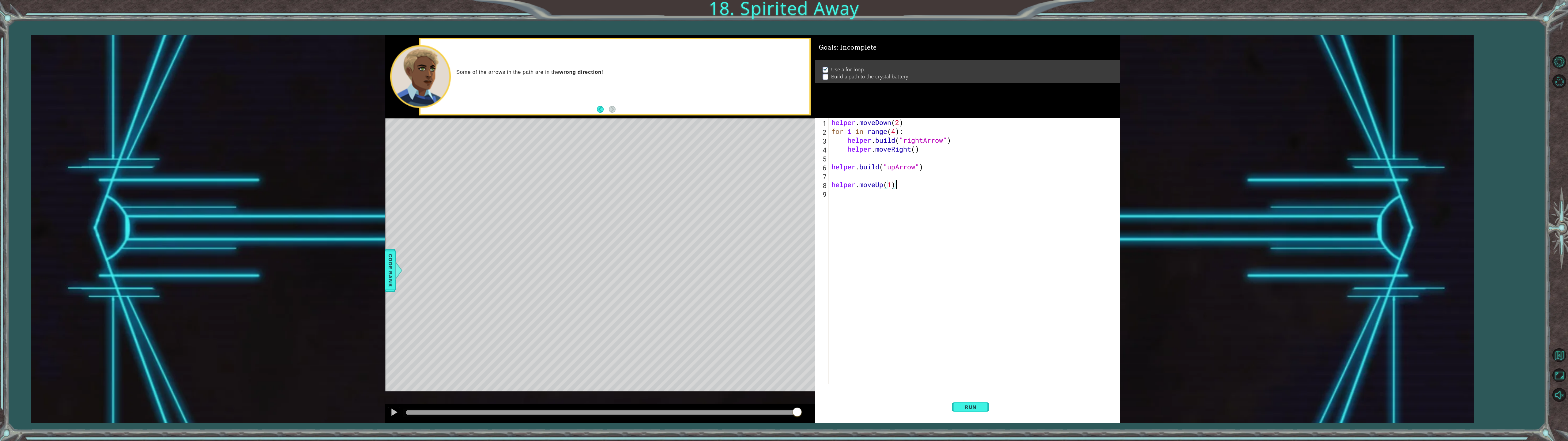
scroll to position [0, 0]
click at [781, 179] on div "helper . moveDown ( 2 ) for i in range ( 4 ) : helper . build ( "rightArrow" ) …" at bounding box center [977, 260] width 287 height 284
type textarea "for i in range(2)"
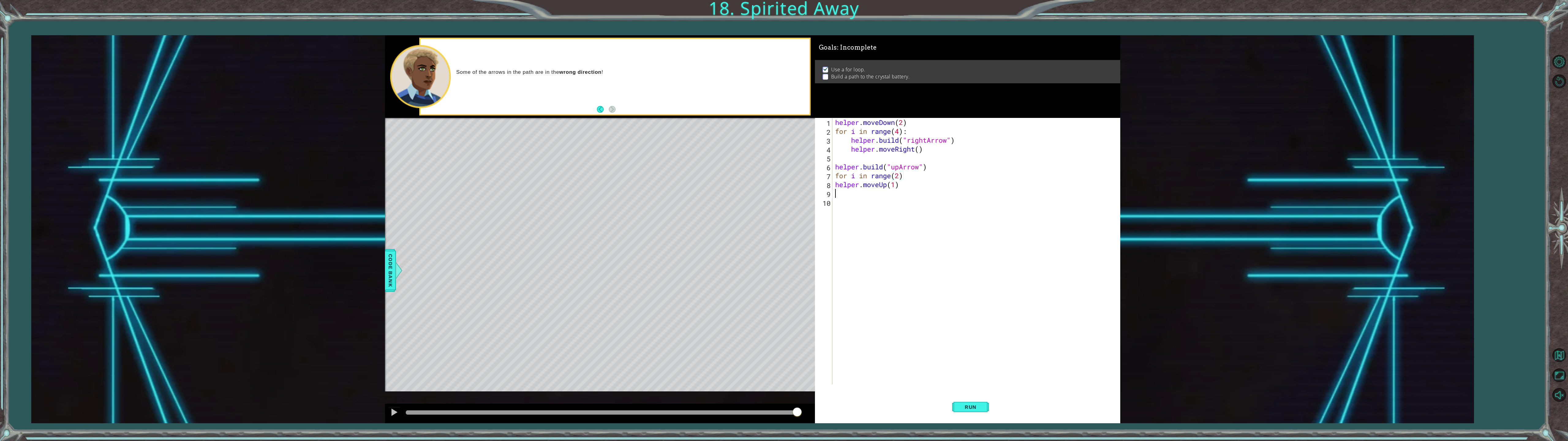
click at [781, 192] on div "helper . moveDown ( 2 ) for i in range ( 4 ) : helper . build ( "rightArrow" ) …" at bounding box center [977, 260] width 287 height 284
click at [781, 201] on div "helper.[PERSON_NAME] press enter" at bounding box center [889, 209] width 116 height 22
click at [781, 193] on div "helper . moveDown ( 2 ) for i in range ( 4 ) : helper . build ( "rightArrow" ) …" at bounding box center [976, 251] width 284 height 266
drag, startPoint x: 911, startPoint y: 194, endPoint x: 894, endPoint y: 197, distance: 17.3
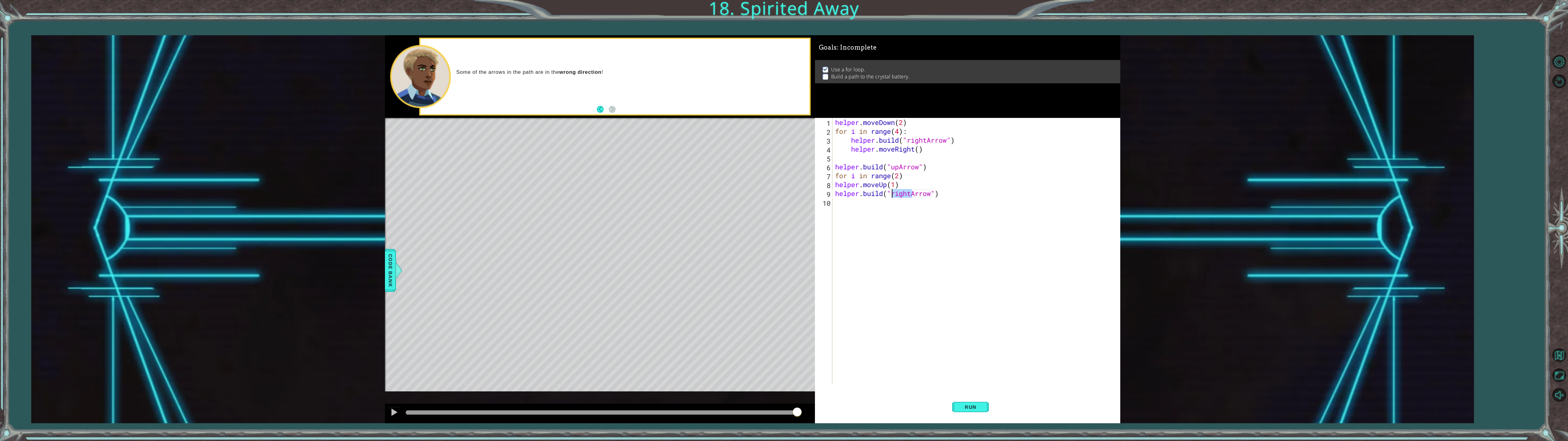
click at [781, 197] on div "helper . moveDown ( 2 ) for i in range ( 4 ) : helper . build ( "rightArrow" ) …" at bounding box center [977, 260] width 287 height 284
click at [781, 397] on button "Run" at bounding box center [970, 407] width 37 height 31
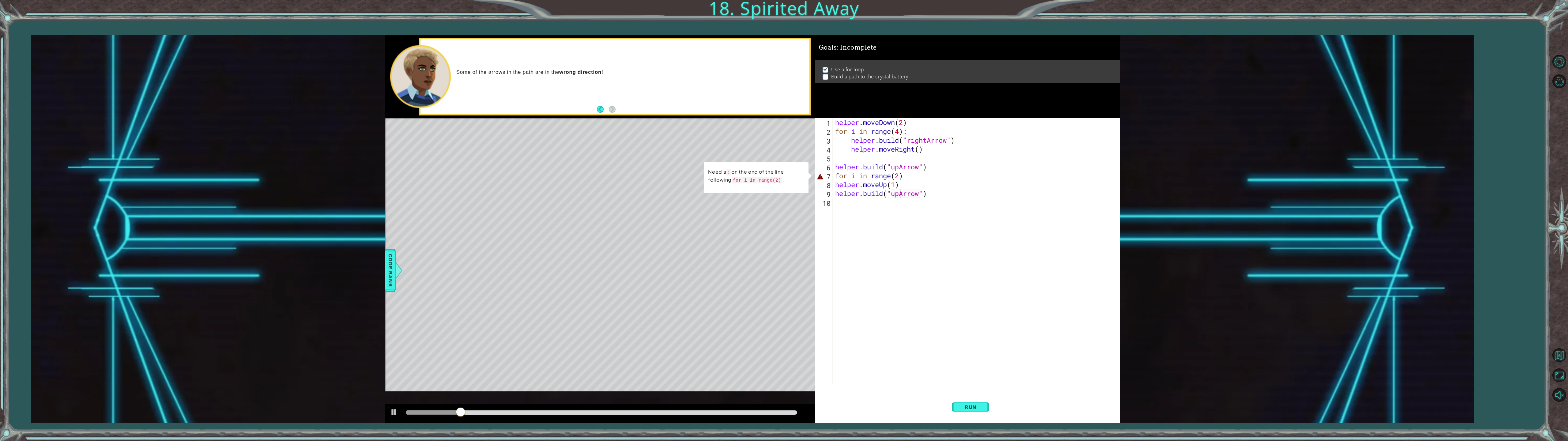
click at [781, 178] on div "helper . moveDown ( 2 ) for i in range ( 4 ) : helper . build ( "rightArrow" ) …" at bounding box center [977, 260] width 287 height 284
click at [781, 401] on button "Run" at bounding box center [970, 407] width 37 height 31
click at [781, 184] on div "helper . moveDown ( 2 ) for i in range ( 4 ) : helper . build ( "rightArrow" ) …" at bounding box center [977, 260] width 287 height 284
click at [781, 185] on div "helper . moveDown ( 2 ) for i in range ( 4 ) : helper . build ( "rightArrow" ) …" at bounding box center [977, 260] width 287 height 284
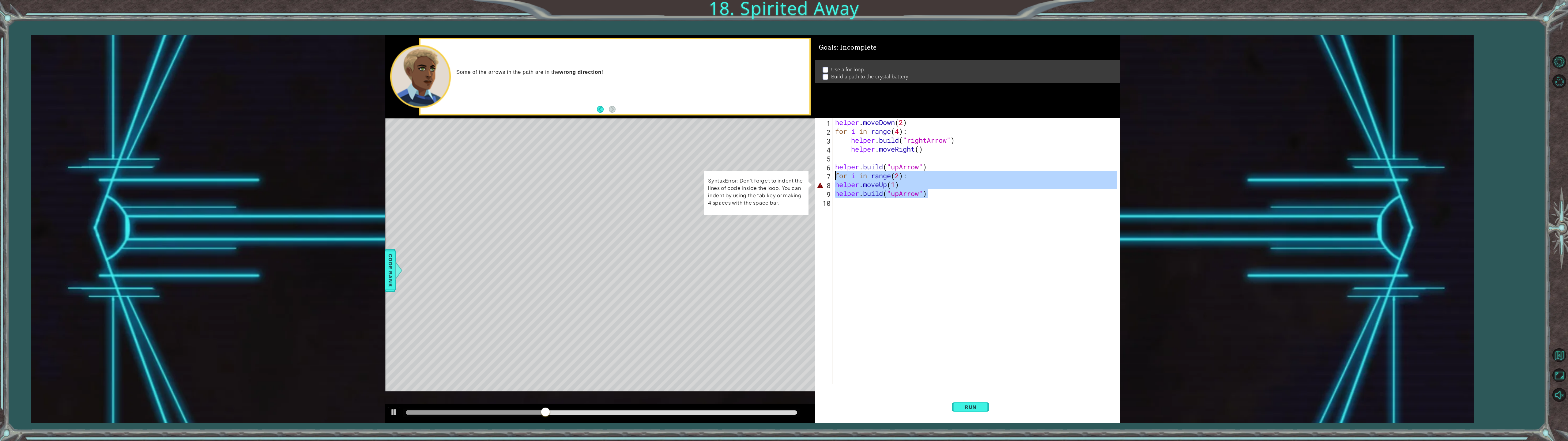
drag, startPoint x: 935, startPoint y: 197, endPoint x: 837, endPoint y: 178, distance: 99.8
click at [781, 178] on div "helper . moveDown ( 2 ) for i in range ( 4 ) : helper . build ( "rightArrow" ) …" at bounding box center [977, 260] width 287 height 284
type textarea "for i in range(2): helper.moveUp(1)"
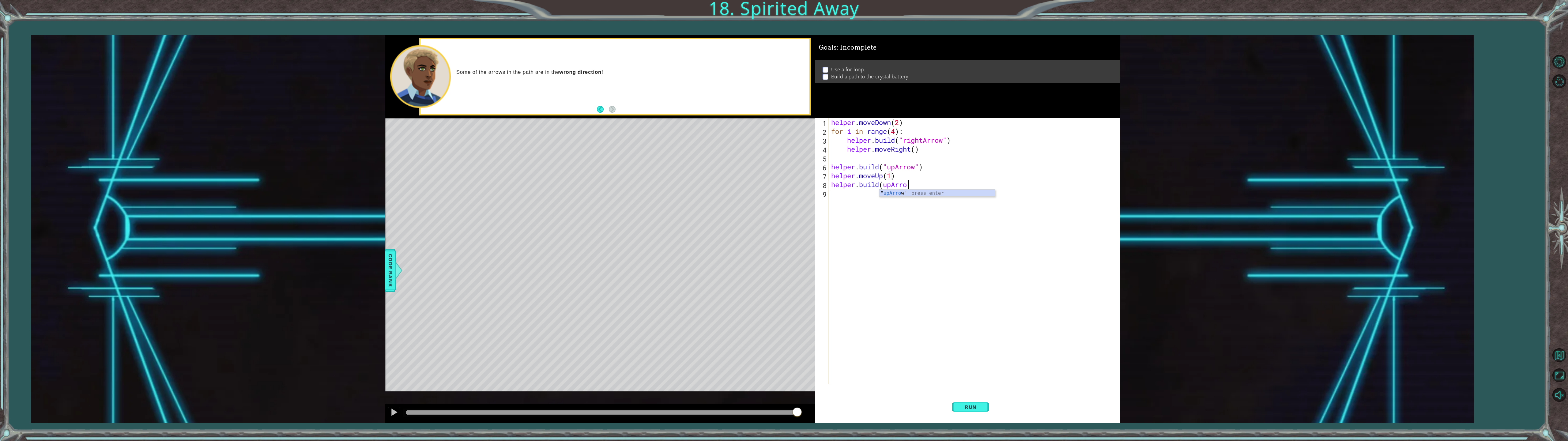
scroll to position [0, 3]
click at [781, 195] on div "" upArrow" press enter" at bounding box center [937, 200] width 116 height 22
type textarea "[DOMAIN_NAME]("upArrow")"
type textarea "helper.moveUp(1)"
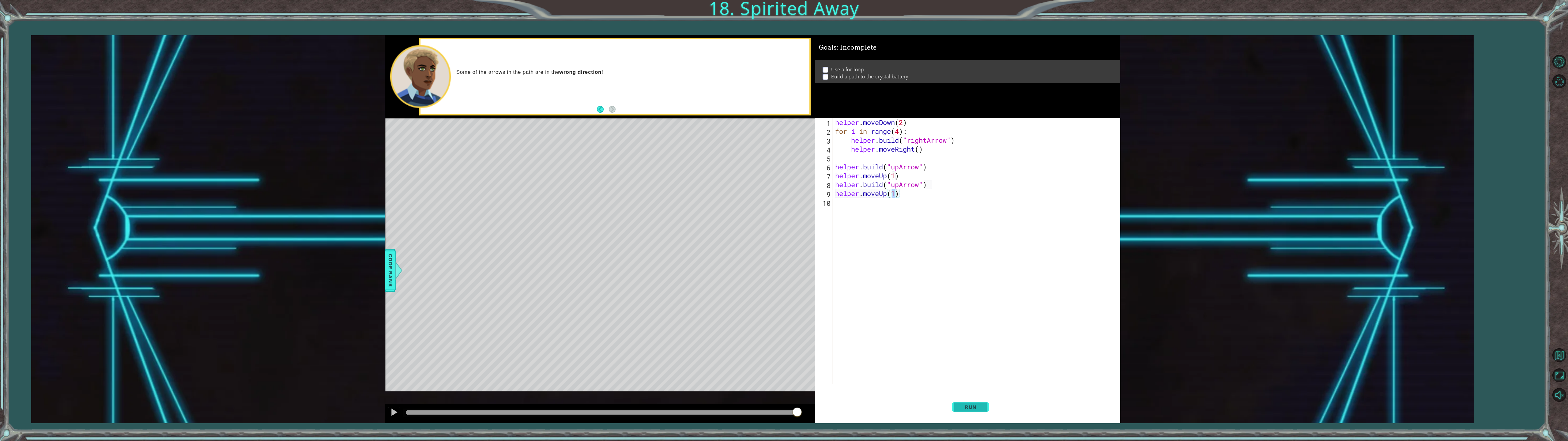
click at [781, 402] on span "Run" at bounding box center [971, 407] width 24 height 6
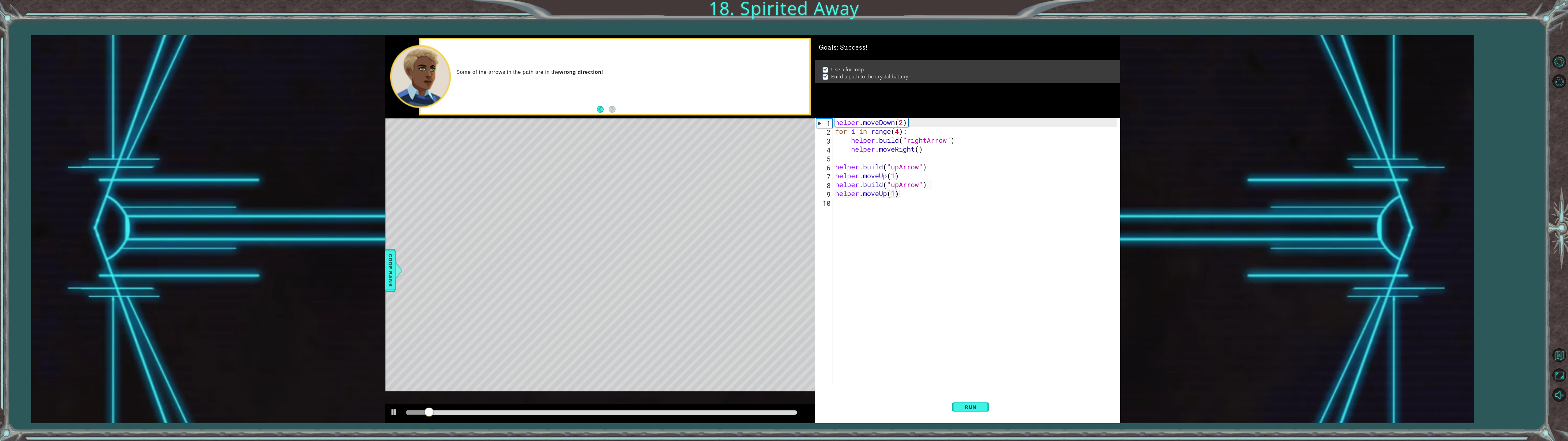
click at [762, 402] on div at bounding box center [602, 412] width 392 height 4
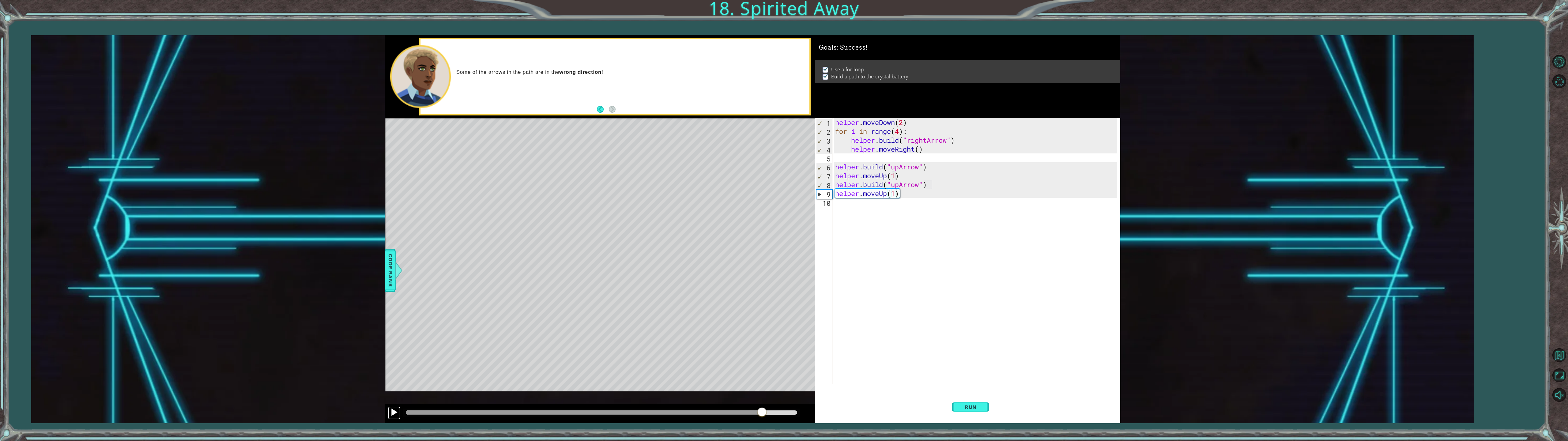
click at [394, 402] on div at bounding box center [394, 413] width 8 height 8
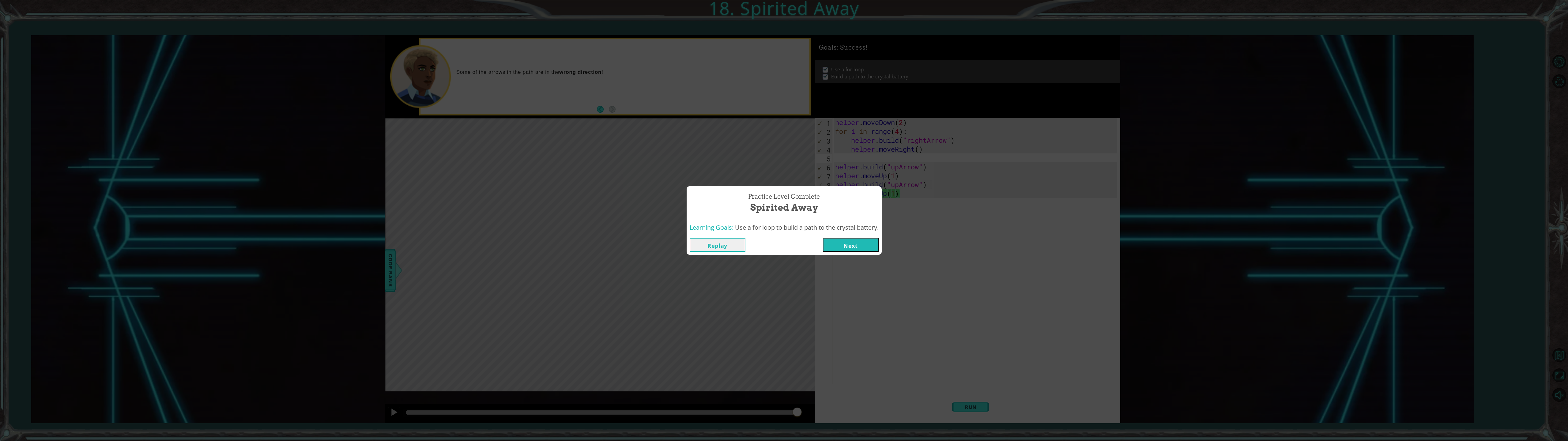
click at [781, 244] on button "Next" at bounding box center [851, 244] width 56 height 14
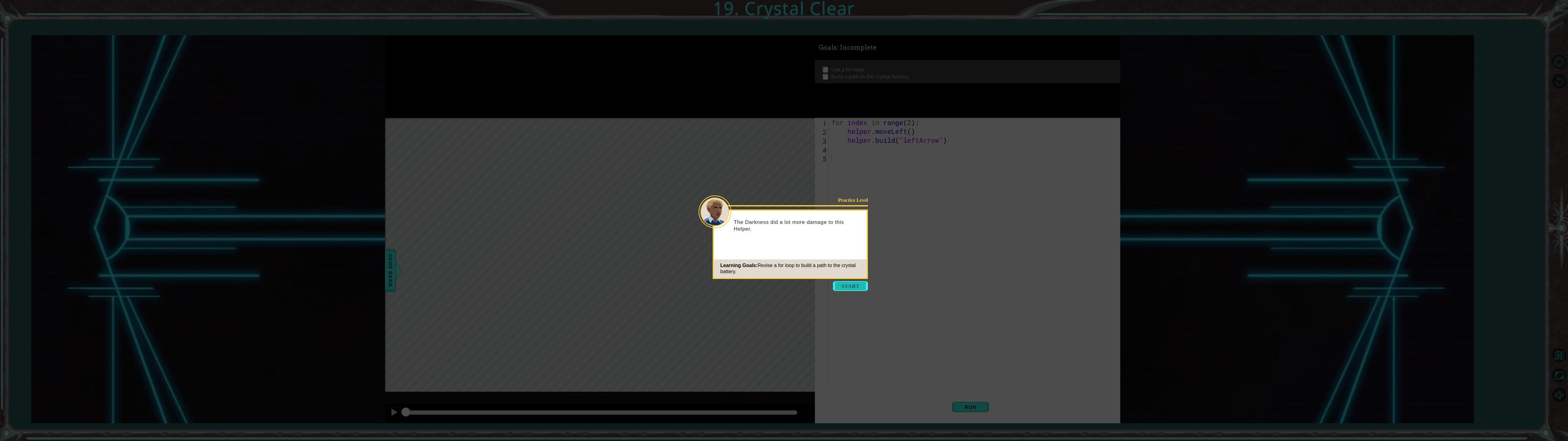
click at [781, 283] on button "Start" at bounding box center [851, 286] width 35 height 10
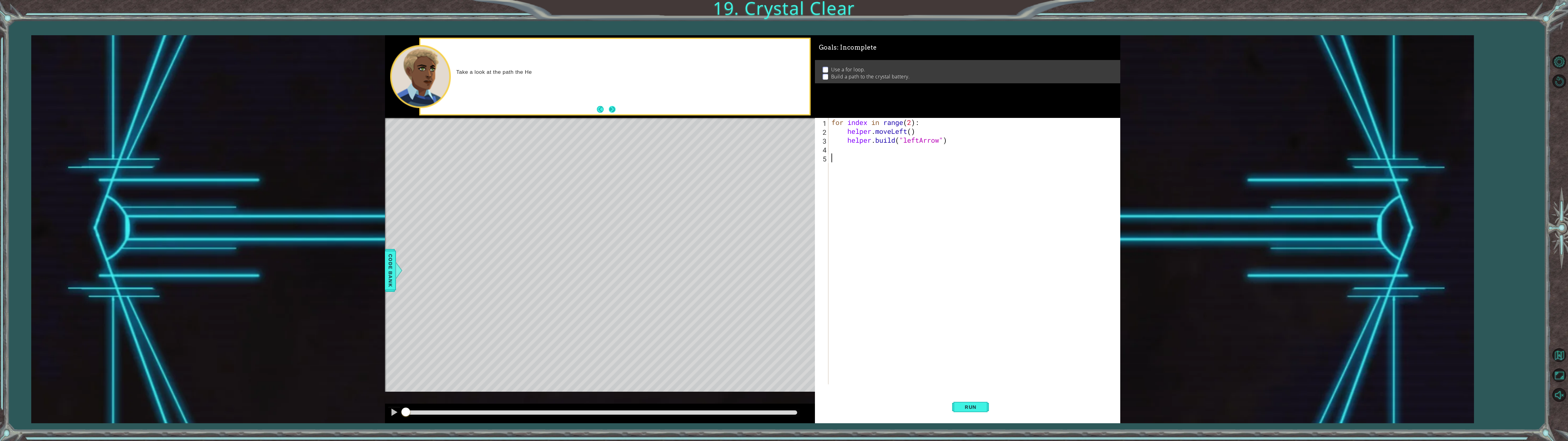
click at [610, 108] on button "Next" at bounding box center [612, 109] width 8 height 8
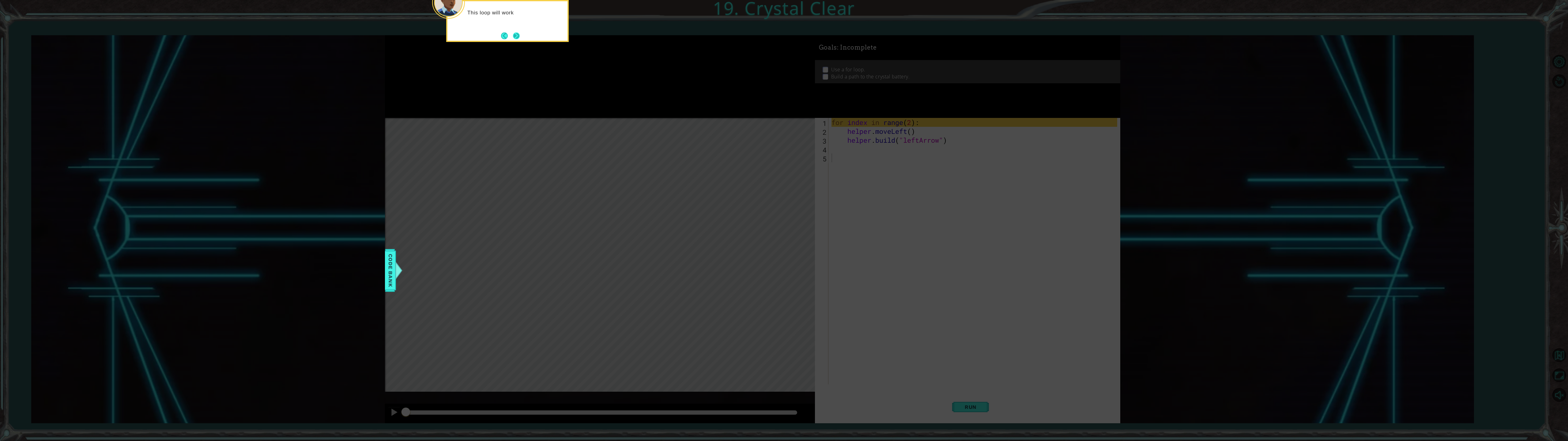
click at [520, 37] on button "Next" at bounding box center [516, 36] width 7 height 7
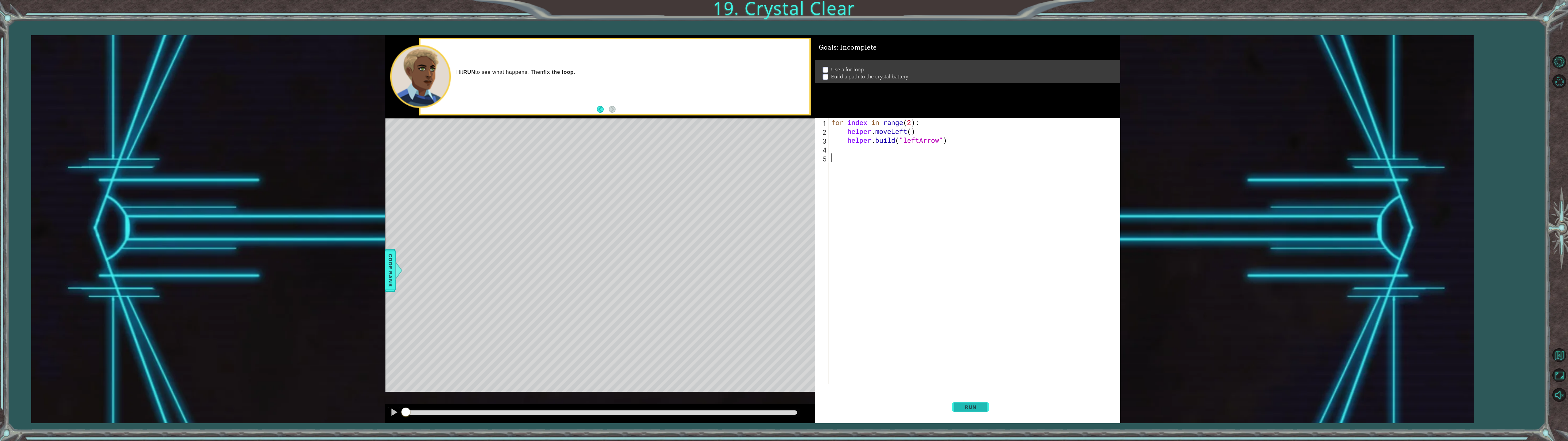
click at [781, 402] on button "Run" at bounding box center [970, 407] width 37 height 31
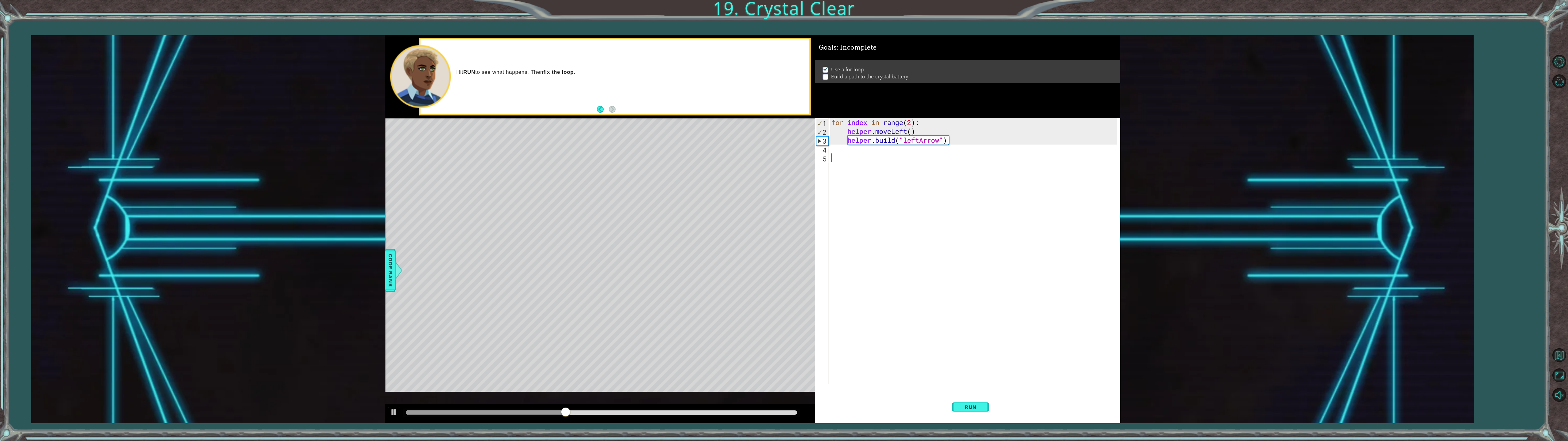
click at [781, 123] on div "for index in range ( 2 ) : helper . moveLeft ( ) helper . build ( "leftArrow" )" at bounding box center [975, 260] width 290 height 284
type textarea "for index in range(4):"
click at [781, 159] on div "for index in range ( 4 ) : helper . moveLeft ( ) helper . build ( "leftArrow" )" at bounding box center [975, 260] width 290 height 284
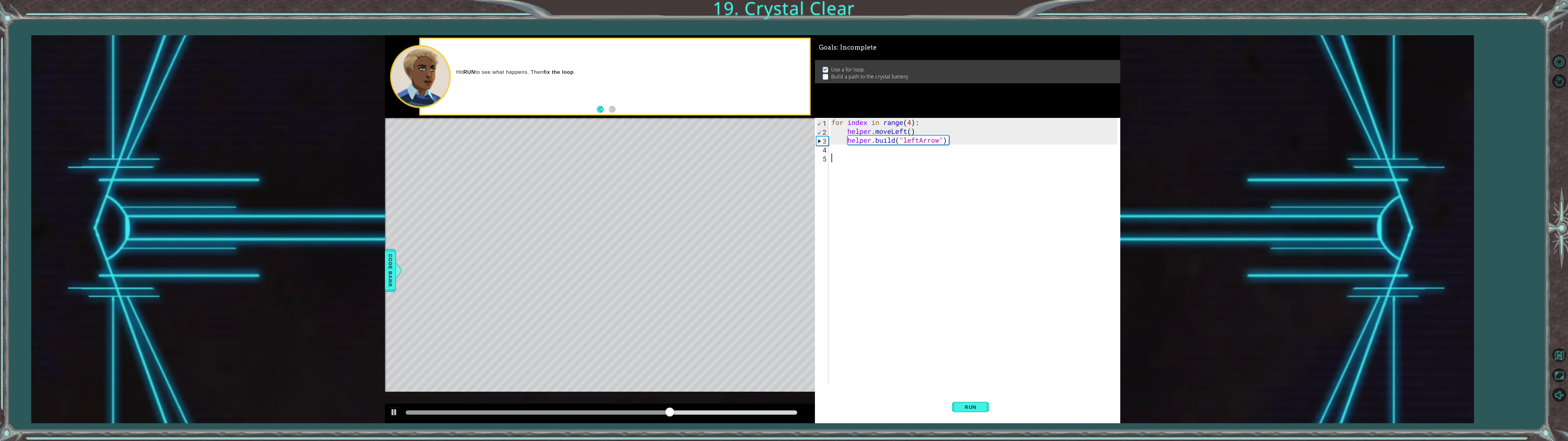
click at [781, 153] on div "for index in range ( 4 ) : helper . moveLeft ( ) helper . build ( "leftArrow" )" at bounding box center [975, 260] width 290 height 284
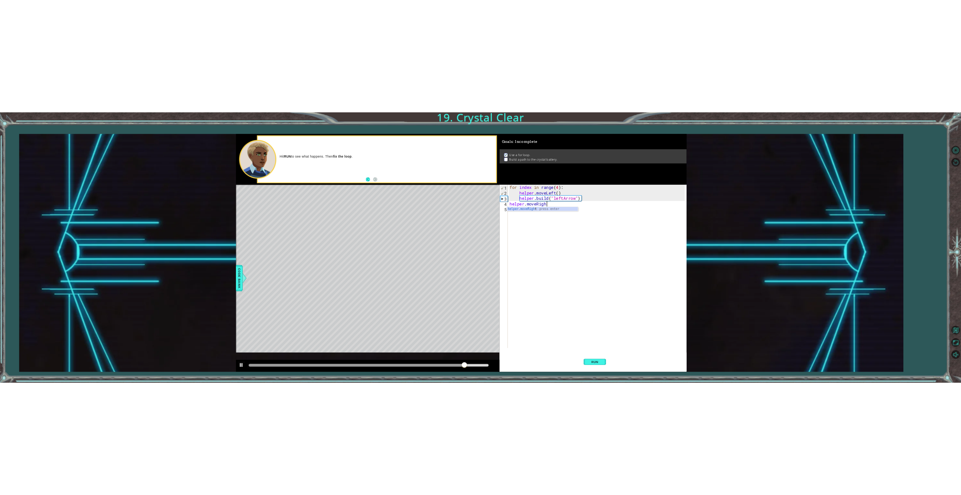
scroll to position [0, 3]
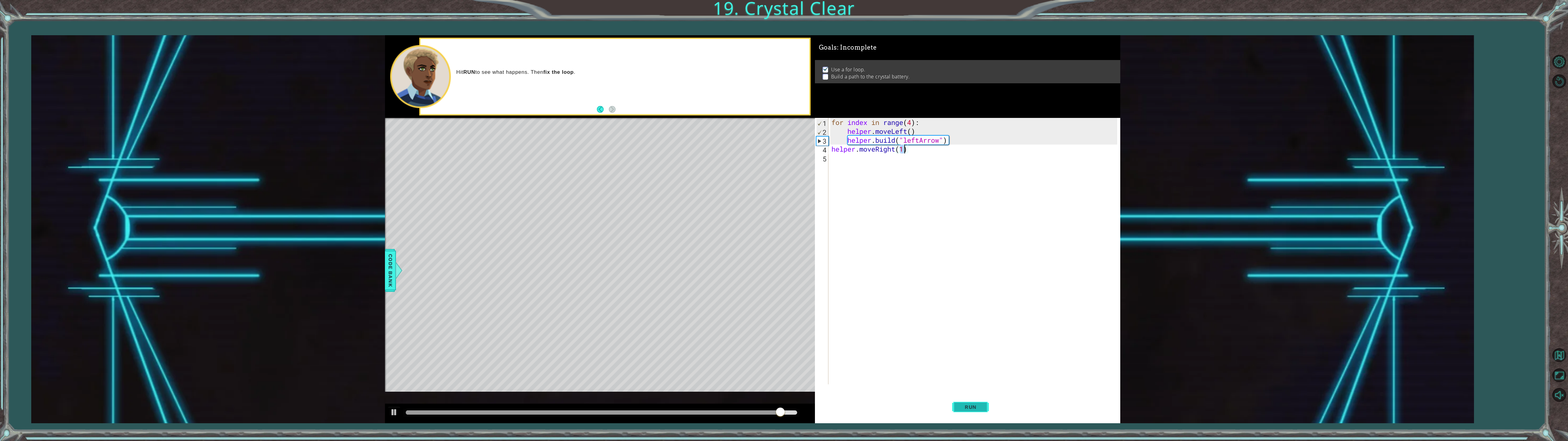
type textarea "helper.moveRight(1)"
click at [781, 402] on span "Run" at bounding box center [971, 407] width 24 height 6
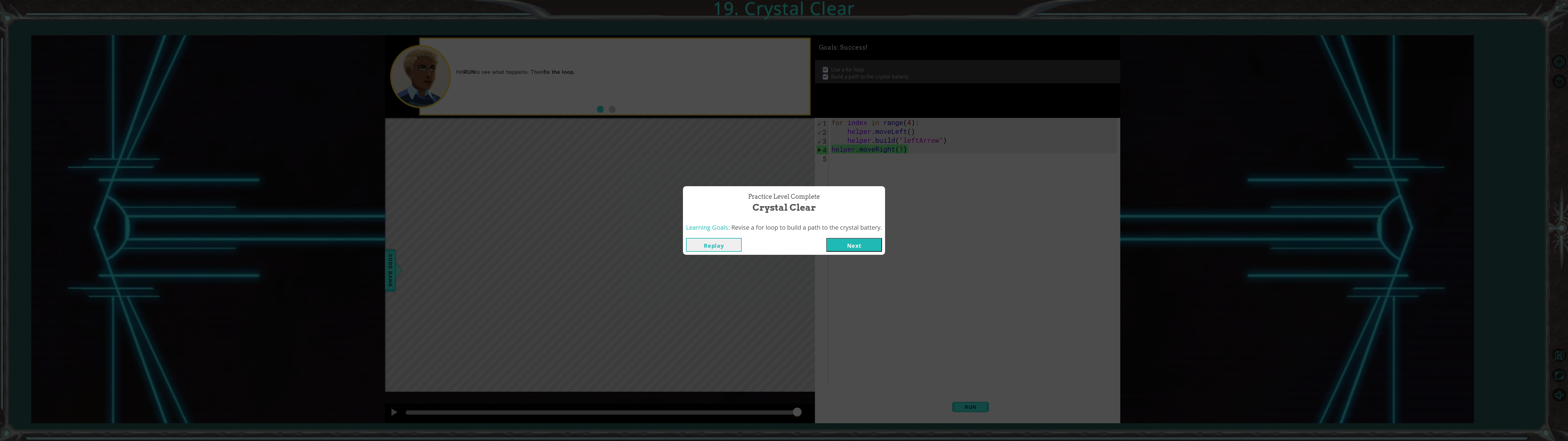
click at [781, 244] on button "Next" at bounding box center [854, 244] width 56 height 14
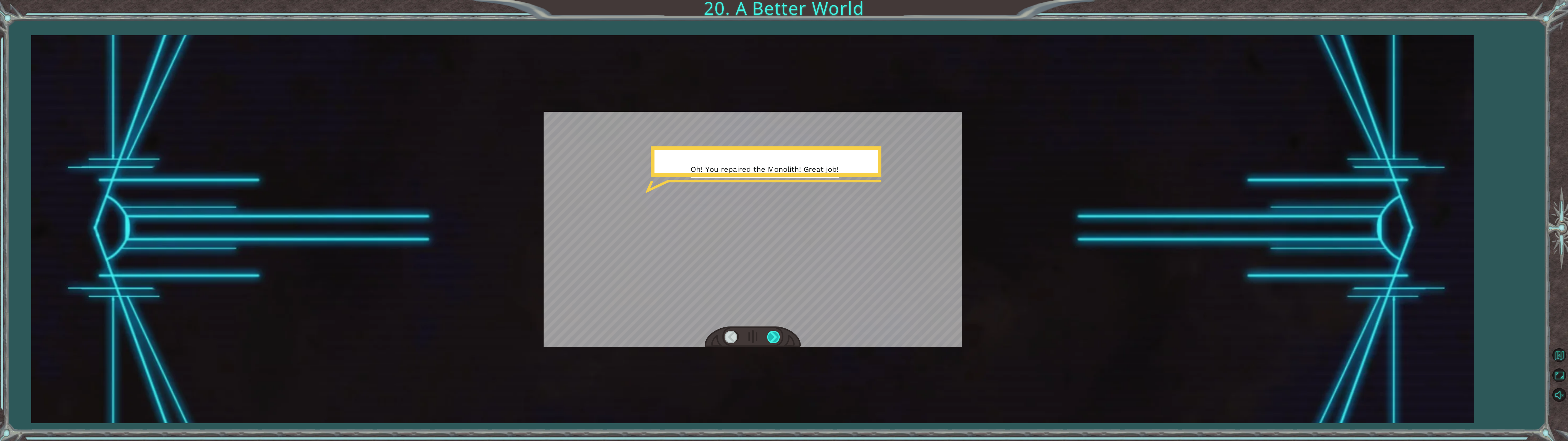
click at [774, 337] on div at bounding box center [773, 336] width 14 height 12
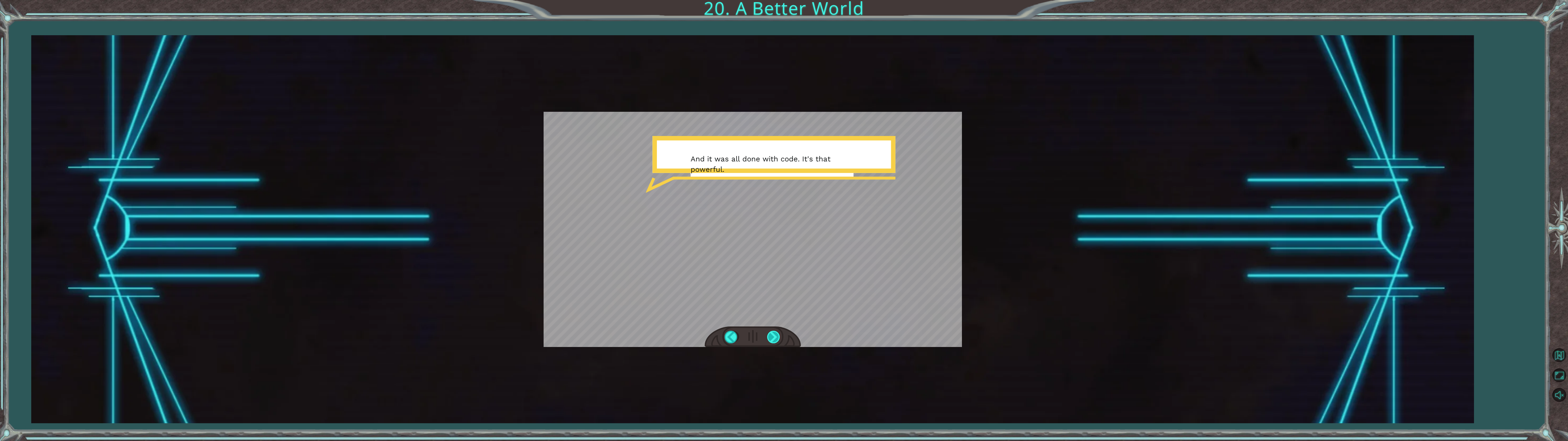
click at [774, 337] on div at bounding box center [773, 336] width 14 height 12
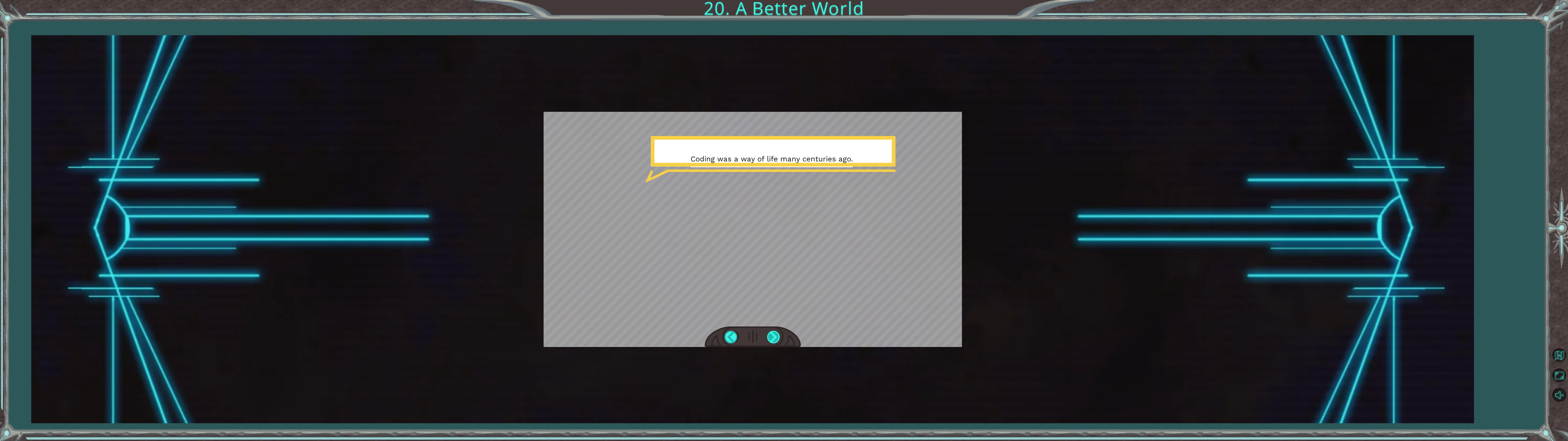
click at [774, 337] on div at bounding box center [773, 336] width 14 height 12
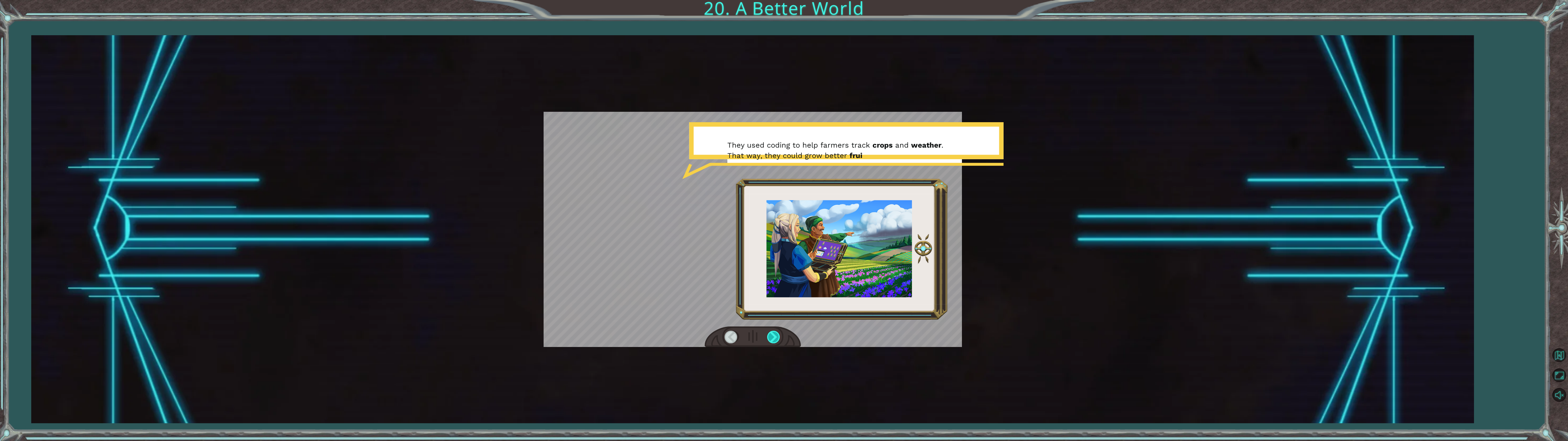
click at [774, 337] on div at bounding box center [773, 336] width 14 height 12
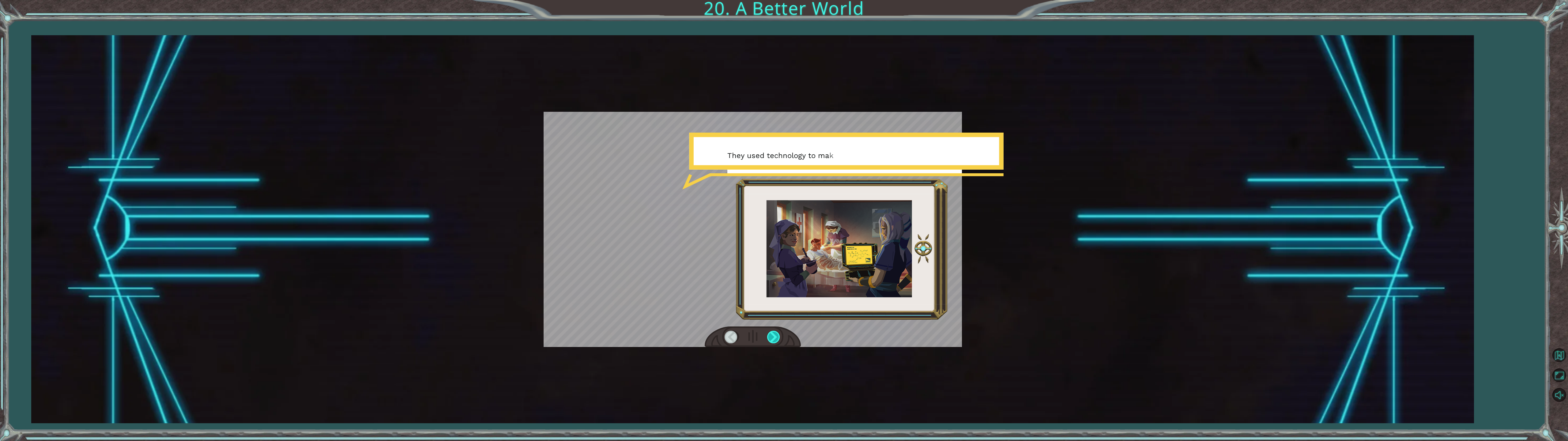
click at [773, 337] on div at bounding box center [773, 336] width 14 height 12
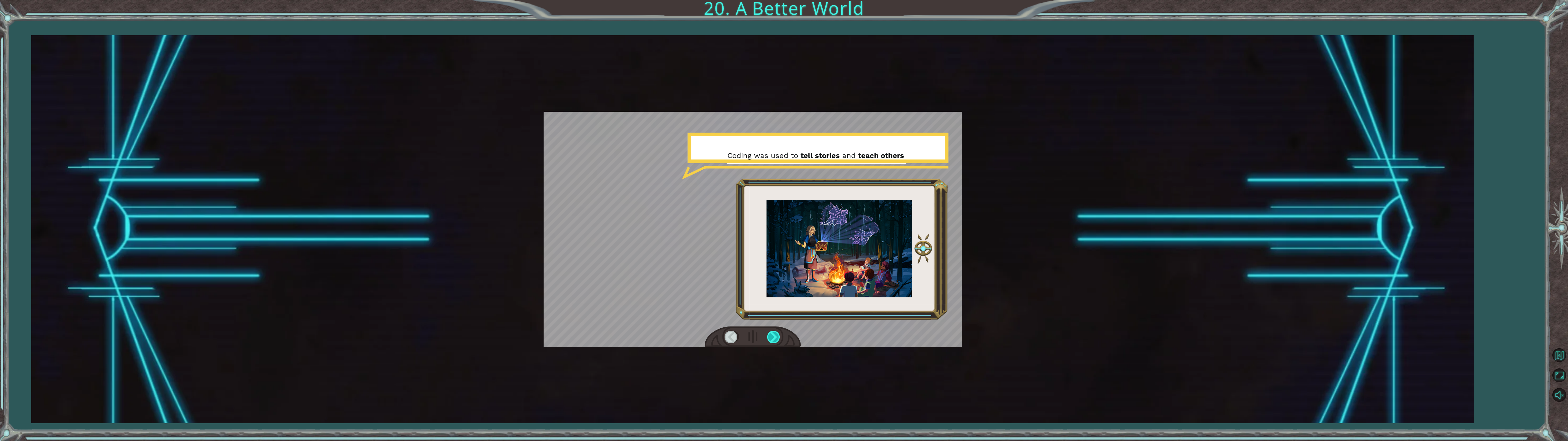
click at [774, 337] on div at bounding box center [773, 336] width 14 height 12
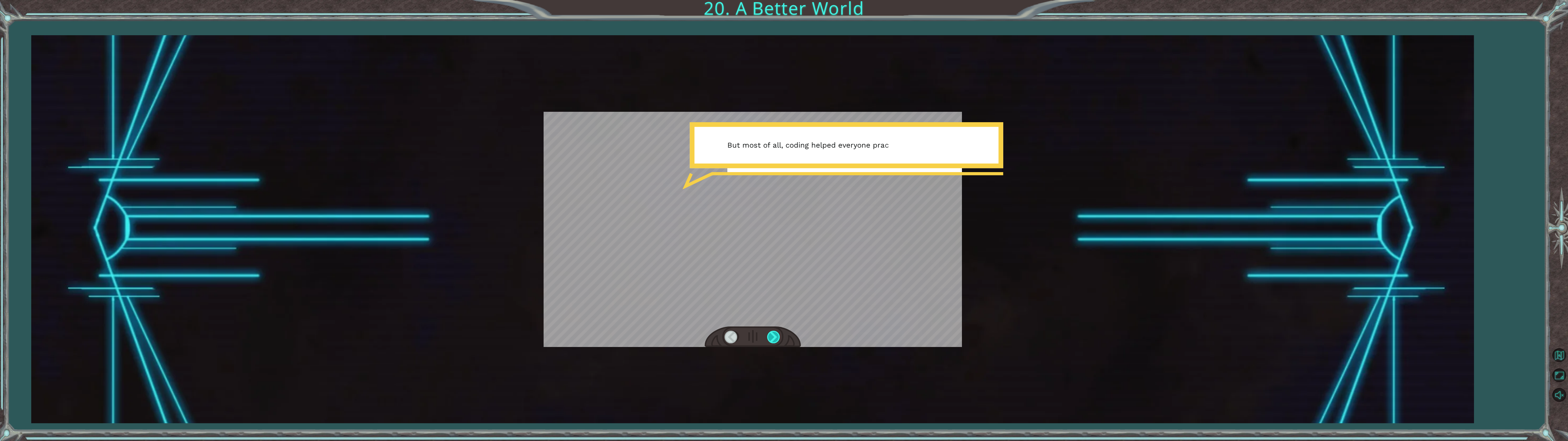
click at [774, 337] on div at bounding box center [773, 336] width 14 height 12
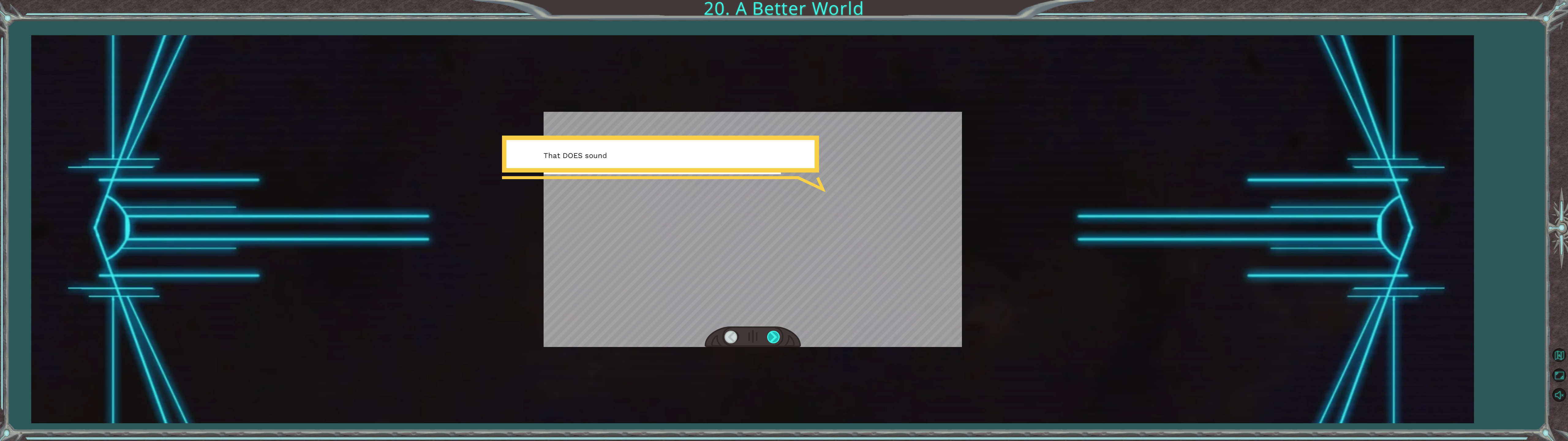
click at [774, 337] on div at bounding box center [773, 336] width 14 height 12
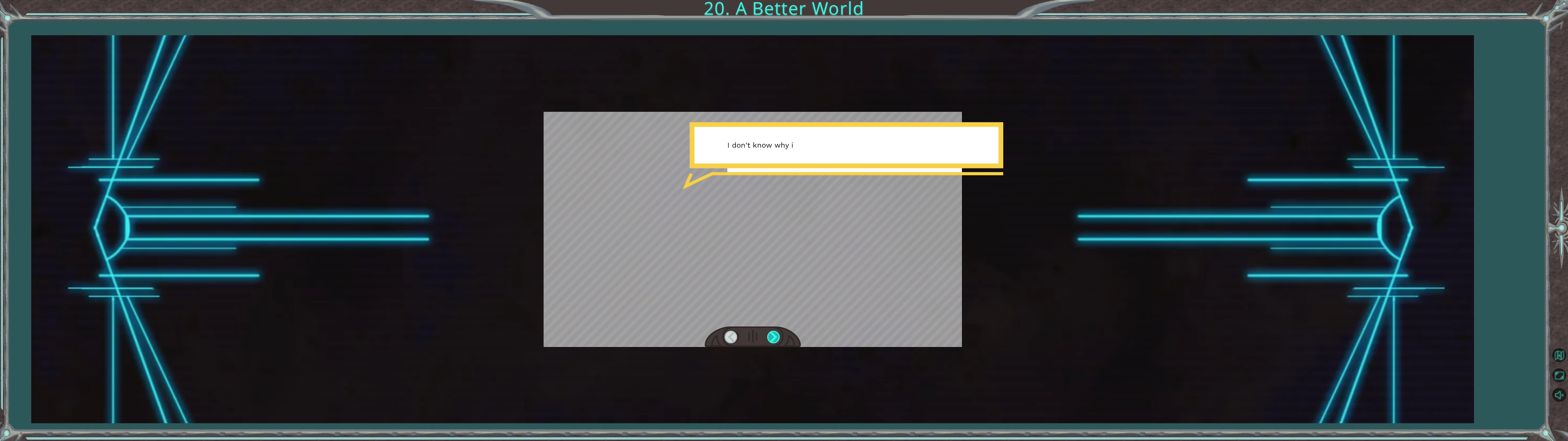
click at [774, 337] on div at bounding box center [773, 336] width 14 height 12
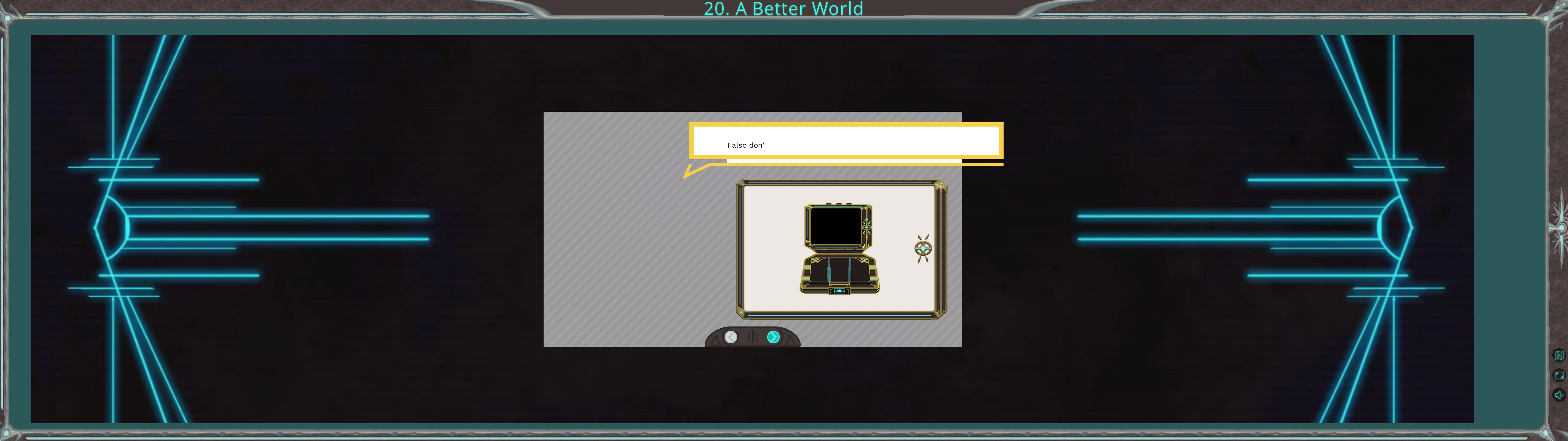
click at [774, 337] on div at bounding box center [773, 336] width 14 height 12
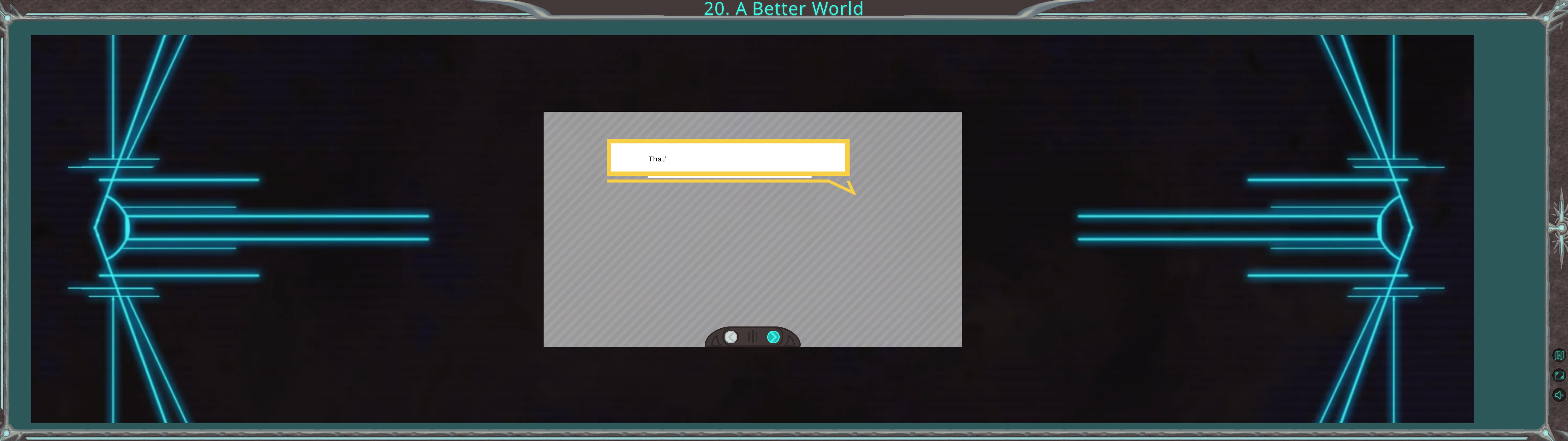
click at [774, 337] on div at bounding box center [773, 336] width 14 height 12
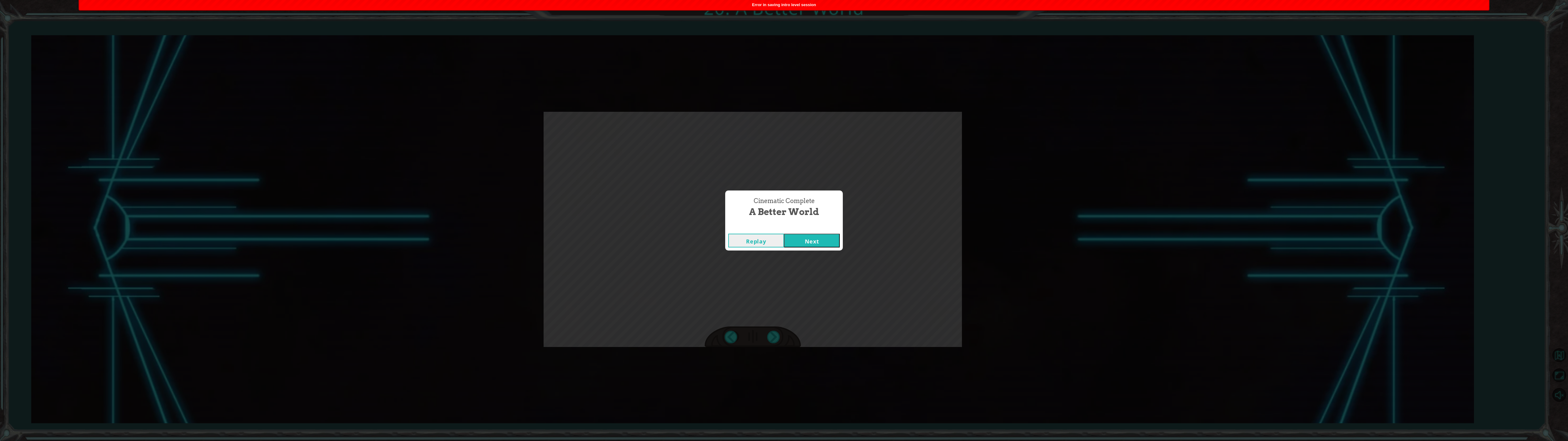
click at [781, 237] on button "Next" at bounding box center [812, 240] width 56 height 14
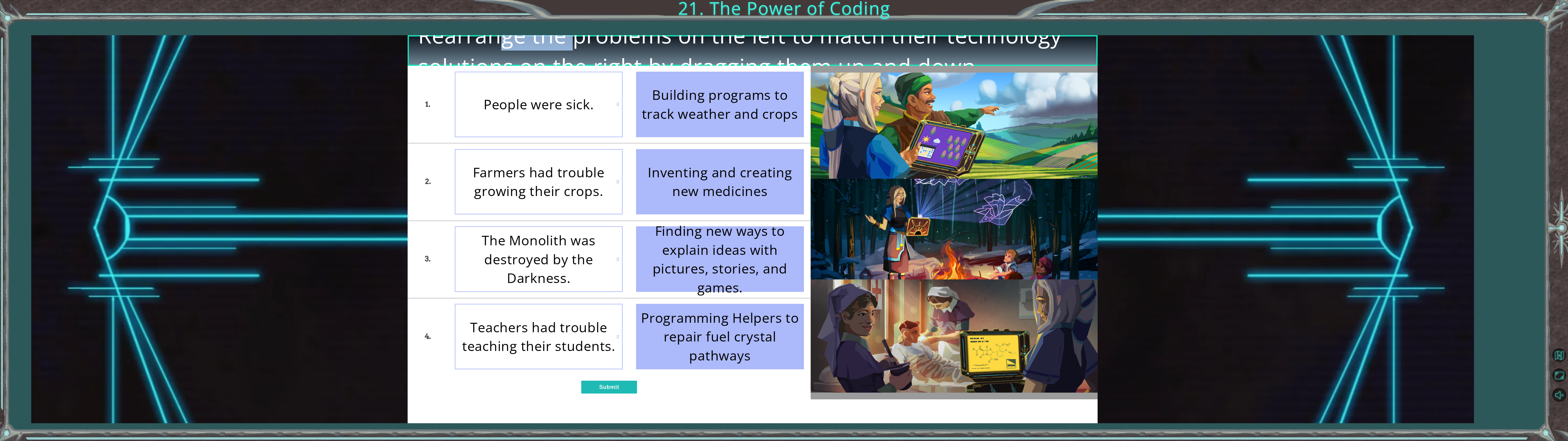
drag, startPoint x: 420, startPoint y: 37, endPoint x: 496, endPoint y: 41, distance: 76.1
click at [496, 41] on span "Rearrange the problems on the left to match their technology solutions on the r…" at bounding box center [753, 50] width 669 height 63
drag, startPoint x: 496, startPoint y: 41, endPoint x: 529, endPoint y: 43, distance: 33.1
click at [527, 43] on span "Rearrange the problems on the left to match their technology solutions on the r…" at bounding box center [753, 50] width 669 height 63
click at [561, 102] on div "People were sick." at bounding box center [539, 104] width 168 height 66
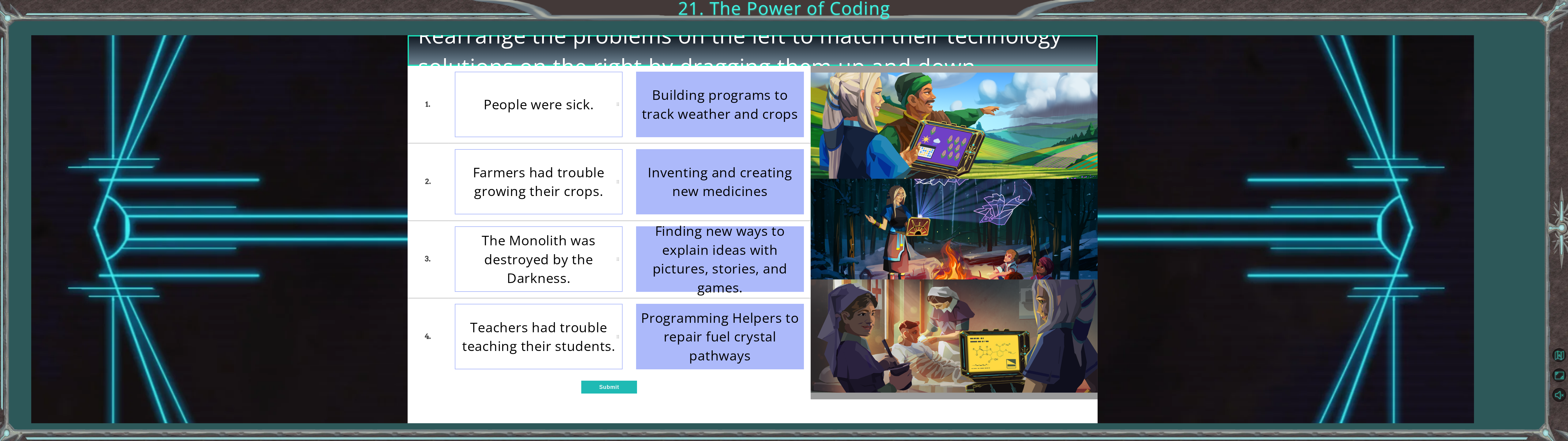
click at [678, 176] on div "Inventing and creating new medicines" at bounding box center [720, 182] width 168 height 66
click at [593, 113] on div "People were sick." at bounding box center [539, 104] width 168 height 66
drag, startPoint x: 752, startPoint y: 184, endPoint x: 630, endPoint y: 130, distance: 133.4
click at [630, 130] on ul "Building programs to track weather and crops Inventing and creating new medicin…" at bounding box center [720, 220] width 181 height 309
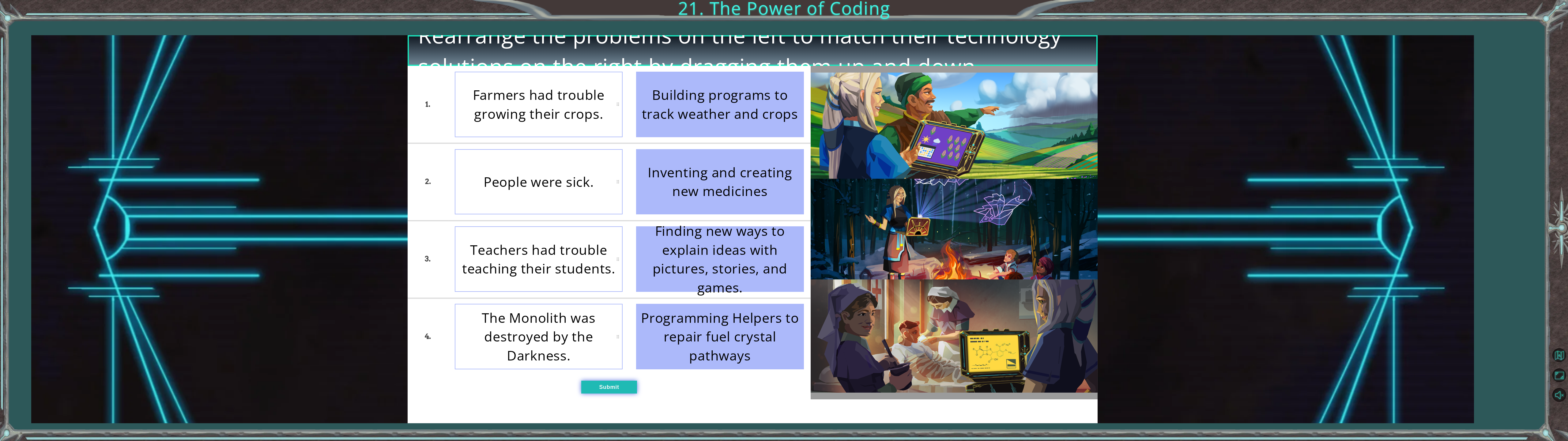
click at [613, 388] on button "Submit" at bounding box center [609, 387] width 56 height 13
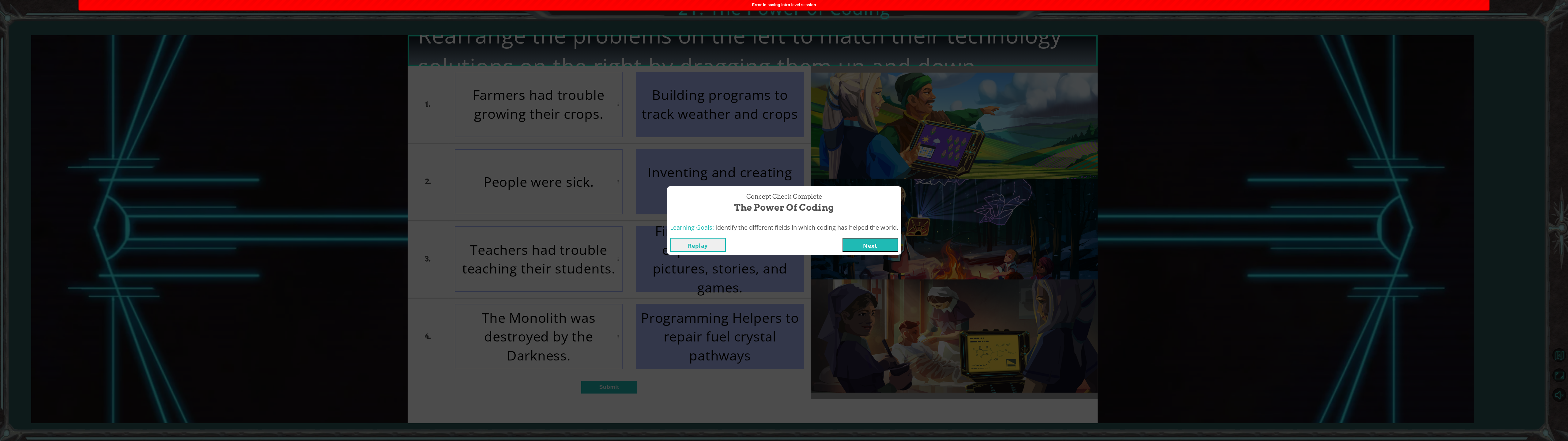
click at [781, 242] on button "Next" at bounding box center [870, 244] width 56 height 14
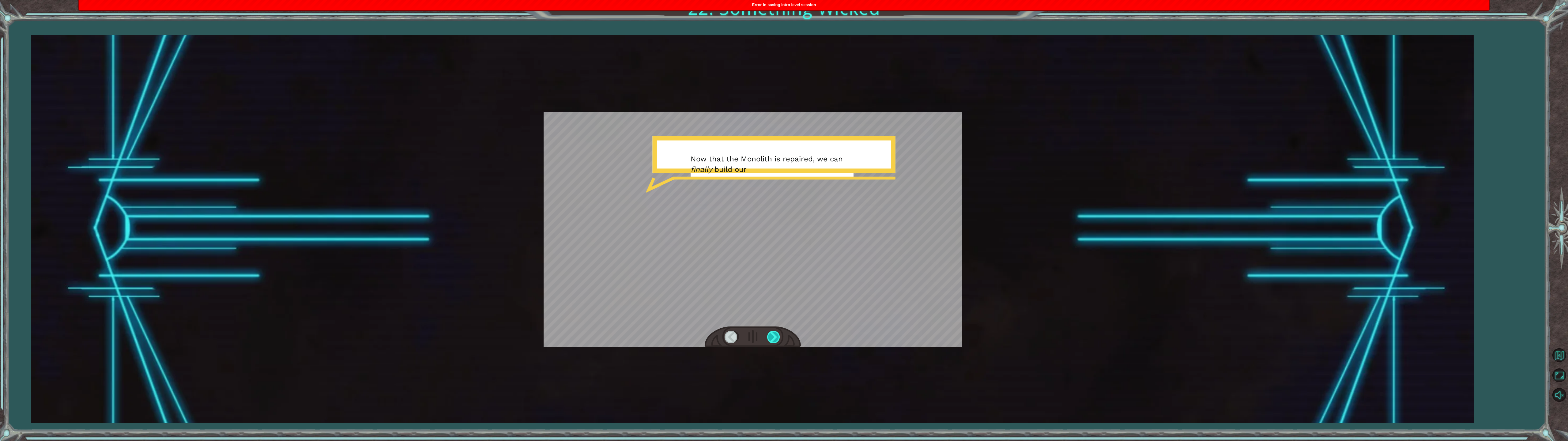
click at [773, 336] on div at bounding box center [773, 336] width 14 height 12
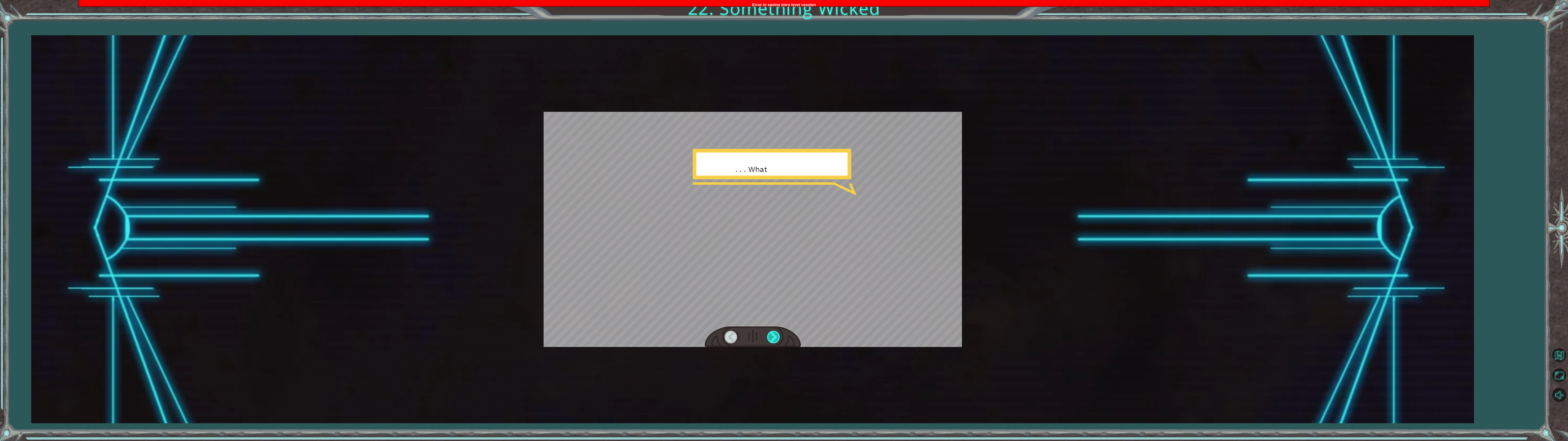
click at [773, 336] on div at bounding box center [773, 336] width 14 height 12
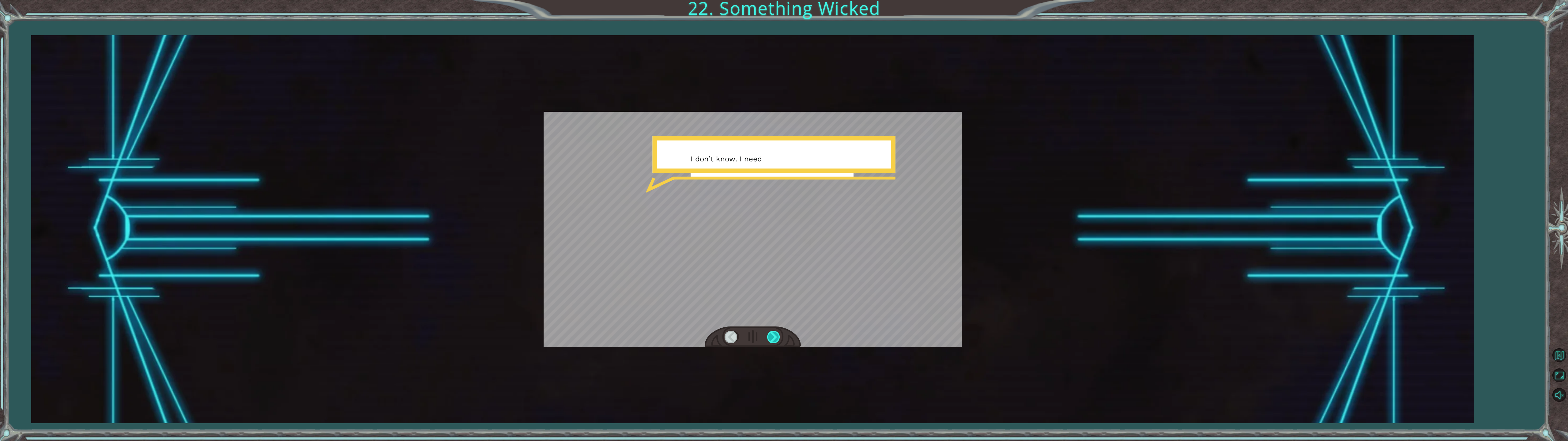
click at [773, 336] on div at bounding box center [773, 336] width 14 height 12
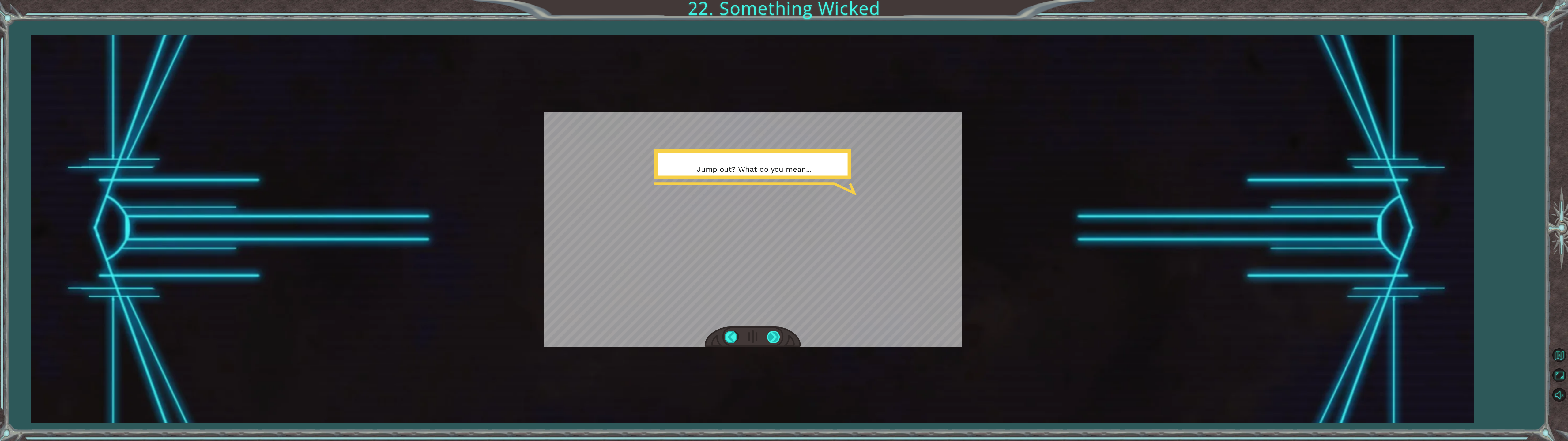
click at [773, 336] on div at bounding box center [773, 336] width 14 height 12
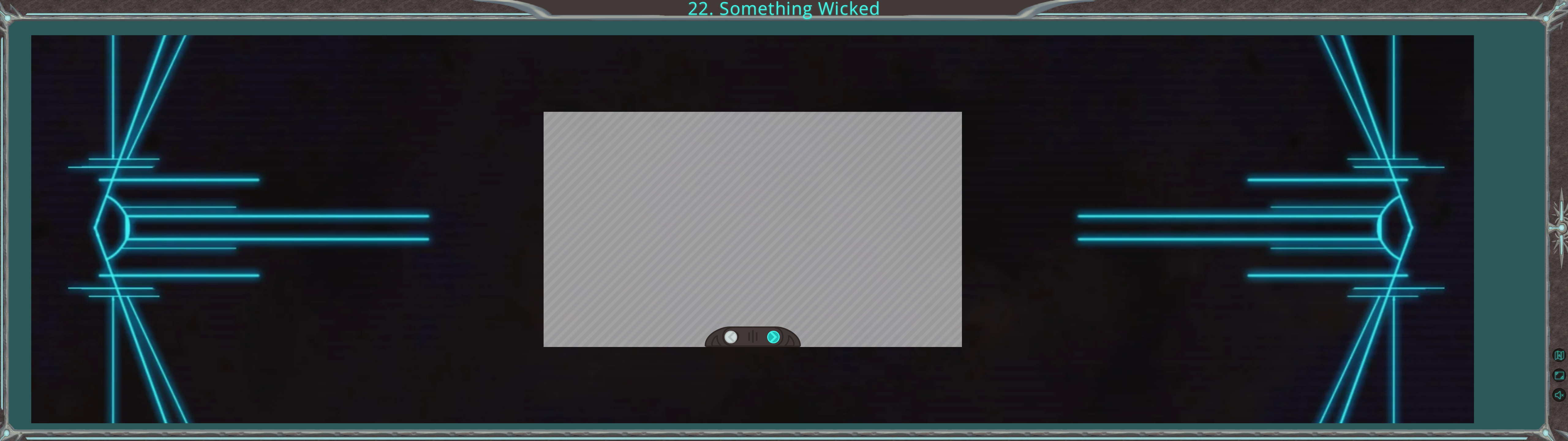
click at [773, 336] on div at bounding box center [773, 336] width 14 height 12
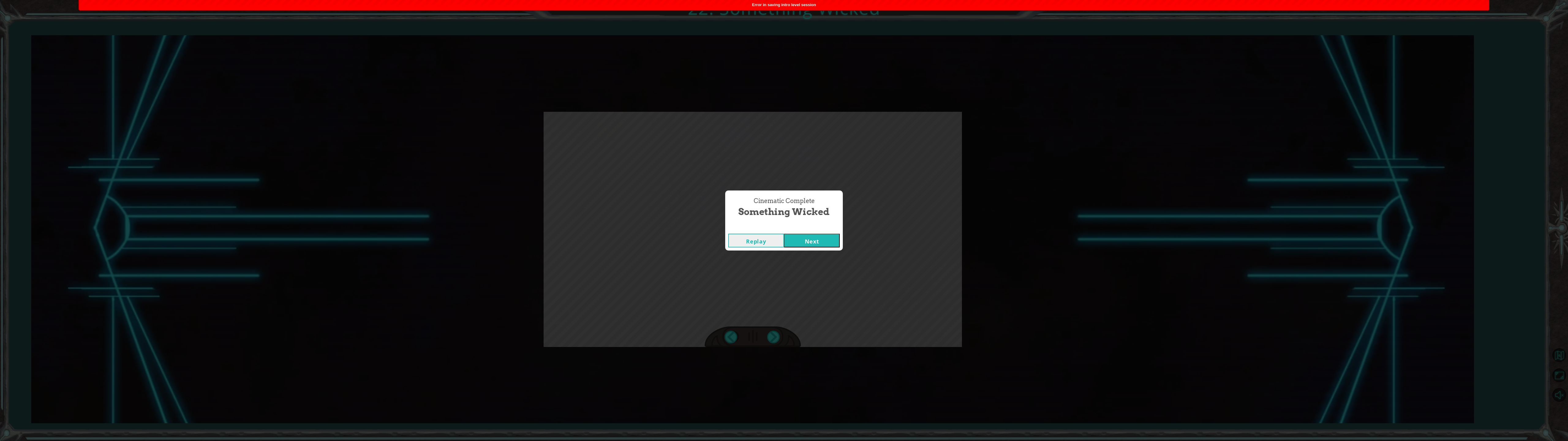
click at [781, 239] on button "Next" at bounding box center [812, 240] width 56 height 14
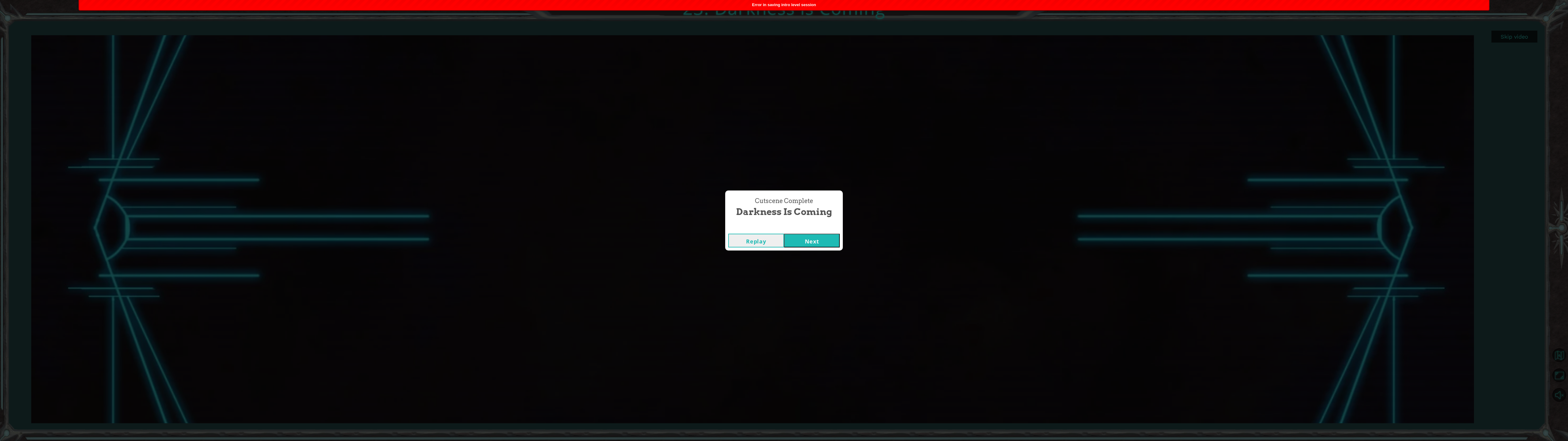
click at [781, 240] on button "Next" at bounding box center [812, 240] width 56 height 14
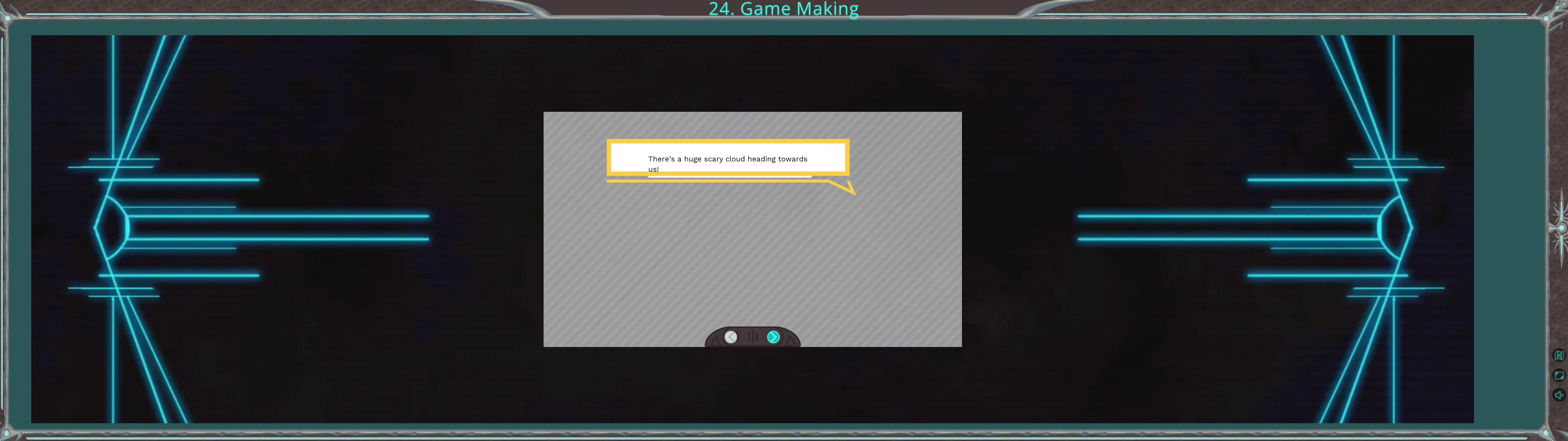
click at [772, 335] on div at bounding box center [773, 336] width 14 height 12
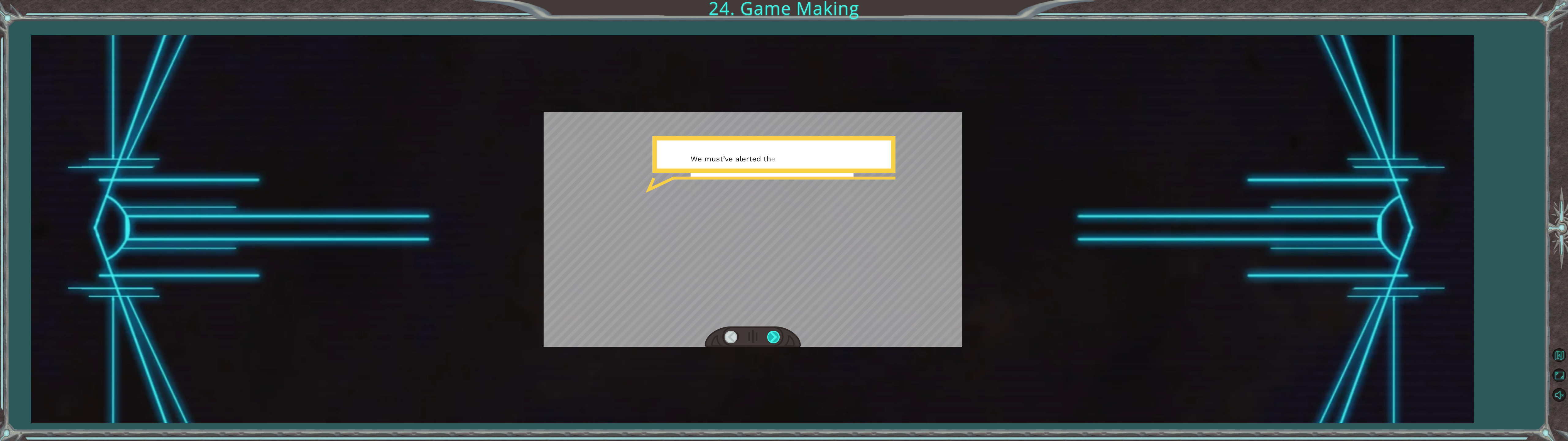
click at [772, 335] on div at bounding box center [773, 336] width 14 height 12
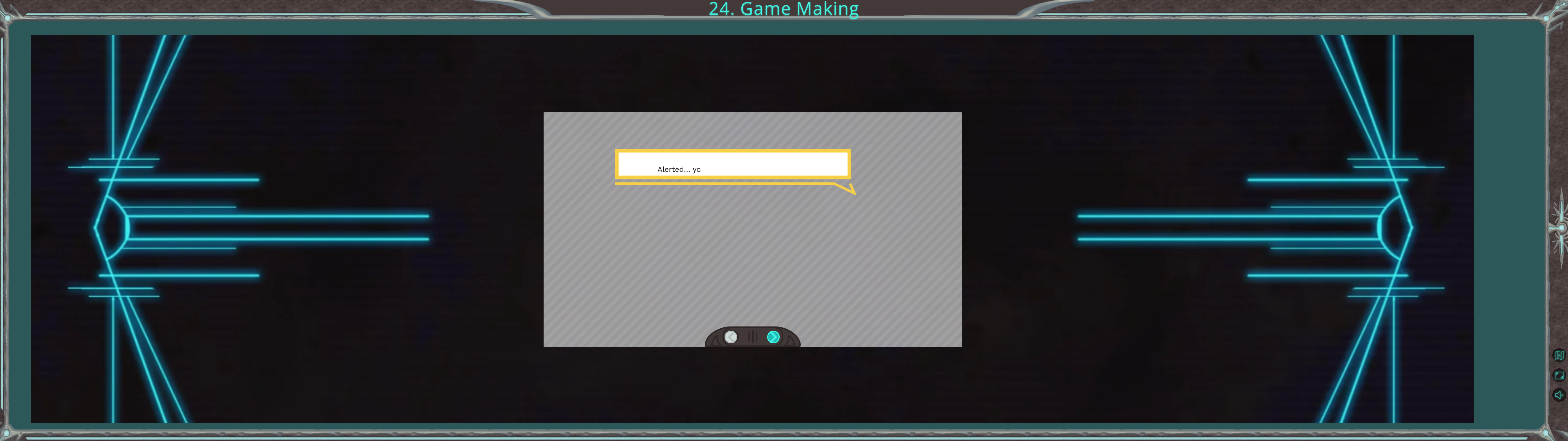
click at [772, 335] on div at bounding box center [773, 336] width 14 height 12
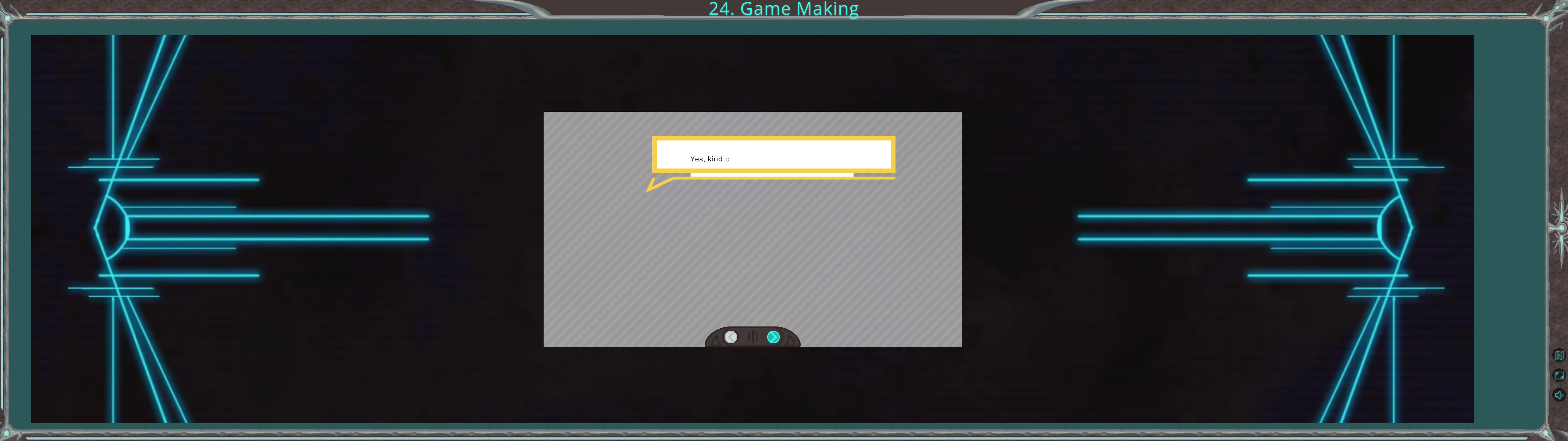
click at [772, 335] on div at bounding box center [773, 336] width 14 height 12
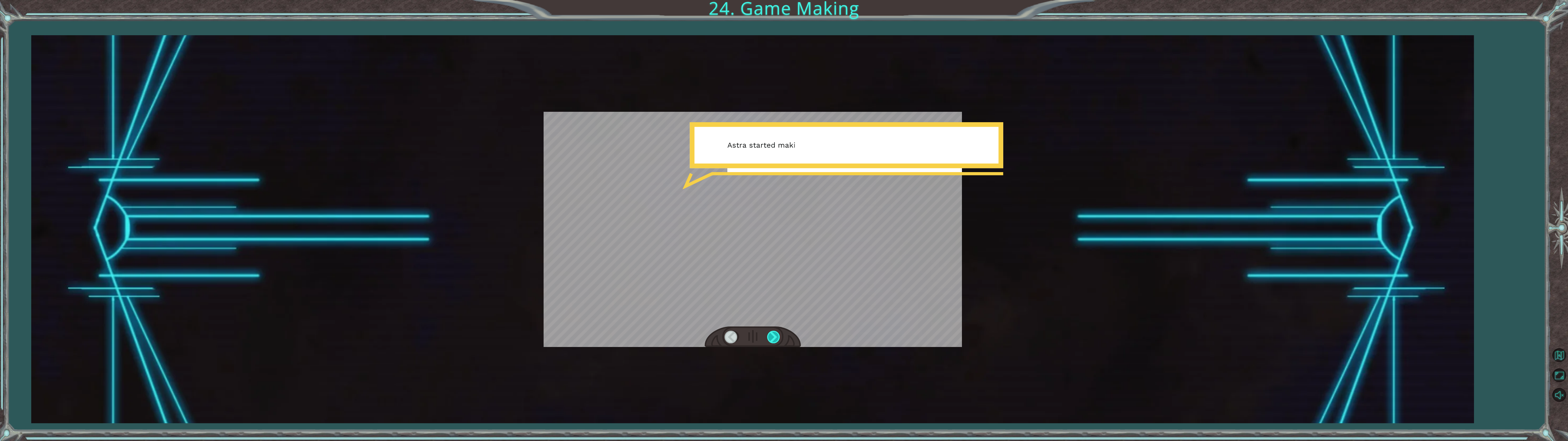
click at [772, 335] on div at bounding box center [773, 336] width 14 height 12
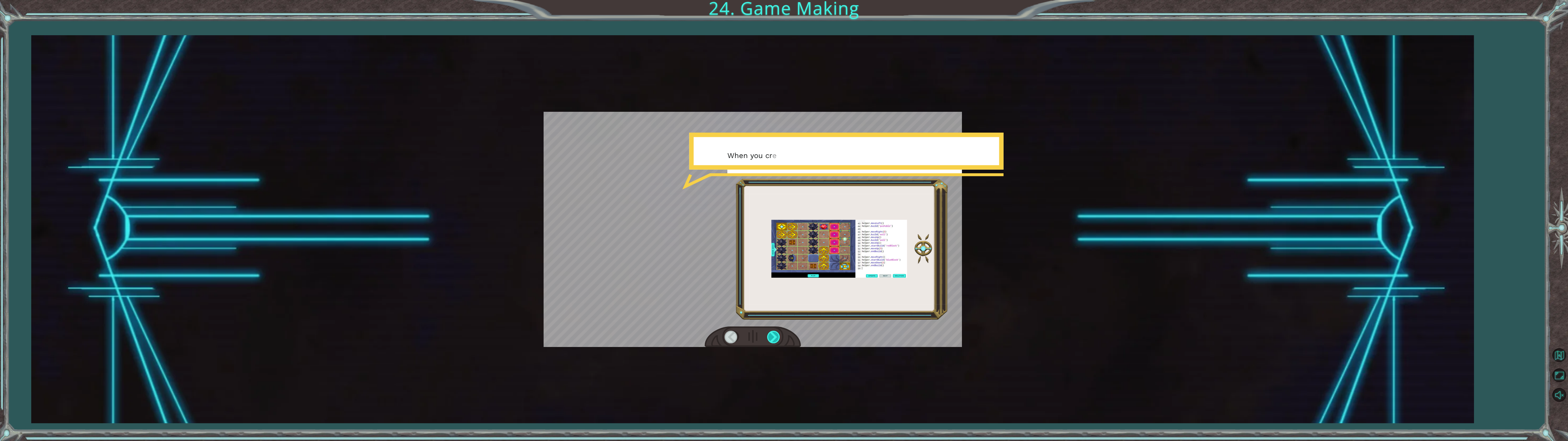
click at [772, 335] on div at bounding box center [773, 336] width 14 height 12
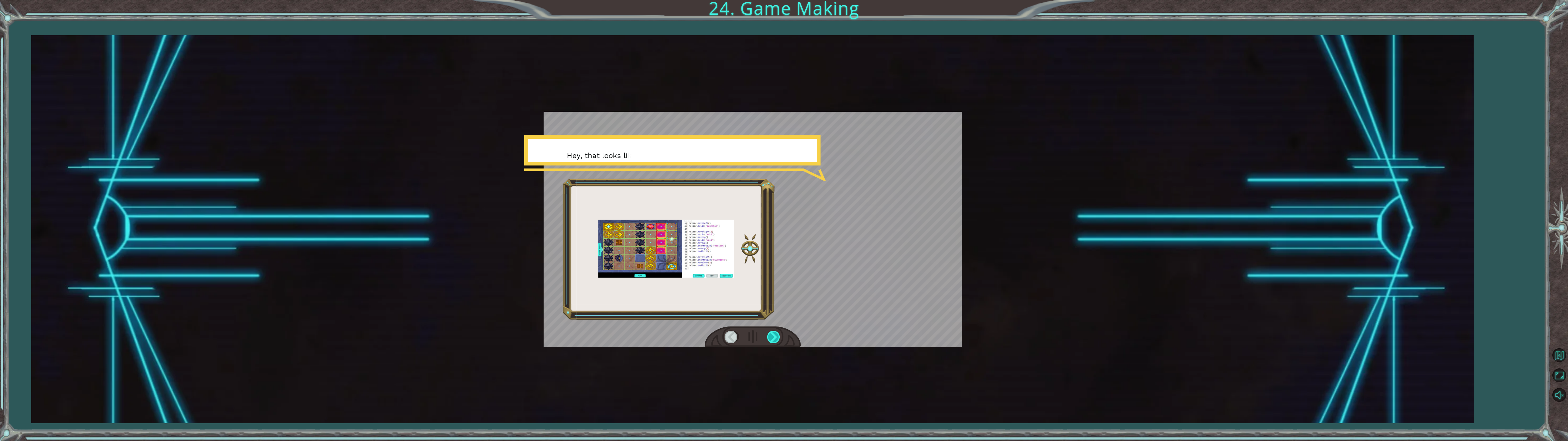
click at [772, 335] on div at bounding box center [773, 336] width 14 height 12
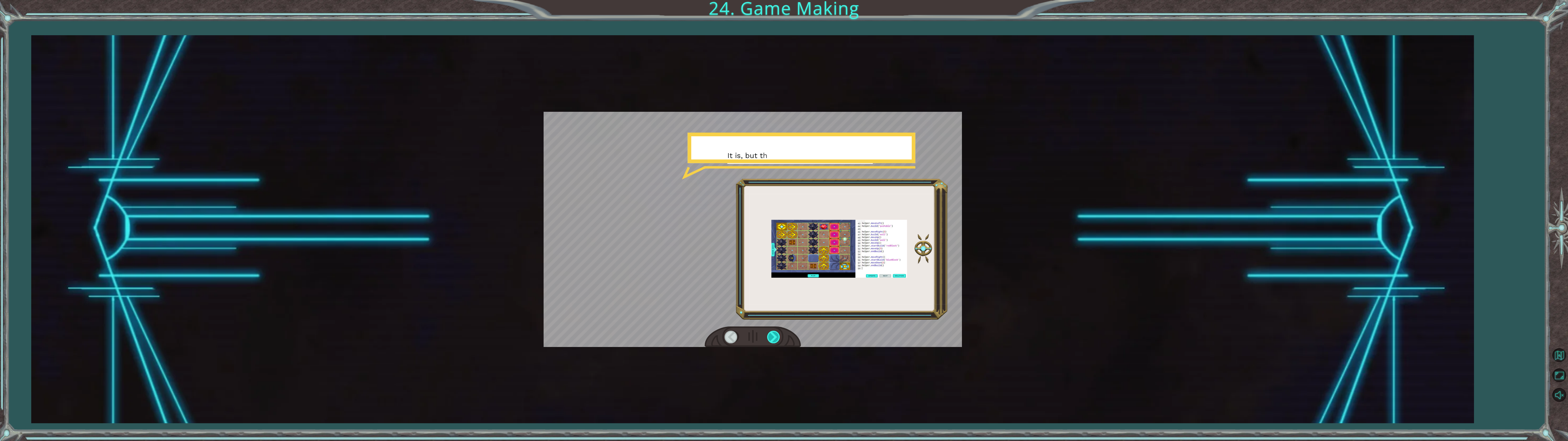
click at [772, 335] on div at bounding box center [773, 336] width 14 height 12
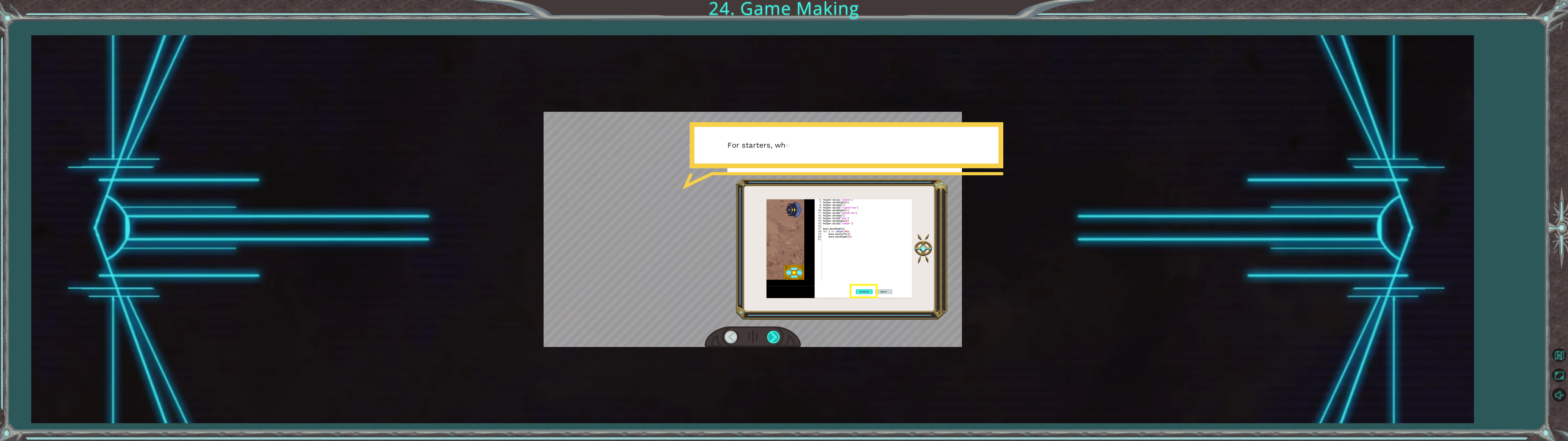
click at [772, 335] on div at bounding box center [773, 336] width 14 height 12
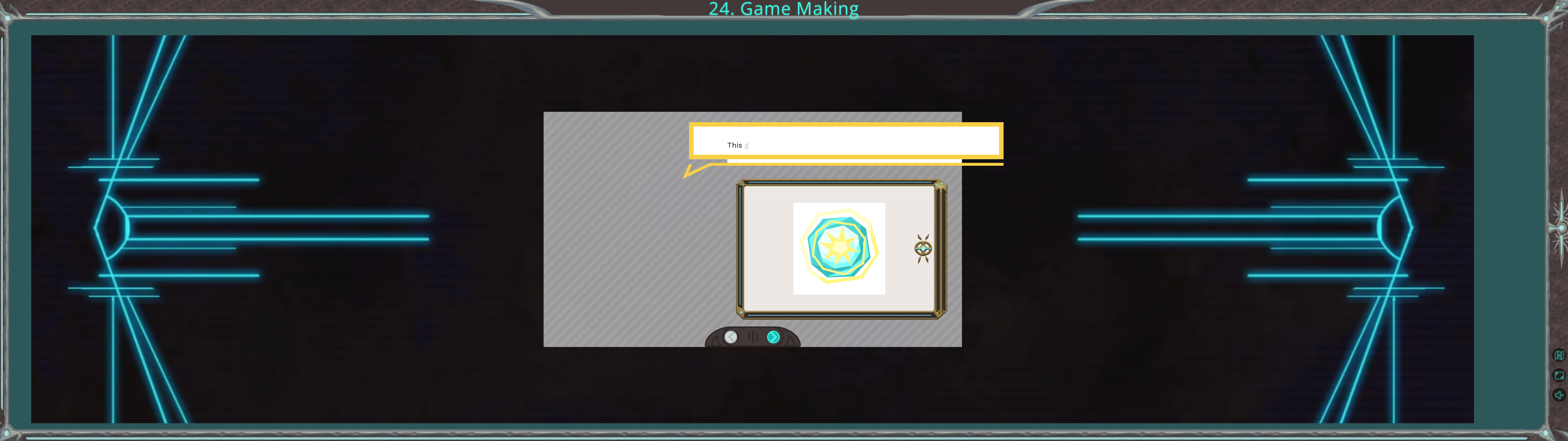
click at [772, 335] on div at bounding box center [773, 336] width 14 height 12
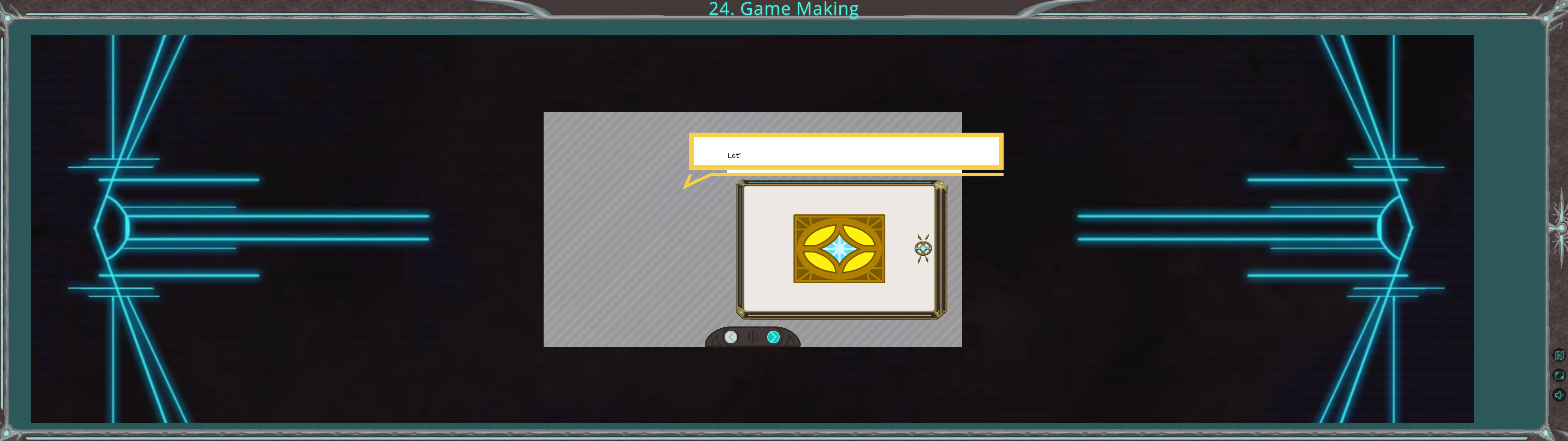
click at [772, 335] on div at bounding box center [773, 336] width 14 height 12
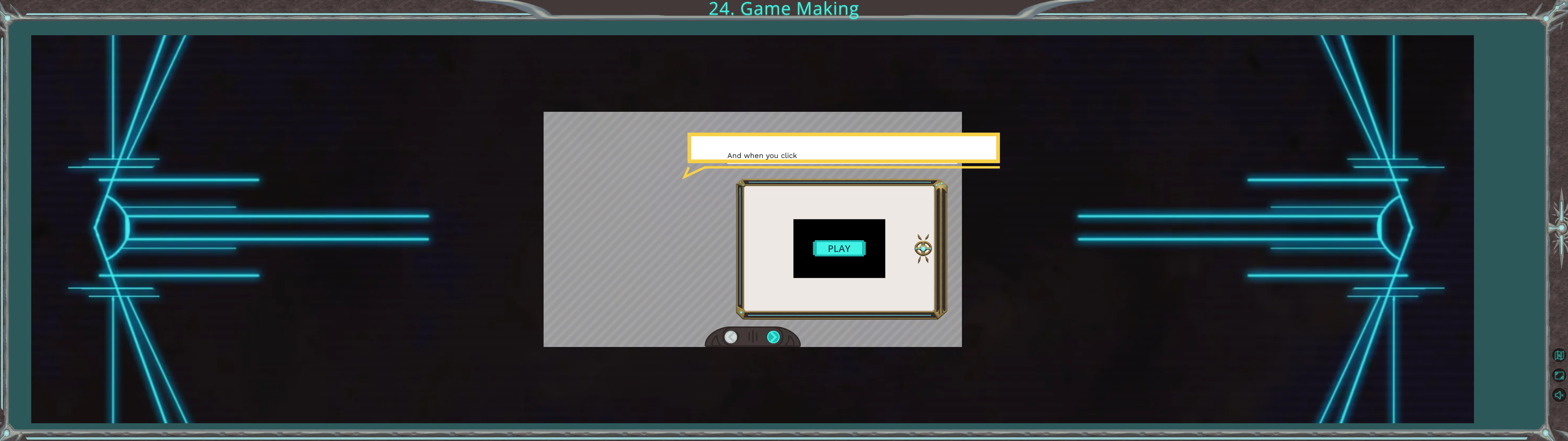
click at [772, 335] on div at bounding box center [773, 336] width 14 height 12
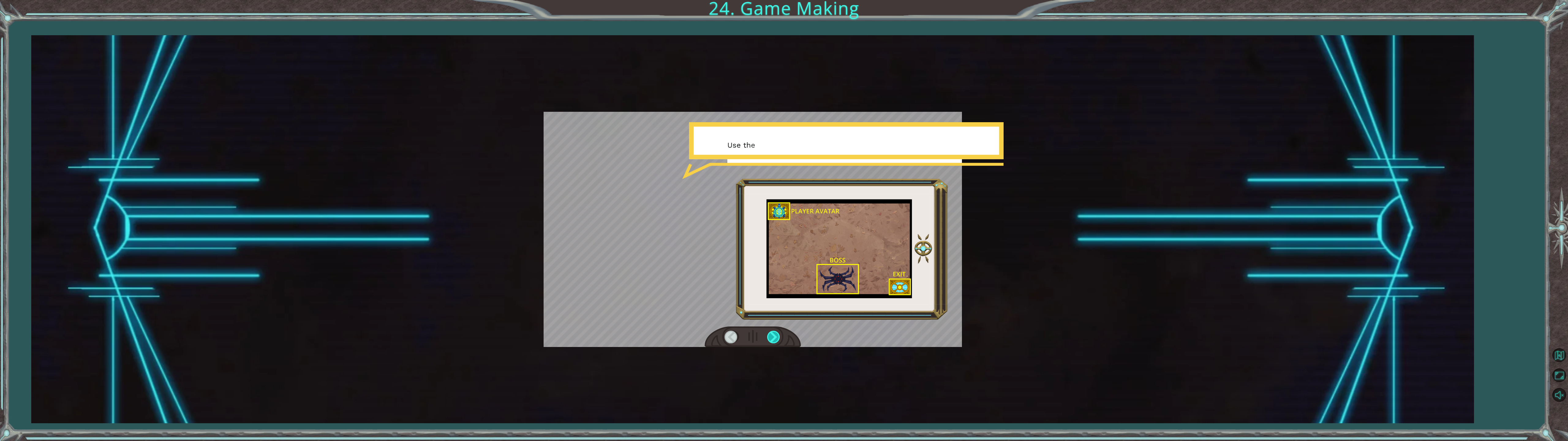
click at [772, 335] on div at bounding box center [773, 336] width 14 height 12
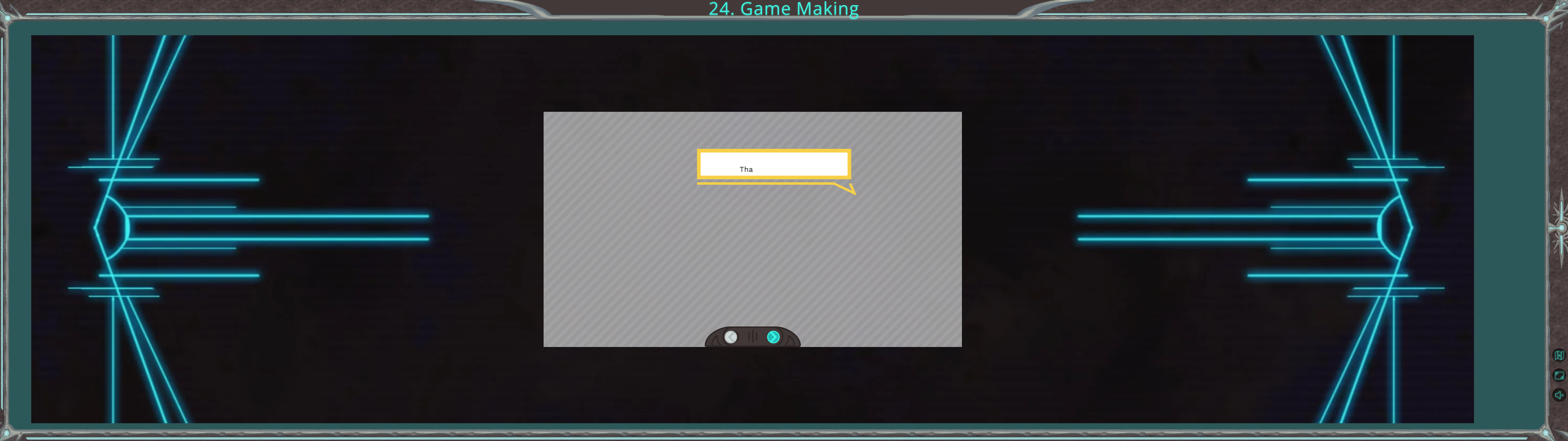
click at [772, 335] on div at bounding box center [773, 336] width 14 height 12
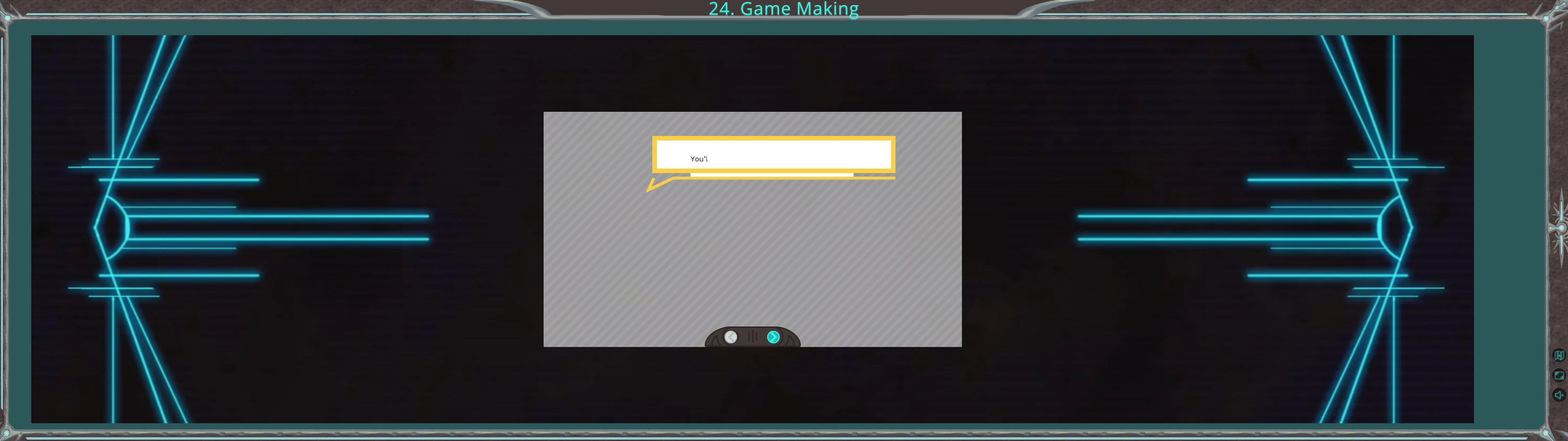
click at [772, 335] on div at bounding box center [773, 336] width 14 height 12
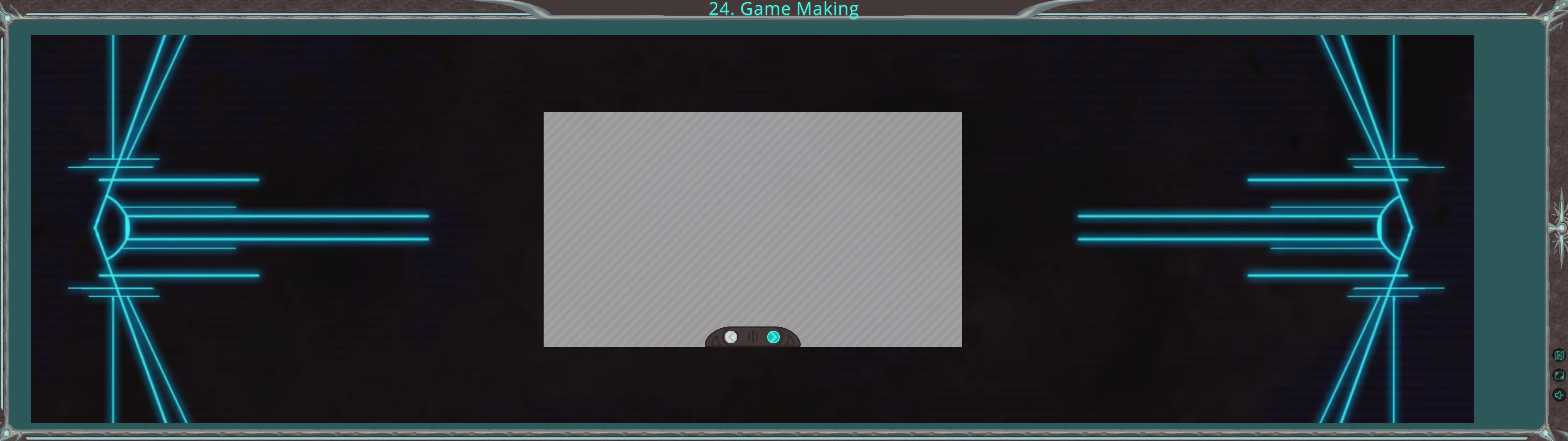
click at [772, 335] on div at bounding box center [773, 336] width 14 height 12
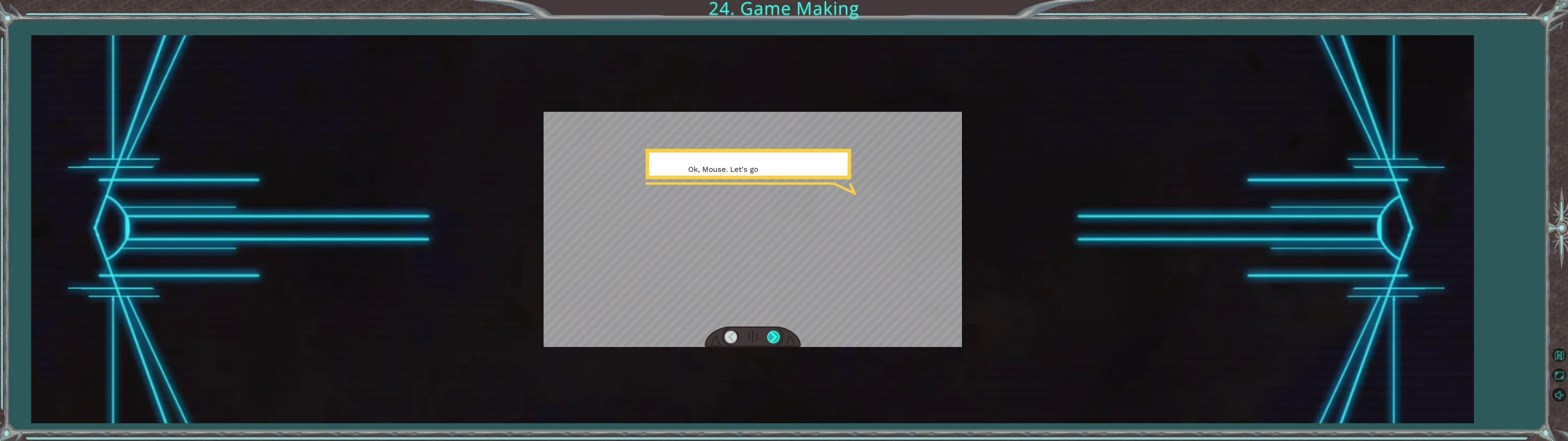
click at [772, 335] on div at bounding box center [773, 336] width 14 height 12
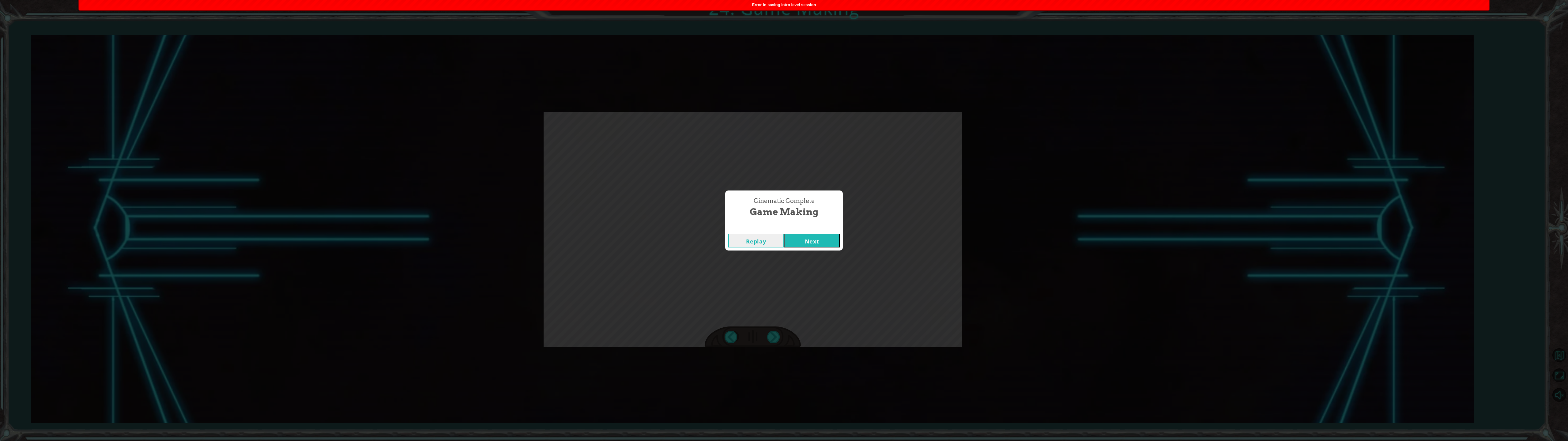
click at [781, 242] on button "Next" at bounding box center [812, 240] width 56 height 14
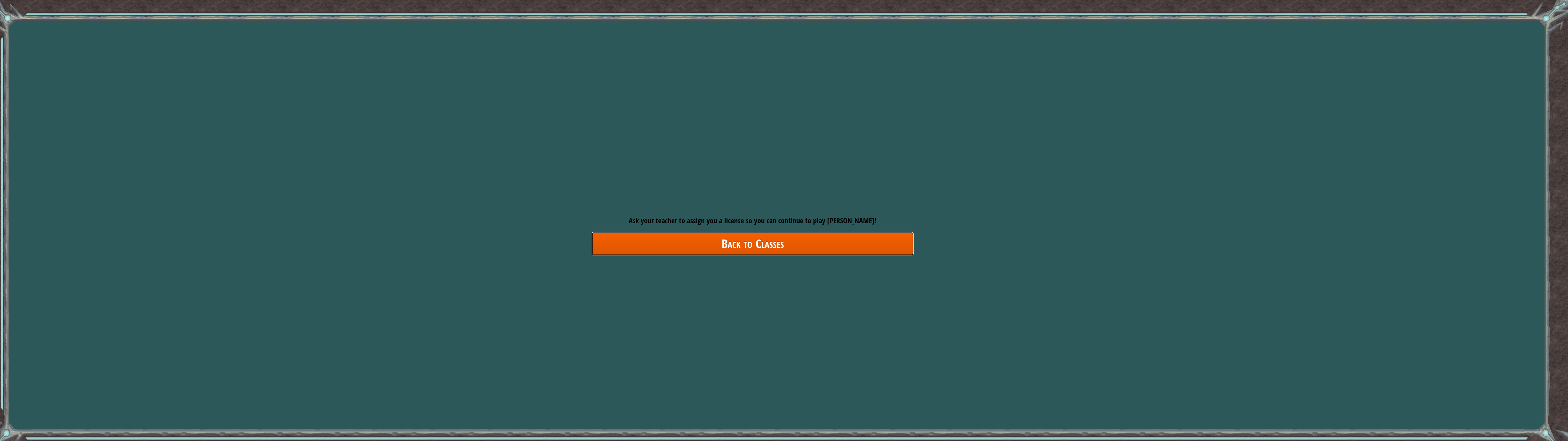
click at [756, 243] on link "Back to Classes" at bounding box center [752, 243] width 323 height 24
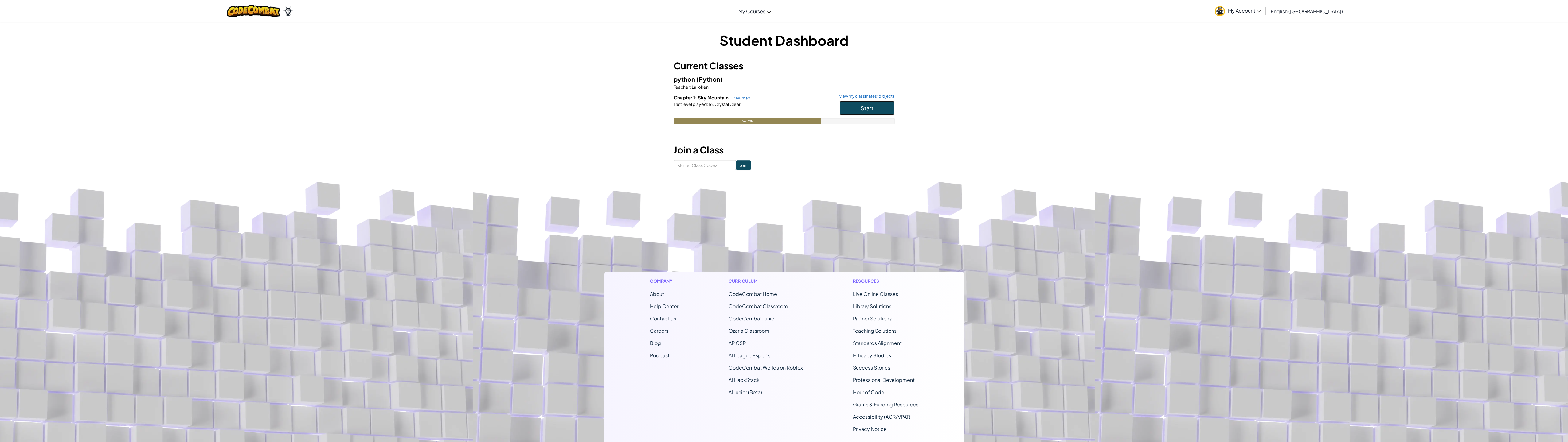
click at [783, 108] on button "Start" at bounding box center [867, 107] width 55 height 14
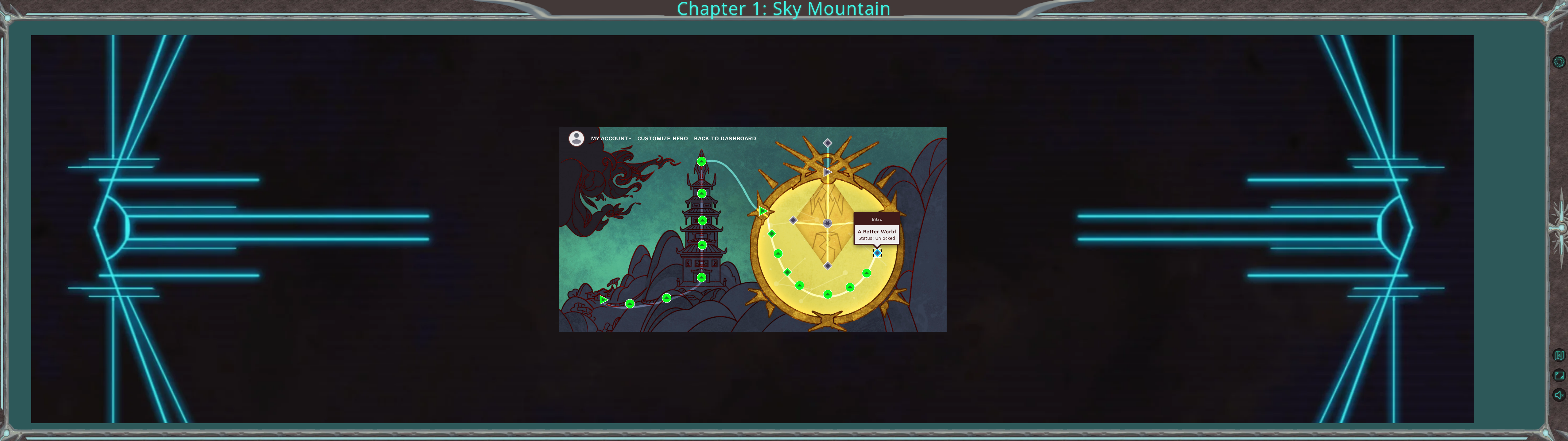
click at [781, 252] on img at bounding box center [877, 253] width 9 height 9
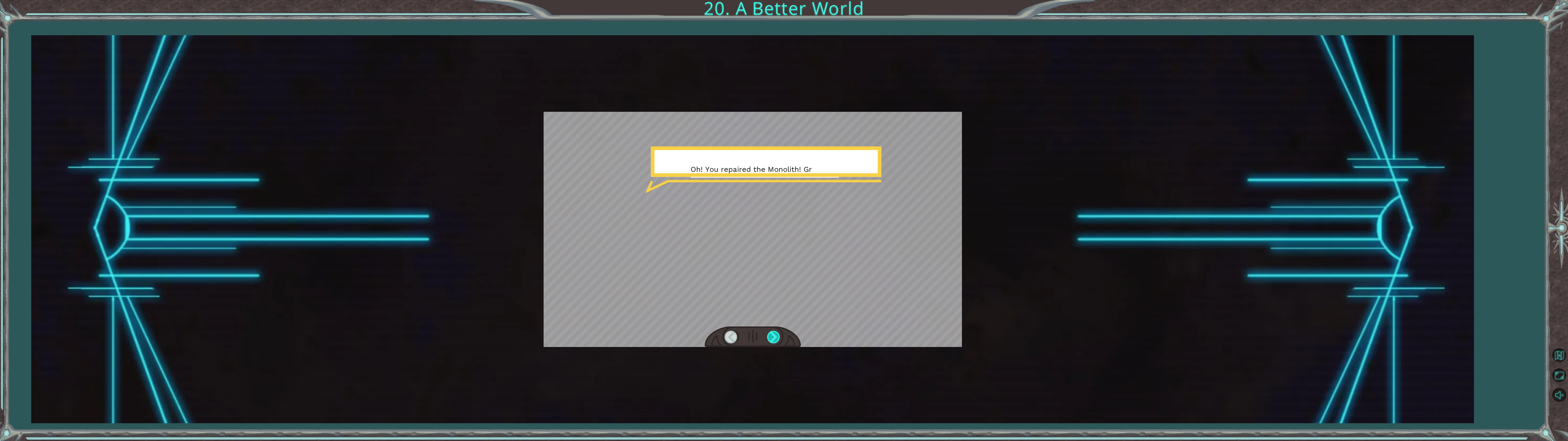
click at [773, 333] on div at bounding box center [773, 336] width 14 height 12
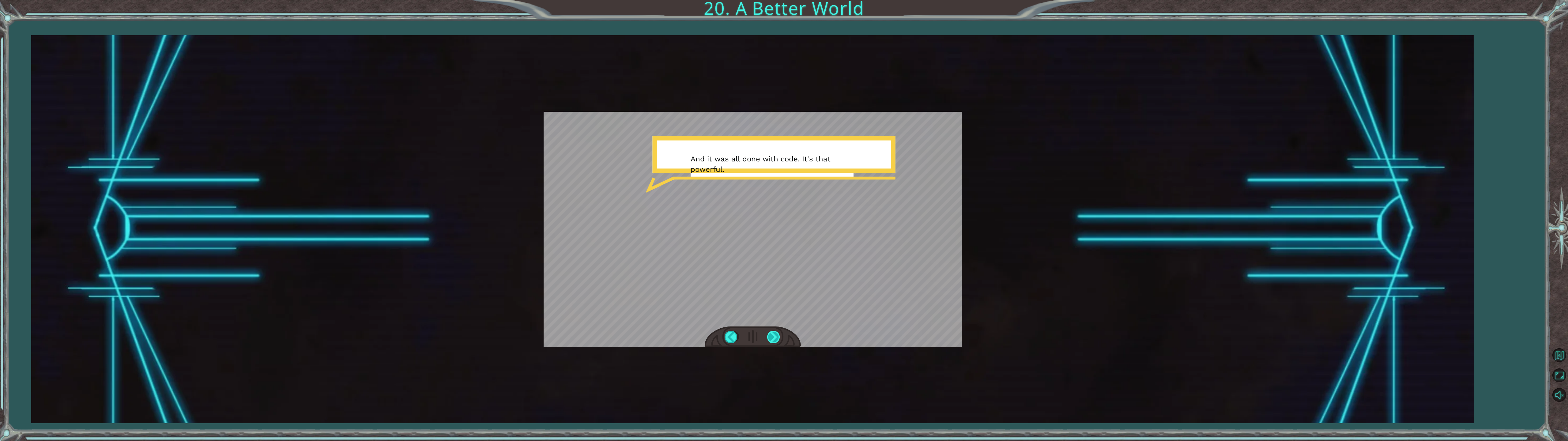
click at [773, 336] on div at bounding box center [773, 336] width 14 height 12
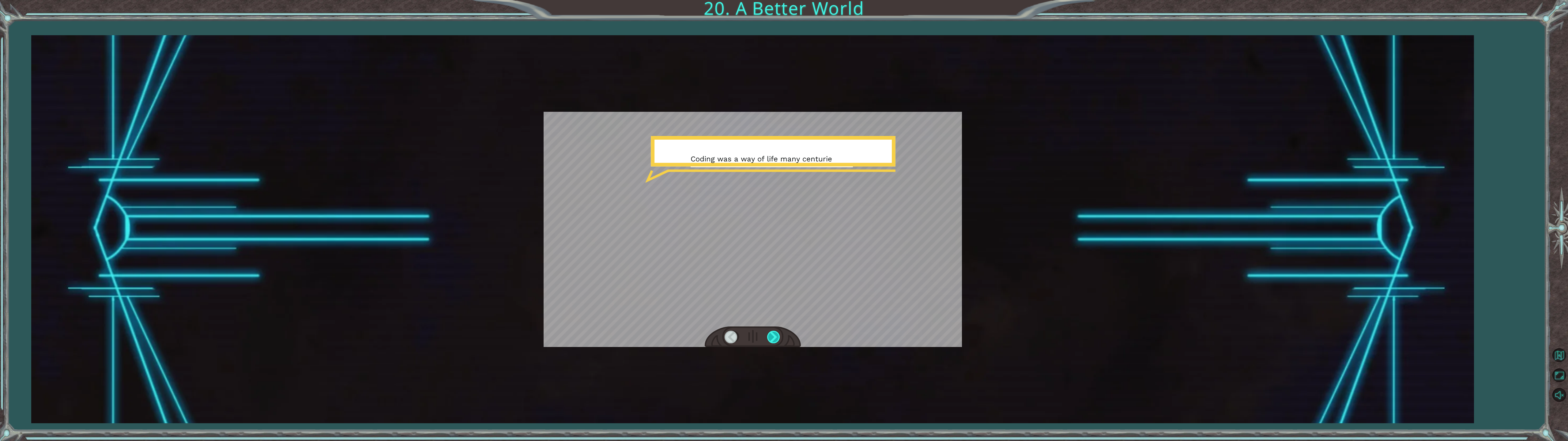
click at [773, 336] on div at bounding box center [773, 336] width 14 height 12
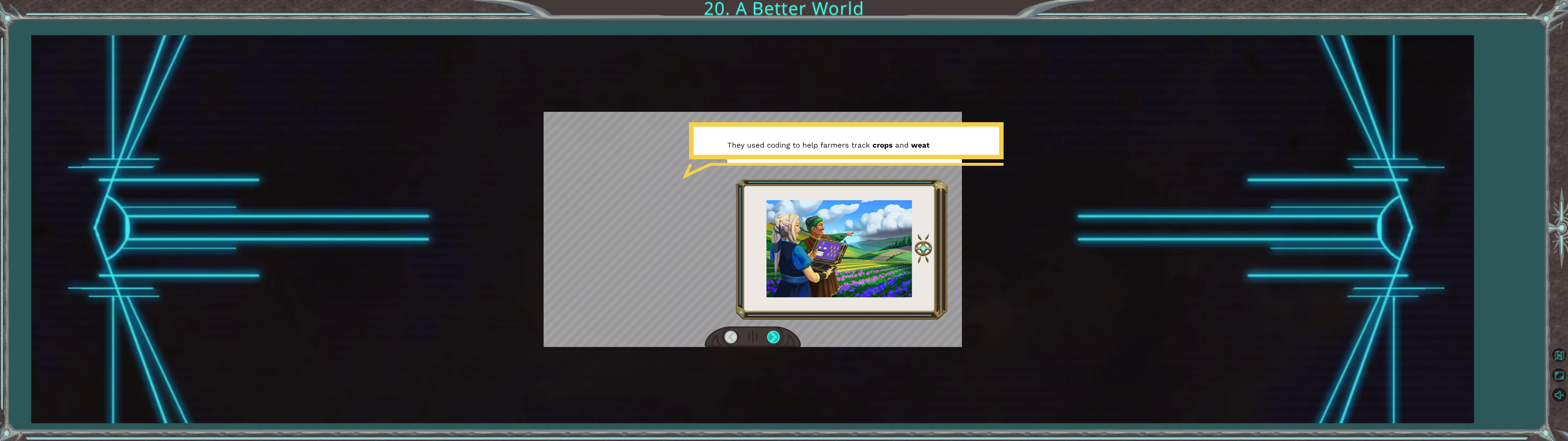
click at [773, 336] on div at bounding box center [773, 336] width 14 height 12
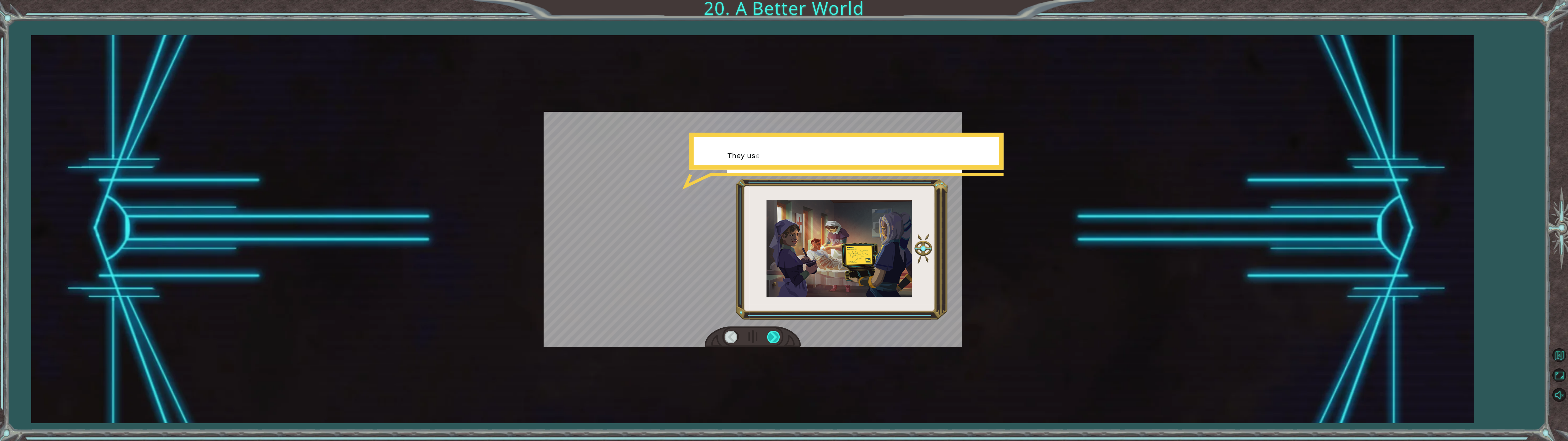
click at [773, 336] on div at bounding box center [773, 336] width 14 height 12
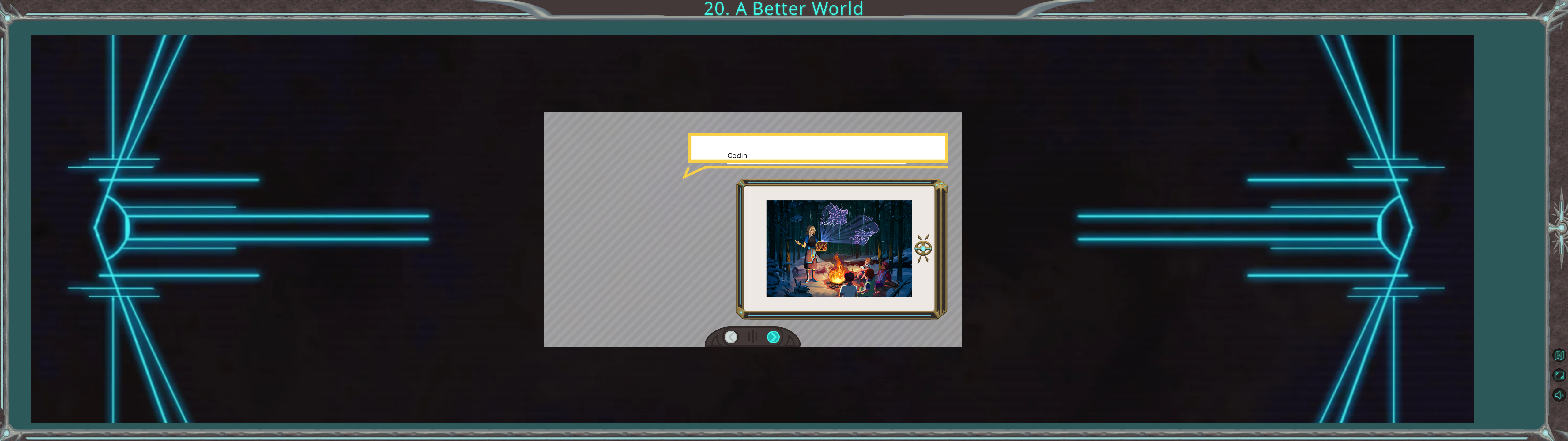
click at [773, 336] on div at bounding box center [773, 336] width 14 height 12
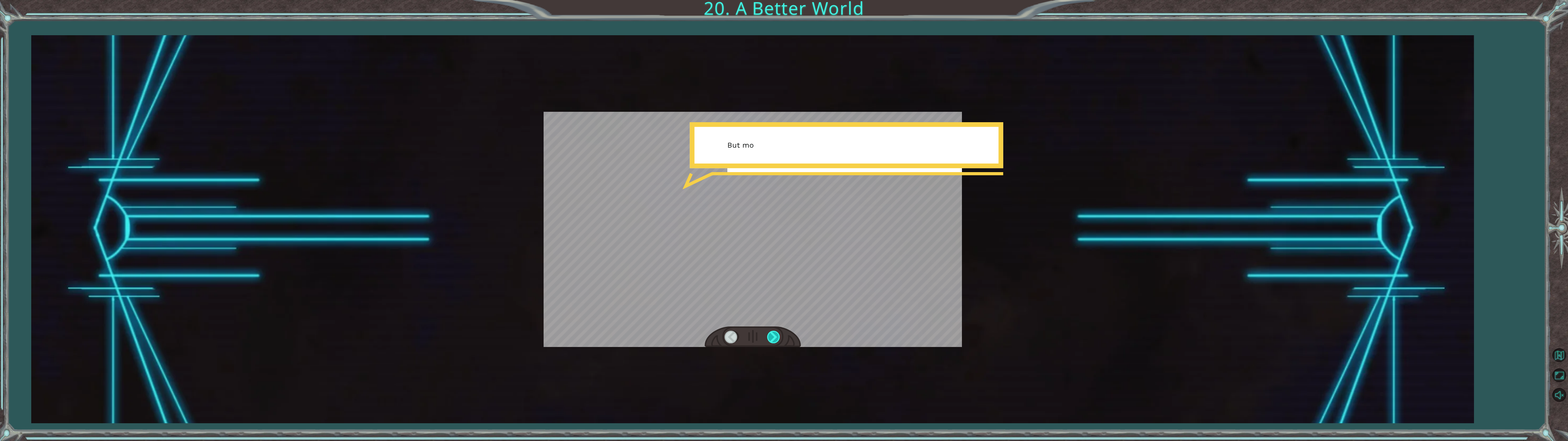
click at [773, 336] on div at bounding box center [773, 336] width 14 height 12
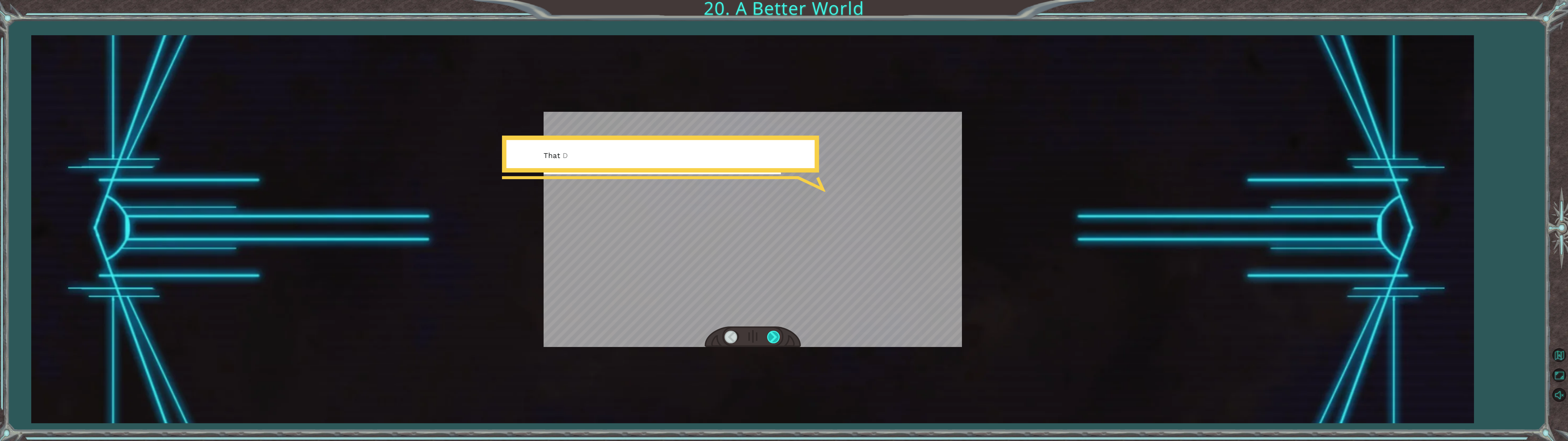
click at [773, 336] on div at bounding box center [773, 336] width 14 height 12
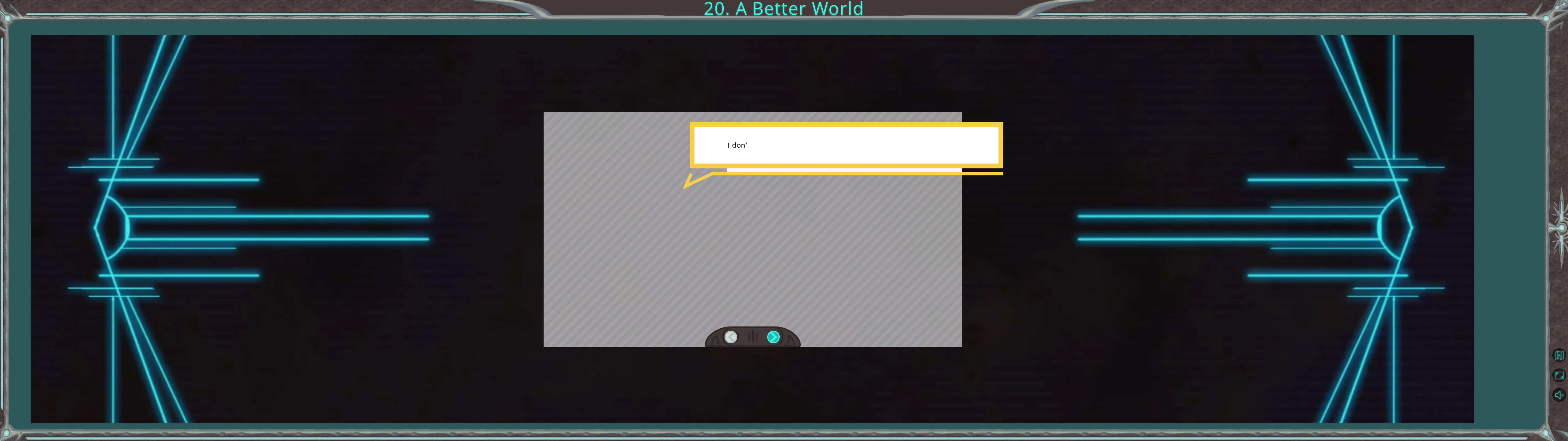
click at [773, 336] on div at bounding box center [773, 336] width 14 height 12
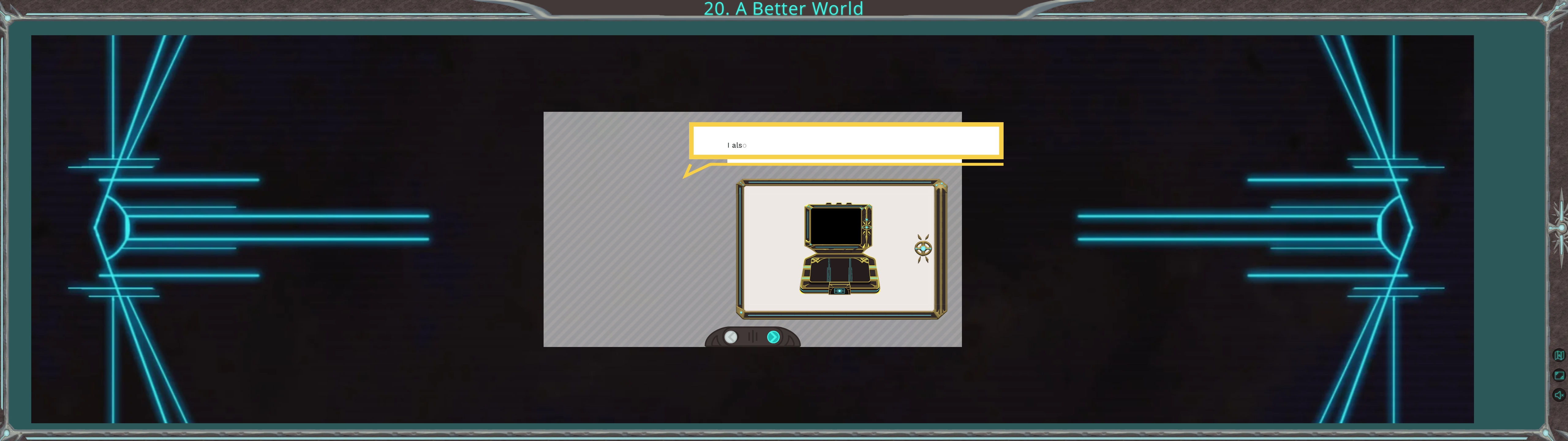
click at [773, 336] on div at bounding box center [773, 336] width 14 height 12
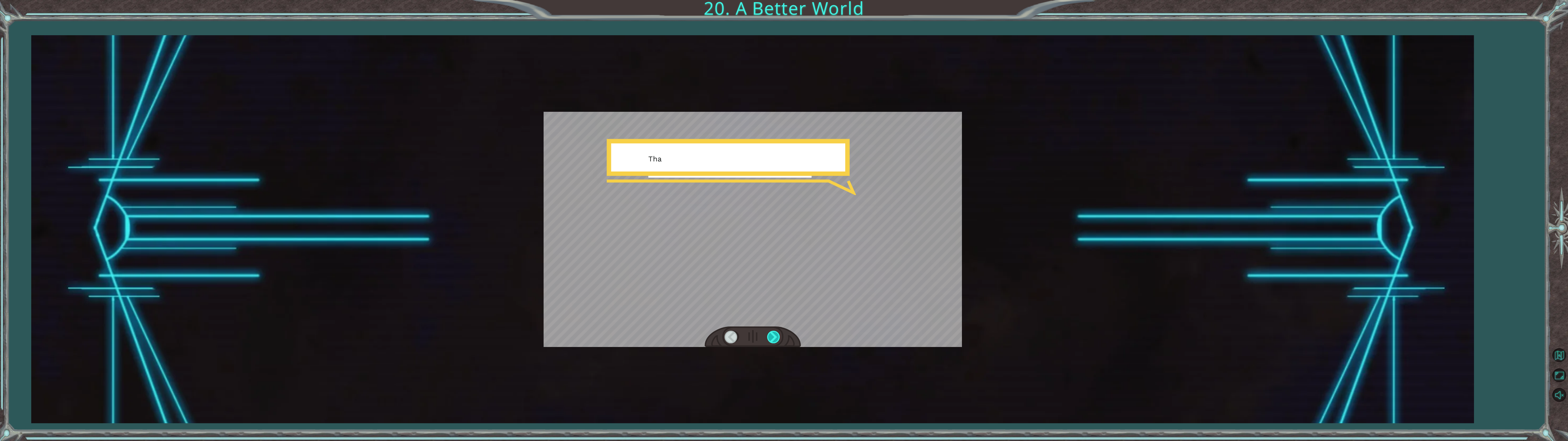
click at [773, 336] on div at bounding box center [773, 336] width 14 height 12
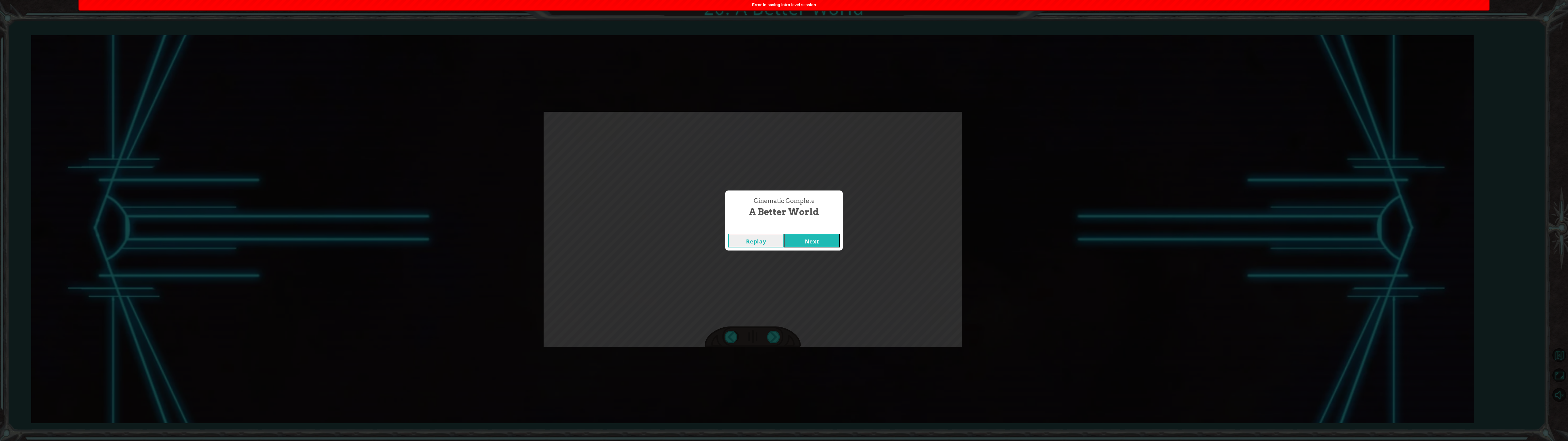
click at [781, 241] on button "Next" at bounding box center [812, 240] width 56 height 14
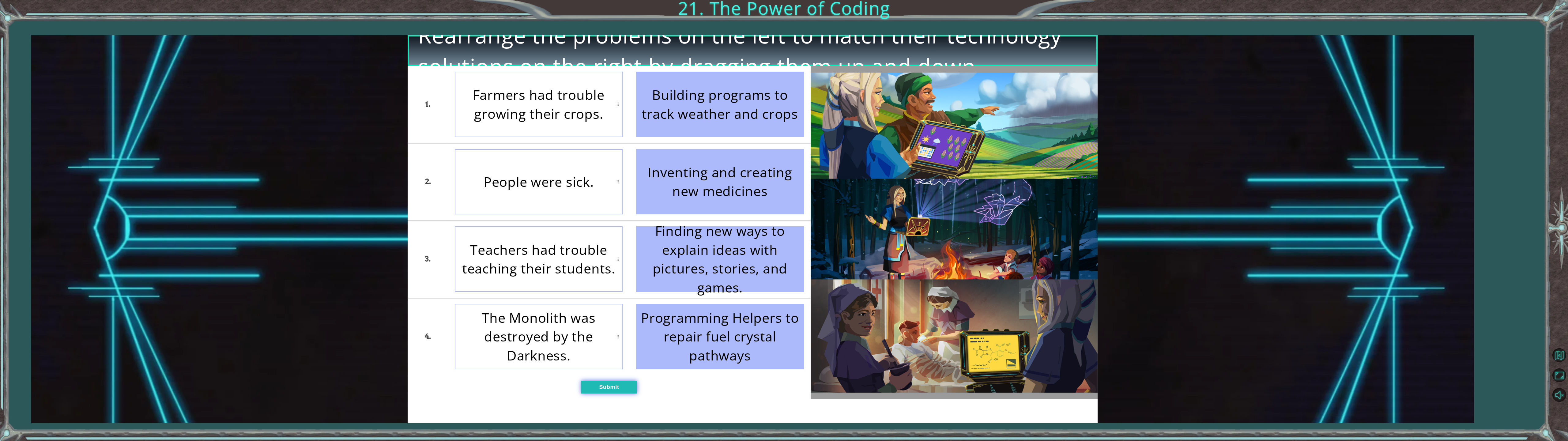
click at [613, 384] on button "Submit" at bounding box center [609, 387] width 56 height 13
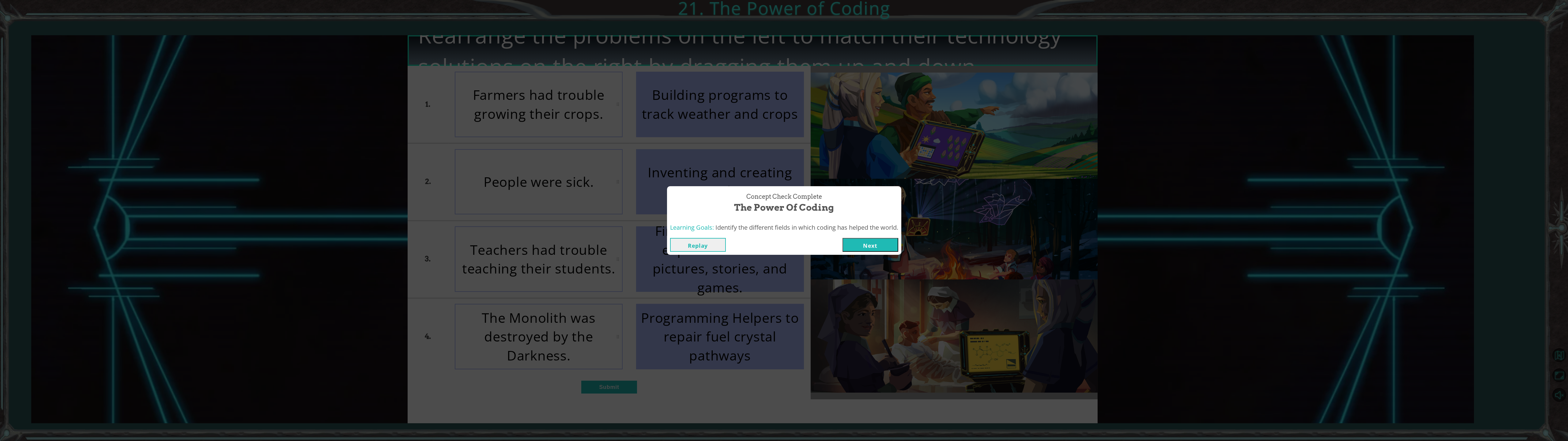
click at [781, 240] on button "Next" at bounding box center [870, 244] width 56 height 14
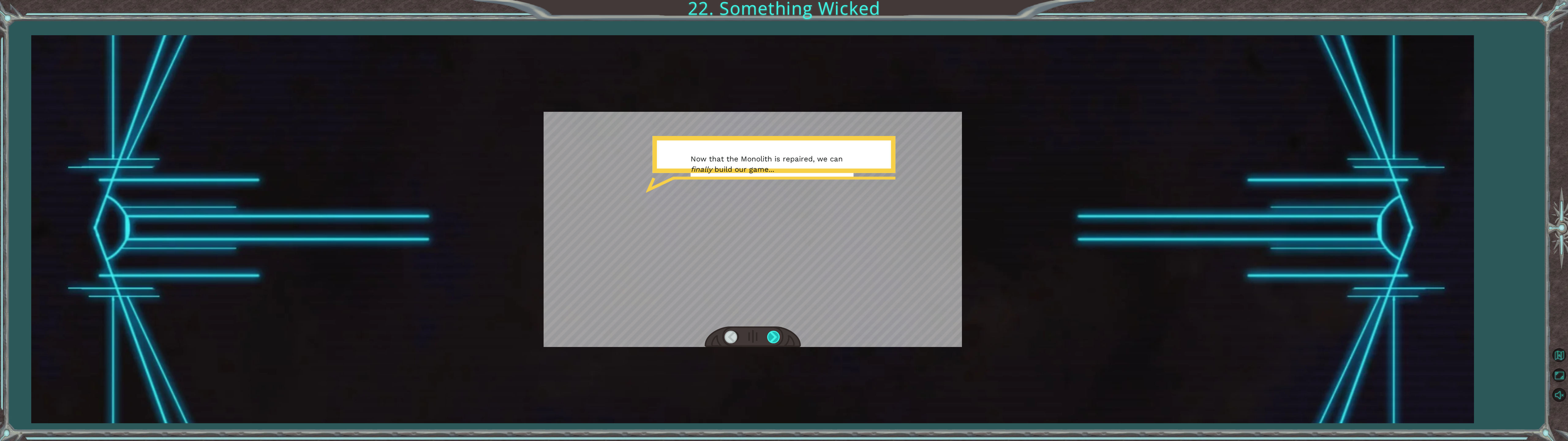
click at [773, 335] on div at bounding box center [773, 336] width 14 height 12
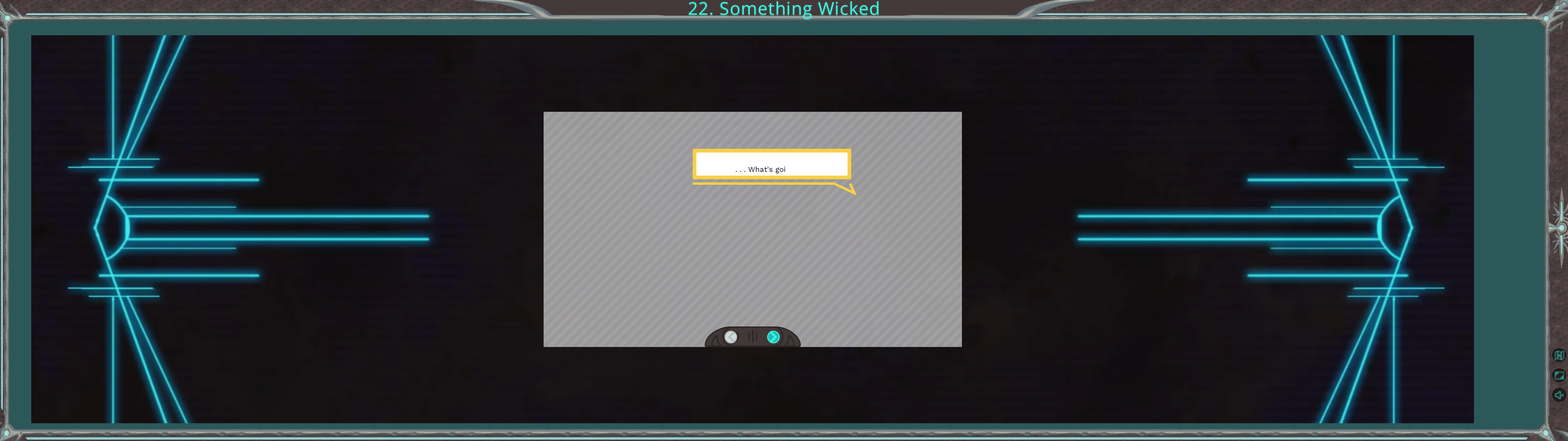
click at [773, 335] on div at bounding box center [773, 336] width 14 height 12
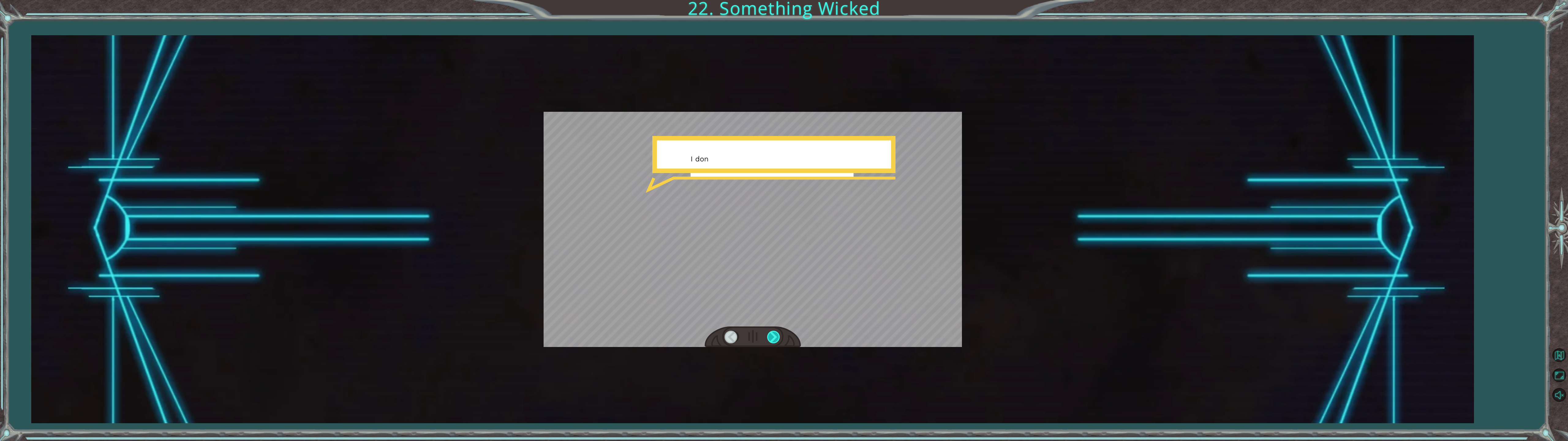
click at [773, 335] on div at bounding box center [773, 336] width 14 height 12
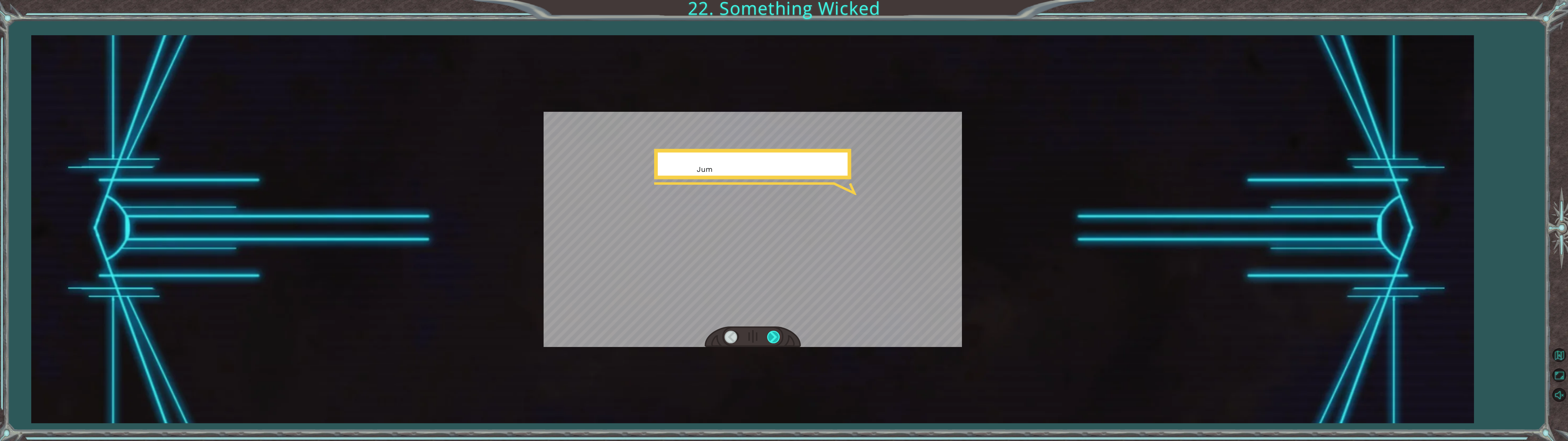
click at [773, 335] on div at bounding box center [773, 336] width 14 height 12
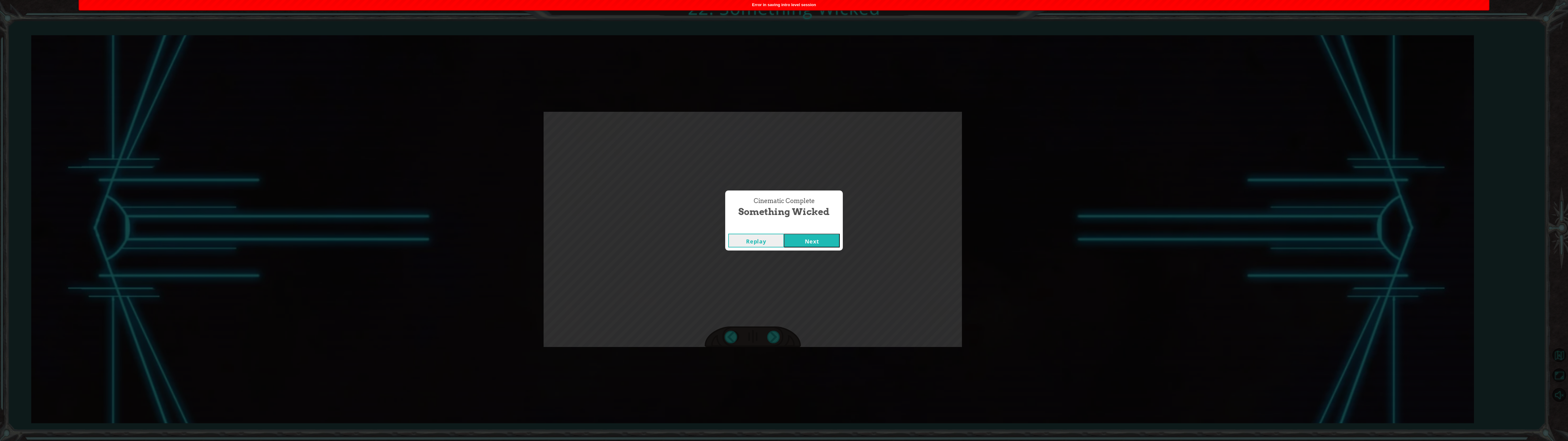
click at [781, 236] on button "Next" at bounding box center [812, 240] width 56 height 14
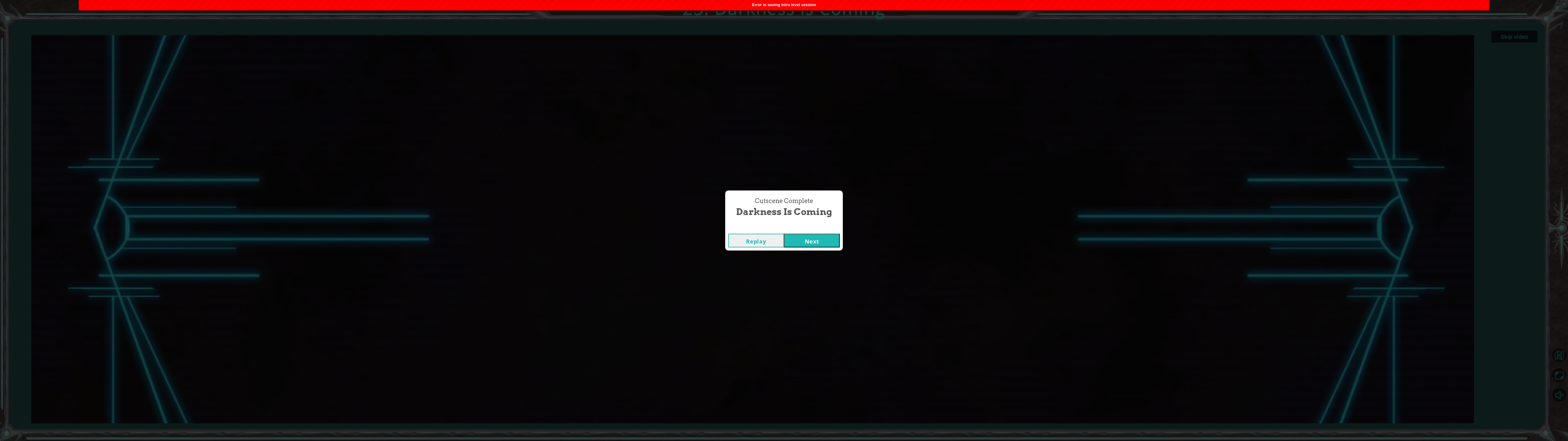
click at [781, 242] on button "Next" at bounding box center [812, 240] width 56 height 14
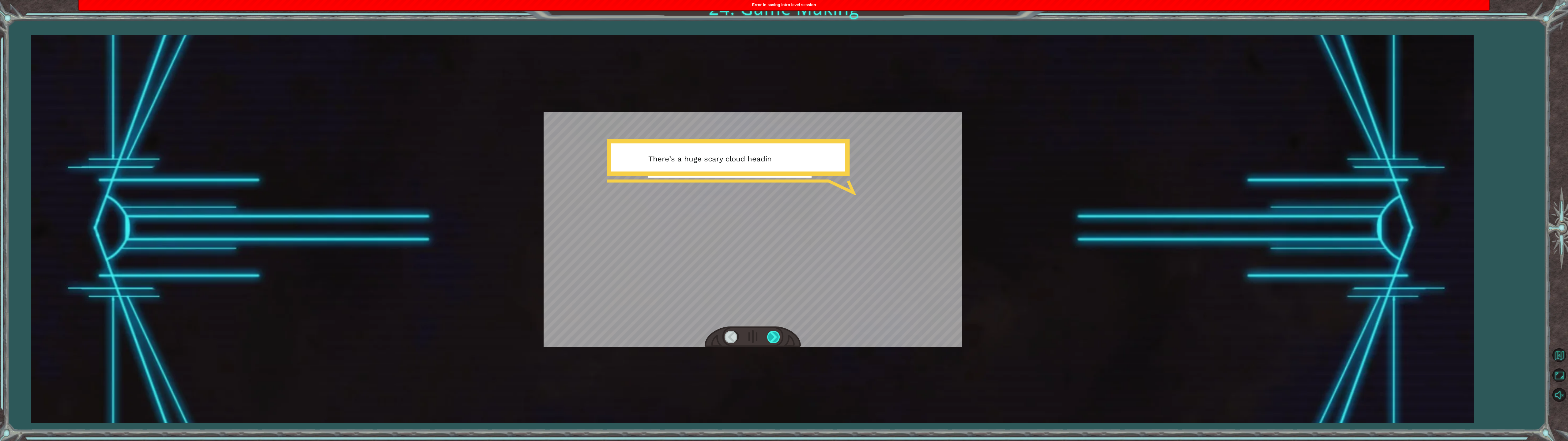
click at [773, 337] on div at bounding box center [773, 336] width 14 height 12
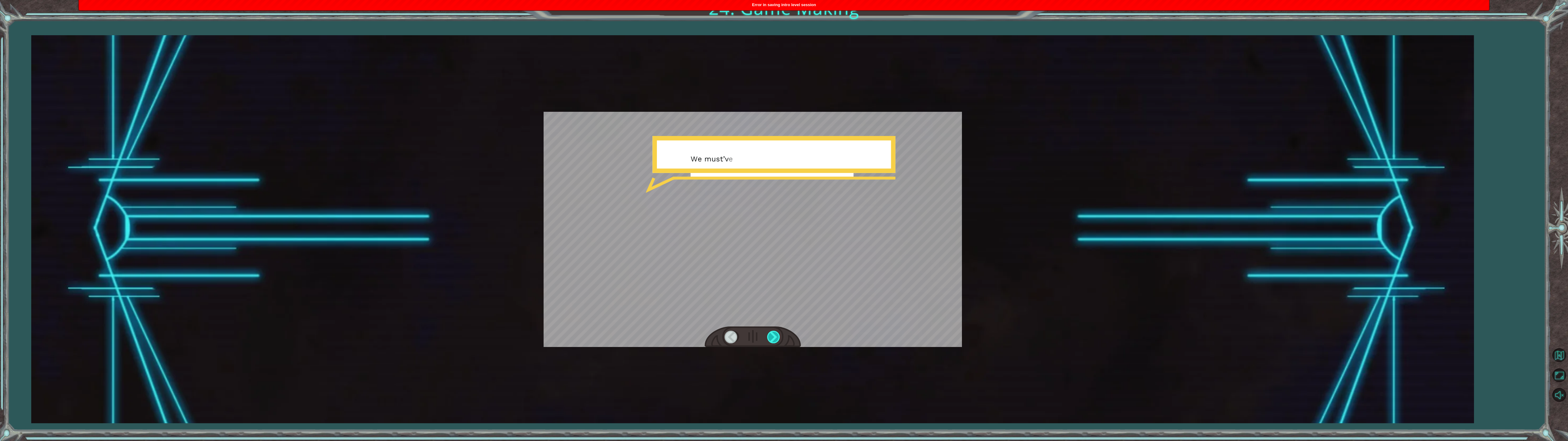
click at [773, 336] on div at bounding box center [773, 336] width 14 height 12
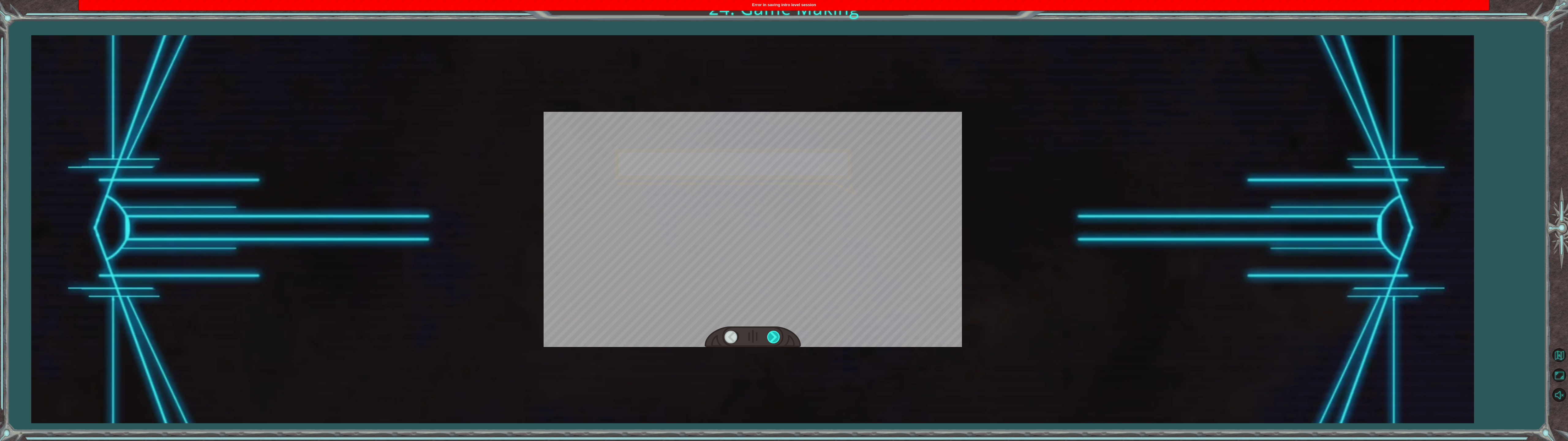
click at [773, 336] on div at bounding box center [773, 336] width 14 height 12
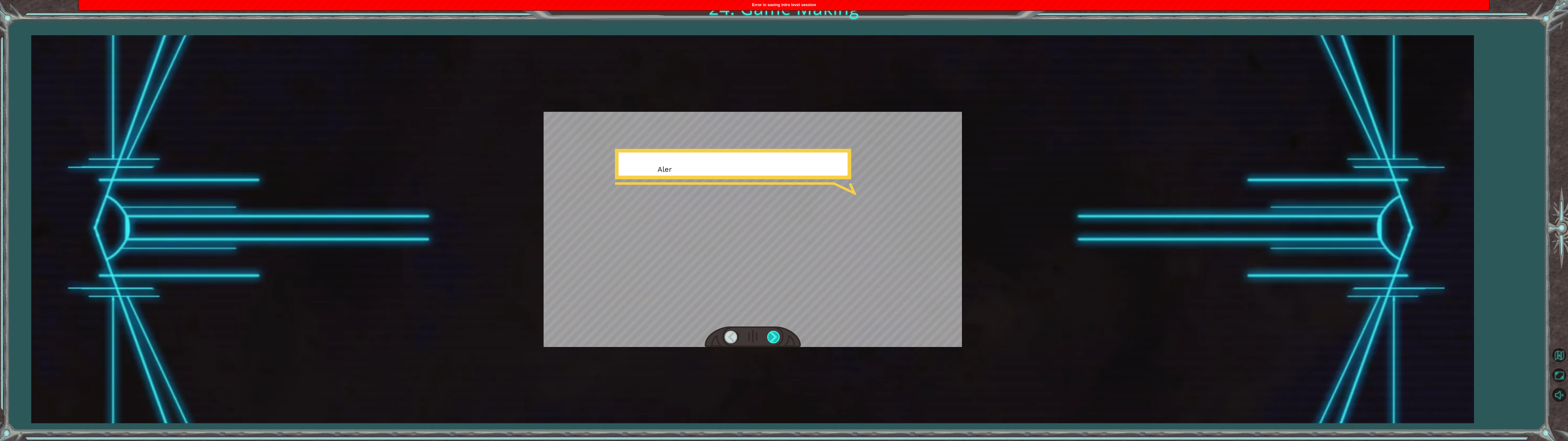
click at [773, 336] on div at bounding box center [773, 336] width 14 height 12
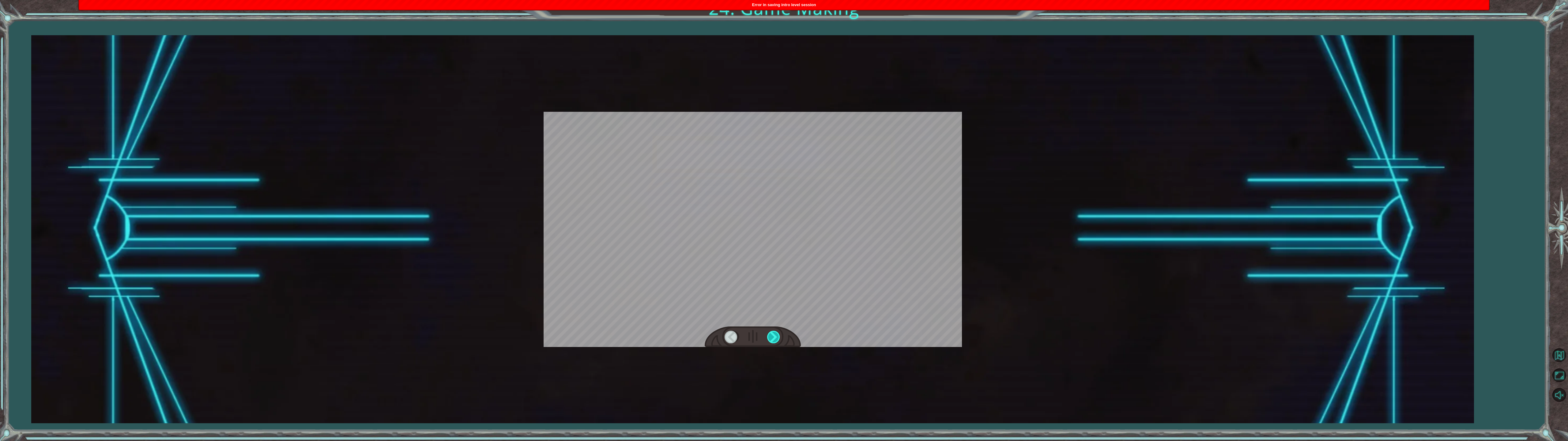
click at [773, 335] on div at bounding box center [773, 336] width 14 height 12
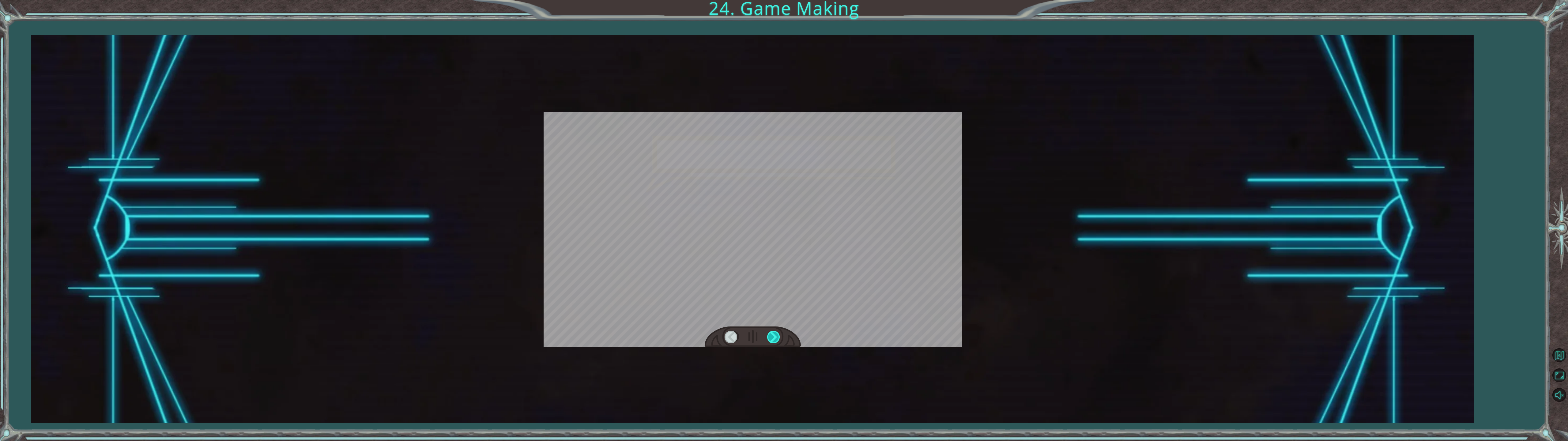
click at [773, 335] on div at bounding box center [773, 336] width 14 height 12
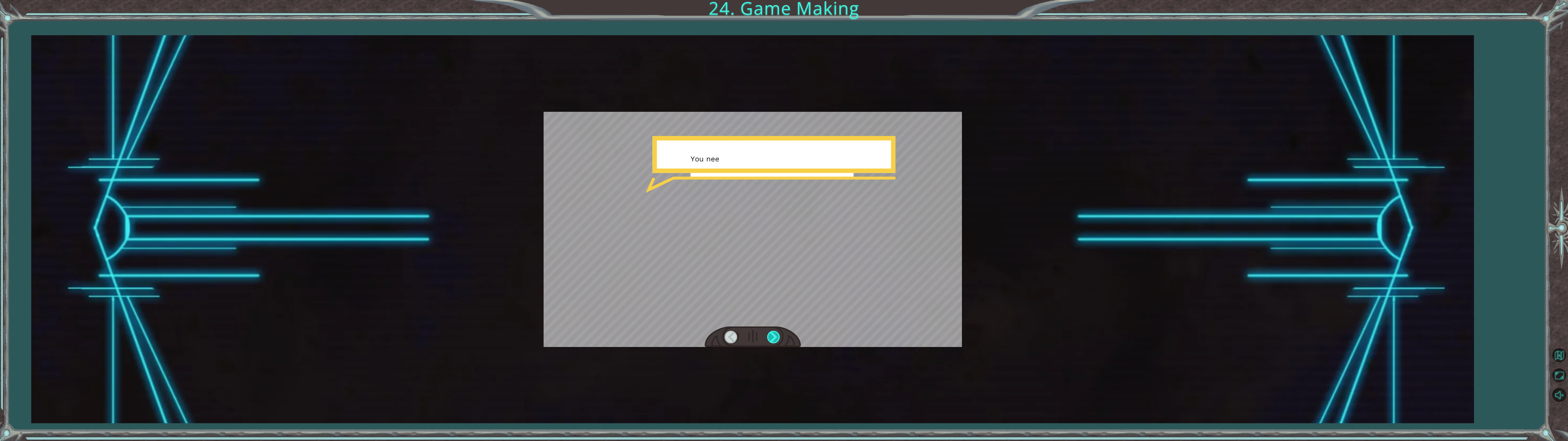
click at [773, 335] on div at bounding box center [773, 336] width 14 height 12
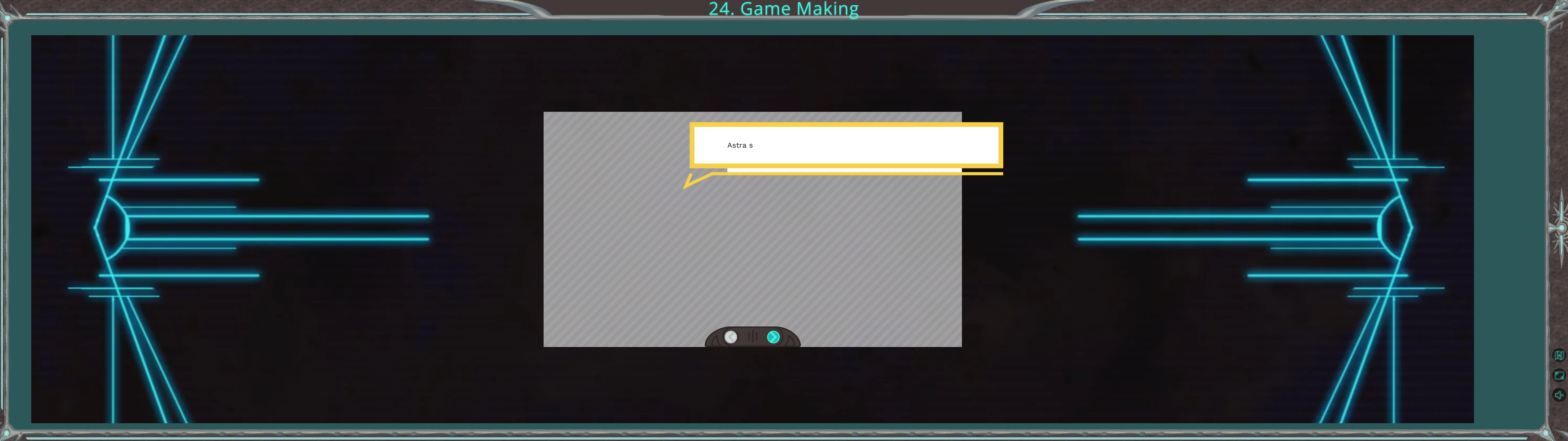
click at [773, 335] on div at bounding box center [773, 336] width 14 height 12
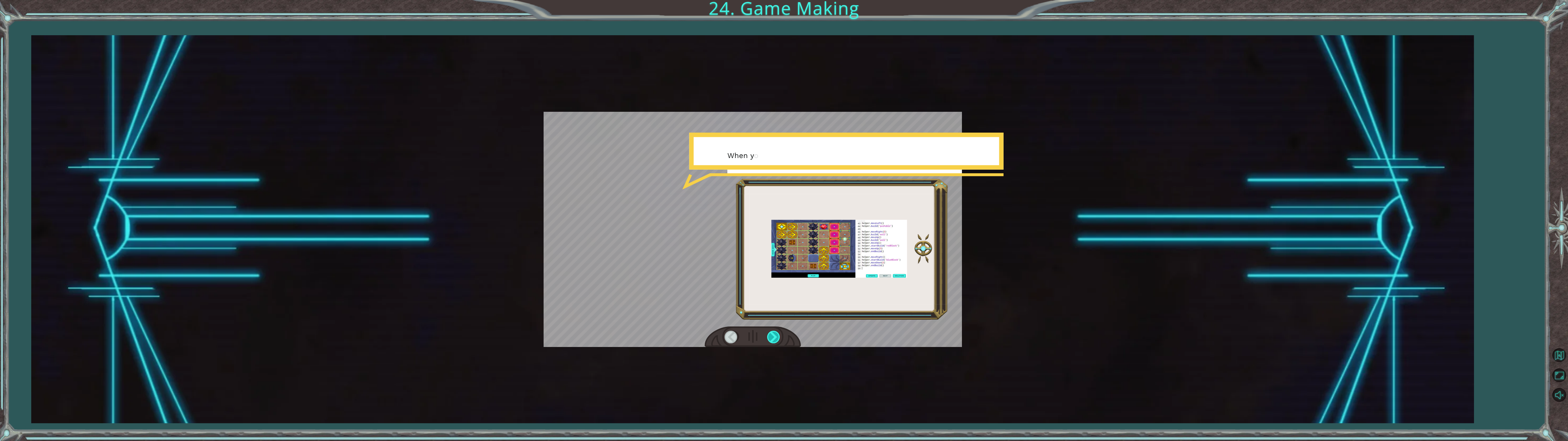
click at [773, 335] on div at bounding box center [773, 336] width 14 height 12
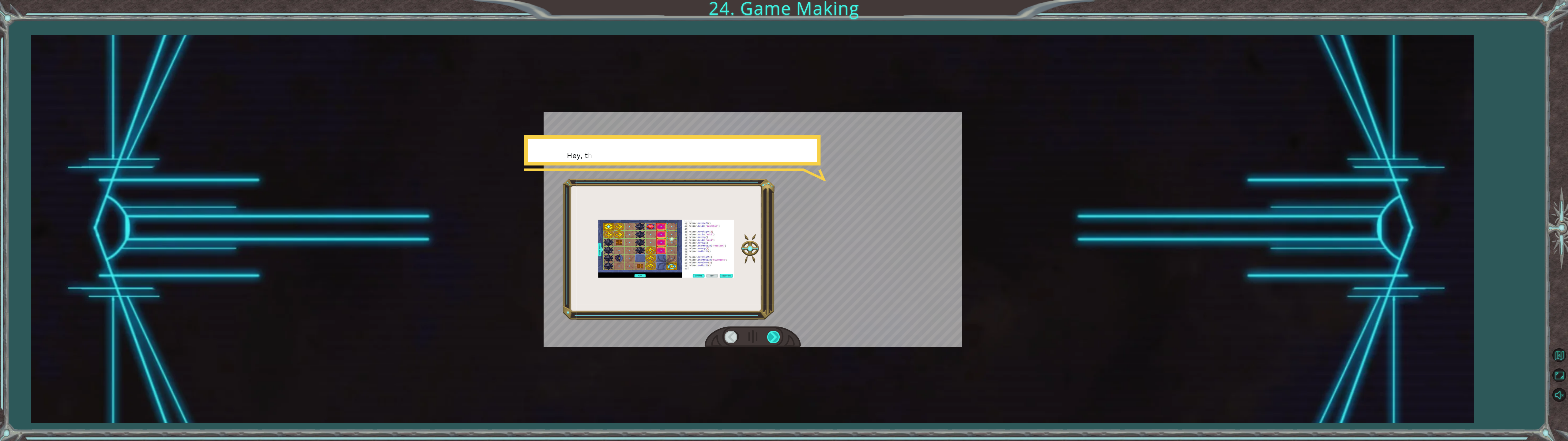
click at [773, 335] on div at bounding box center [773, 336] width 14 height 12
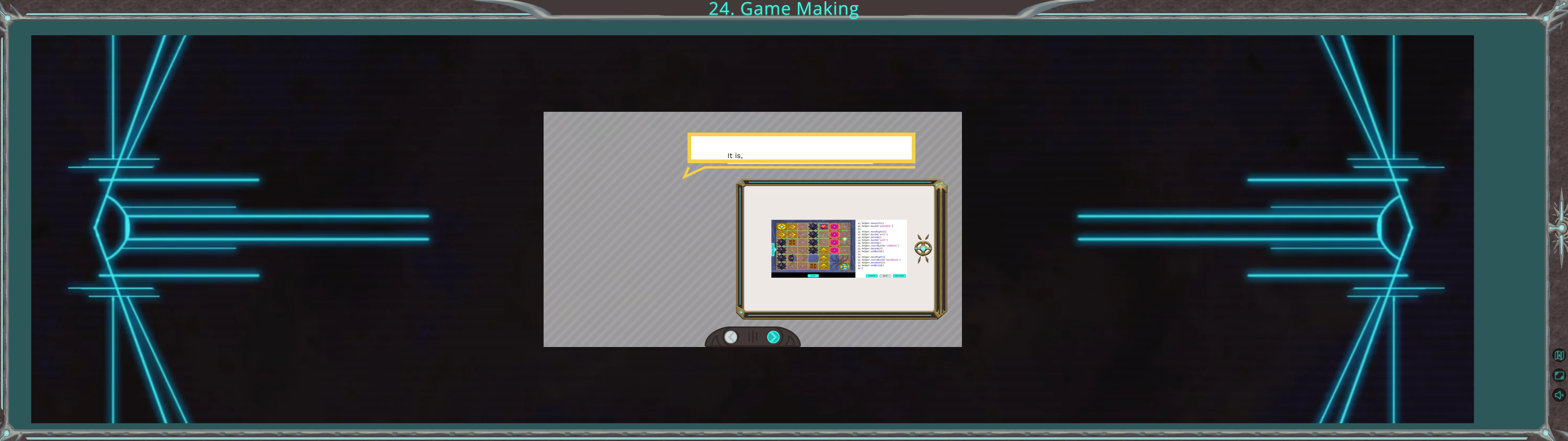
click at [773, 335] on div at bounding box center [773, 336] width 14 height 12
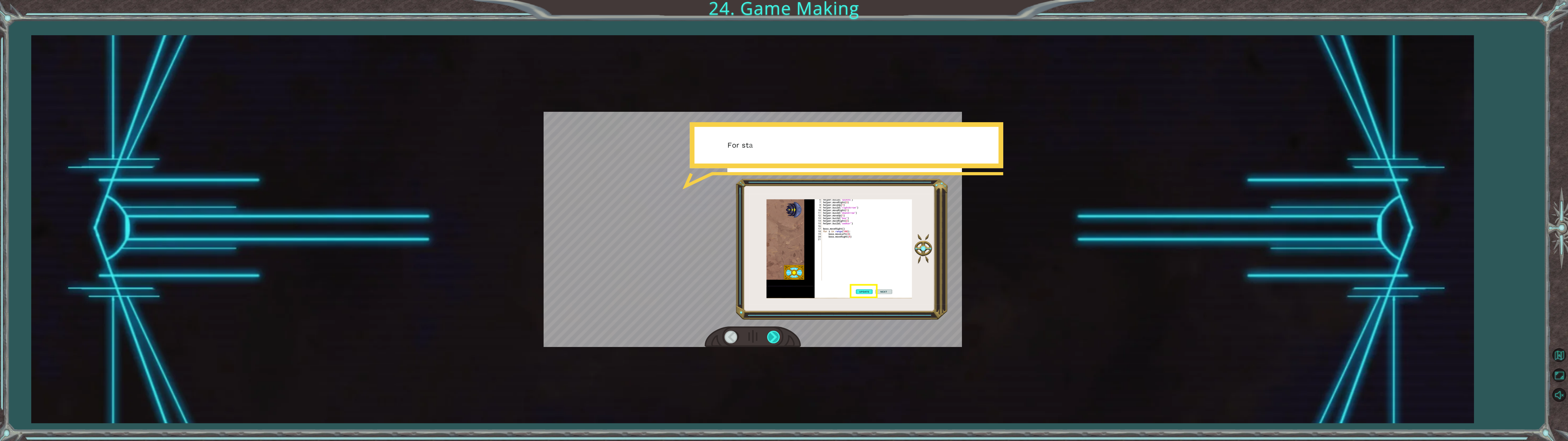
click at [773, 335] on div at bounding box center [773, 336] width 14 height 12
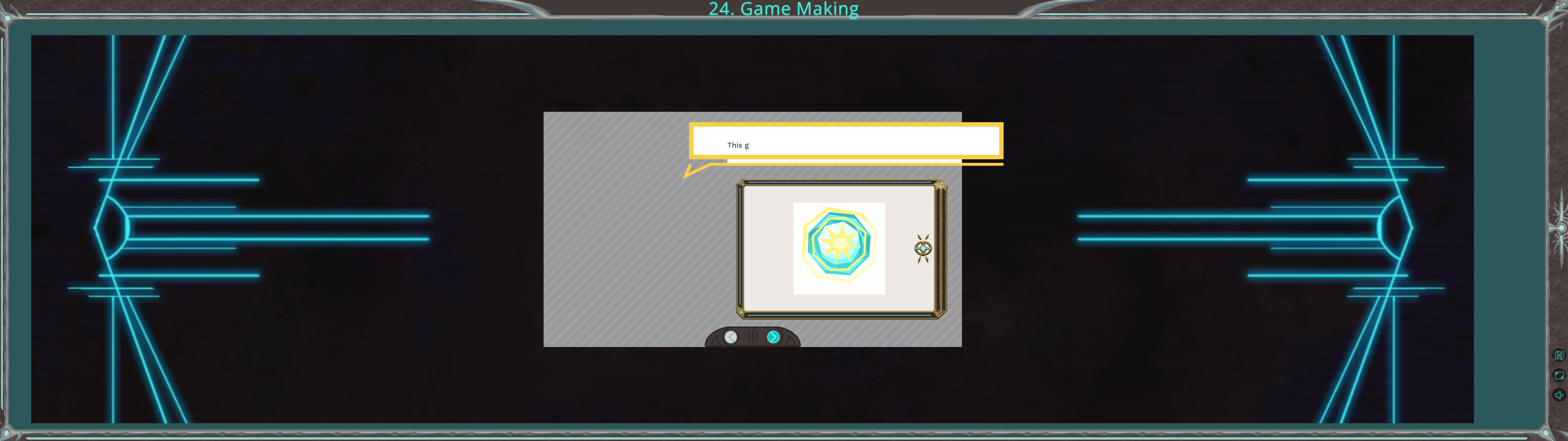
click at [773, 335] on div at bounding box center [773, 336] width 14 height 12
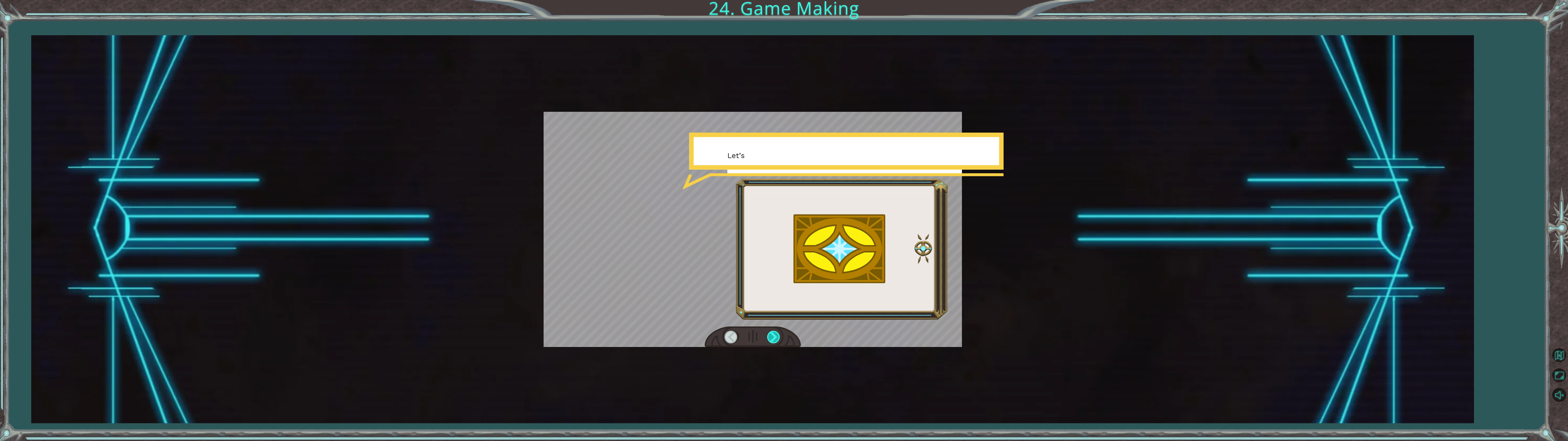
click at [773, 335] on div at bounding box center [773, 336] width 14 height 12
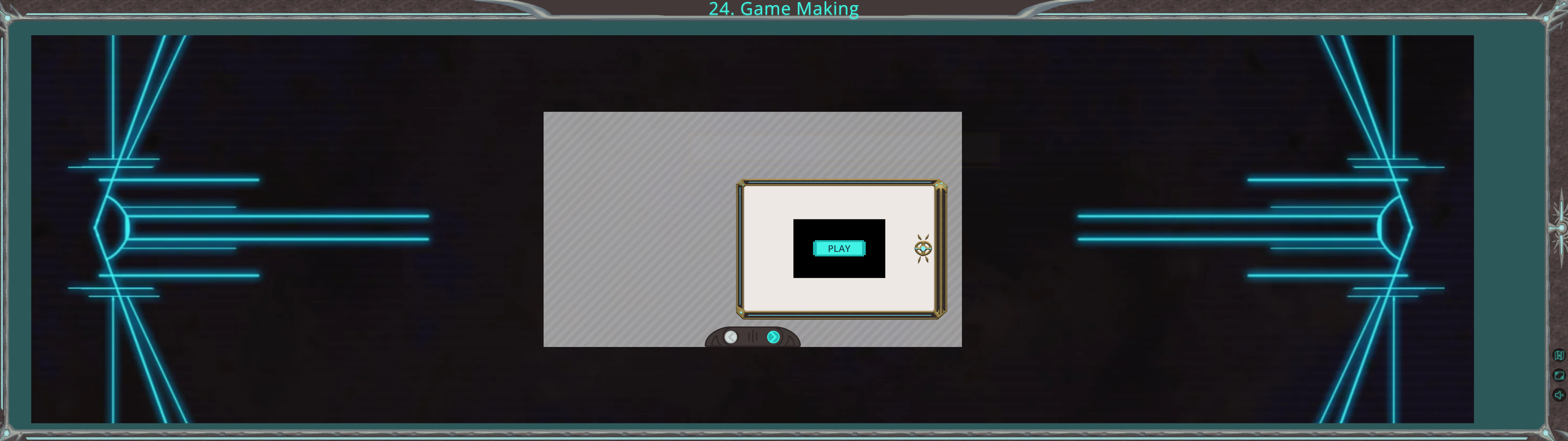
click at [773, 335] on div at bounding box center [773, 336] width 14 height 12
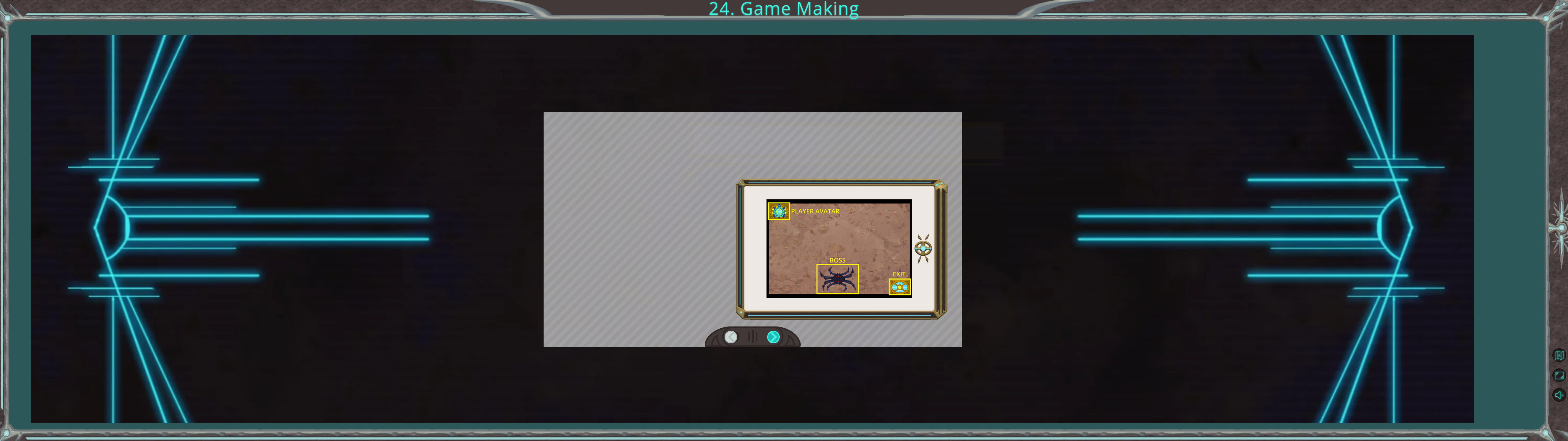
click at [773, 335] on div at bounding box center [773, 336] width 14 height 12
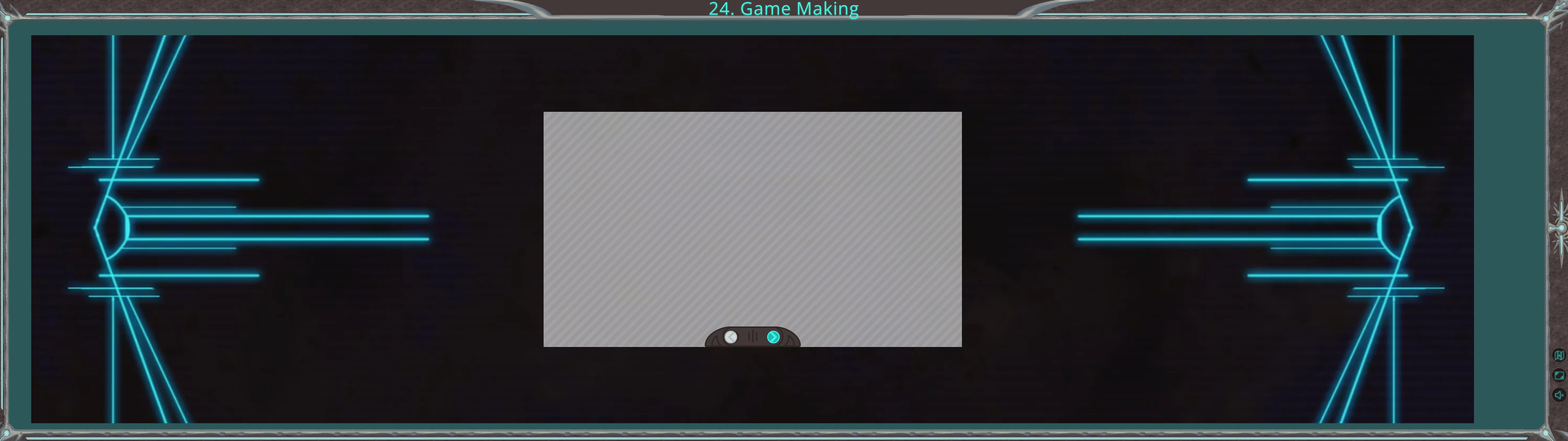
click at [773, 335] on div at bounding box center [773, 336] width 14 height 12
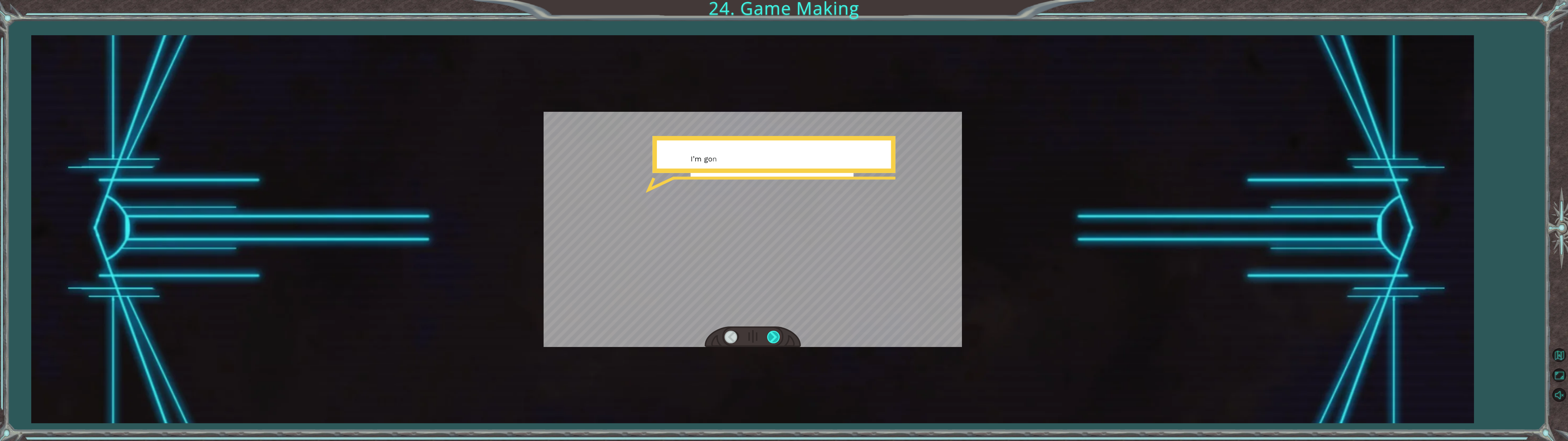
click at [773, 335] on div at bounding box center [773, 336] width 14 height 12
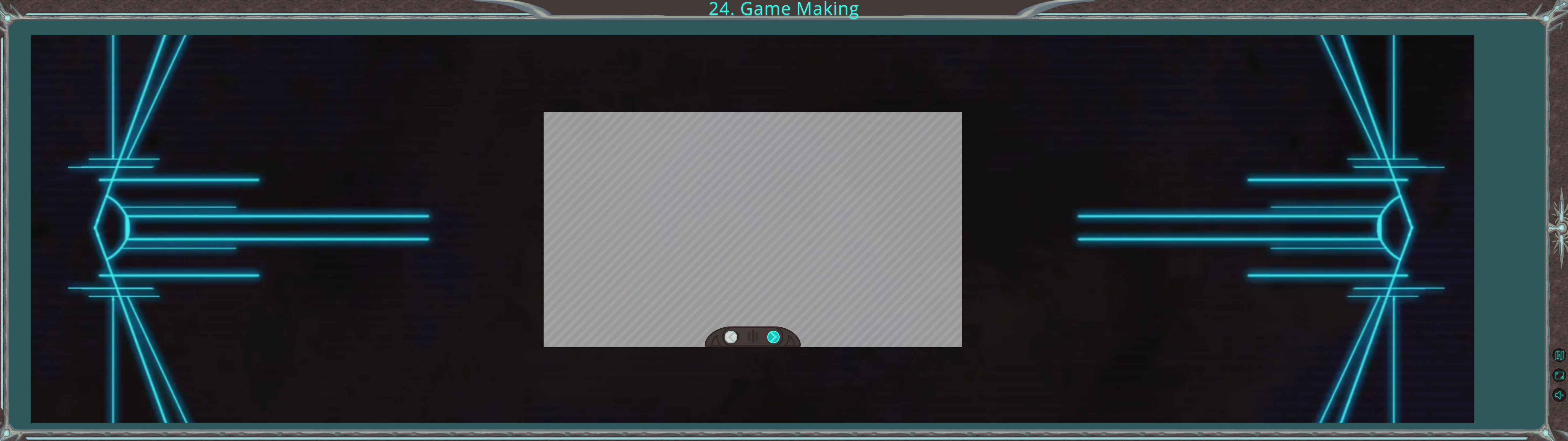
click at [773, 335] on div at bounding box center [773, 336] width 14 height 12
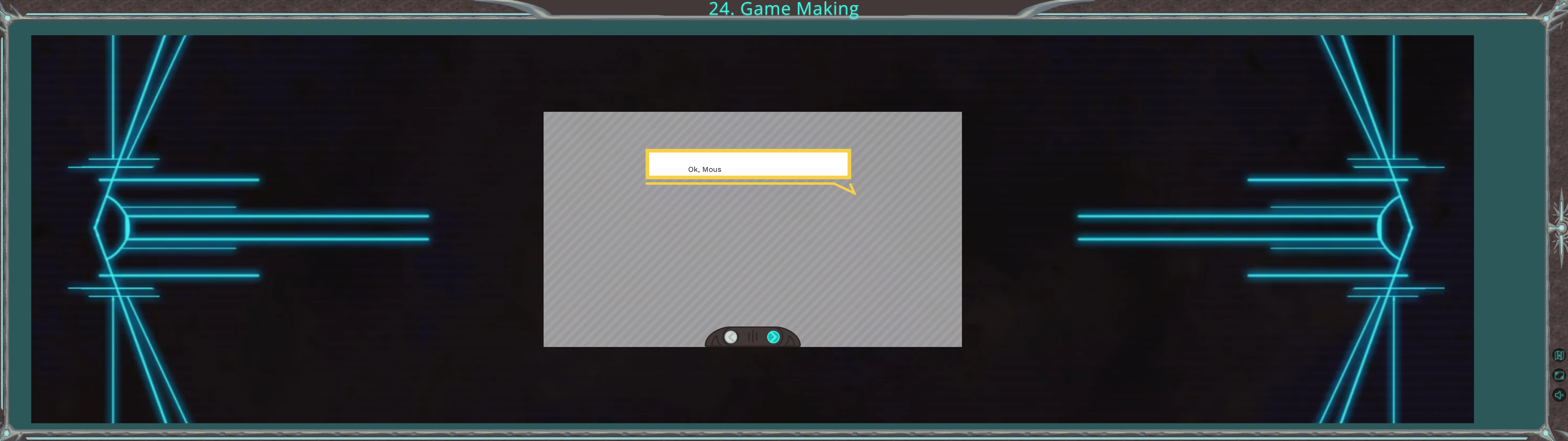
click at [773, 335] on div at bounding box center [773, 336] width 14 height 12
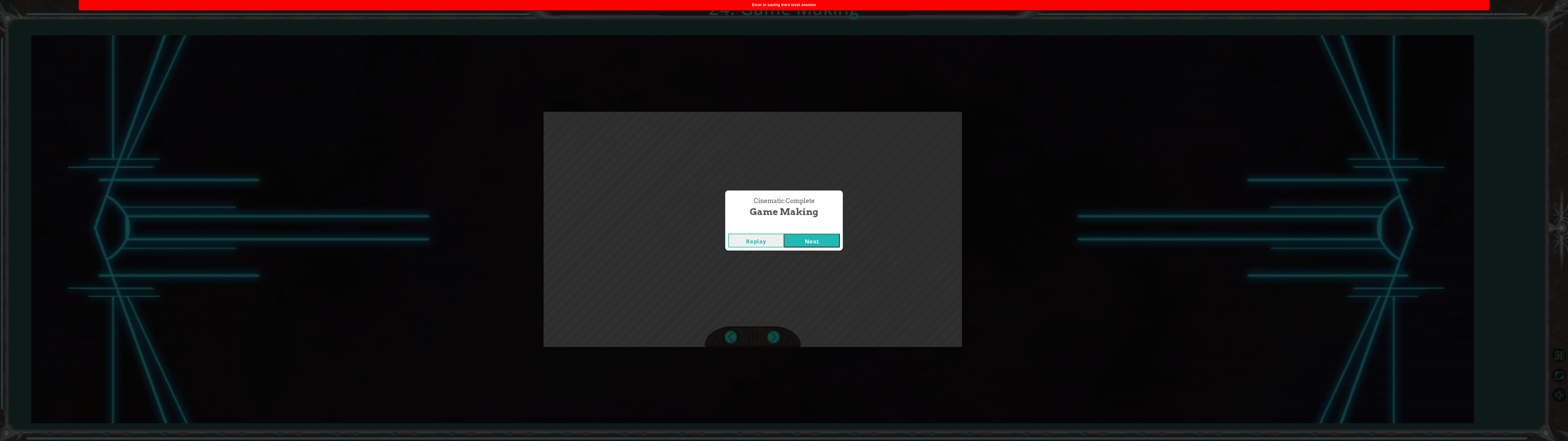
click at [781, 241] on button "Next" at bounding box center [812, 240] width 56 height 14
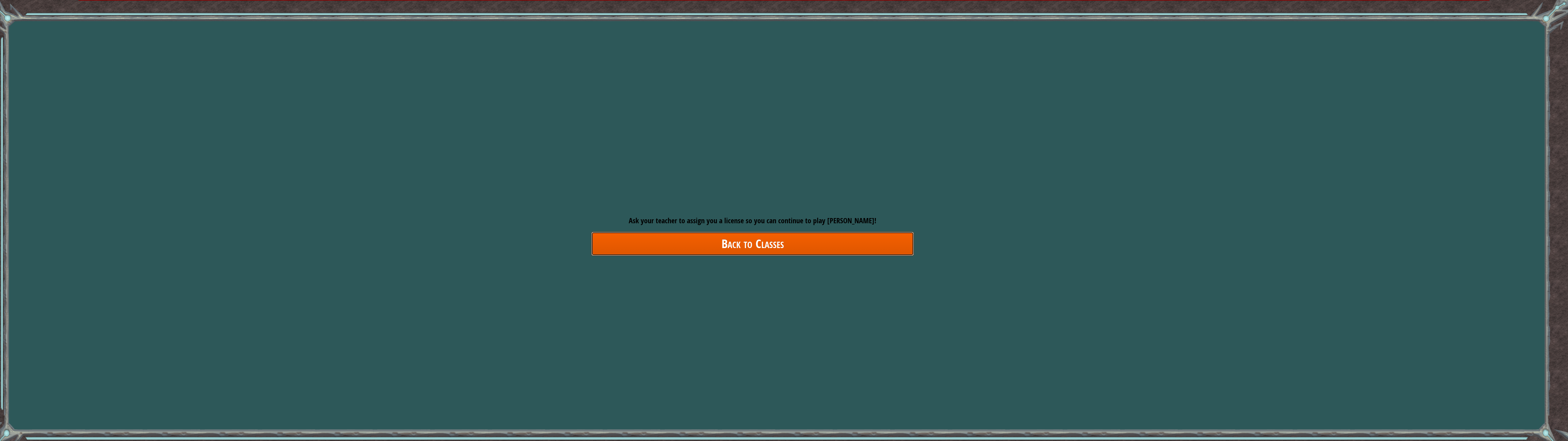
click at [781, 244] on link "Back to Classes" at bounding box center [752, 243] width 323 height 24
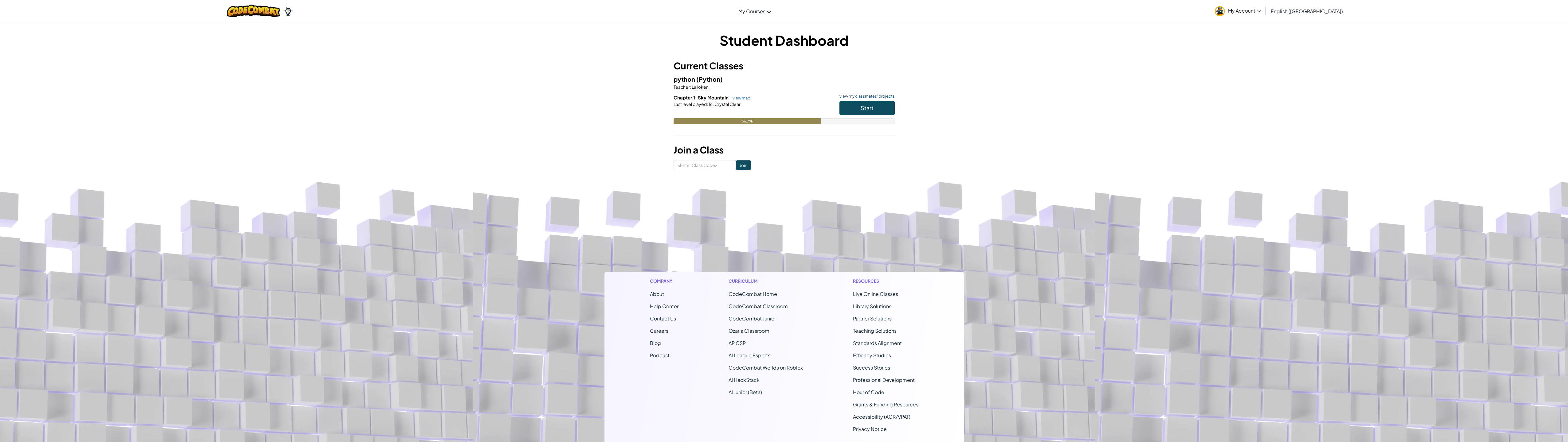
click at [783, 96] on link "view my classmates' projects" at bounding box center [866, 96] width 59 height 4
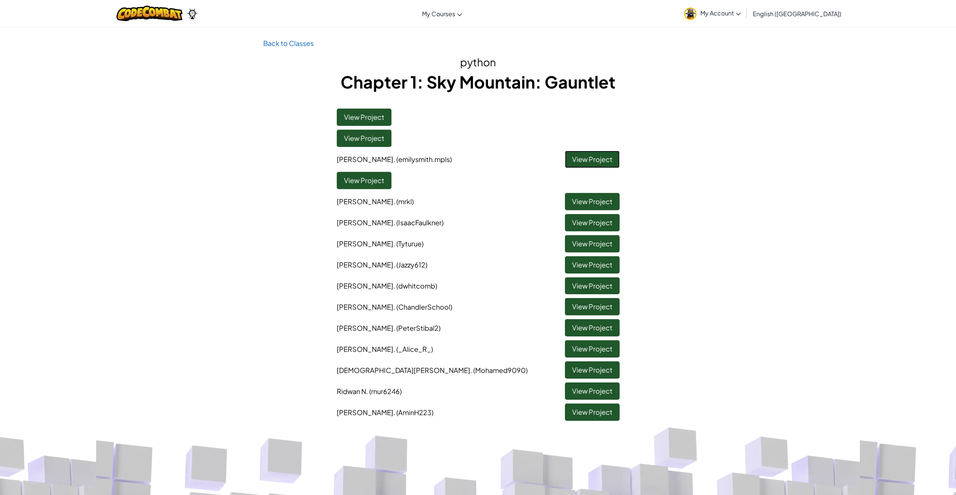
click at [584, 158] on link "View Project" at bounding box center [592, 159] width 55 height 17
click at [294, 43] on link "Back to Classes" at bounding box center [288, 43] width 51 height 9
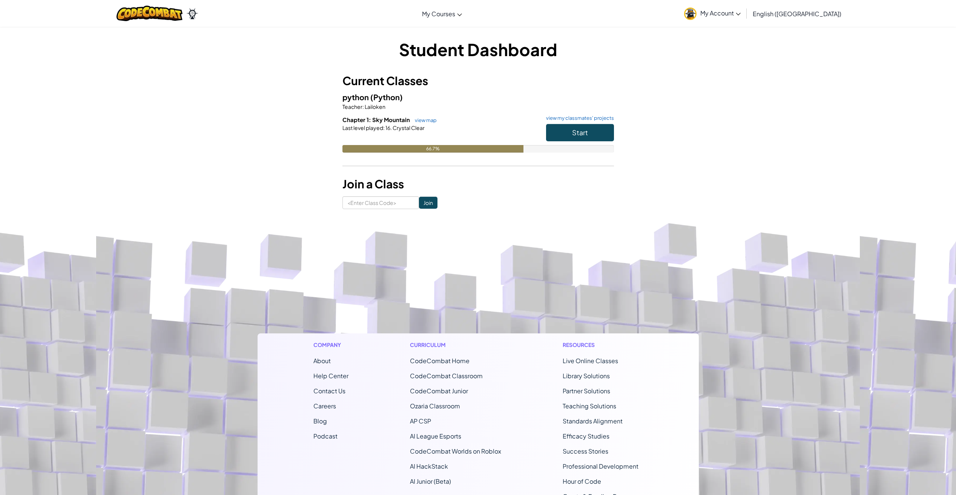
click at [460, 148] on div "66.7%" at bounding box center [432, 149] width 181 height 8
click at [420, 120] on link "view map" at bounding box center [424, 120] width 26 height 6
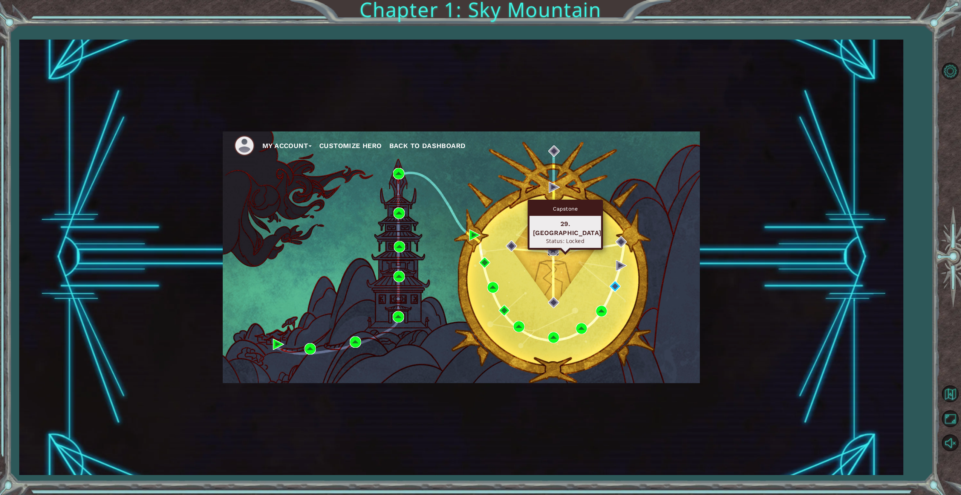
click at [552, 250] on img at bounding box center [553, 250] width 11 height 11
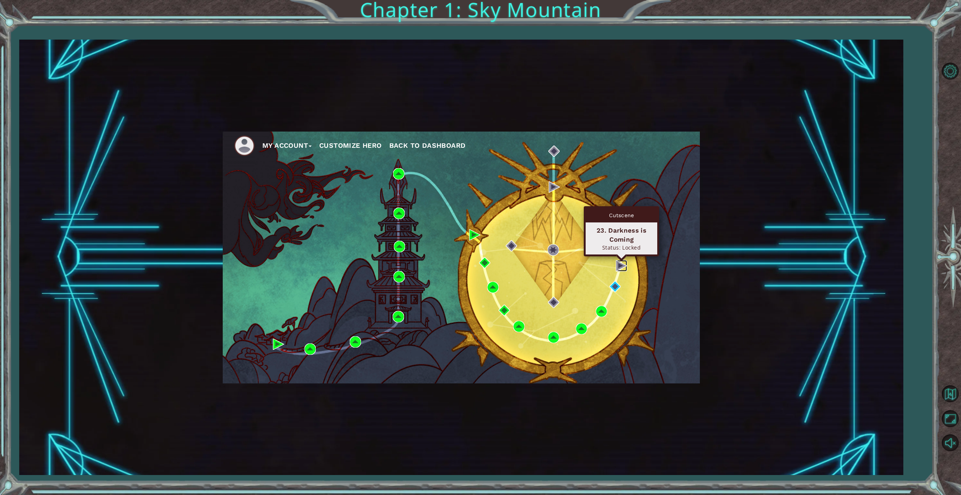
click at [616, 265] on img at bounding box center [621, 265] width 11 height 11
click at [616, 284] on img at bounding box center [615, 286] width 11 height 11
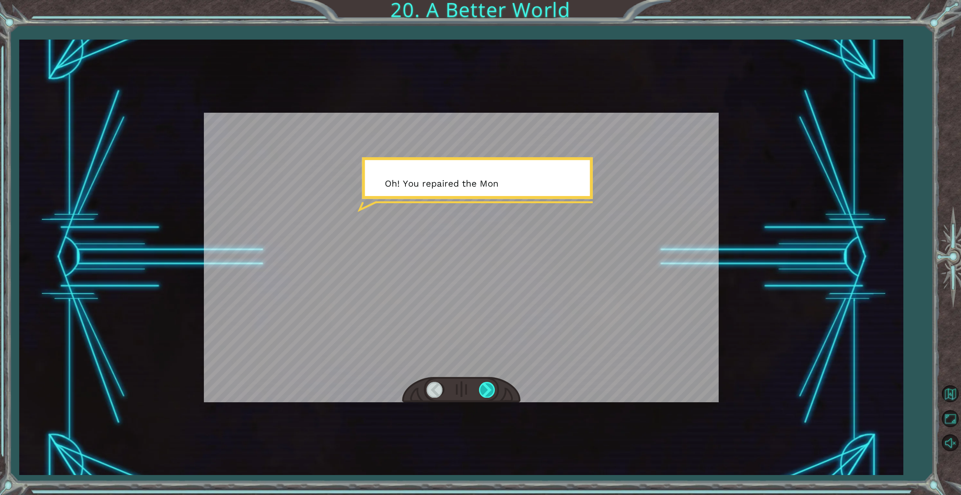
click at [490, 391] on div at bounding box center [487, 389] width 17 height 15
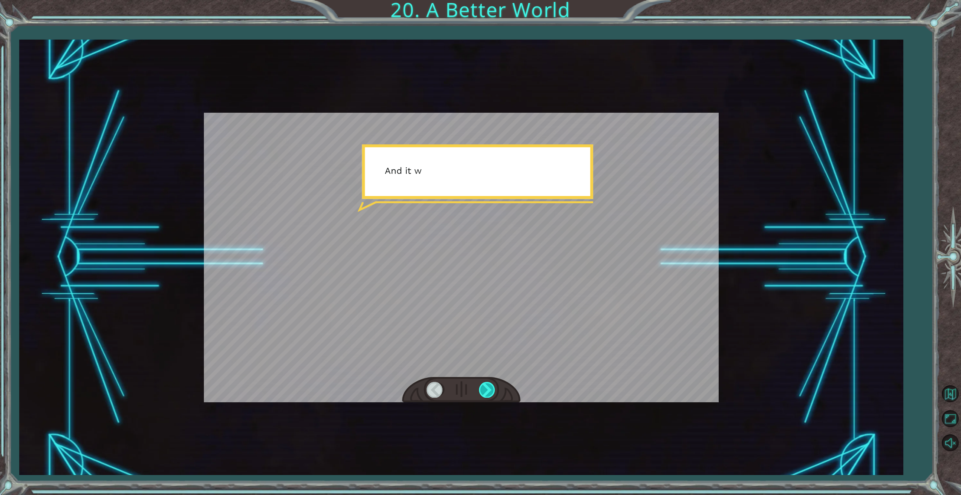
click at [490, 391] on div at bounding box center [487, 389] width 17 height 15
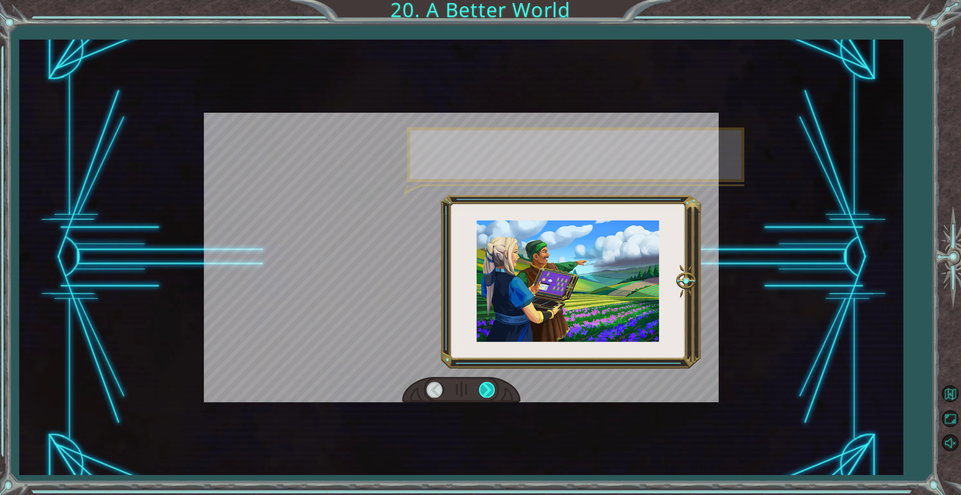
click at [490, 391] on div at bounding box center [487, 389] width 17 height 15
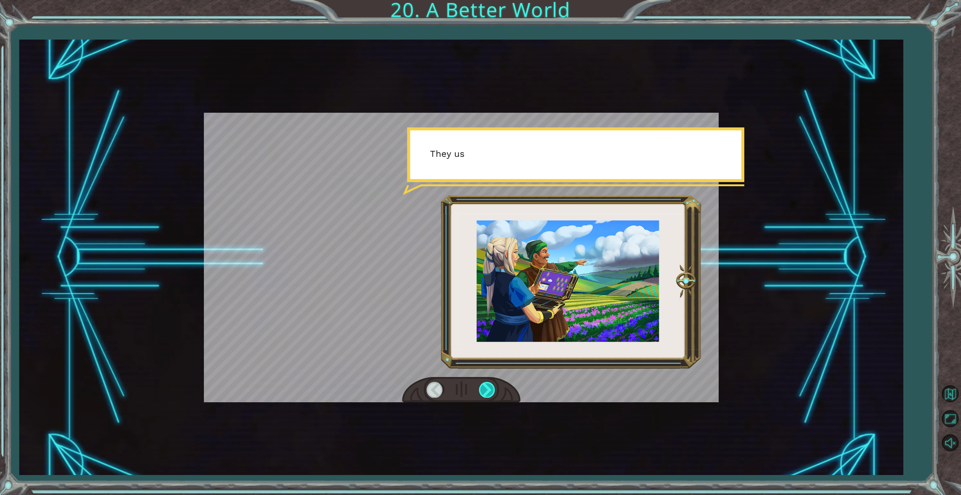
click at [490, 391] on div at bounding box center [487, 389] width 17 height 15
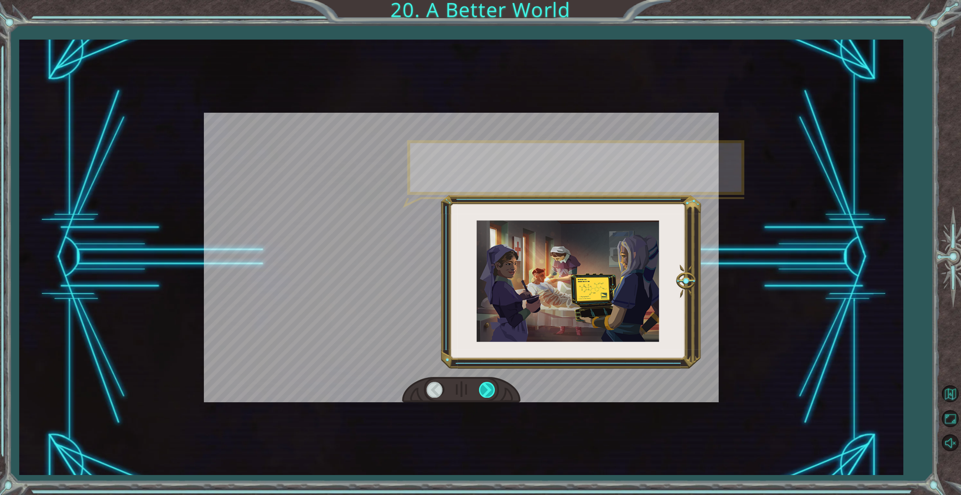
click at [490, 391] on div at bounding box center [487, 389] width 17 height 15
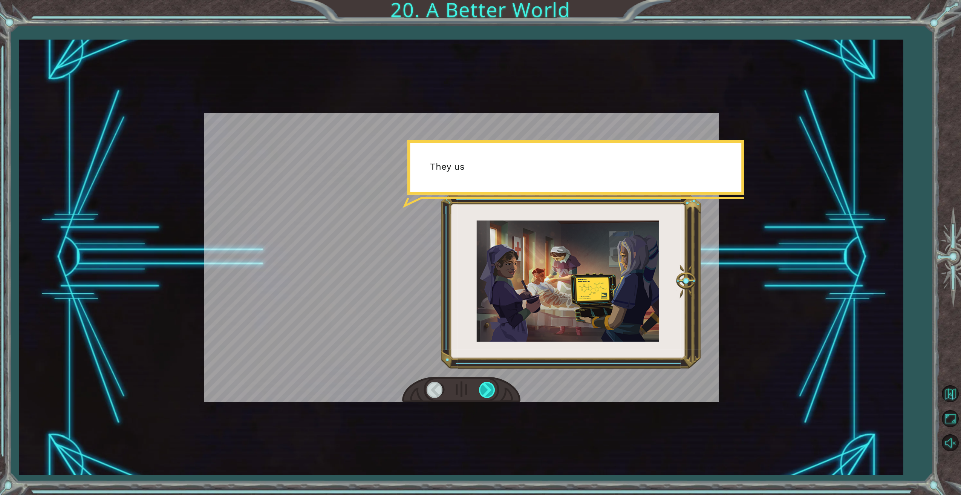
click at [490, 391] on div at bounding box center [487, 389] width 17 height 15
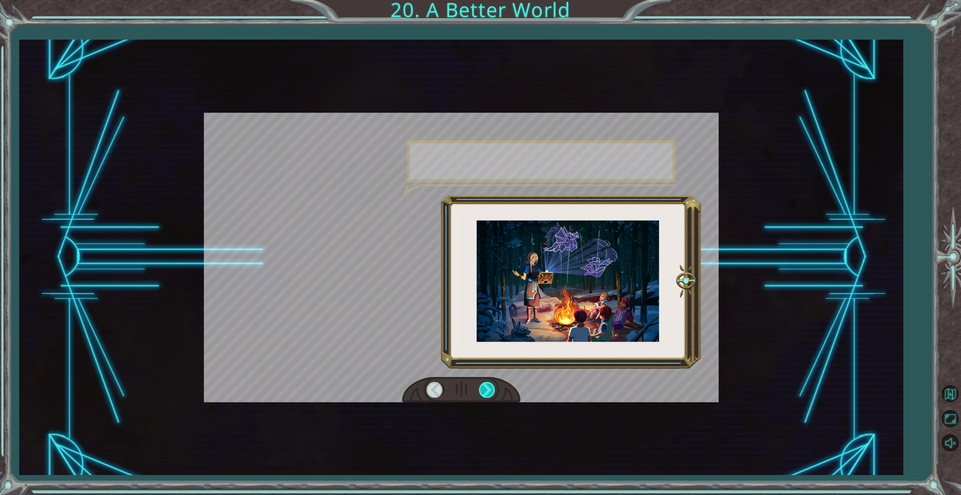
click at [490, 391] on div at bounding box center [487, 389] width 17 height 15
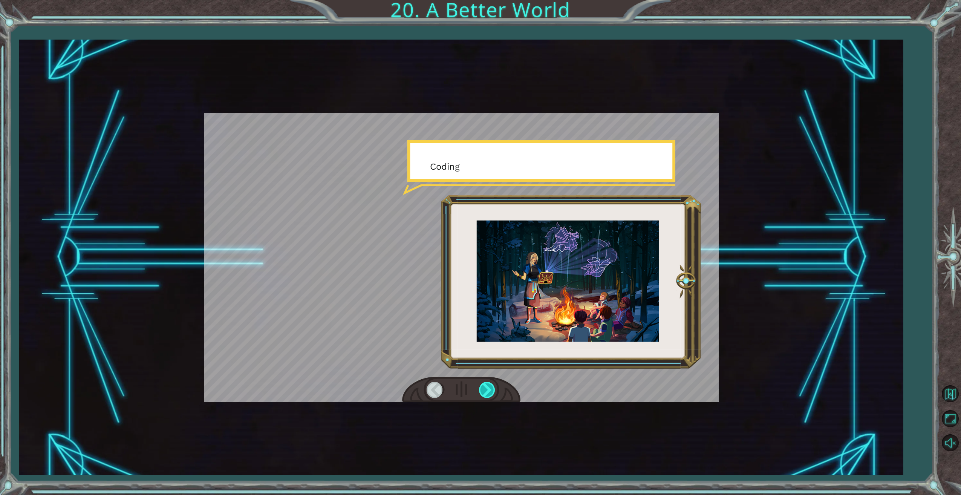
click at [490, 391] on div at bounding box center [487, 389] width 17 height 15
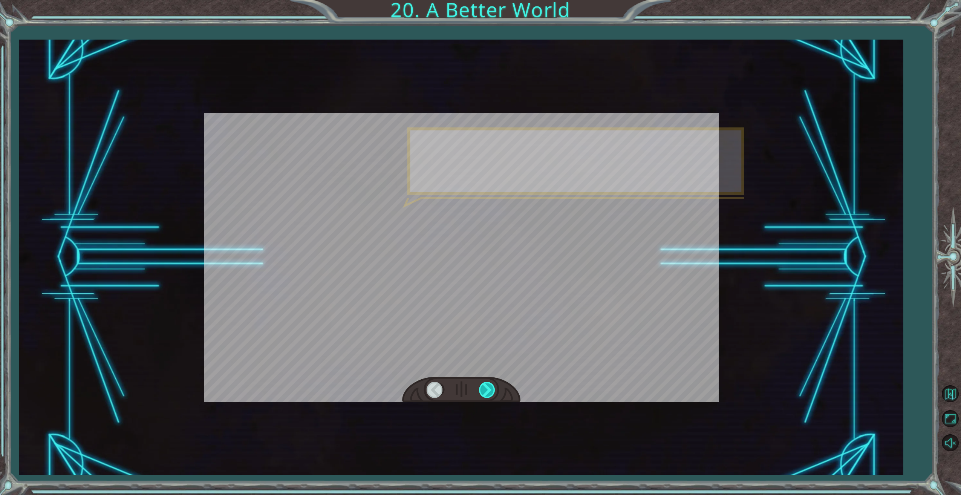
click at [490, 391] on div at bounding box center [487, 389] width 17 height 15
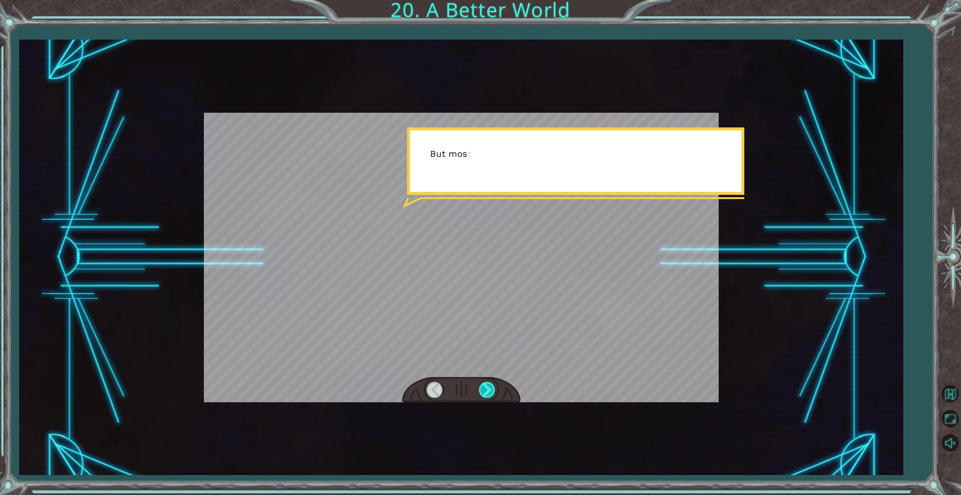
click at [490, 391] on div at bounding box center [487, 389] width 17 height 15
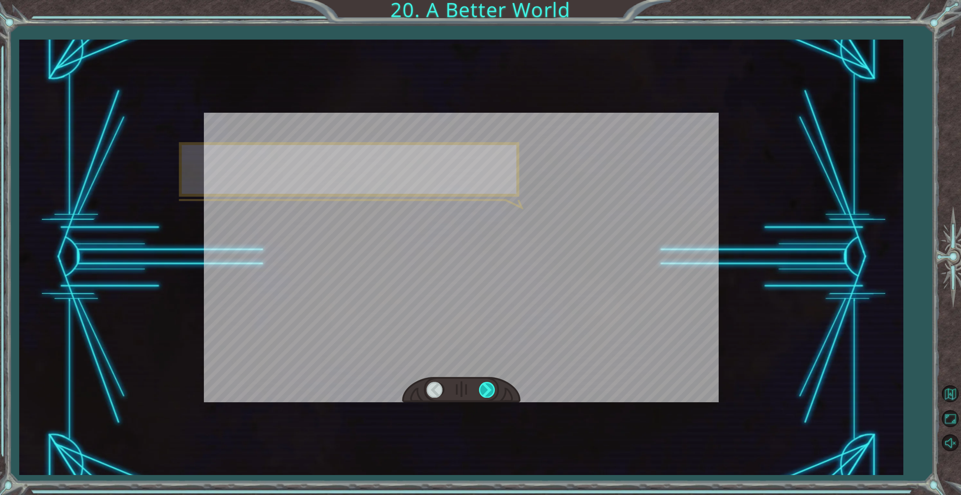
click at [490, 391] on div at bounding box center [487, 389] width 17 height 15
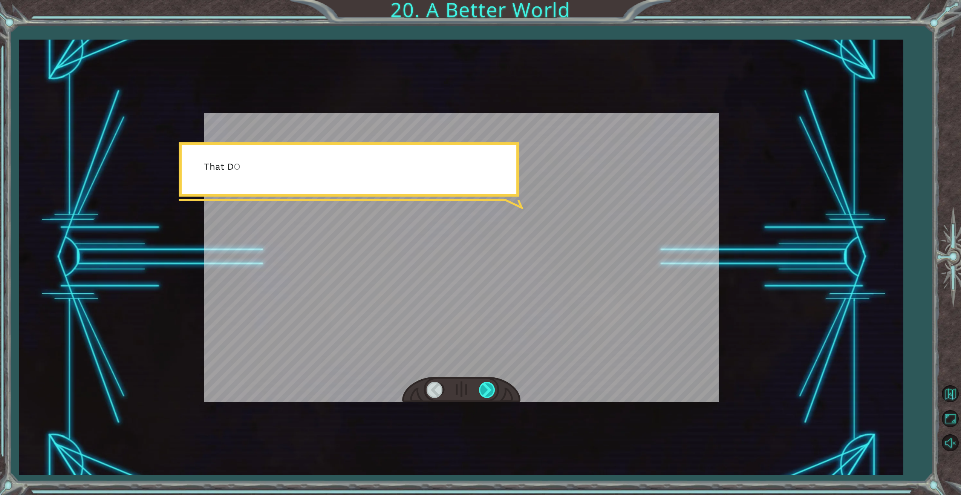
click at [490, 391] on div at bounding box center [487, 389] width 17 height 15
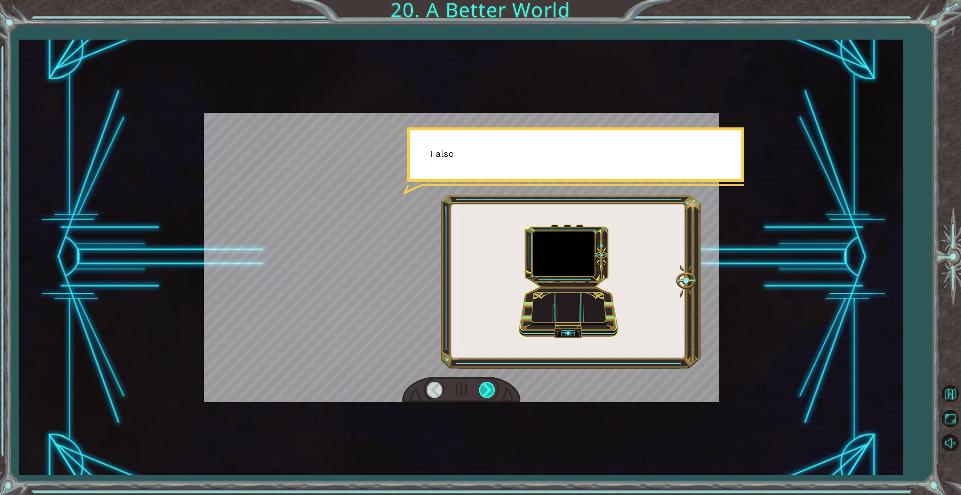
click at [490, 391] on div at bounding box center [487, 389] width 17 height 15
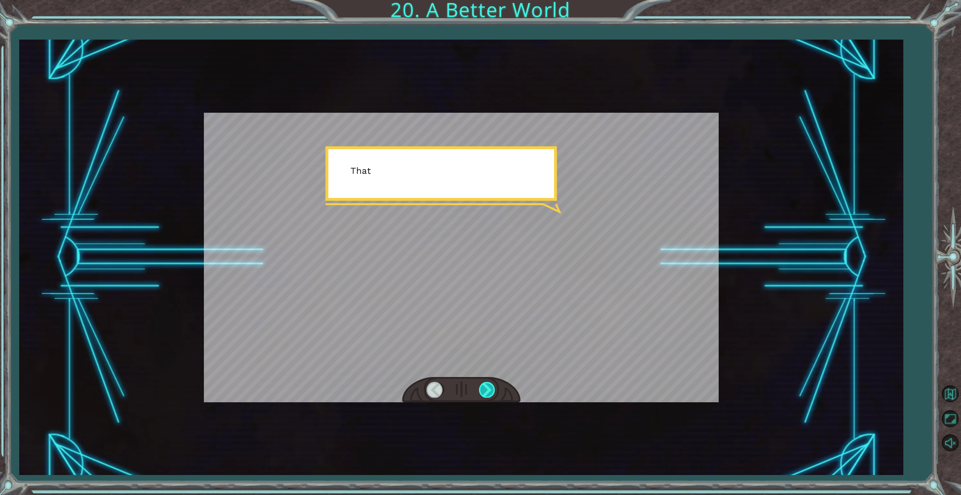
click at [490, 391] on div at bounding box center [487, 389] width 17 height 15
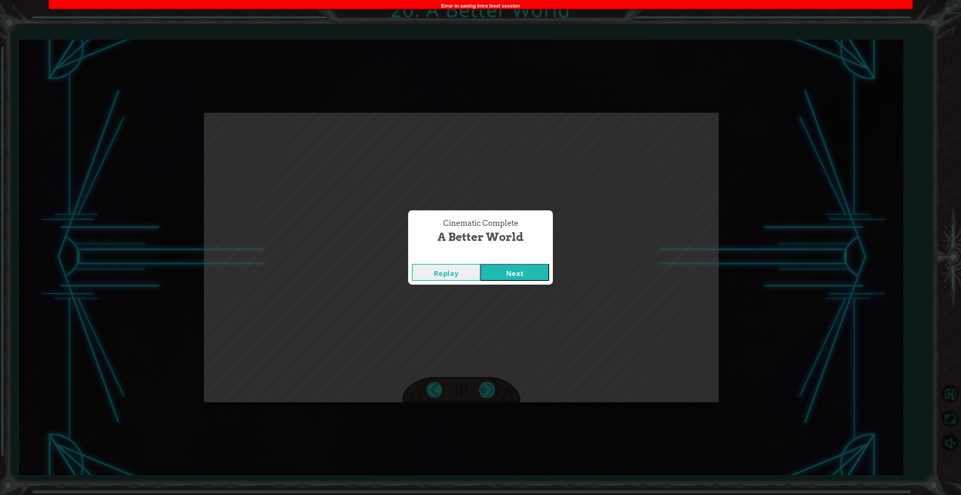
click at [490, 391] on div "Cinematic Complete A Better World Replay Next" at bounding box center [480, 247] width 961 height 495
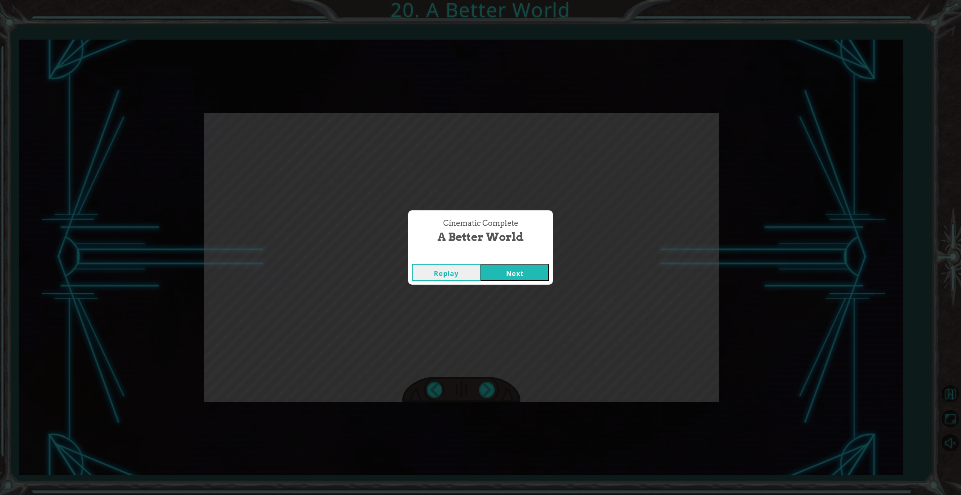
click at [451, 273] on button "Replay" at bounding box center [446, 272] width 69 height 17
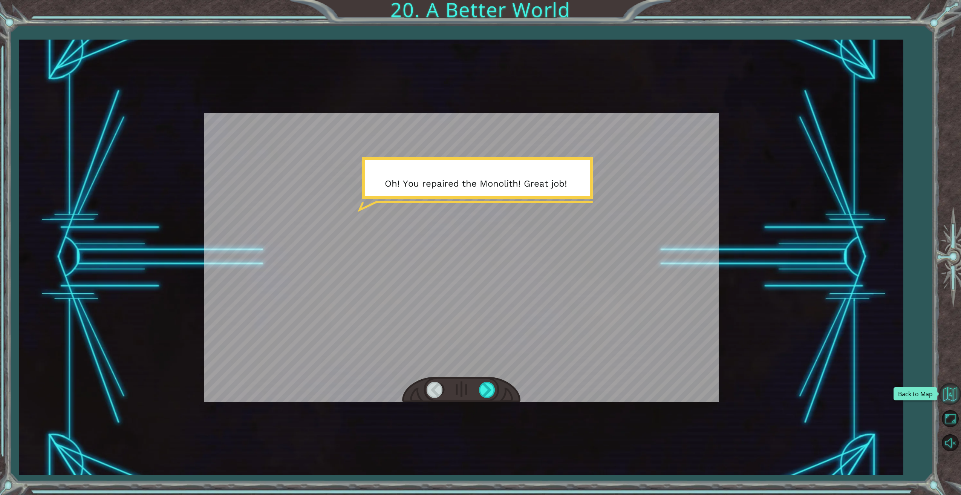
click at [948, 393] on button "Back to Map" at bounding box center [951, 394] width 22 height 22
